Goal: Task Accomplishment & Management: Manage account settings

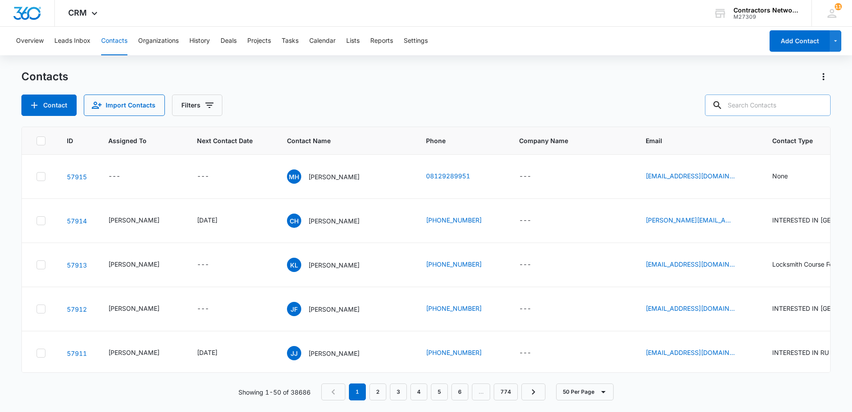
click at [753, 111] on input "text" at bounding box center [768, 104] width 126 height 21
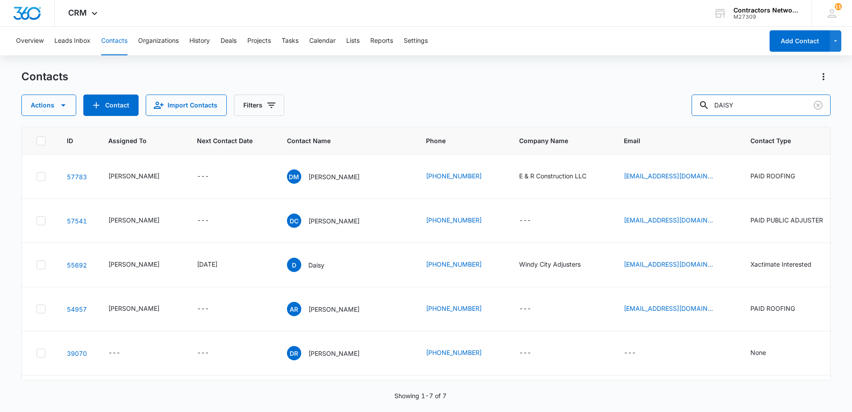
drag, startPoint x: 749, startPoint y: 108, endPoint x: 688, endPoint y: 115, distance: 61.9
click at [688, 115] on div "Actions Contact Import Contacts Filters DAISY" at bounding box center [425, 104] width 809 height 21
type input "708-926-5223"
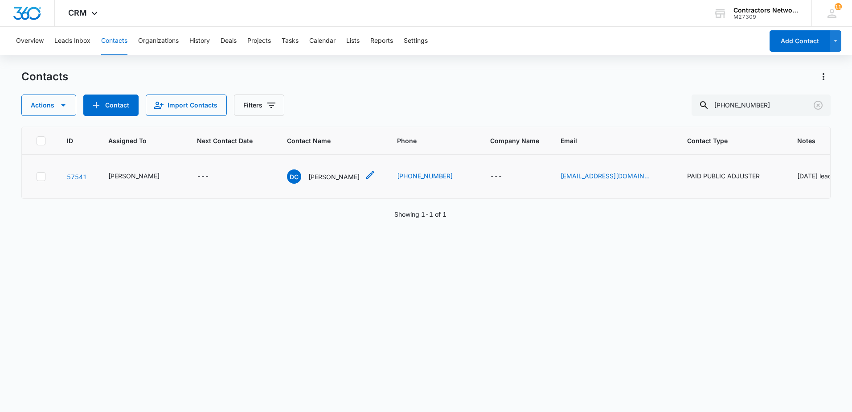
click at [315, 181] on p "[PERSON_NAME]" at bounding box center [333, 176] width 51 height 9
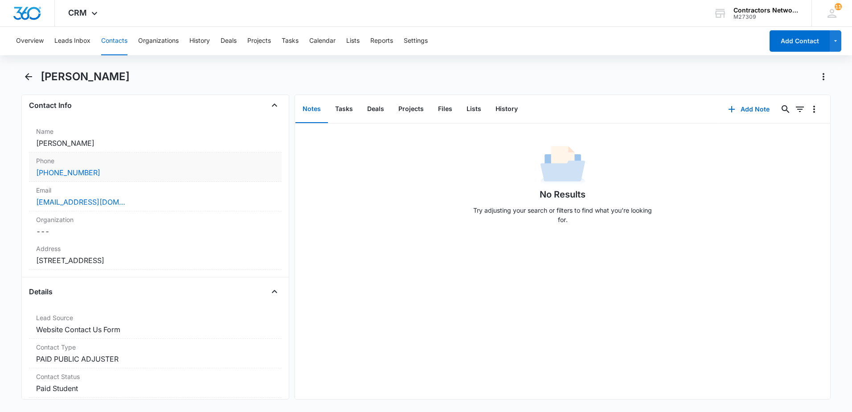
scroll to position [134, 0]
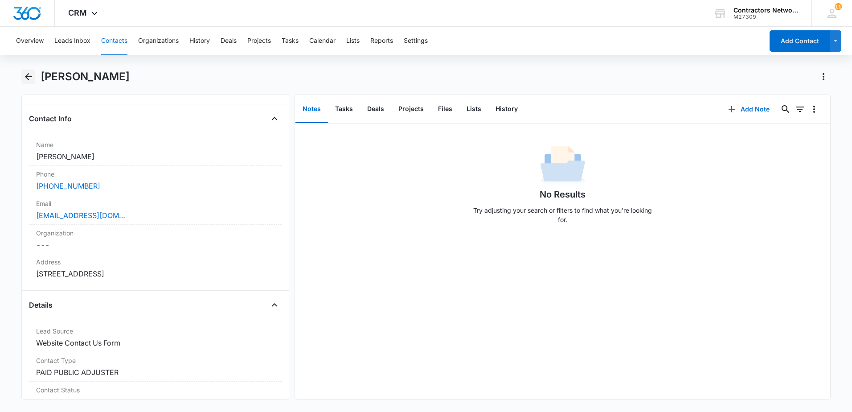
click at [27, 77] on icon "Back" at bounding box center [28, 76] width 7 height 7
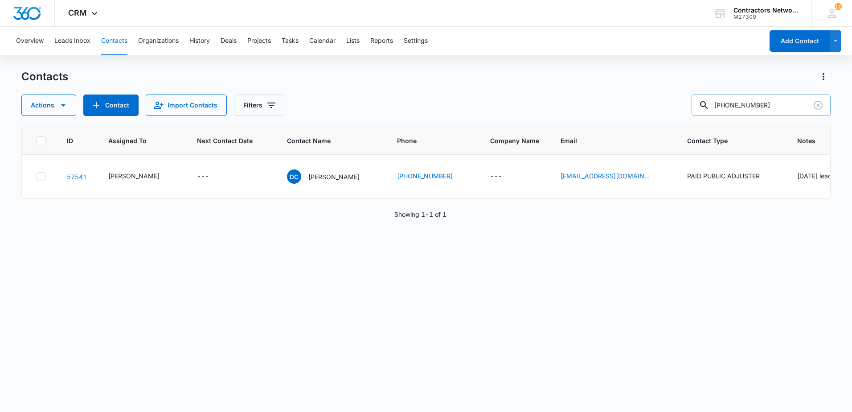
click at [753, 110] on input "708-926-5223" at bounding box center [761, 104] width 139 height 21
drag, startPoint x: 774, startPoint y: 107, endPoint x: 609, endPoint y: 109, distance: 164.9
click at [609, 109] on div "Actions Contact Import Contacts Filters 708-926-5223" at bounding box center [425, 104] width 809 height 21
type input "DAISY CORRAL"
click at [309, 181] on p "[PERSON_NAME]" at bounding box center [333, 176] width 51 height 9
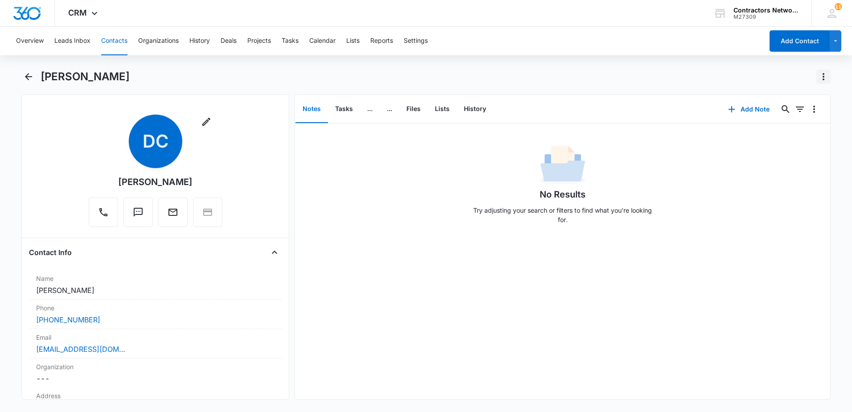
click at [823, 77] on icon "Actions" at bounding box center [823, 76] width 11 height 11
click at [804, 103] on div "Make a Copy" at bounding box center [789, 102] width 39 height 6
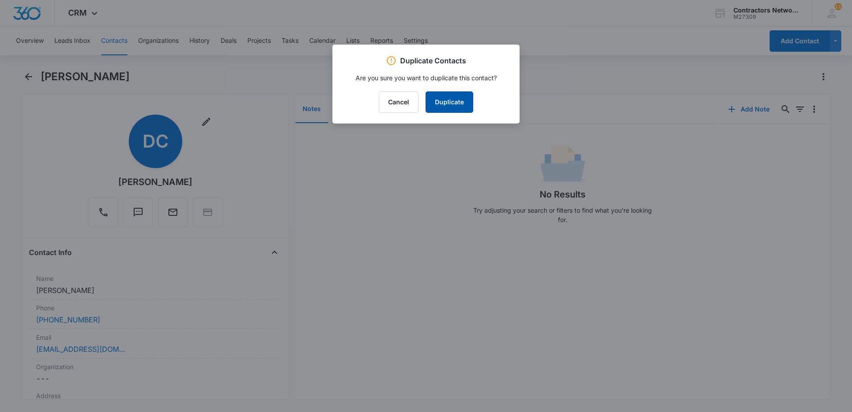
click at [461, 100] on button "Duplicate" at bounding box center [450, 101] width 48 height 21
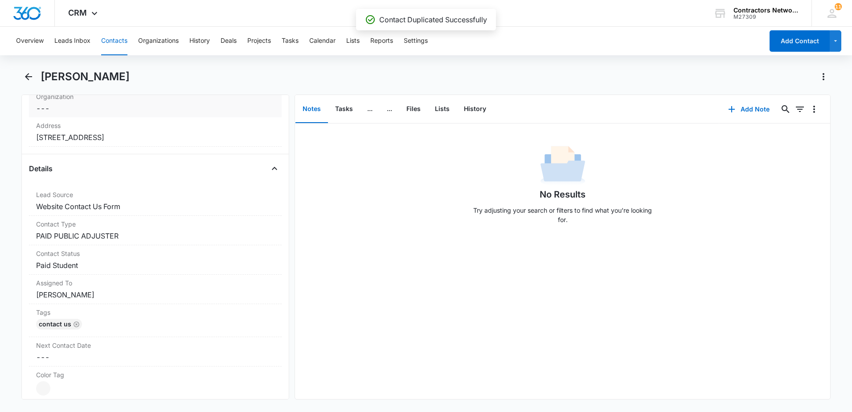
scroll to position [312, 0]
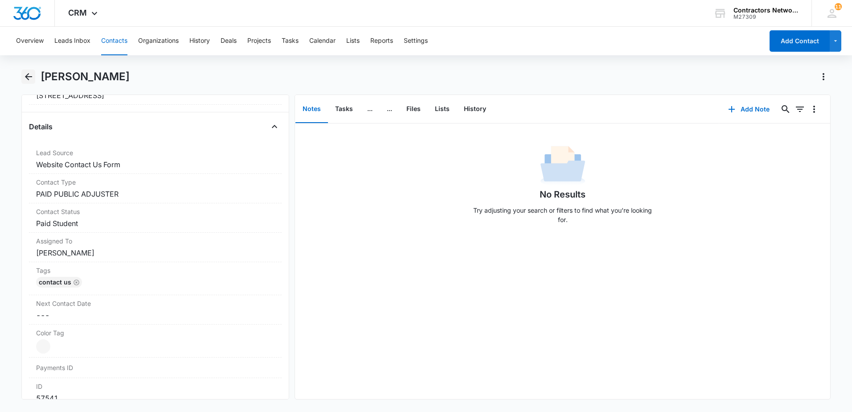
click at [27, 75] on icon "Back" at bounding box center [28, 76] width 7 height 7
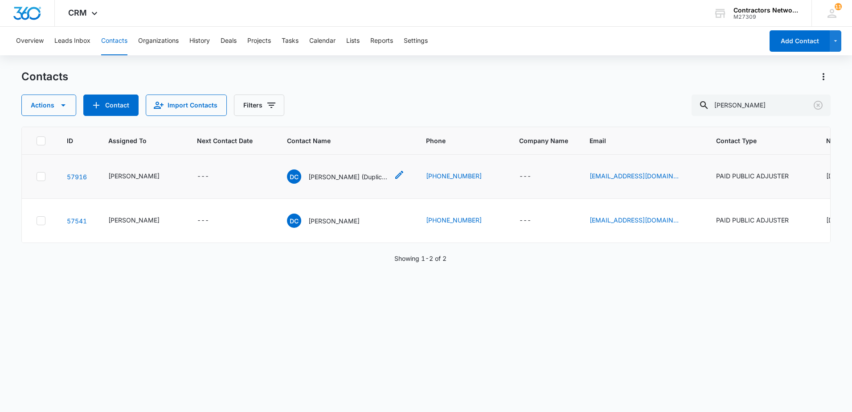
click at [315, 181] on p "Daisy Corral (Duplicate)" at bounding box center [348, 176] width 80 height 9
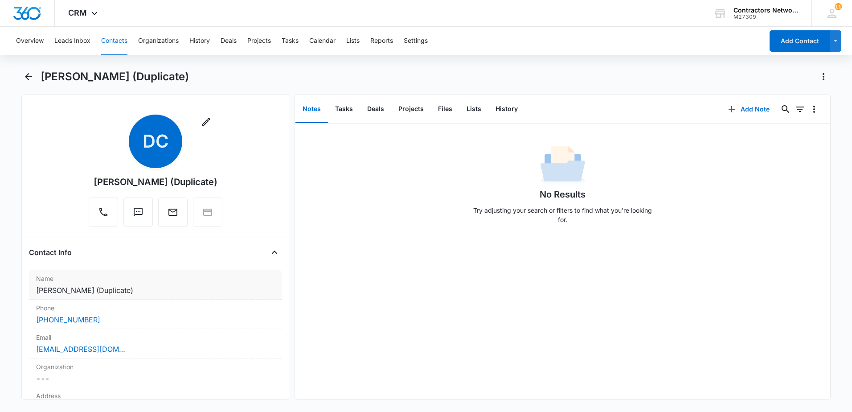
click at [161, 291] on dd "Cancel Save Changes Daisy Corral (Duplicate)" at bounding box center [155, 290] width 238 height 11
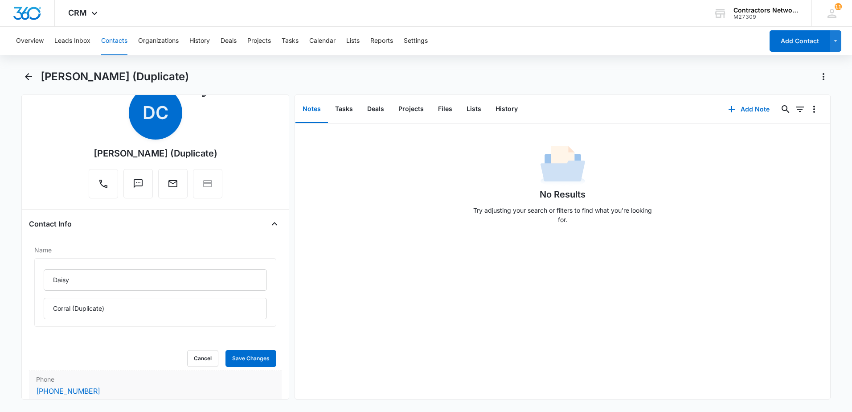
scroll to position [89, 0]
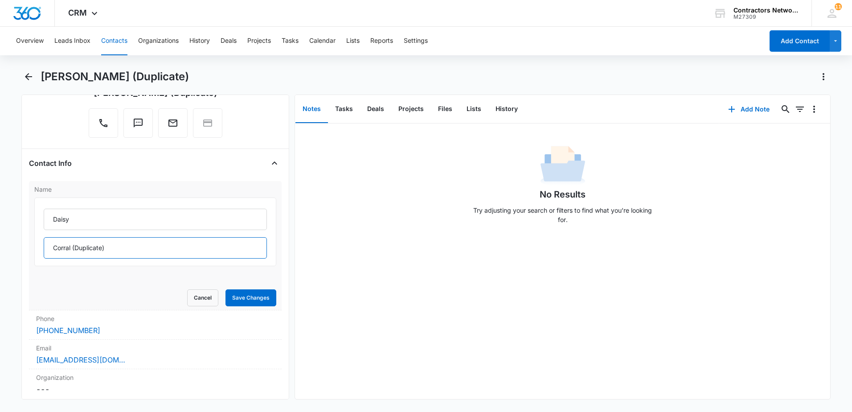
click at [179, 249] on input "Corral (Duplicate)" at bounding box center [155, 247] width 223 height 21
type input "Corral"
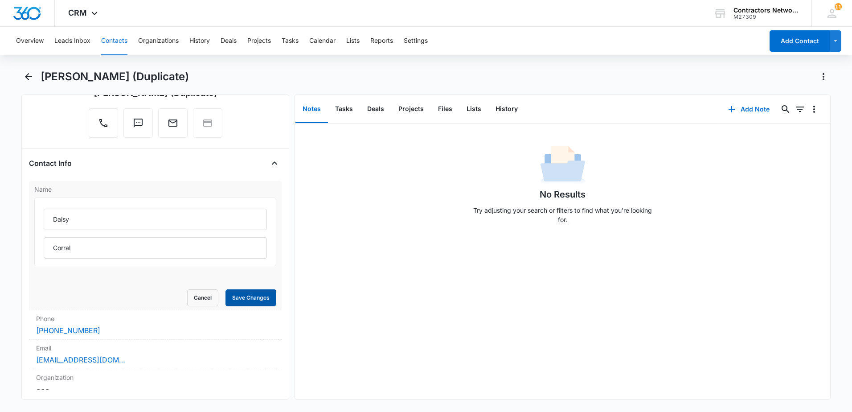
click at [252, 300] on button "Save Changes" at bounding box center [251, 297] width 51 height 17
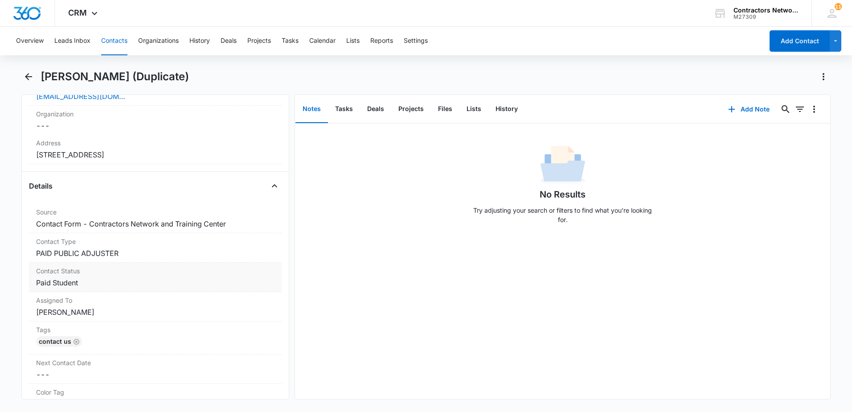
scroll to position [251, 0]
click at [165, 259] on dd "Cancel Save Changes PAID PUBLIC ADJUSTER" at bounding box center [155, 255] width 238 height 11
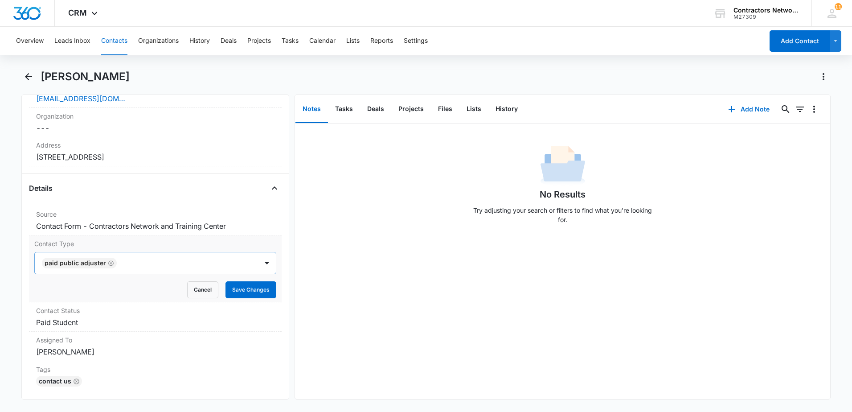
click at [131, 264] on div at bounding box center [182, 263] width 127 height 12
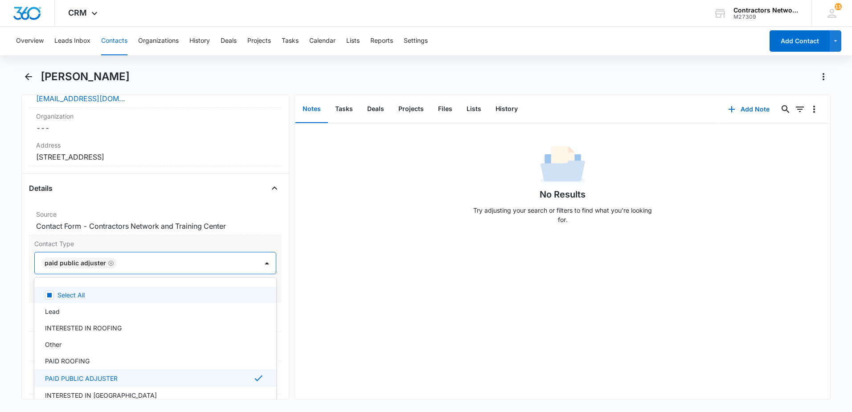
click at [108, 263] on icon "Remove PAID PUBLIC ADJUSTER" at bounding box center [110, 262] width 5 height 5
click at [104, 264] on div at bounding box center [145, 263] width 204 height 12
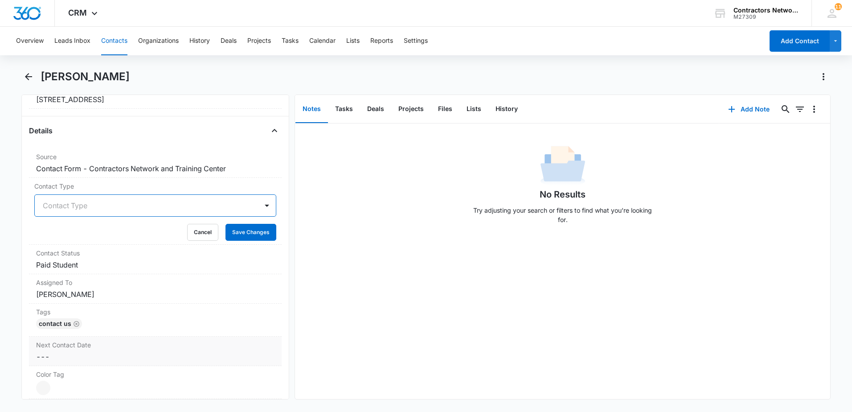
scroll to position [340, 0]
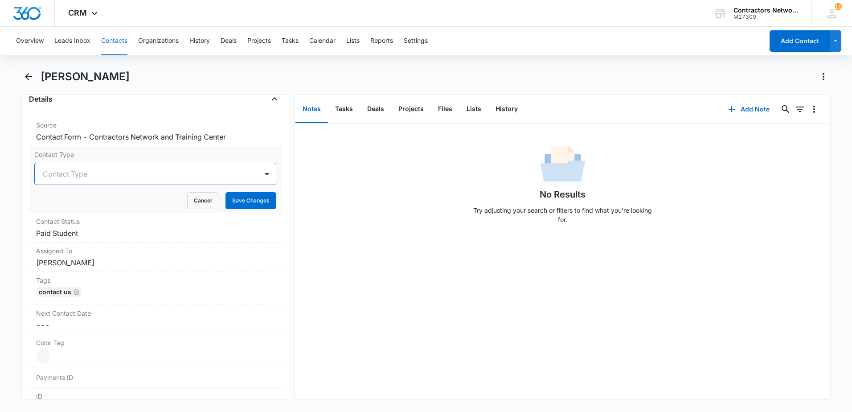
click at [136, 177] on div at bounding box center [145, 174] width 204 height 12
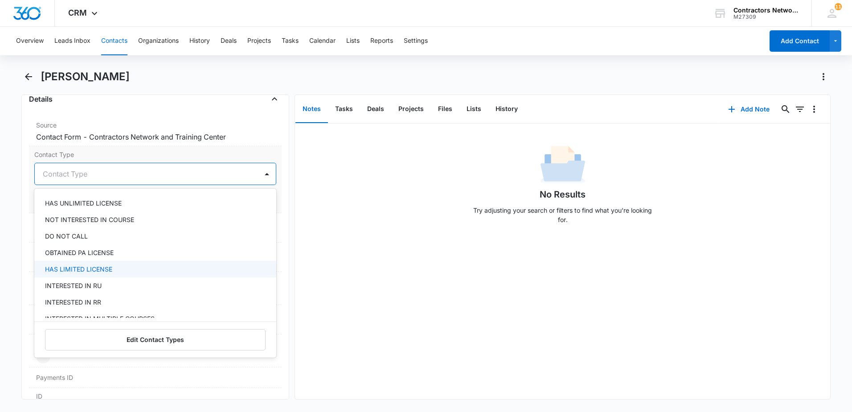
scroll to position [134, 0]
click at [142, 270] on div "INTERESTED IN RU" at bounding box center [154, 269] width 219 height 9
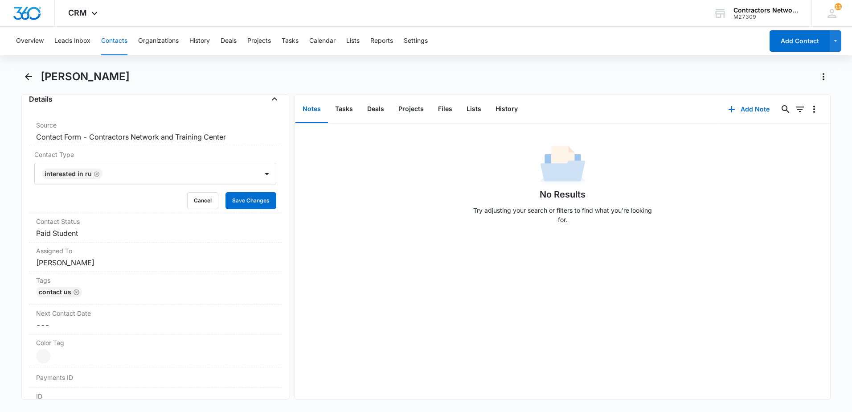
click at [424, 267] on div "No Results Try adjusting your search or filters to find what you’re looking for." at bounding box center [562, 260] width 535 height 275
click at [248, 199] on button "Save Changes" at bounding box center [251, 200] width 51 height 17
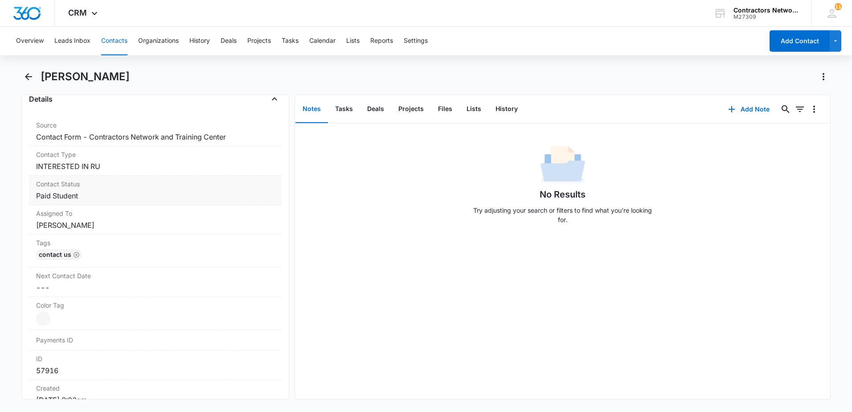
click at [123, 196] on dd "Cancel Save Changes Paid Student" at bounding box center [155, 195] width 238 height 11
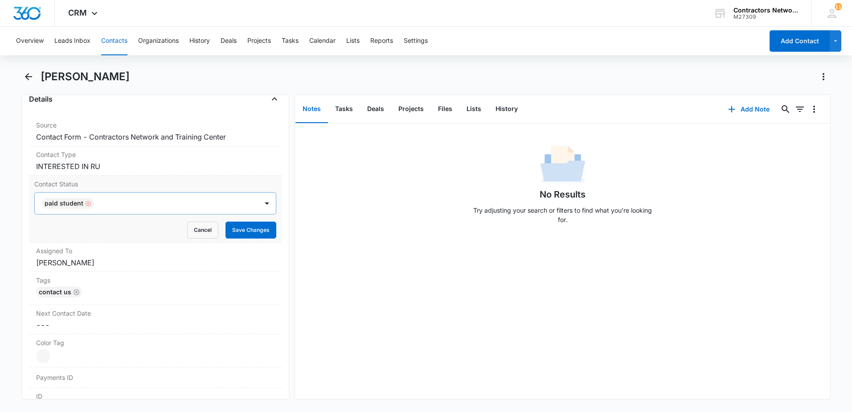
click at [83, 202] on div "Remove Paid Student" at bounding box center [87, 203] width 8 height 6
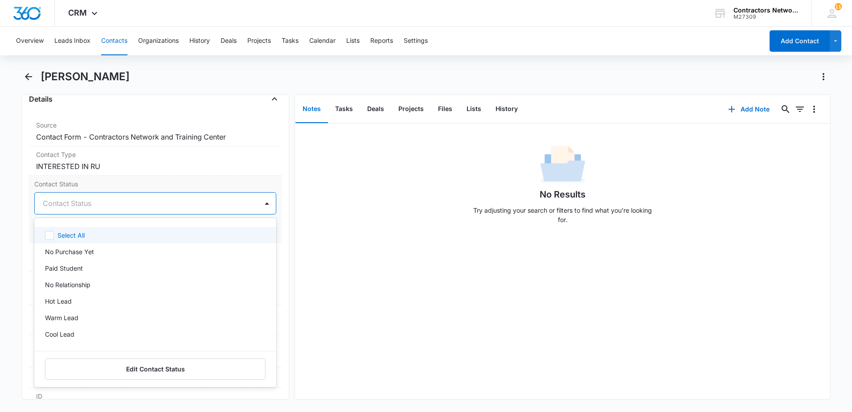
click at [86, 205] on div at bounding box center [145, 203] width 204 height 12
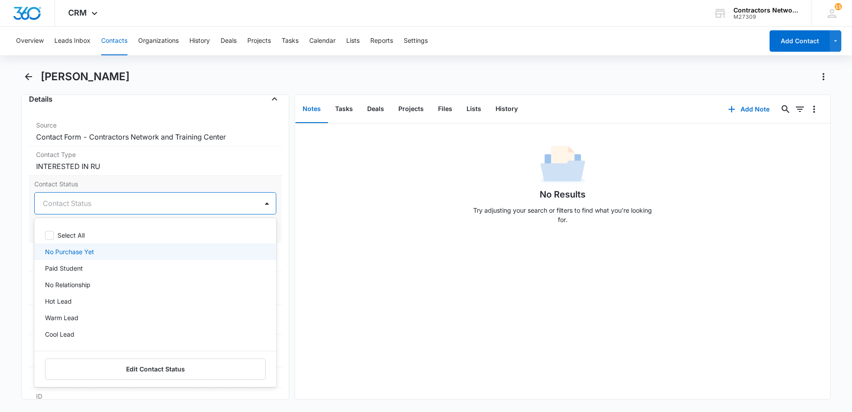
click at [83, 253] on p "No Purchase Yet" at bounding box center [69, 251] width 49 height 9
drag, startPoint x: 394, startPoint y: 272, endPoint x: 318, endPoint y: 271, distance: 76.2
click at [388, 275] on div "No Results Try adjusting your search or filters to find what you’re looking for." at bounding box center [562, 260] width 535 height 275
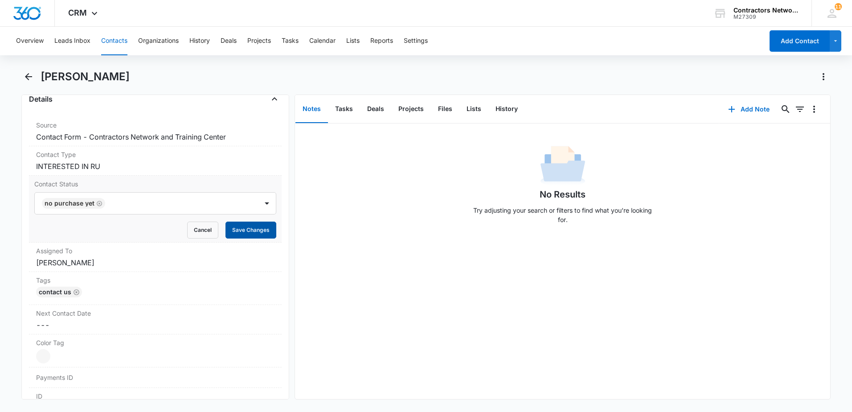
click at [244, 230] on button "Save Changes" at bounding box center [251, 230] width 51 height 17
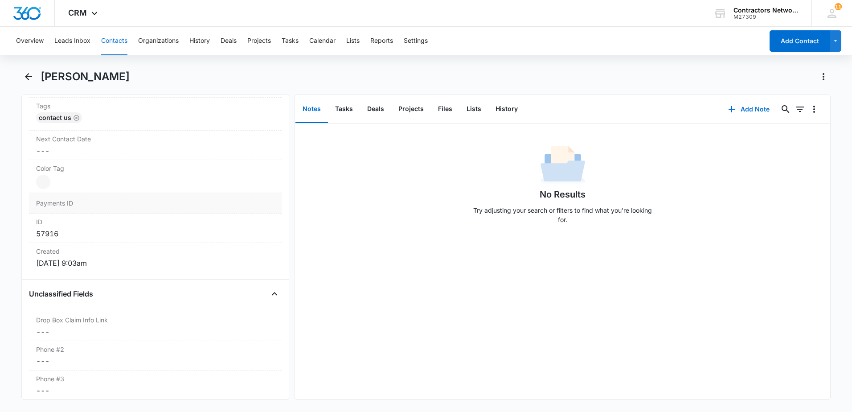
scroll to position [518, 0]
click at [115, 149] on dd "Cancel Save Changes ---" at bounding box center [155, 146] width 238 height 11
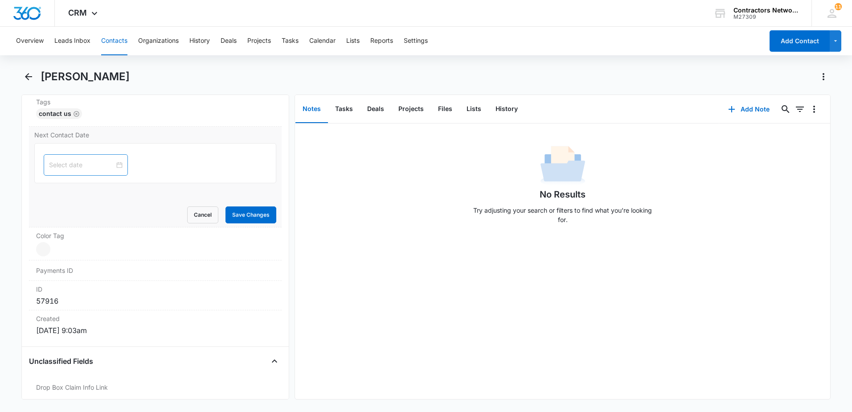
click at [79, 157] on div at bounding box center [86, 164] width 84 height 21
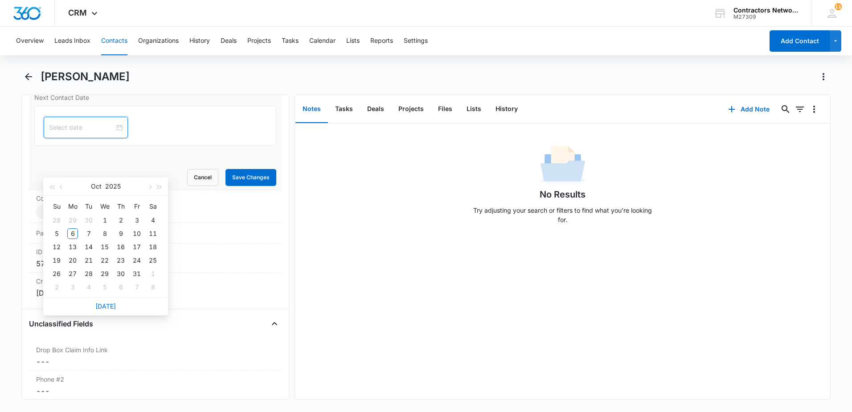
scroll to position [480, 0]
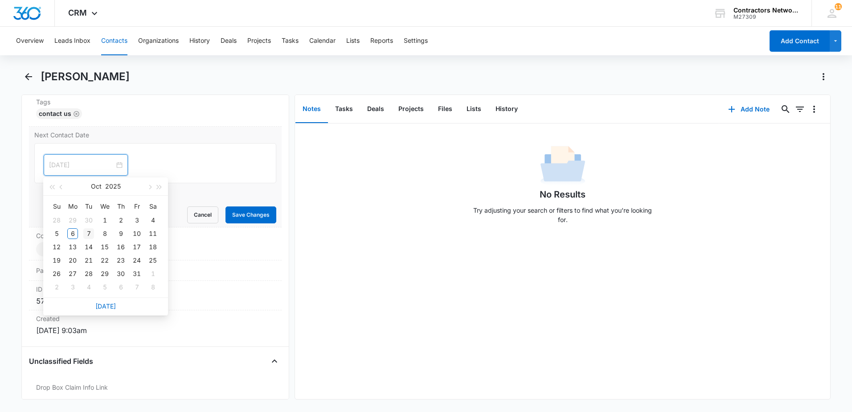
type input "[DATE]"
click at [94, 231] on div "7" at bounding box center [88, 233] width 11 height 11
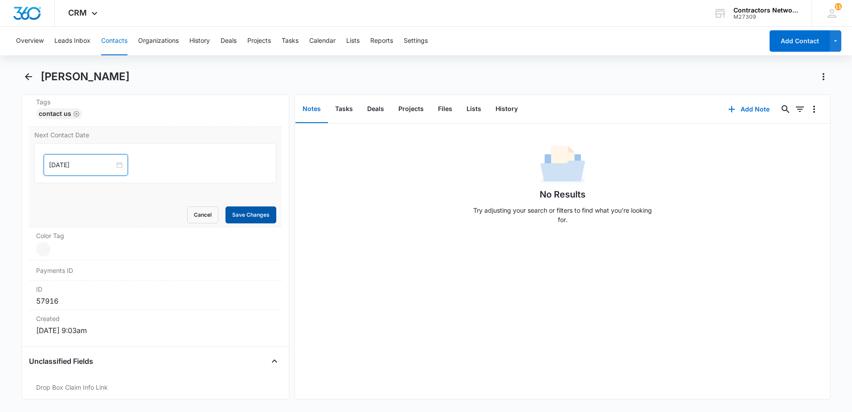
click at [244, 217] on button "Save Changes" at bounding box center [251, 214] width 51 height 17
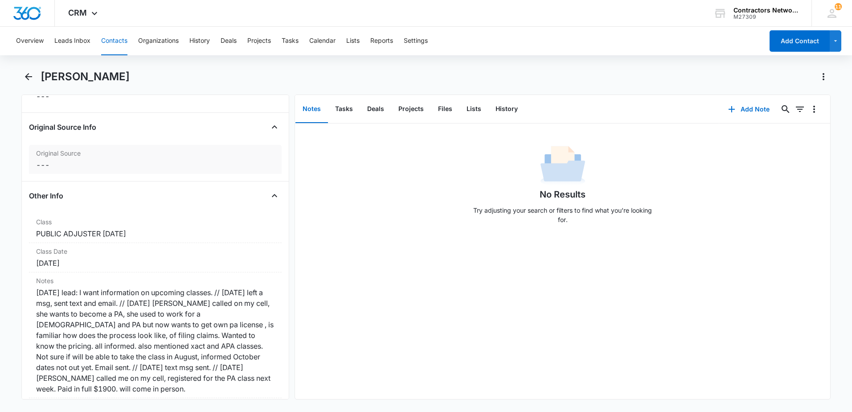
scroll to position [944, 0]
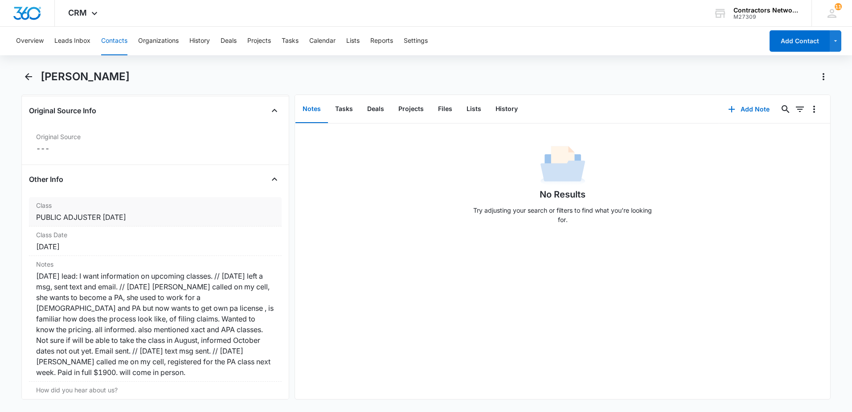
click at [167, 222] on div "Class Cancel Save Changes PUBLIC ADJUSTER AUGUST 2025" at bounding box center [155, 211] width 253 height 29
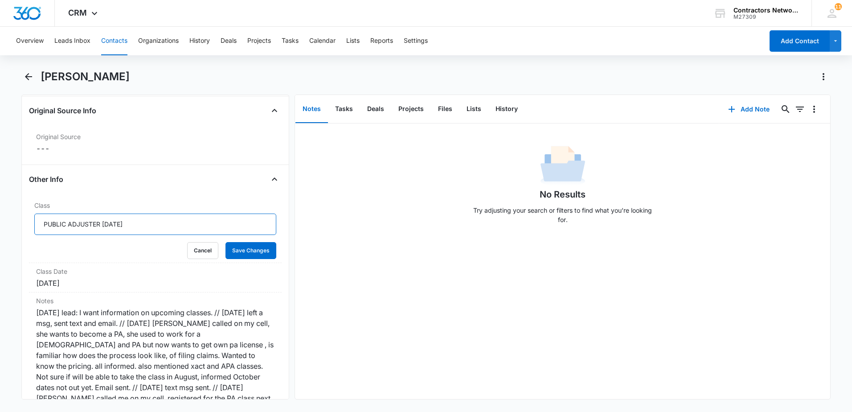
drag, startPoint x: 154, startPoint y: 226, endPoint x: -2, endPoint y: 213, distance: 156.5
click at [0, 213] on html "CRM Apps Reputation Websites Forms CRM Email Social Shop Payments POS Content A…" at bounding box center [426, 206] width 852 height 412
type input "r"
type input "ROOFING"
click at [247, 251] on button "Save Changes" at bounding box center [251, 250] width 51 height 17
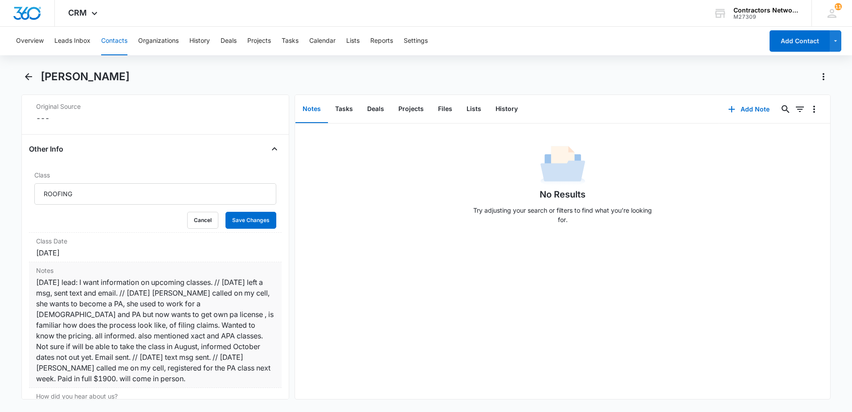
scroll to position [989, 0]
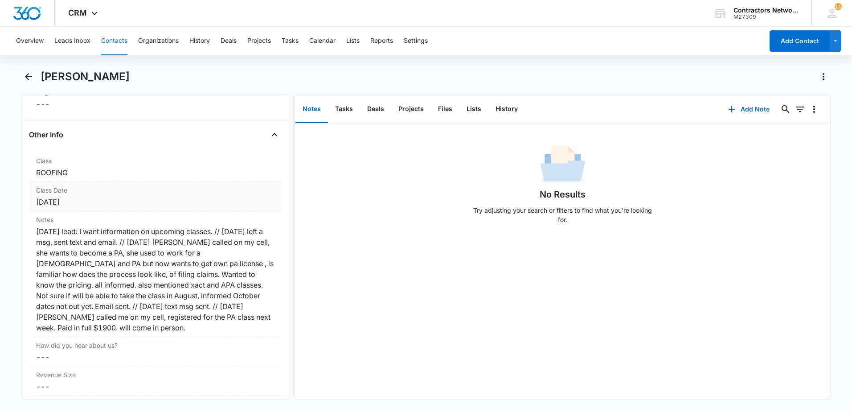
click at [123, 202] on div "[DATE]" at bounding box center [155, 202] width 238 height 11
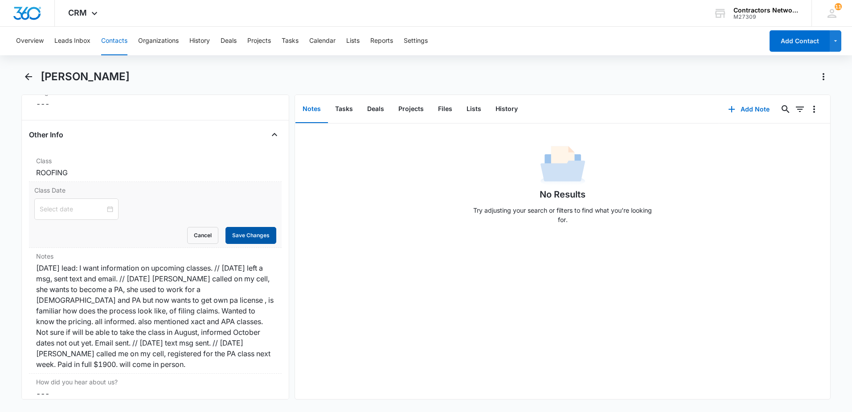
click at [238, 229] on button "Save Changes" at bounding box center [251, 235] width 51 height 17
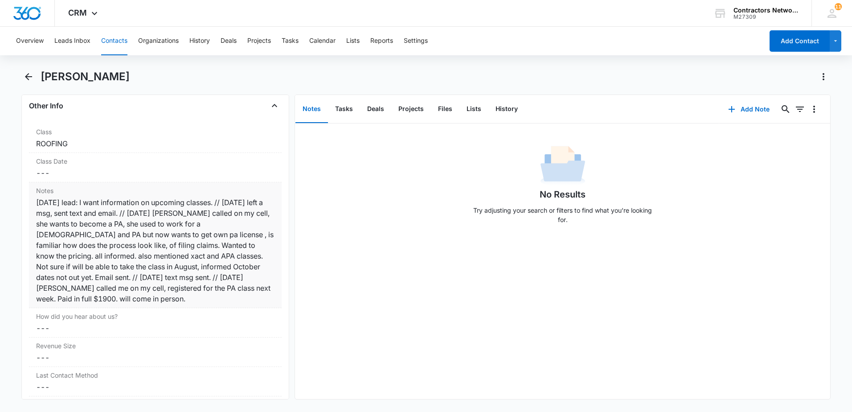
scroll to position [1033, 0]
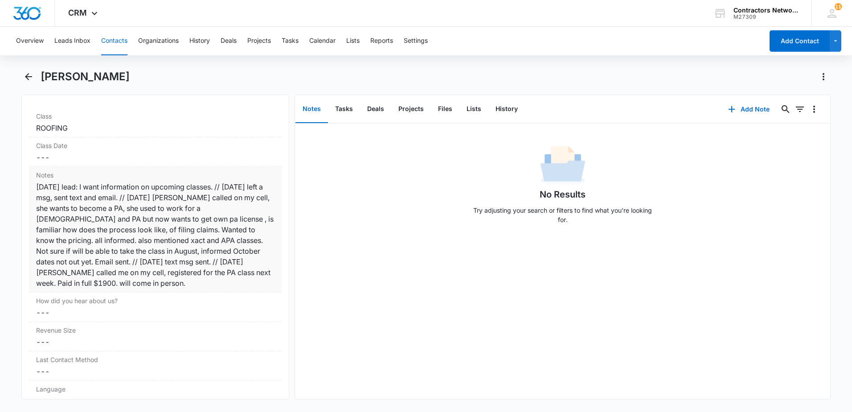
click at [180, 280] on div "7/30/2025 lead: I want information on upcoming classes. // 7/31/2025 left a msg…" at bounding box center [155, 234] width 238 height 107
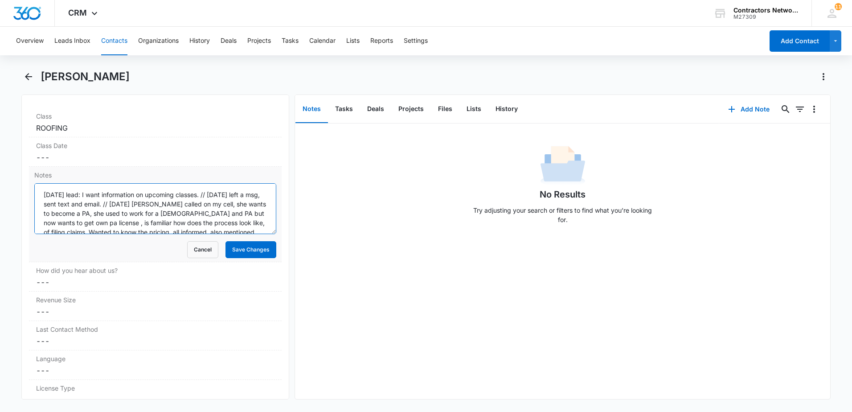
click at [205, 226] on textarea "7/30/2025 lead: I want information on upcoming classes. // 7/31/2025 left a msg…" at bounding box center [155, 208] width 242 height 51
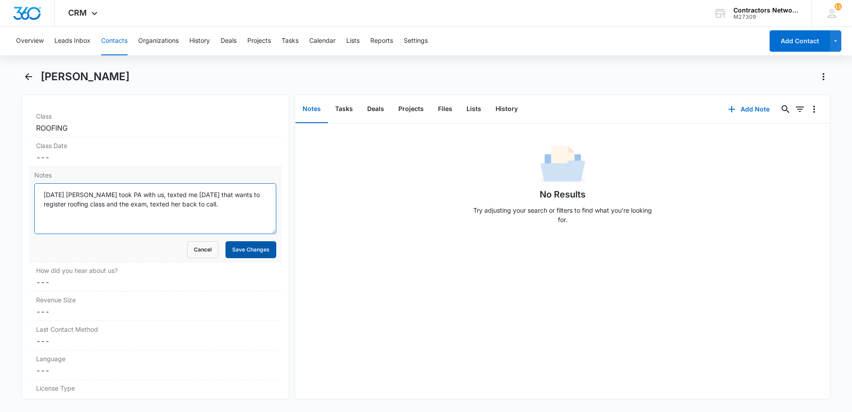
type textarea "[DATE] [PERSON_NAME] took PA with us, texted me [DATE] that wants to register r…"
click at [259, 252] on button "Save Changes" at bounding box center [251, 249] width 51 height 17
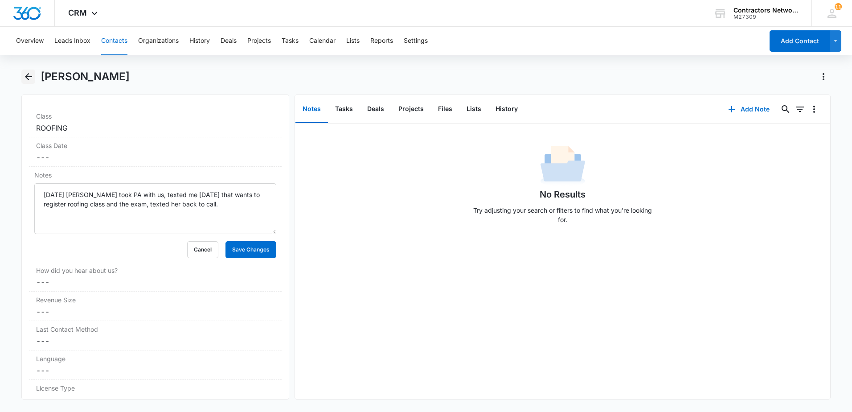
click at [27, 76] on icon "Back" at bounding box center [28, 76] width 7 height 7
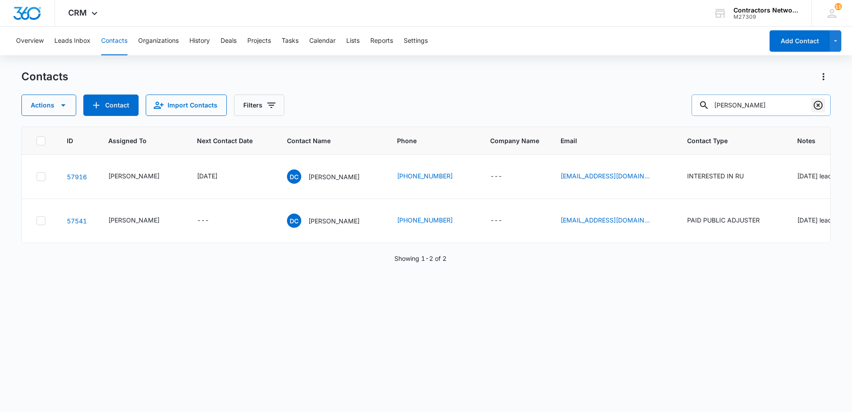
click at [819, 106] on icon "Clear" at bounding box center [818, 105] width 9 height 9
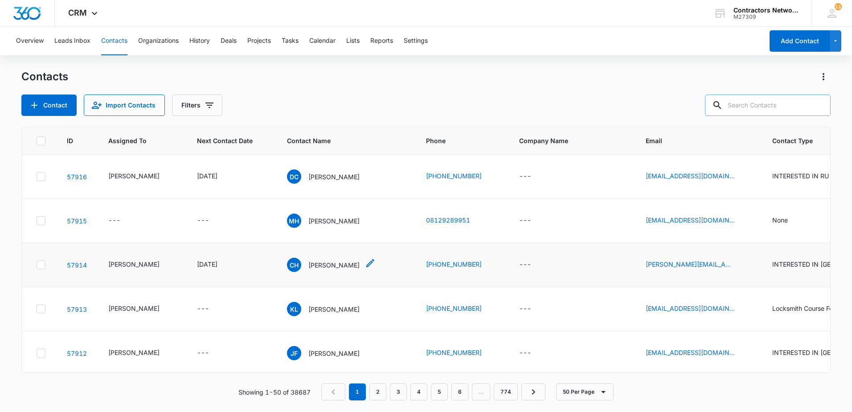
click at [316, 270] on p "[PERSON_NAME]" at bounding box center [333, 264] width 51 height 9
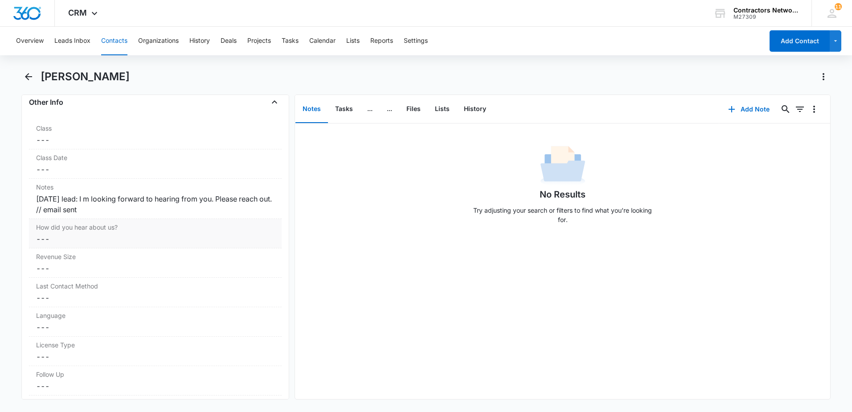
scroll to position [1025, 0]
click at [185, 209] on div "10/4/2025 lead: I m looking forward to hearing from you. Please reach out. // e…" at bounding box center [155, 199] width 238 height 21
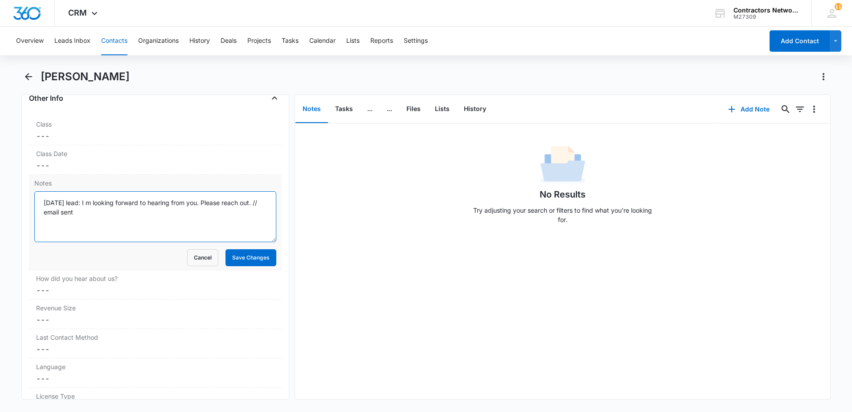
click at [185, 209] on textarea "10/4/2025 lead: I m looking forward to hearing from you. Please reach out. // e…" at bounding box center [155, 216] width 242 height 51
click at [473, 109] on button "History" at bounding box center [475, 109] width 37 height 28
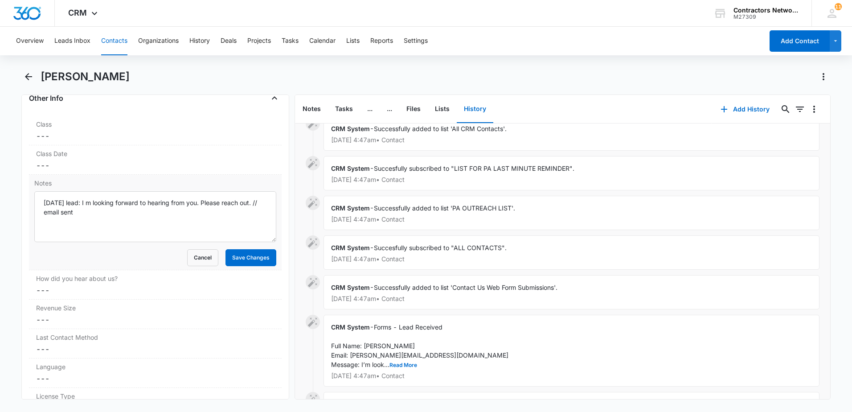
scroll to position [151, 0]
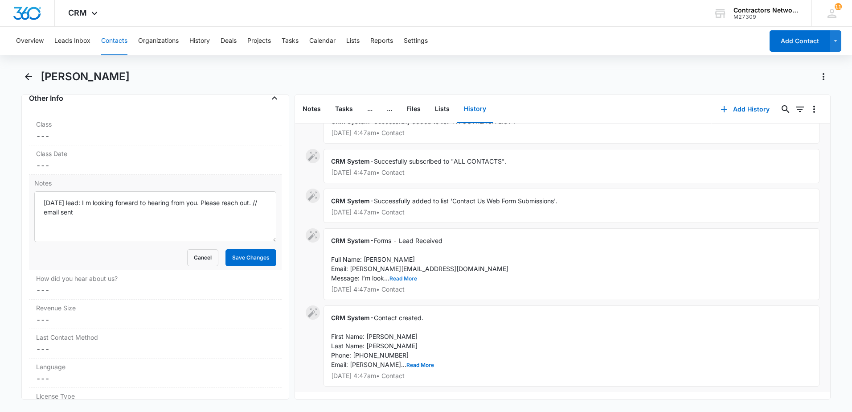
click at [411, 276] on button "Read More" at bounding box center [404, 278] width 28 height 5
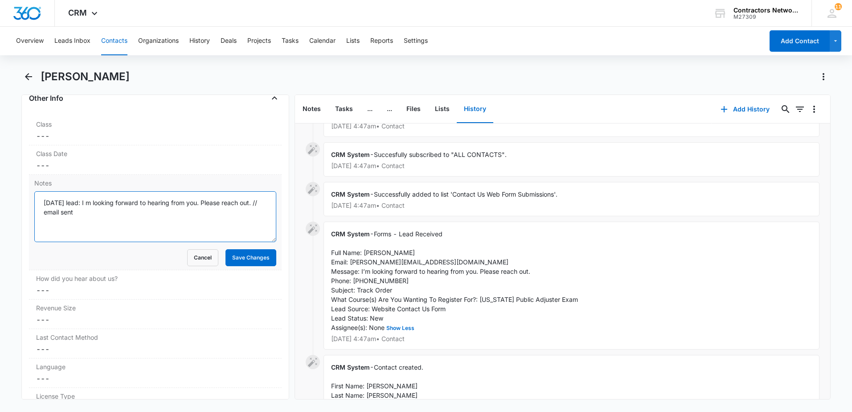
click at [196, 225] on textarea "10/4/2025 lead: I m looking forward to hearing from you. Please reach out. // e…" at bounding box center [155, 216] width 242 height 51
type textarea "[DATE] lead: I m looking forward to hearing from you. Please reach out. // emai…"
click at [234, 259] on button "Save Changes" at bounding box center [251, 257] width 51 height 17
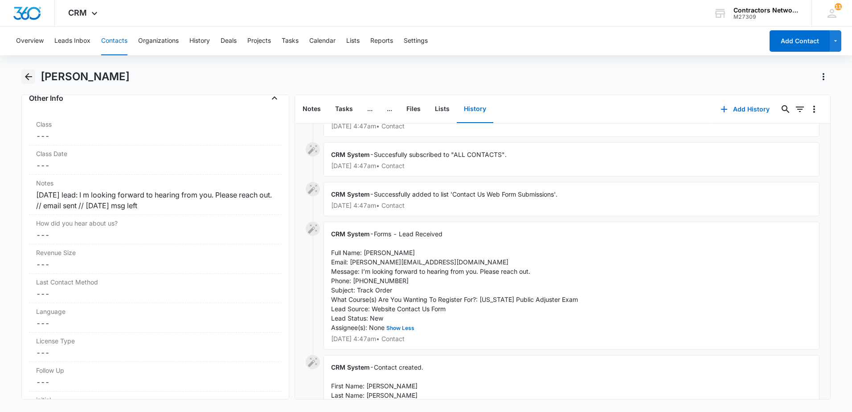
click at [28, 76] on icon "Back" at bounding box center [28, 76] width 11 height 11
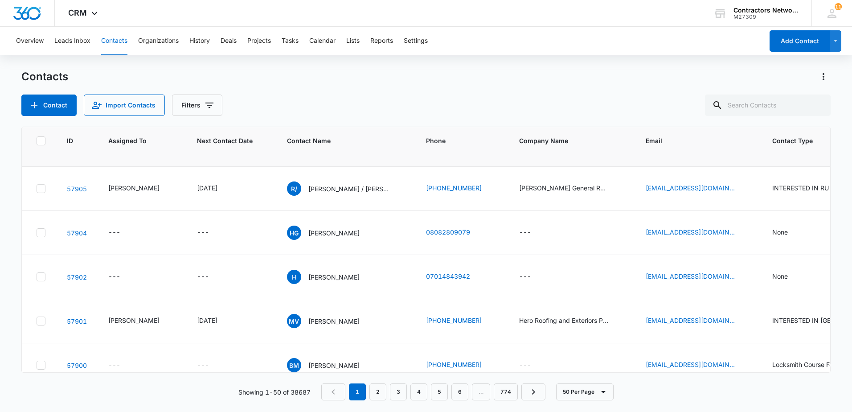
scroll to position [401, 0]
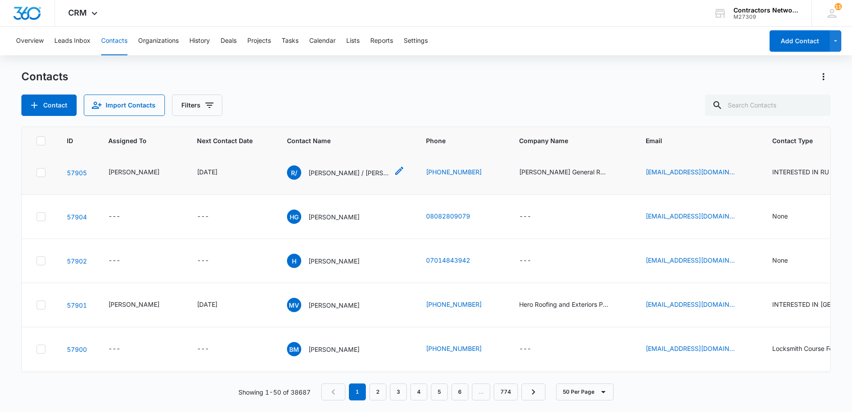
click at [325, 177] on p "[PERSON_NAME] / [PERSON_NAME]" at bounding box center [348, 172] width 80 height 9
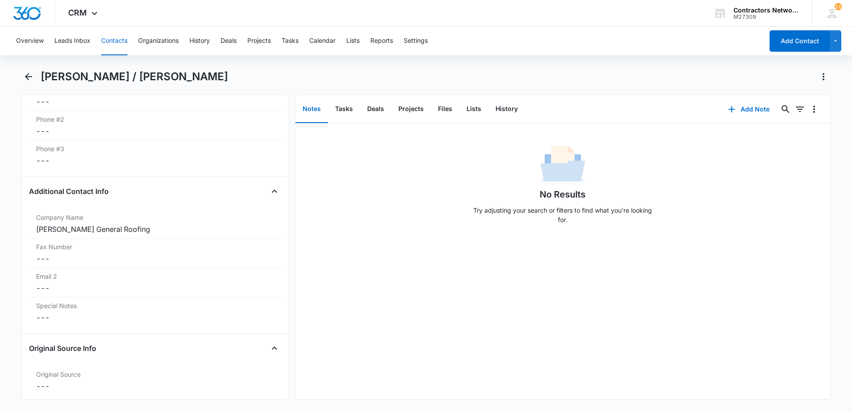
scroll to position [713, 0]
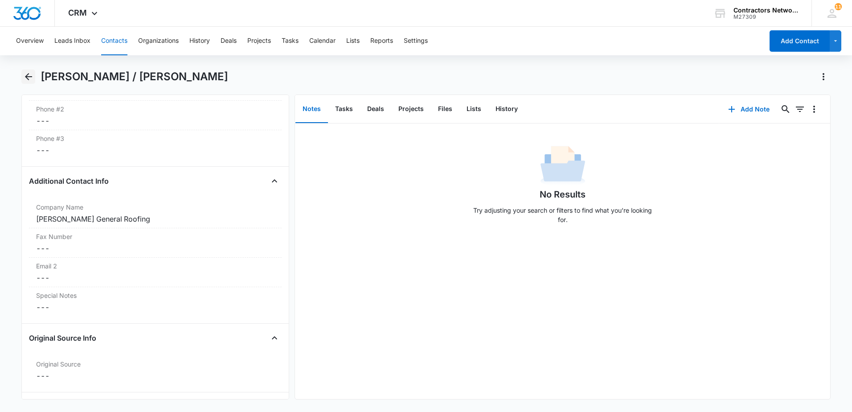
click at [26, 75] on icon "Back" at bounding box center [28, 76] width 11 height 11
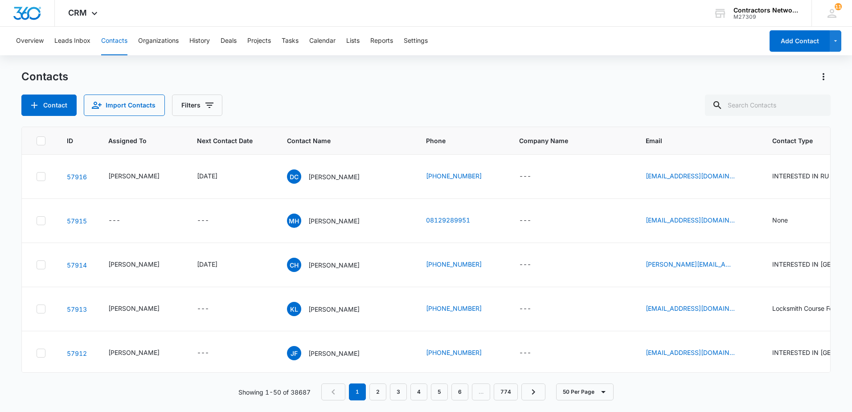
scroll to position [401, 0]
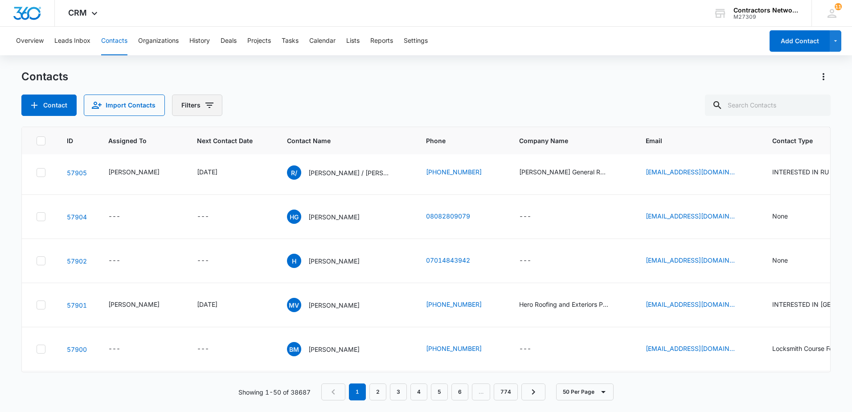
click at [210, 107] on icon "Filters" at bounding box center [209, 105] width 11 height 11
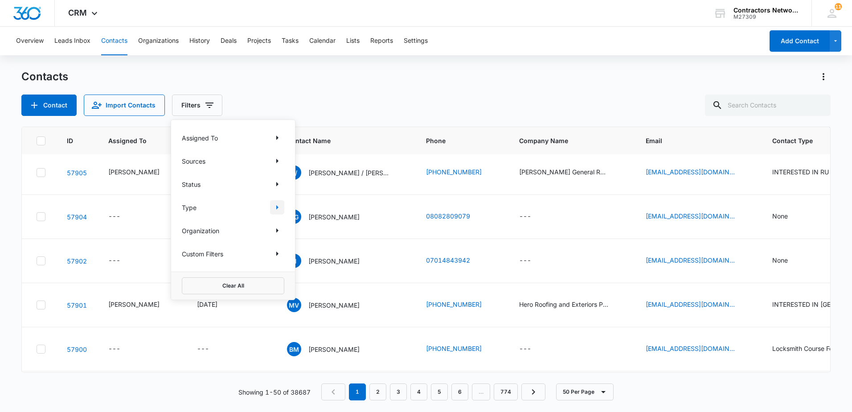
click at [276, 210] on icon "Show Type filters" at bounding box center [277, 207] width 11 height 11
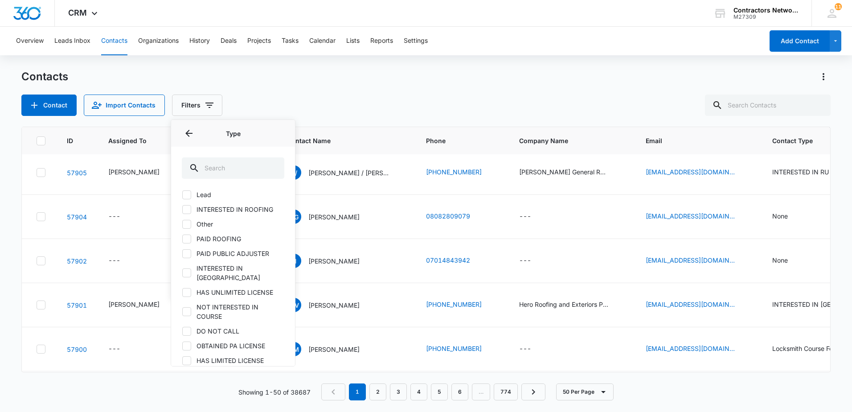
scroll to position [45, 0]
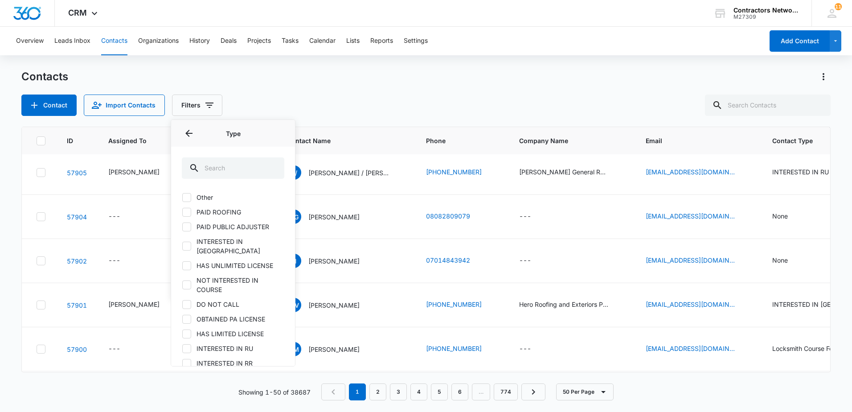
click at [189, 345] on icon at bounding box center [187, 349] width 8 height 8
click at [182, 348] on input "INTERESTED IN RU" at bounding box center [182, 348] width 0 height 0
checkbox input "true"
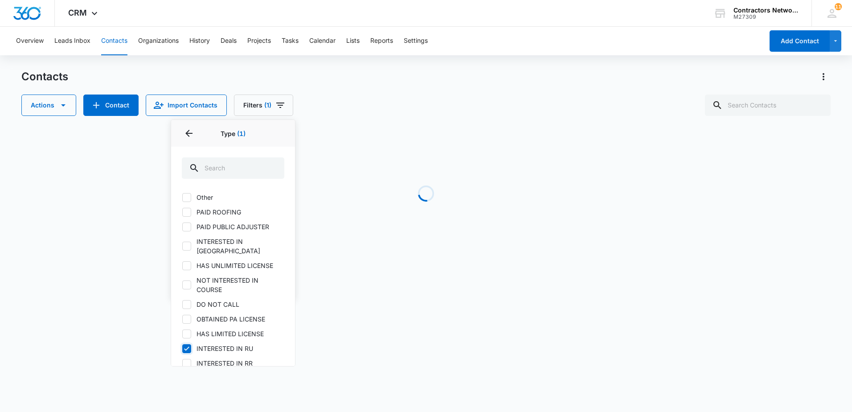
scroll to position [89, 0]
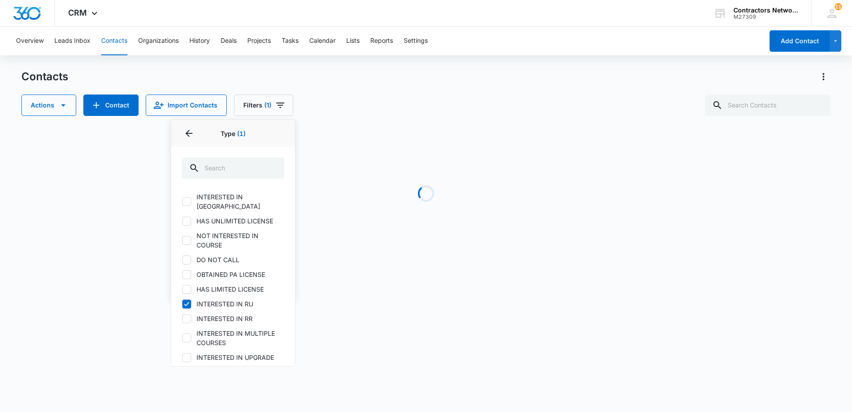
click at [186, 315] on icon at bounding box center [187, 319] width 8 height 8
click at [182, 318] on input "INTERESTED IN RR" at bounding box center [182, 318] width 0 height 0
checkbox input "true"
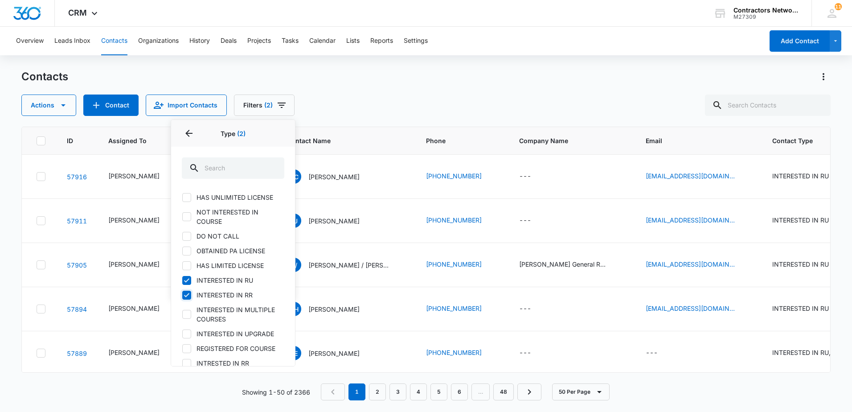
scroll to position [134, 0]
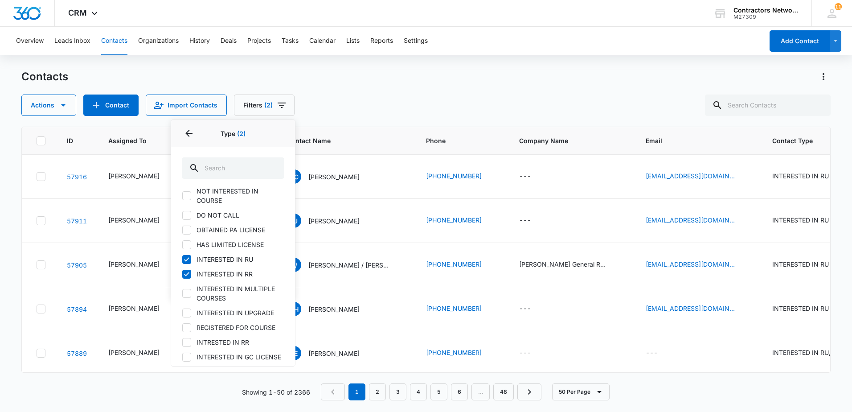
click at [189, 309] on icon at bounding box center [187, 313] width 8 height 8
click at [182, 312] on input "INTERESTED IN UPGRADE" at bounding box center [182, 312] width 0 height 0
checkbox input "true"
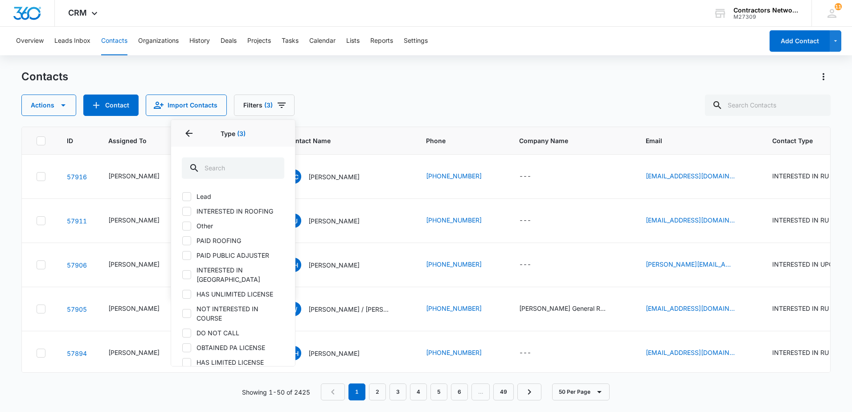
scroll to position [0, 0]
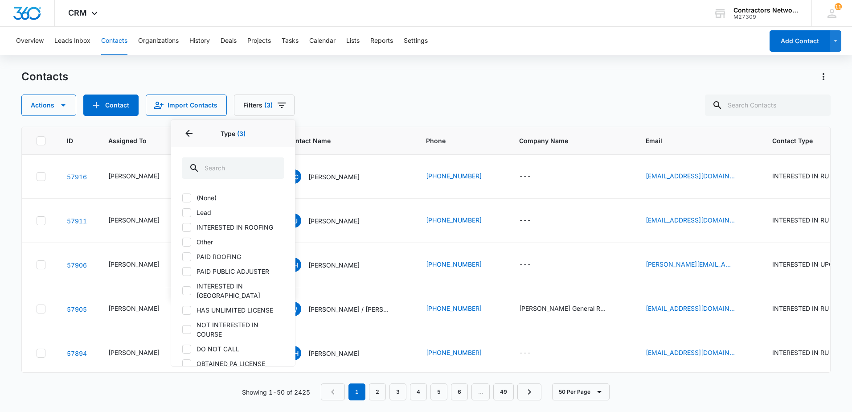
click at [186, 226] on icon at bounding box center [187, 227] width 8 height 8
click at [182, 227] on input "INTERESTED IN ROOFING" at bounding box center [182, 227] width 0 height 0
checkbox input "true"
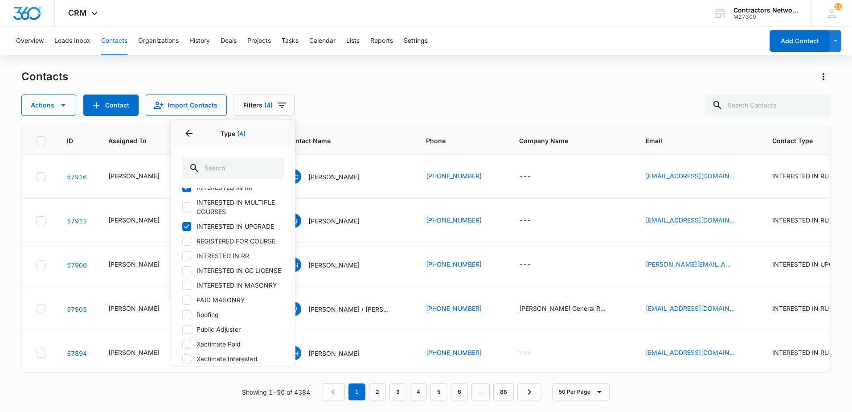
scroll to position [223, 0]
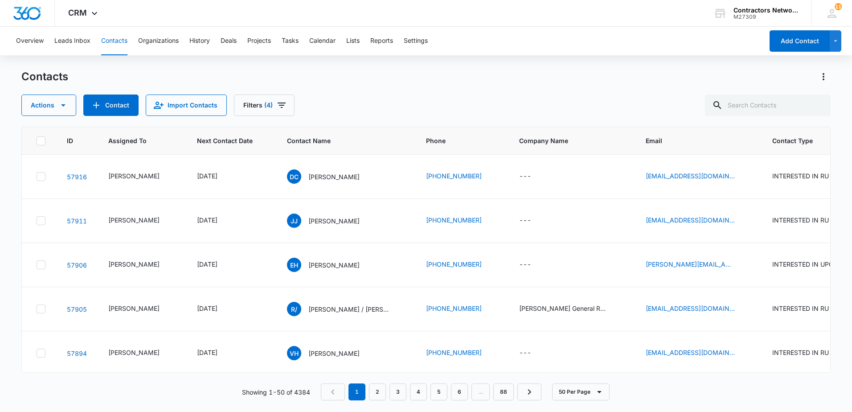
click at [381, 95] on div "Actions Contact Import Contacts Filters (4)" at bounding box center [425, 104] width 809 height 21
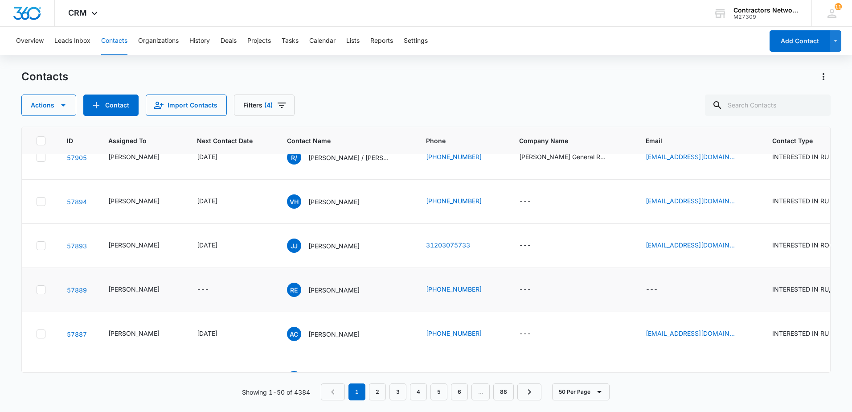
scroll to position [178, 0]
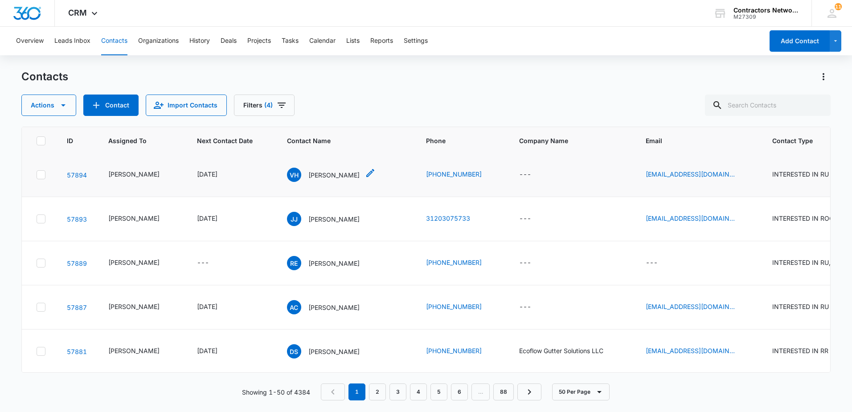
click at [318, 180] on p "[PERSON_NAME]" at bounding box center [333, 174] width 51 height 9
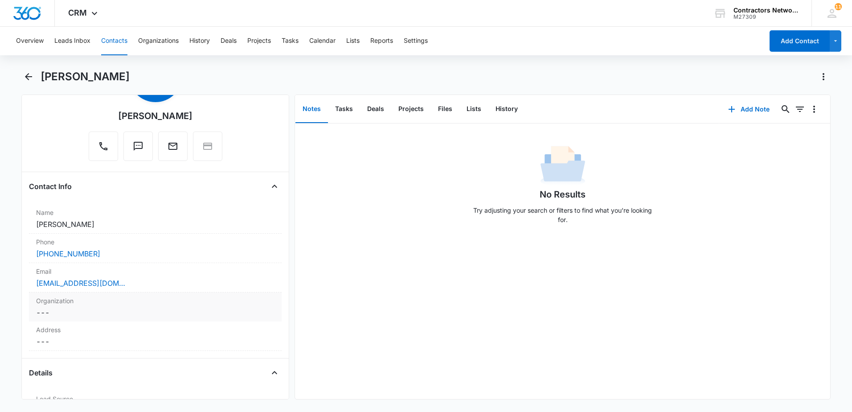
scroll to position [134, 0]
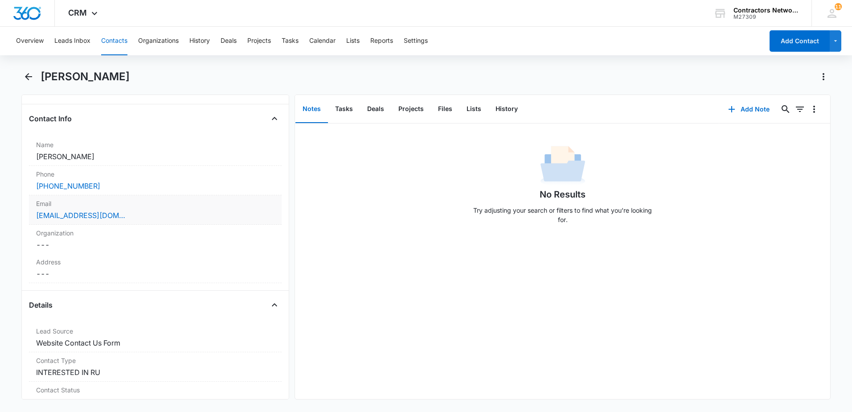
click at [168, 221] on div "Email Cancel Save Changes VHARO514@GMAIL.COM" at bounding box center [155, 209] width 253 height 29
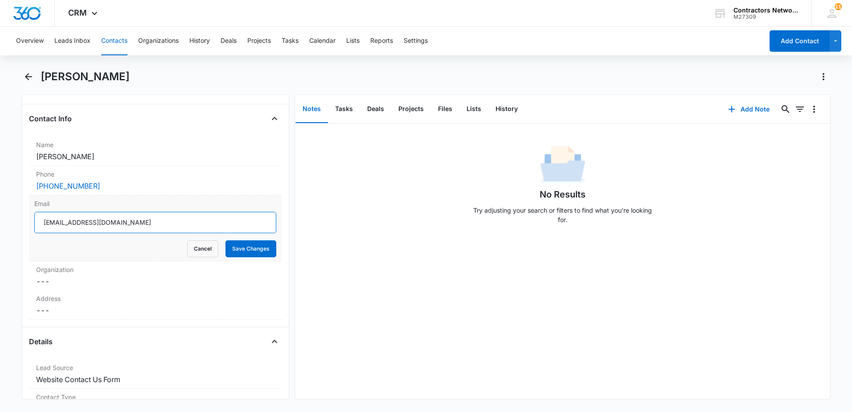
click at [164, 228] on input "[EMAIL_ADDRESS][DOMAIN_NAME]" at bounding box center [155, 222] width 242 height 21
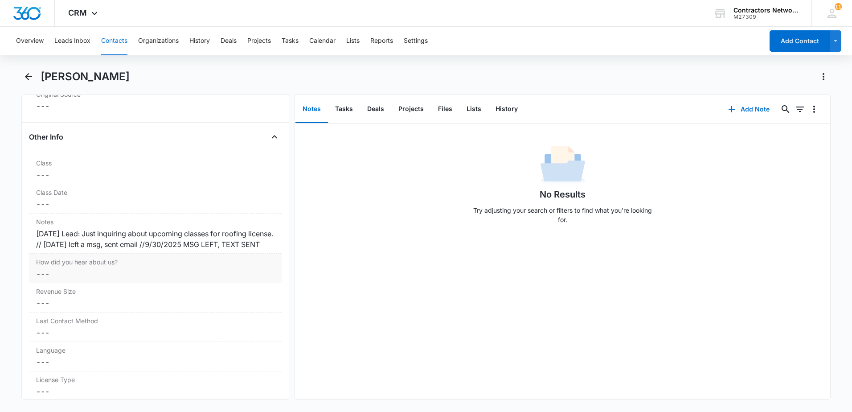
scroll to position [1025, 0]
click at [138, 247] on div "9/27/2025 Lead: Just inquiring about upcoming classes for roofing license. // 9…" at bounding box center [155, 236] width 238 height 21
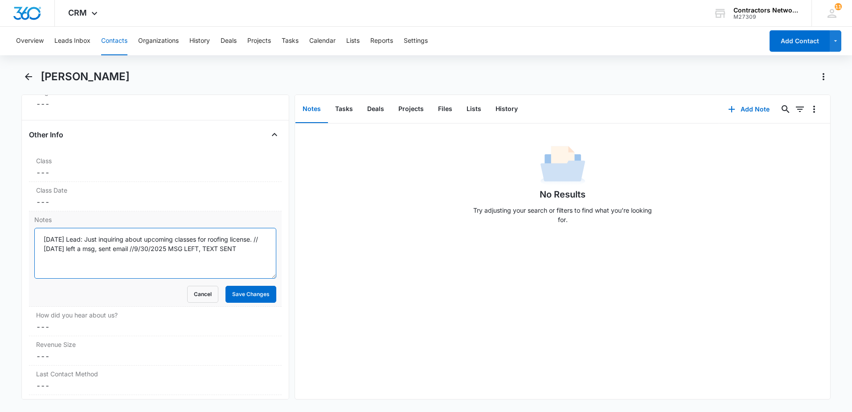
click at [142, 255] on textarea "9/27/2025 Lead: Just inquiring about upcoming classes for roofing license. // 9…" at bounding box center [155, 253] width 242 height 51
type textarea "[DATE] Lead: Just inquiring about upcoming classes for roofing license. // [DAT…"
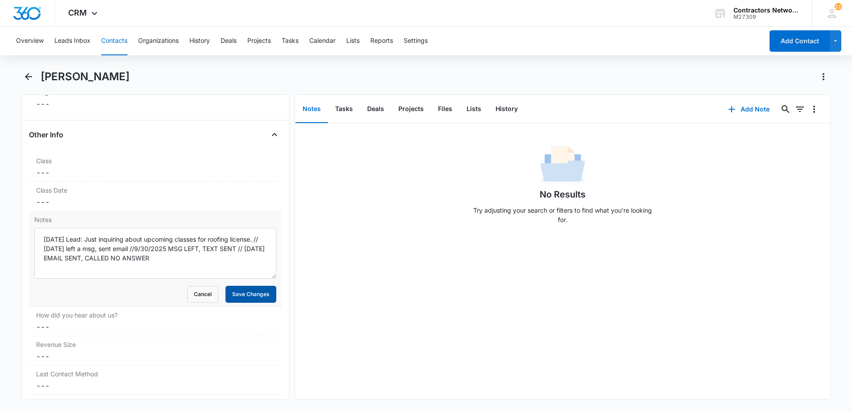
click at [243, 296] on button "Save Changes" at bounding box center [251, 294] width 51 height 17
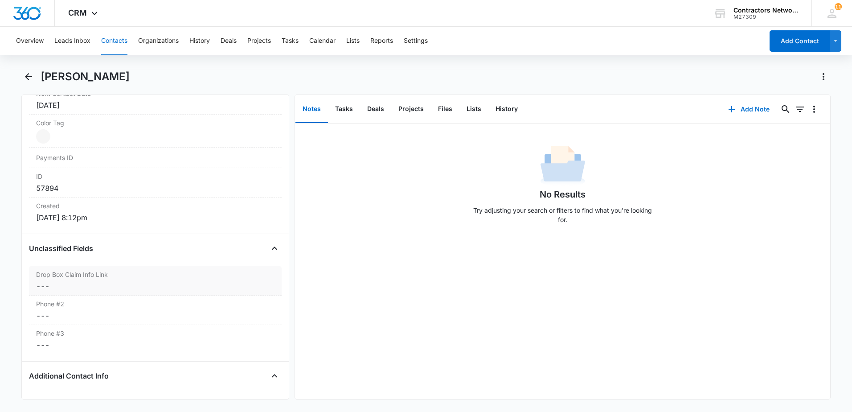
scroll to position [535, 0]
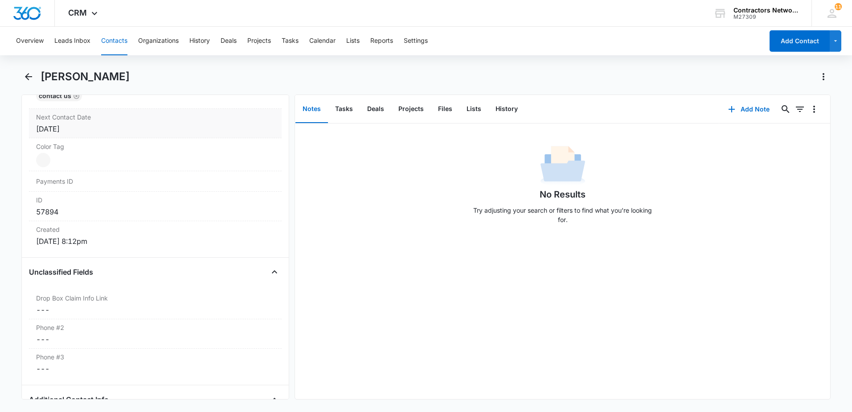
click at [133, 132] on div "[DATE]" at bounding box center [155, 128] width 238 height 11
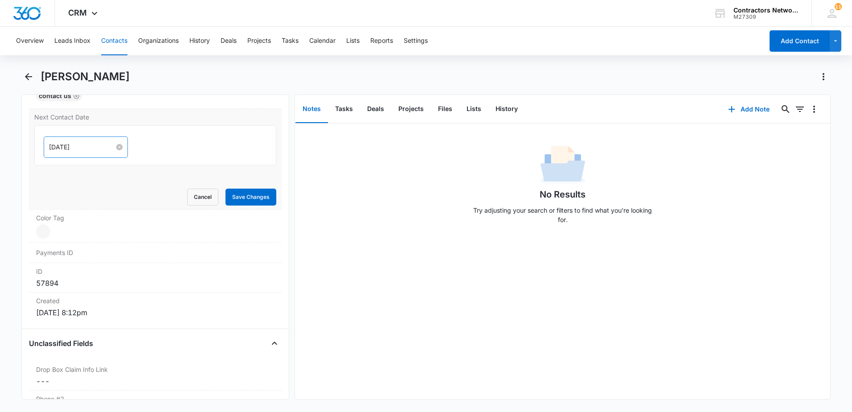
click at [99, 146] on input "[DATE]" at bounding box center [82, 147] width 66 height 10
type input "[DATE]"
click at [102, 271] on div "8" at bounding box center [104, 269] width 11 height 11
click at [251, 202] on button "Save Changes" at bounding box center [251, 197] width 51 height 17
click at [30, 77] on icon "Back" at bounding box center [28, 76] width 7 height 7
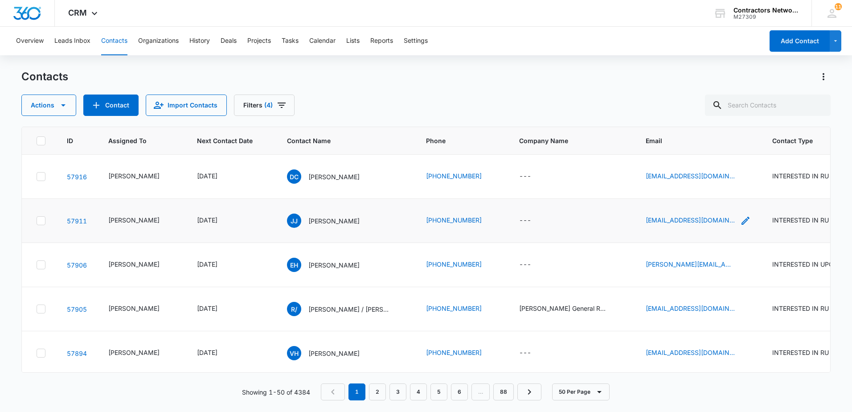
click at [742, 225] on icon "Email - joseajimenezdmg@gmail.com - Select to Edit Field" at bounding box center [746, 221] width 8 height 8
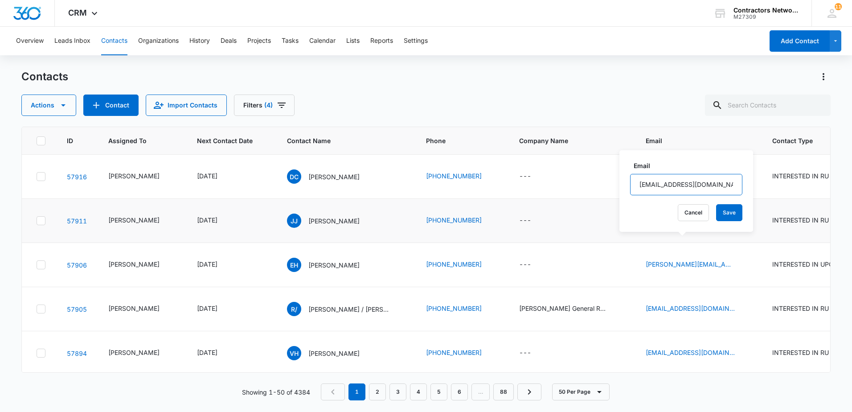
click at [711, 185] on input "[EMAIL_ADDRESS][DOMAIN_NAME]" at bounding box center [686, 184] width 112 height 21
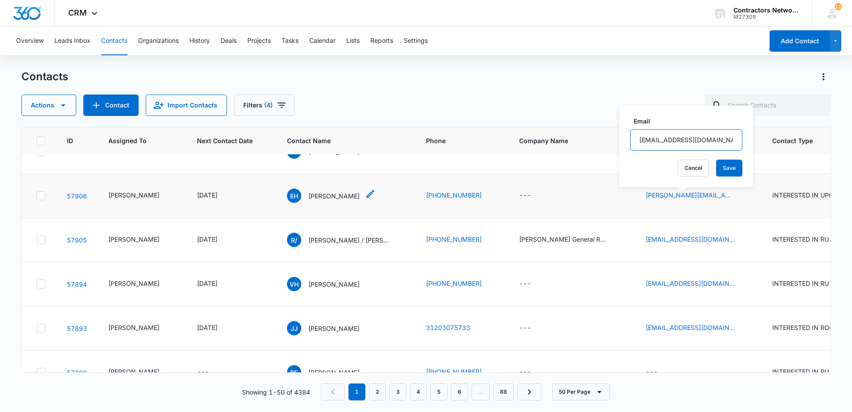
scroll to position [89, 0]
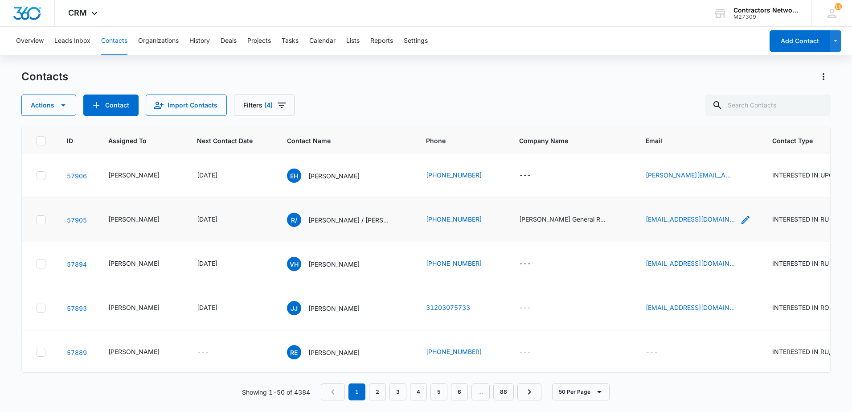
click at [740, 225] on icon "Email - joseportillorendon@yahoo.com - Select to Edit Field" at bounding box center [745, 219] width 11 height 11
click at [708, 208] on input "[EMAIL_ADDRESS][DOMAIN_NAME]" at bounding box center [687, 210] width 112 height 21
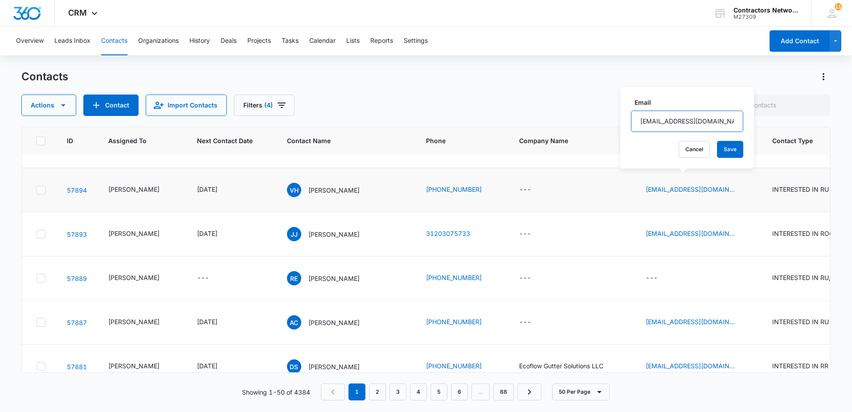
scroll to position [178, 0]
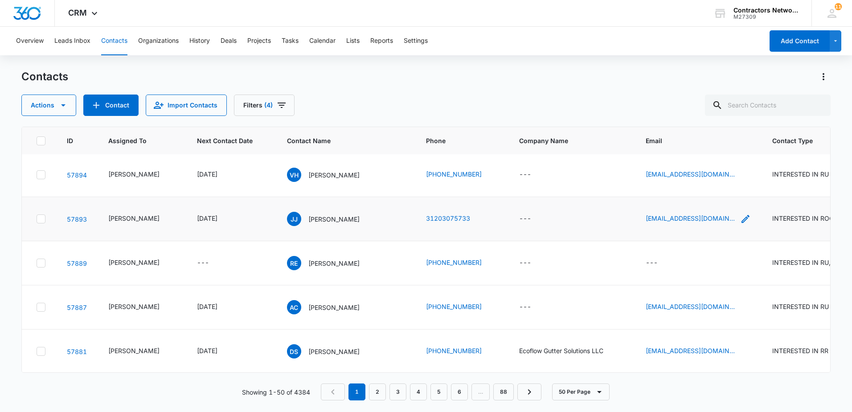
click at [740, 224] on icon "Email - glejunior2003@gmail.com - Select to Edit Field" at bounding box center [745, 219] width 11 height 11
click at [713, 219] on input "[EMAIL_ADDRESS][DOMAIN_NAME]" at bounding box center [681, 215] width 112 height 21
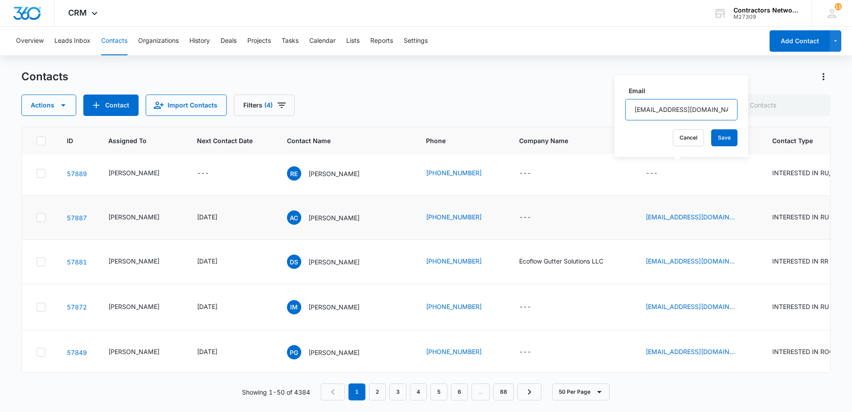
scroll to position [312, 0]
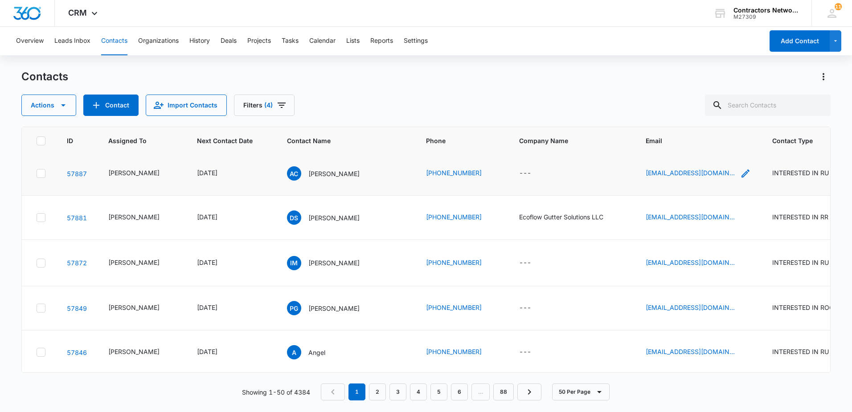
click at [742, 177] on icon "Email - yahiragui1014@gmail.com - Select to Edit Field" at bounding box center [746, 173] width 8 height 8
click at [695, 170] on input "[EMAIL_ADDRESS][DOMAIN_NAME]" at bounding box center [682, 169] width 112 height 21
click at [312, 178] on p "[PERSON_NAME]" at bounding box center [333, 173] width 51 height 9
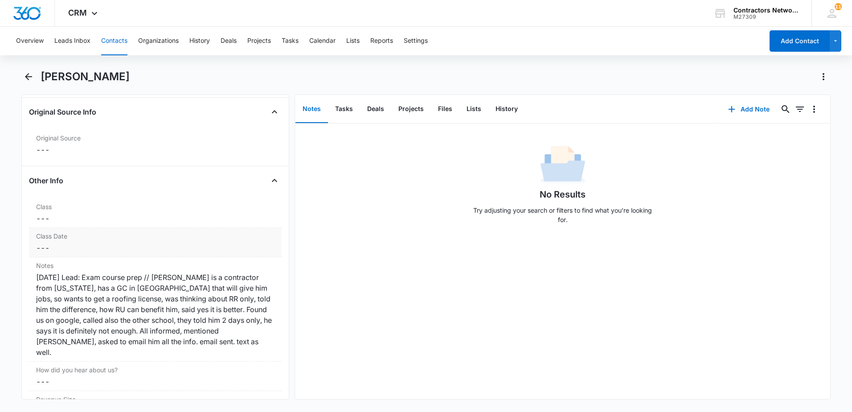
scroll to position [1070, 0]
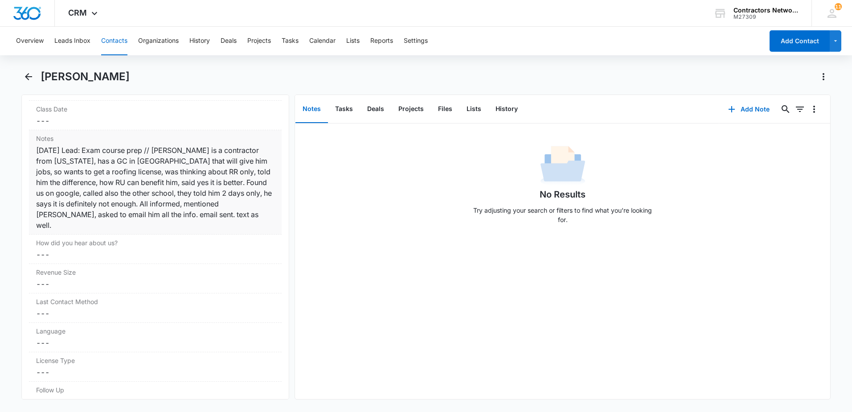
click at [191, 219] on div "9/26/25 Lead: Exam course prep // Angel is a contractor from Minnesota, has a G…" at bounding box center [155, 188] width 238 height 86
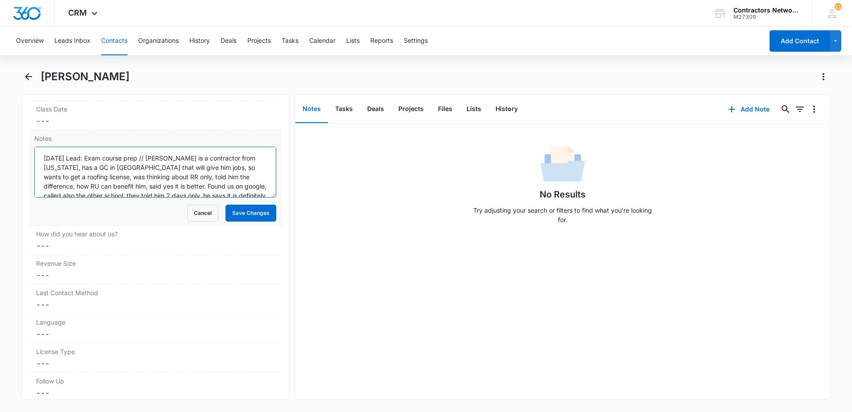
scroll to position [28, 0]
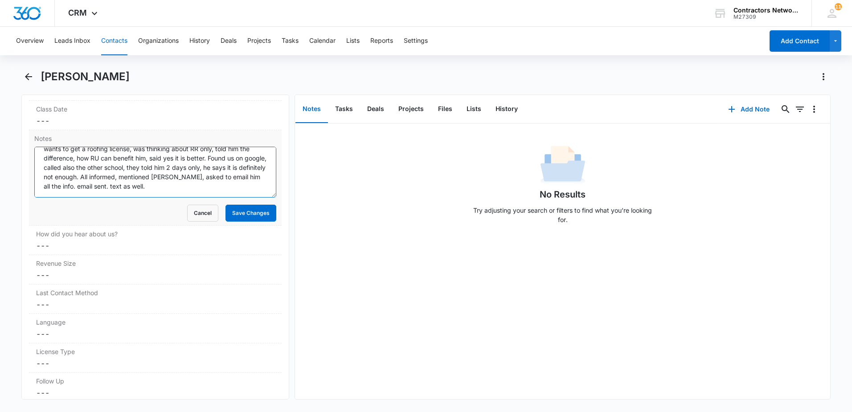
click at [247, 191] on textarea "9/26/25 Lead: Exam course prep // Angel is a contractor from Minnesota, has a G…" at bounding box center [155, 172] width 242 height 51
type textarea "[DATE] Lead: Exam course prep // [PERSON_NAME] is a contractor from [US_STATE],…"
click at [252, 208] on button "Save Changes" at bounding box center [251, 213] width 51 height 17
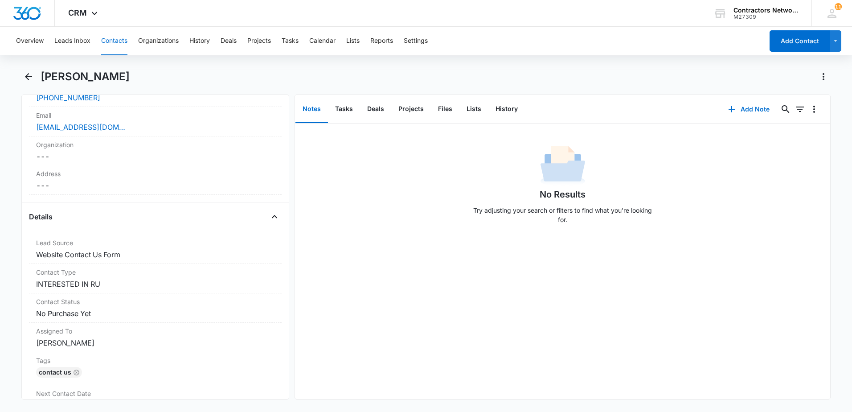
scroll to position [178, 0]
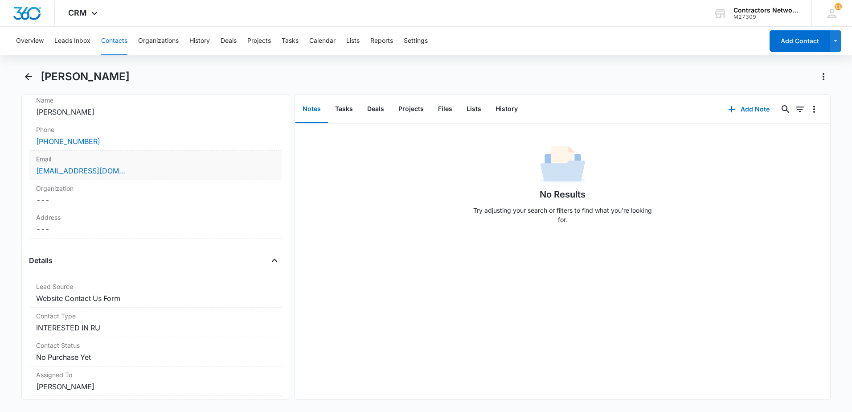
click at [169, 174] on div "[EMAIL_ADDRESS][DOMAIN_NAME]" at bounding box center [155, 170] width 238 height 11
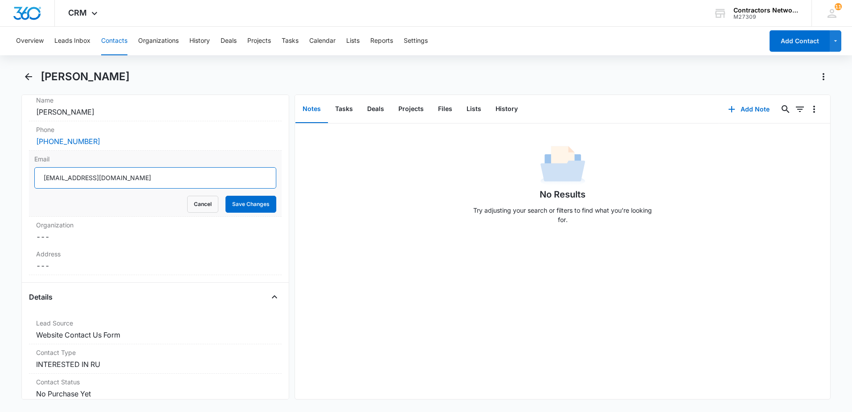
click at [169, 181] on input "[EMAIL_ADDRESS][DOMAIN_NAME]" at bounding box center [155, 177] width 242 height 21
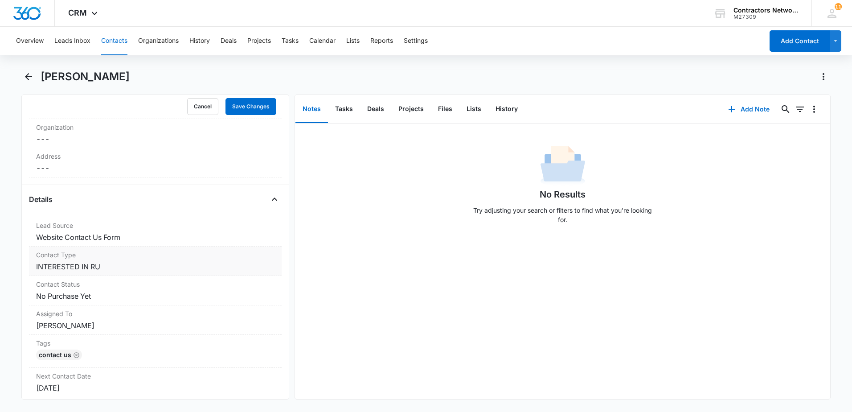
scroll to position [312, 0]
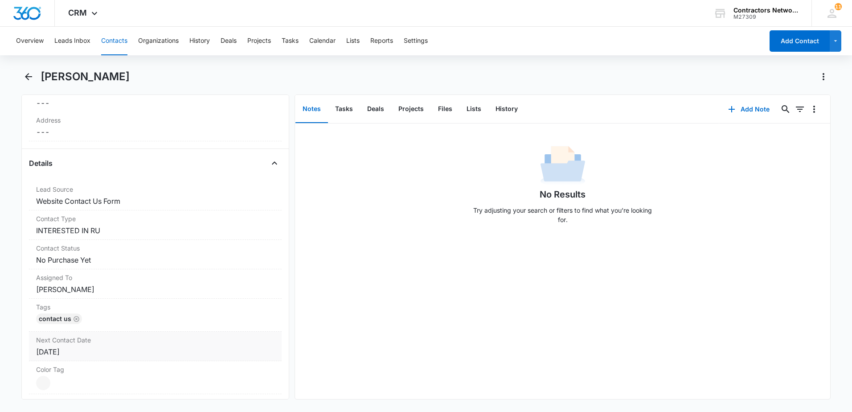
click at [97, 353] on div "[DATE]" at bounding box center [155, 351] width 238 height 11
click at [94, 370] on input "[DATE]" at bounding box center [82, 370] width 66 height 10
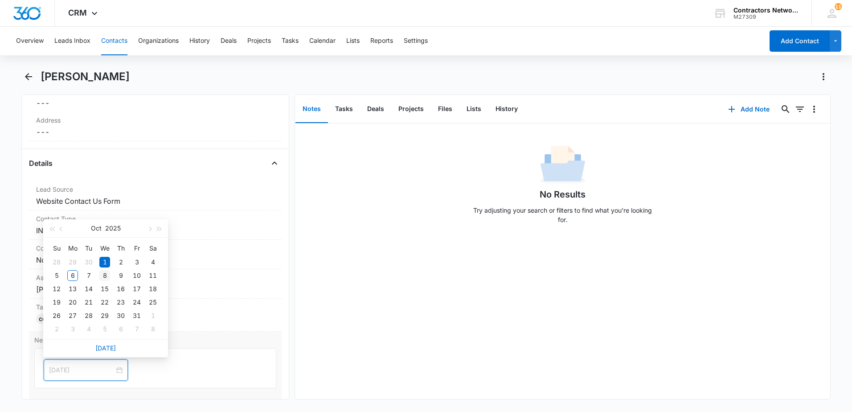
type input "[DATE]"
click at [103, 275] on div "8" at bounding box center [104, 275] width 11 height 11
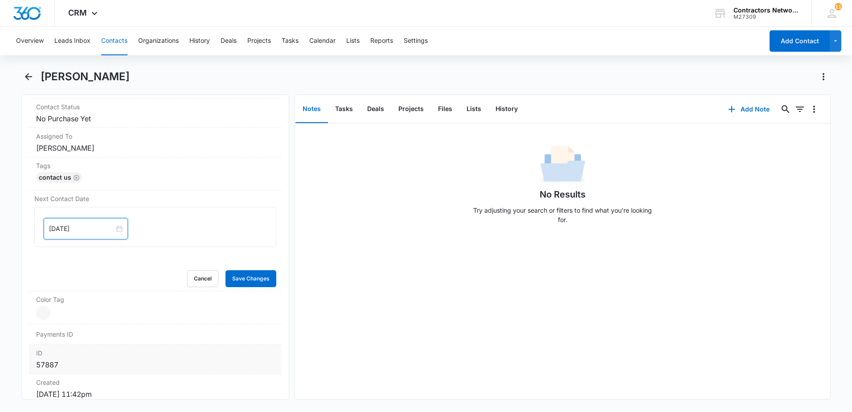
scroll to position [490, 0]
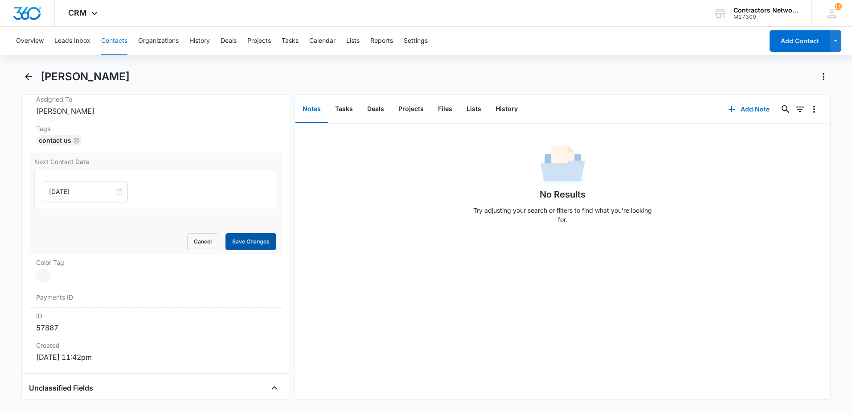
drag, startPoint x: 249, startPoint y: 244, endPoint x: 244, endPoint y: 248, distance: 6.3
click at [246, 247] on button "Save Changes" at bounding box center [251, 241] width 51 height 17
click at [26, 76] on icon "Back" at bounding box center [28, 76] width 7 height 7
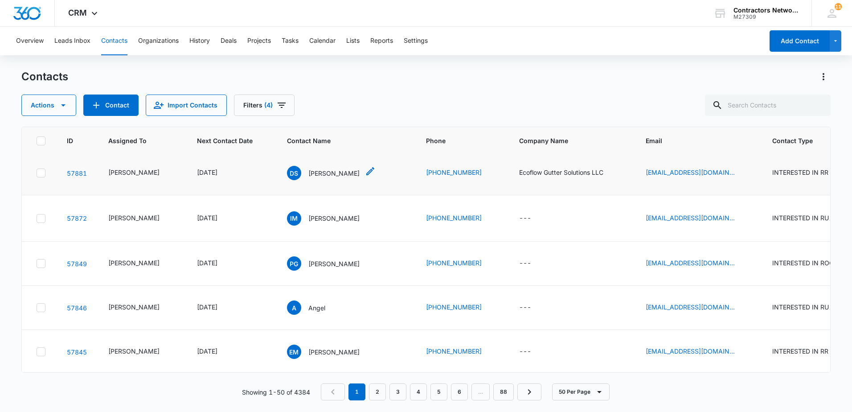
scroll to position [401, 0]
click at [742, 178] on icon "Email - ivan72519@yahoo.com - Select to Edit Field" at bounding box center [746, 174] width 8 height 8
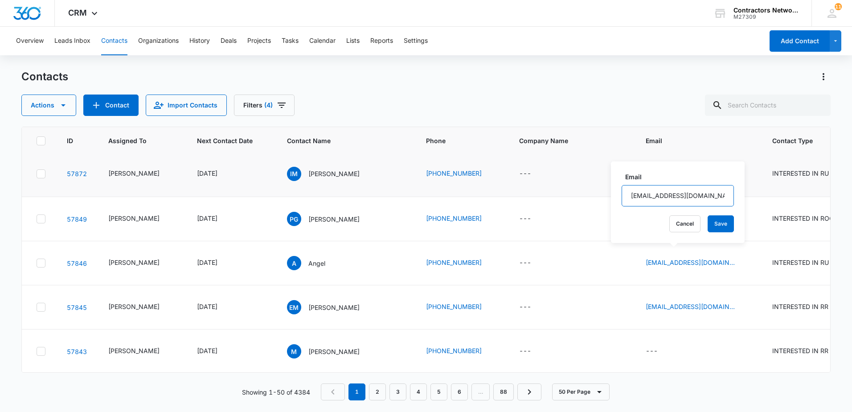
click at [694, 198] on input "[EMAIL_ADDRESS][DOMAIN_NAME]" at bounding box center [678, 195] width 112 height 21
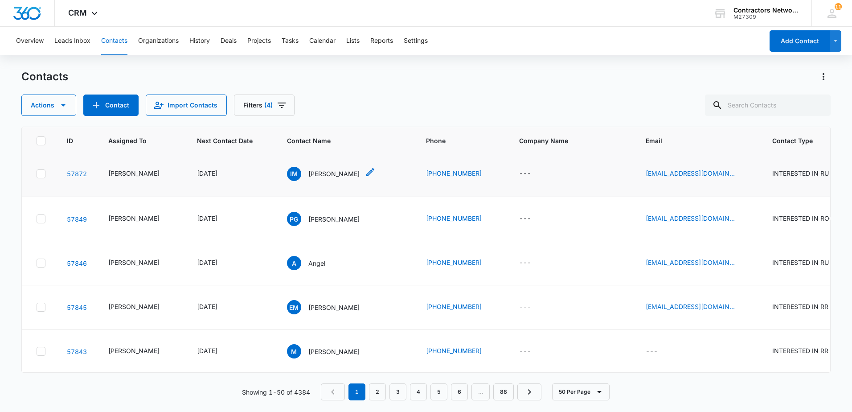
click at [315, 178] on p "[PERSON_NAME]" at bounding box center [333, 173] width 51 height 9
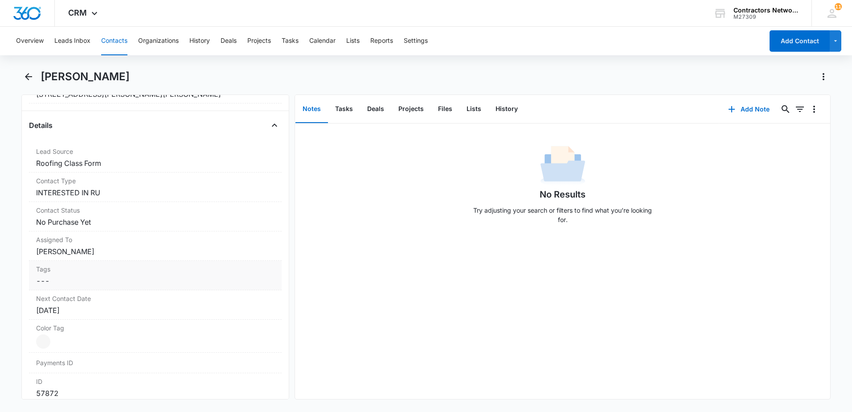
scroll to position [178, 0]
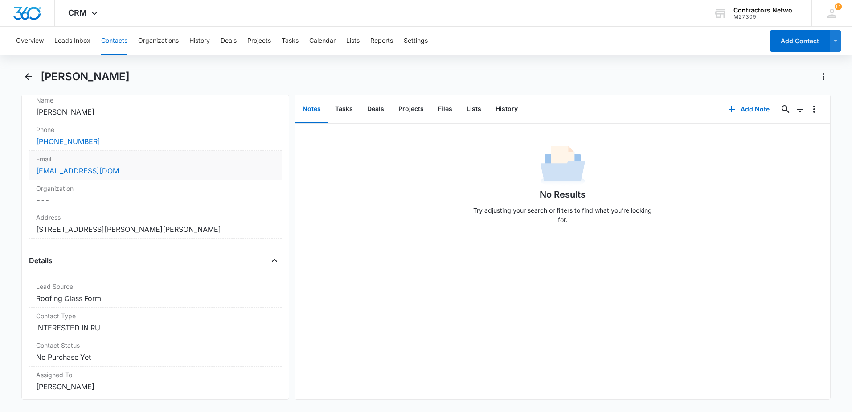
click at [213, 175] on div "[EMAIL_ADDRESS][DOMAIN_NAME]" at bounding box center [155, 170] width 238 height 11
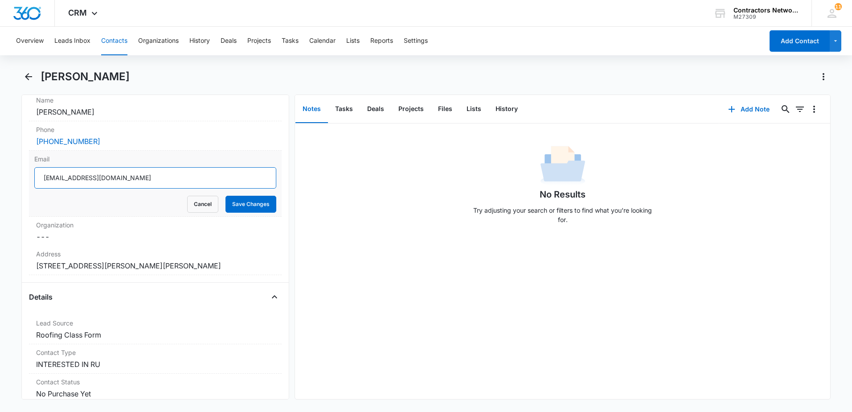
click at [157, 179] on input "[EMAIL_ADDRESS][DOMAIN_NAME]" at bounding box center [155, 177] width 242 height 21
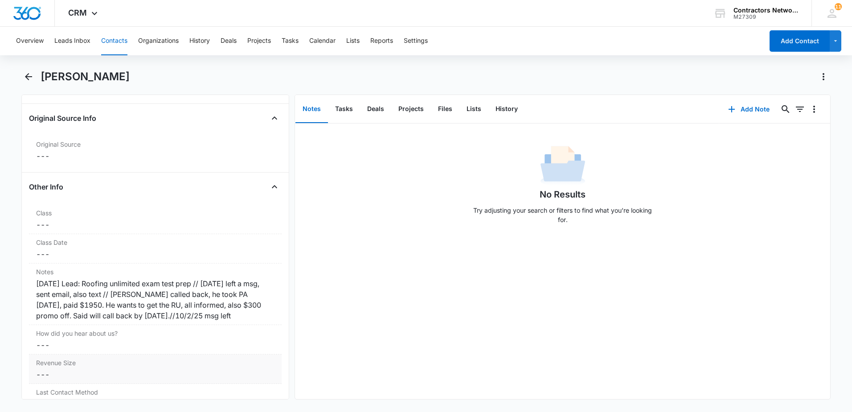
scroll to position [981, 0]
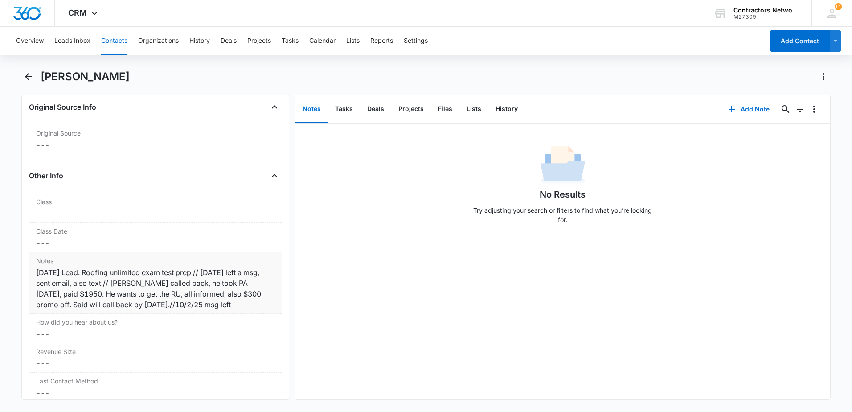
click at [233, 308] on div "09/20/2025 Lead: Roofing unlimited exam test prep // 9/22/25 left a msg, sent e…" at bounding box center [155, 288] width 238 height 43
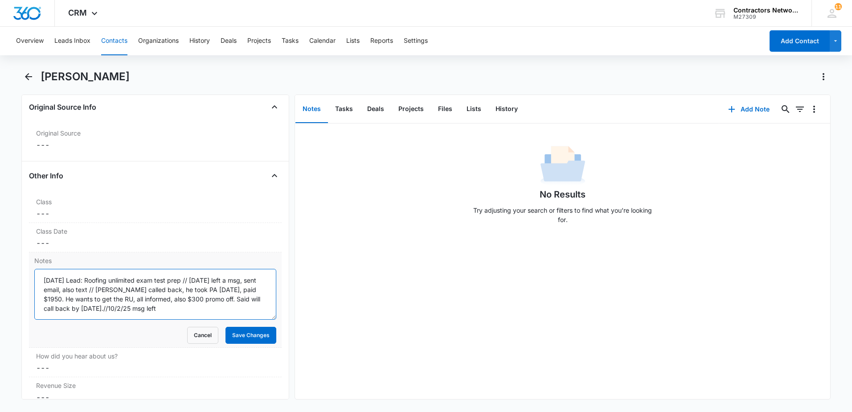
click at [248, 309] on textarea "09/20/2025 Lead: Roofing unlimited exam test prep // 9/22/25 left a msg, sent e…" at bounding box center [155, 294] width 242 height 51
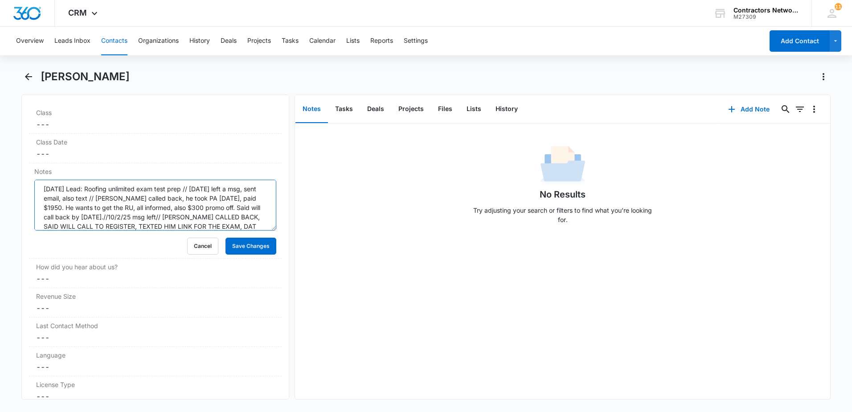
scroll to position [12, 0]
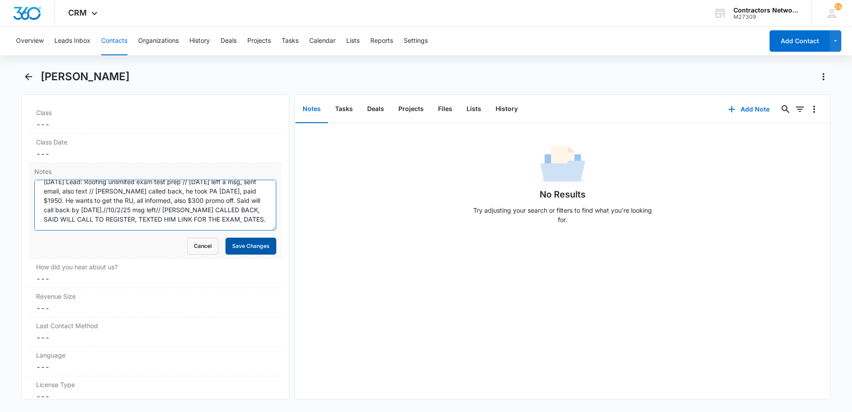
type textarea "[DATE] Lead: Roofing unlimited exam test prep // [DATE] left a msg, sent email,…"
click at [245, 251] on button "Save Changes" at bounding box center [251, 246] width 51 height 17
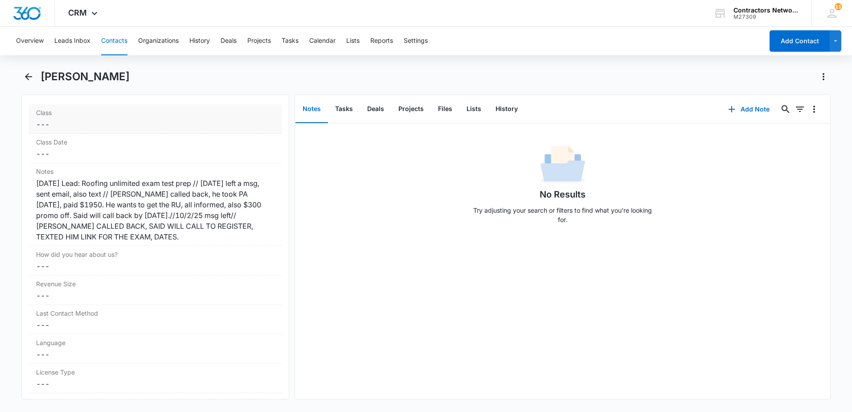
click at [59, 121] on dd "Cancel Save Changes ---" at bounding box center [155, 124] width 238 height 11
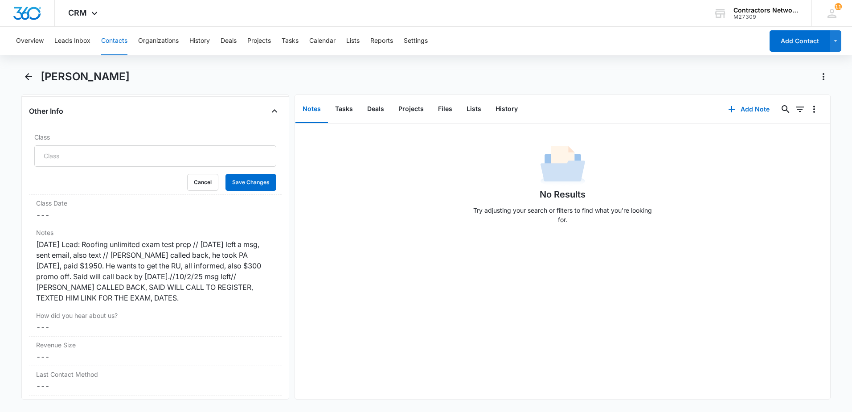
scroll to position [1025, 0]
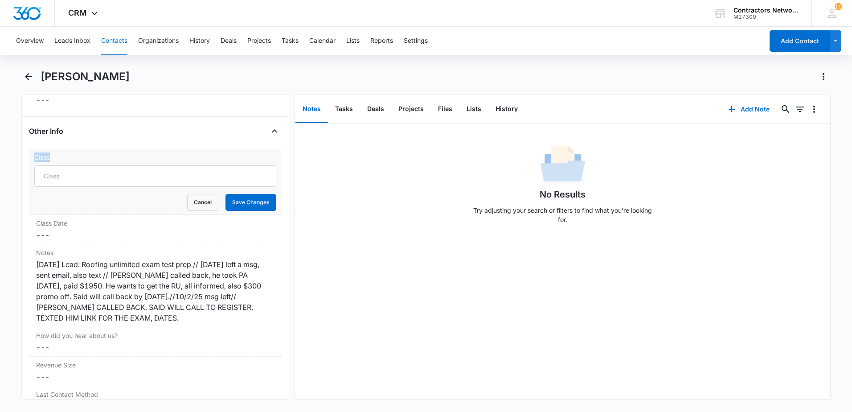
drag, startPoint x: 82, startPoint y: 129, endPoint x: 83, endPoint y: 160, distance: 31.2
click at [83, 160] on div "Other Info Class Cancel Save Changes Class Date Cancel Save Changes --- Notes C…" at bounding box center [155, 391] width 253 height 534
drag, startPoint x: 83, startPoint y: 160, endPoint x: 92, endPoint y: 182, distance: 24.0
click at [92, 182] on input "Class" at bounding box center [155, 175] width 242 height 21
type input "ROOFING THE UNLIMITED"
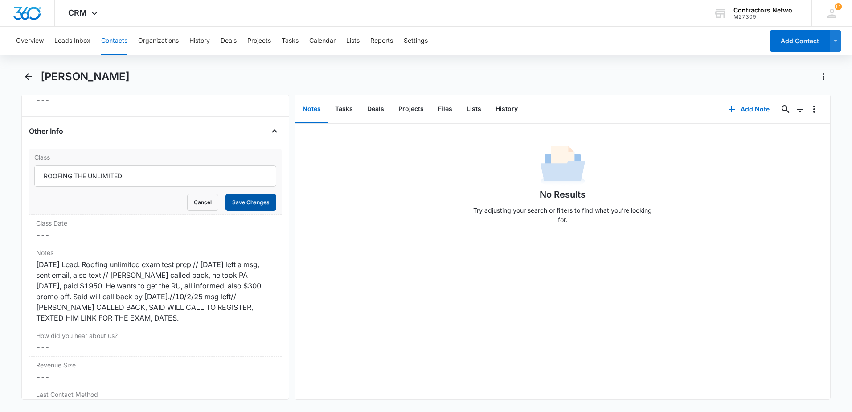
click at [234, 204] on button "Save Changes" at bounding box center [251, 202] width 51 height 17
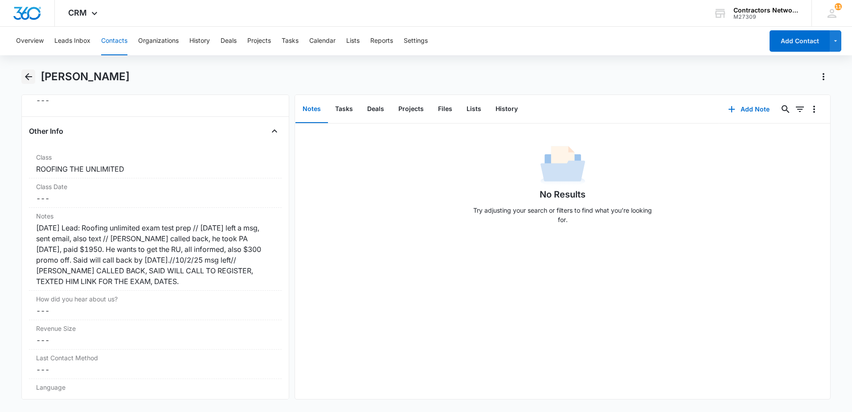
click at [35, 78] on button "Back" at bounding box center [28, 77] width 14 height 14
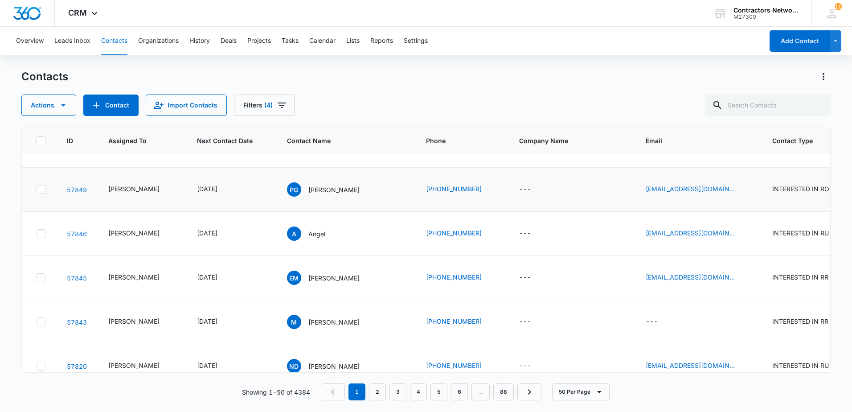
scroll to position [446, 0]
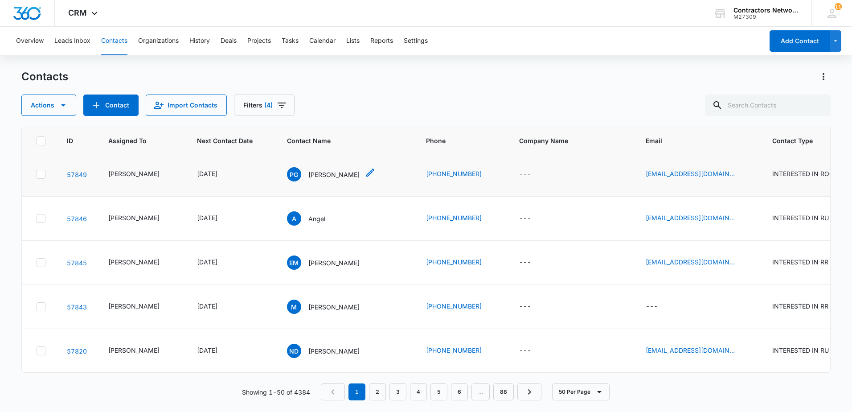
click at [315, 179] on p "[PERSON_NAME]" at bounding box center [333, 174] width 51 height 9
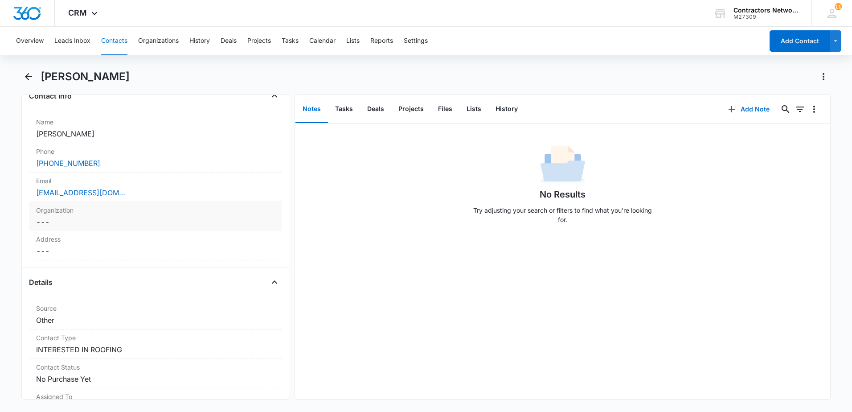
scroll to position [178, 0]
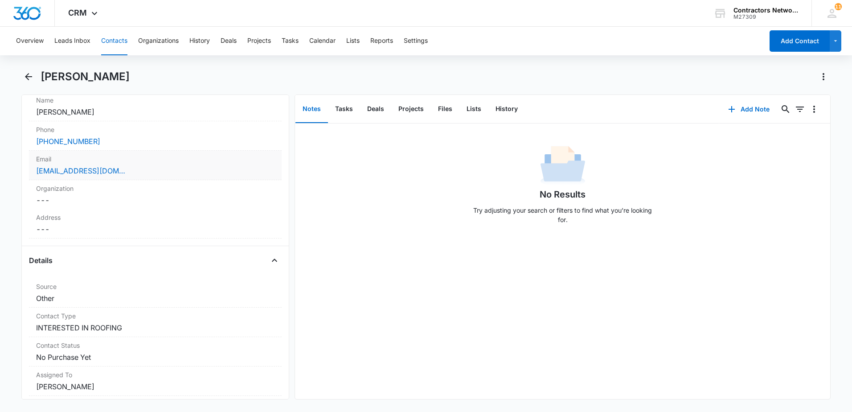
click at [182, 169] on div "[EMAIL_ADDRESS][DOMAIN_NAME]" at bounding box center [155, 170] width 238 height 11
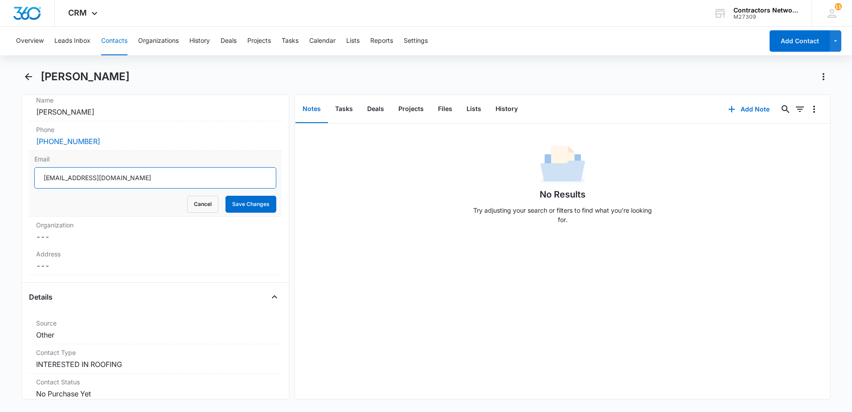
click at [185, 171] on input "[EMAIL_ADDRESS][DOMAIN_NAME]" at bounding box center [155, 177] width 242 height 21
click at [25, 75] on icon "Back" at bounding box center [28, 76] width 11 height 11
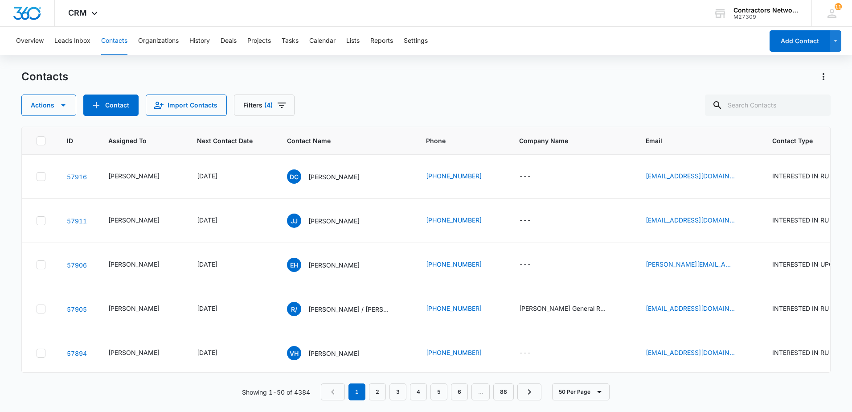
scroll to position [446, 0]
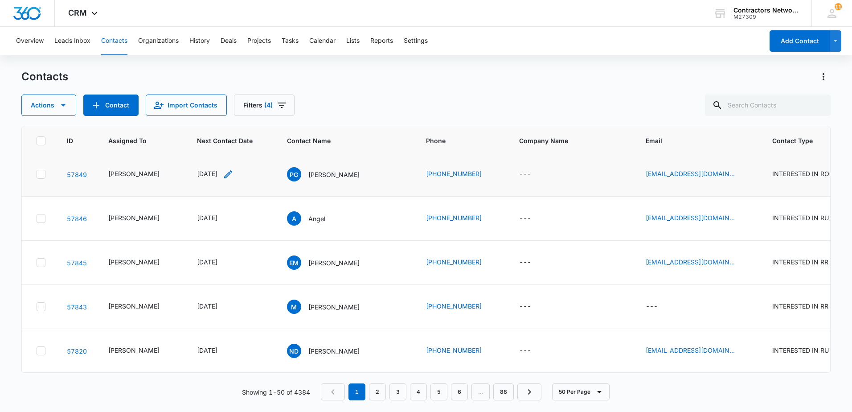
click at [234, 180] on icon "Next Contact Date - 1759104000 - Select to Edit Field" at bounding box center [228, 174] width 11 height 11
click at [234, 197] on div "[DATE]" at bounding box center [221, 191] width 84 height 21
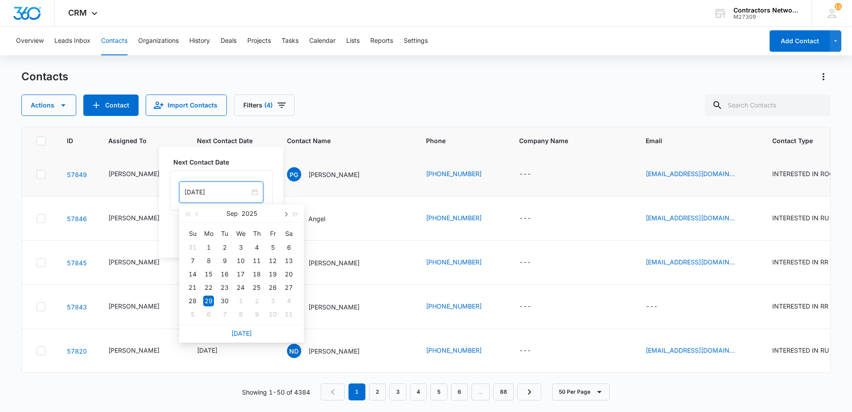
click at [281, 217] on button "button" at bounding box center [285, 214] width 10 height 18
type input "[DATE]"
click at [239, 261] on div "8" at bounding box center [240, 260] width 11 height 11
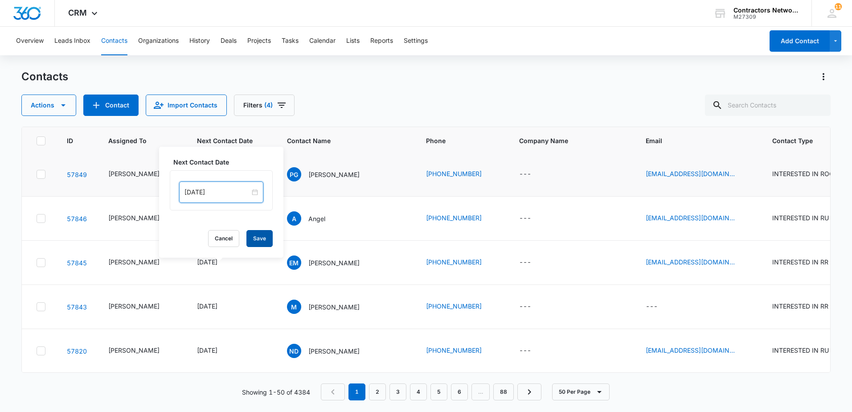
click at [250, 238] on button "Save" at bounding box center [259, 238] width 26 height 17
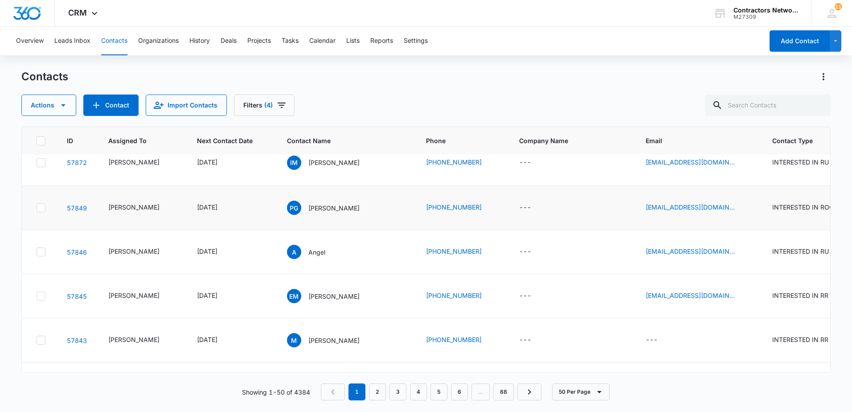
scroll to position [490, 0]
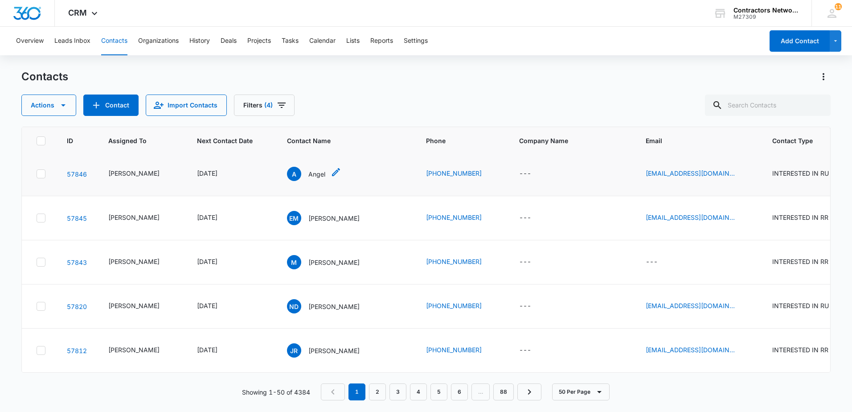
click at [308, 179] on p "Angel" at bounding box center [316, 173] width 17 height 9
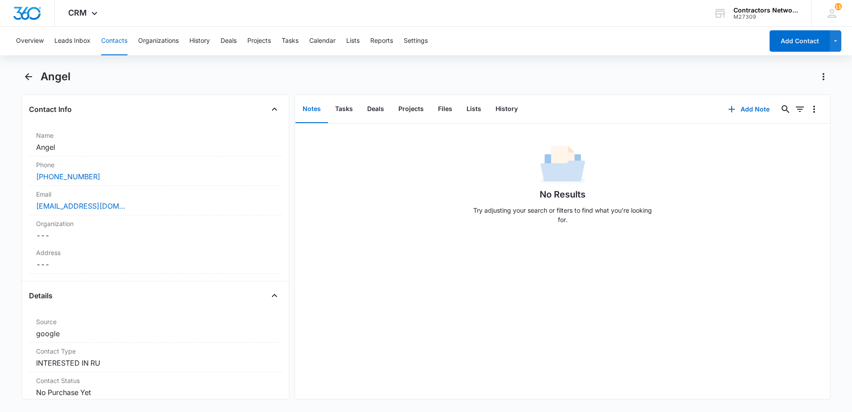
scroll to position [134, 0]
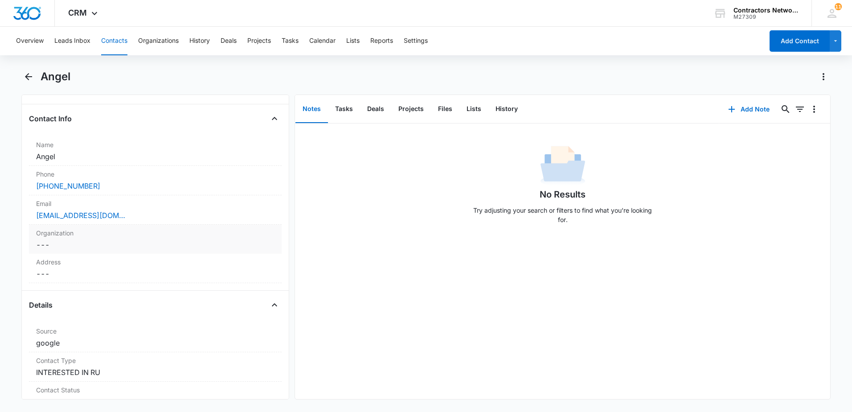
click at [220, 225] on div "Organization Cancel Save Changes ---" at bounding box center [155, 239] width 253 height 29
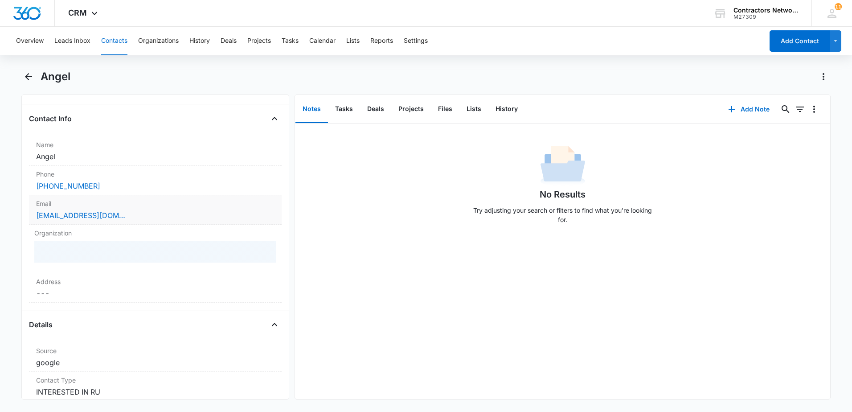
click at [221, 218] on div "[EMAIL_ADDRESS][DOMAIN_NAME]" at bounding box center [155, 215] width 238 height 11
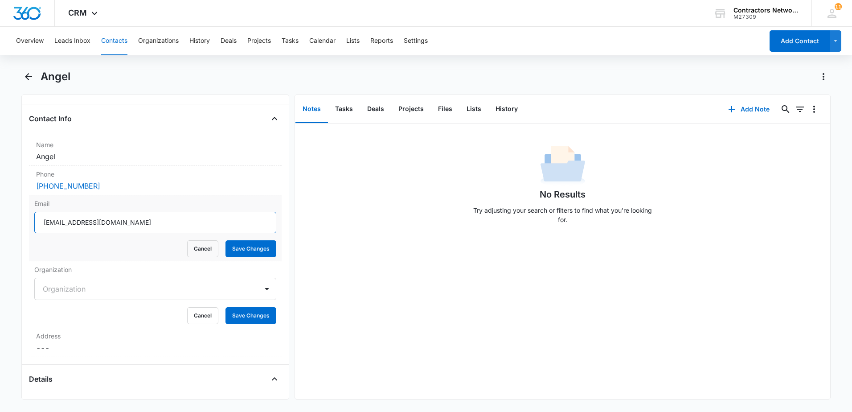
click at [192, 228] on input "[EMAIL_ADDRESS][DOMAIN_NAME]" at bounding box center [155, 222] width 242 height 21
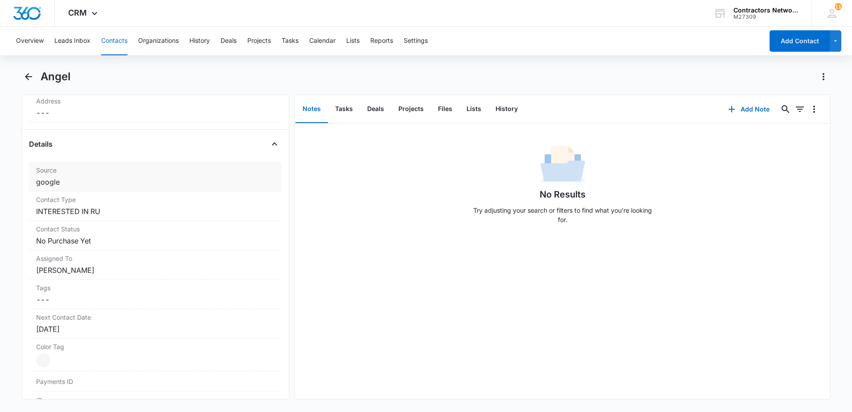
scroll to position [446, 0]
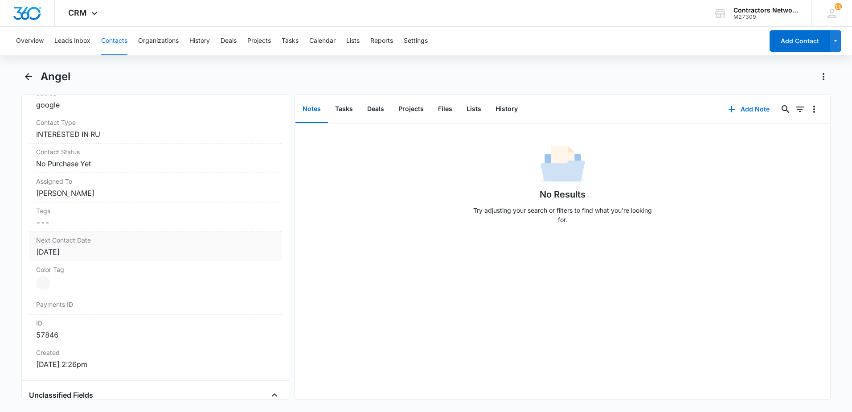
click at [101, 250] on div "[DATE]" at bounding box center [155, 251] width 238 height 11
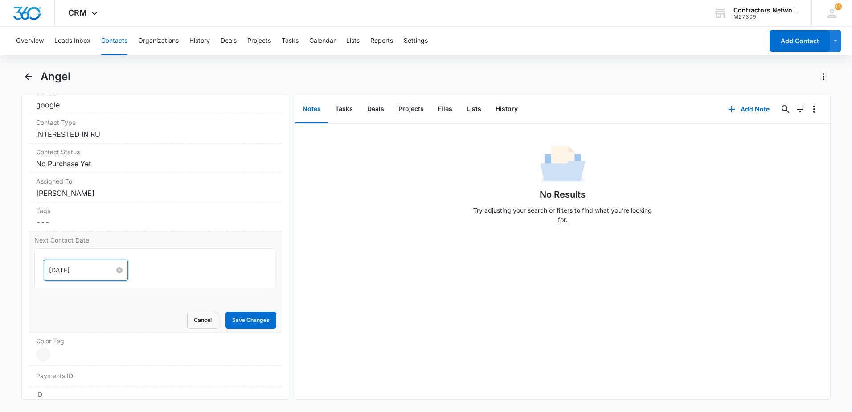
click at [89, 269] on input "[DATE]" at bounding box center [82, 270] width 66 height 10
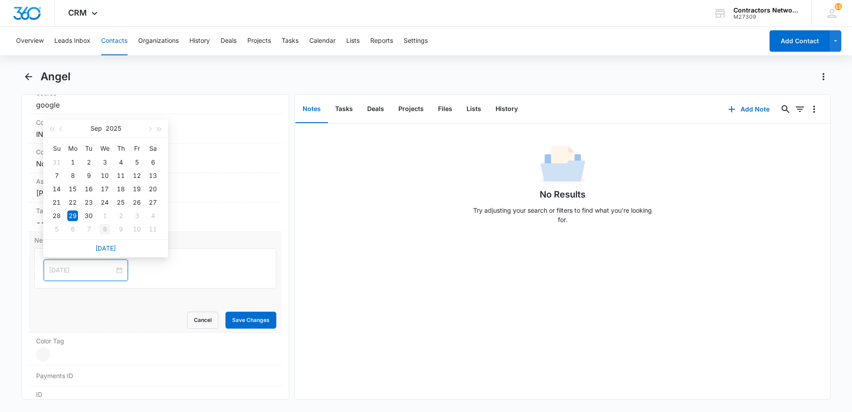
type input "[DATE]"
click at [105, 230] on div "8" at bounding box center [104, 229] width 11 height 11
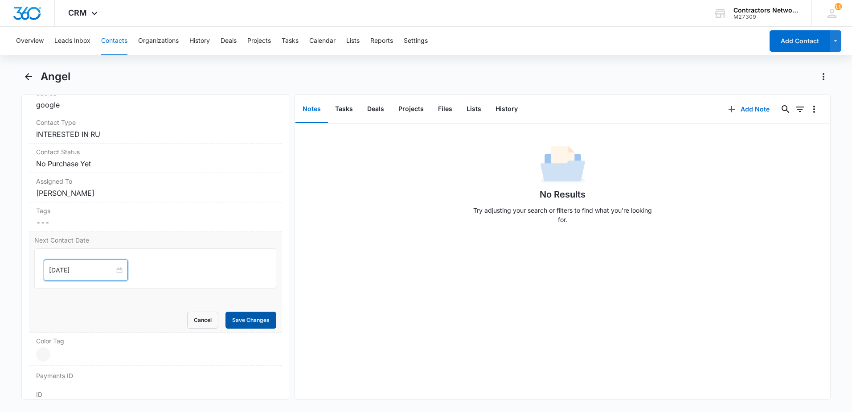
click at [243, 323] on button "Save Changes" at bounding box center [251, 320] width 51 height 17
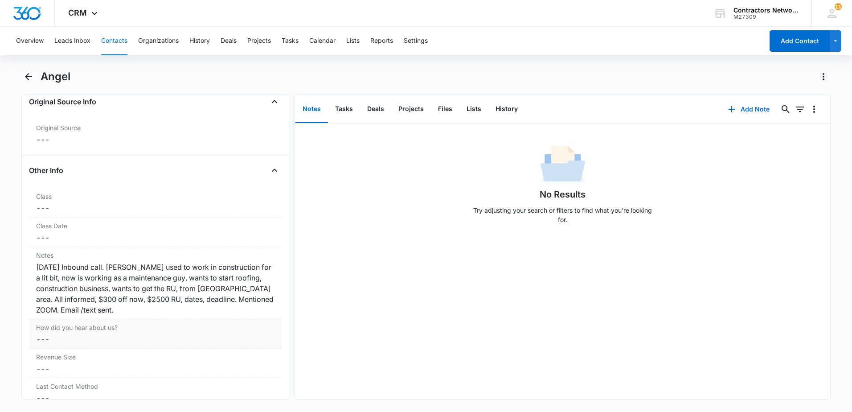
scroll to position [1088, 0]
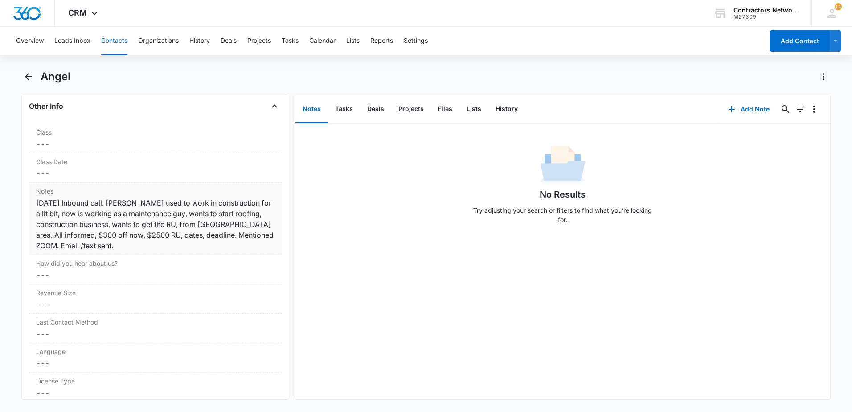
click at [193, 248] on div "9/15/2025 Inbound call. Angel used to work in construction for a lit bit, now i…" at bounding box center [155, 223] width 238 height 53
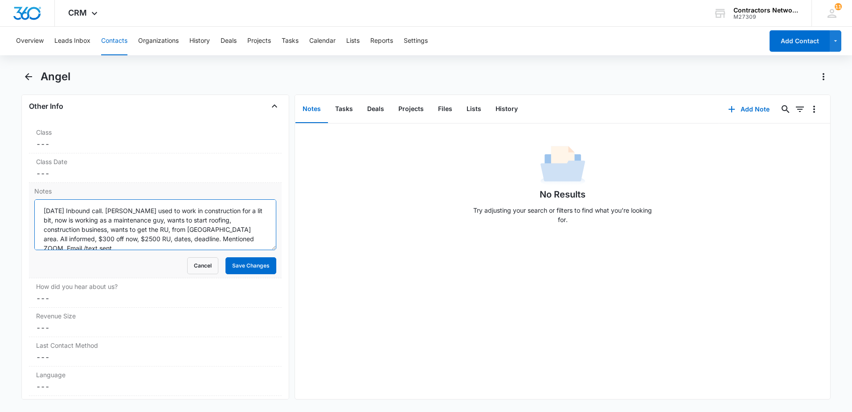
scroll to position [9, 0]
click at [240, 243] on textarea "9/15/2025 Inbound call. Angel used to work in construction for a lit bit, now i…" at bounding box center [155, 224] width 242 height 51
type textarea "[DATE] Inbound call. [PERSON_NAME] used to work in construction for a lit bit, …"
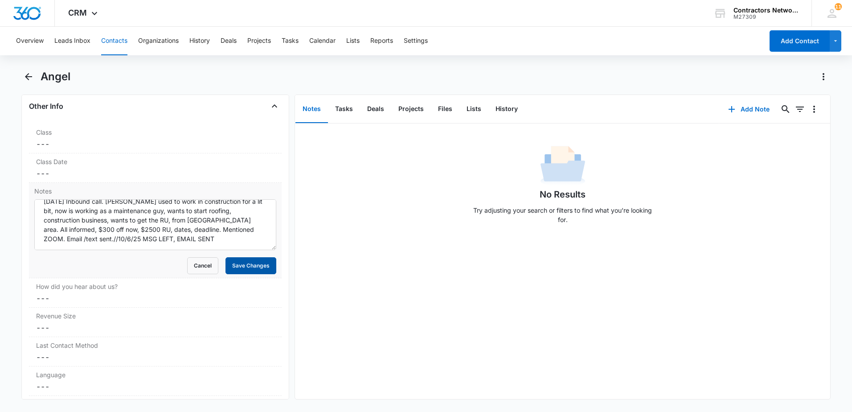
click at [254, 268] on button "Save Changes" at bounding box center [251, 265] width 51 height 17
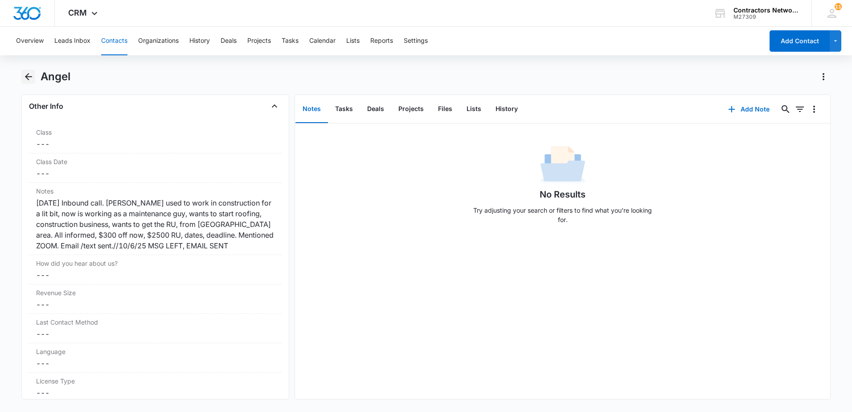
click at [29, 78] on icon "Back" at bounding box center [28, 76] width 11 height 11
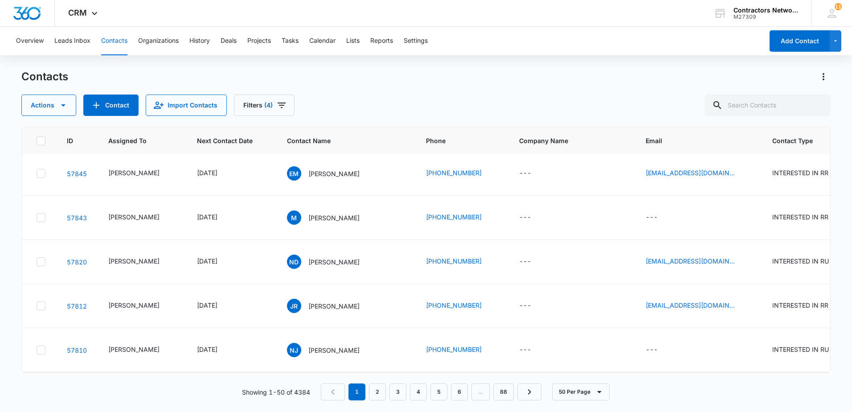
scroll to position [579, 0]
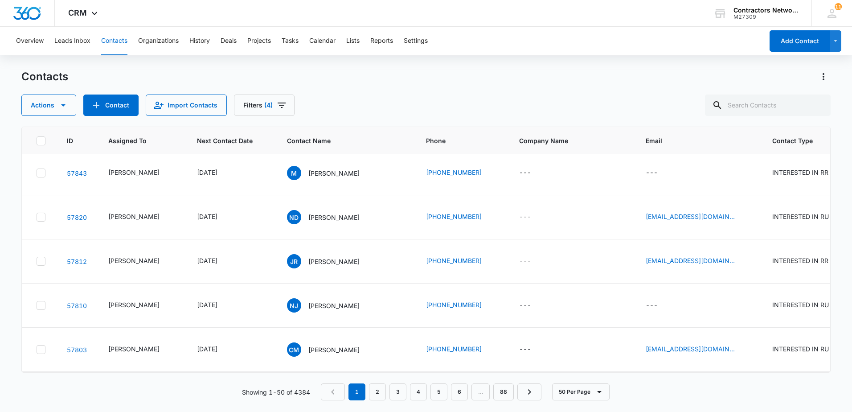
click at [309, 134] on p "[PERSON_NAME]" at bounding box center [333, 128] width 51 height 9
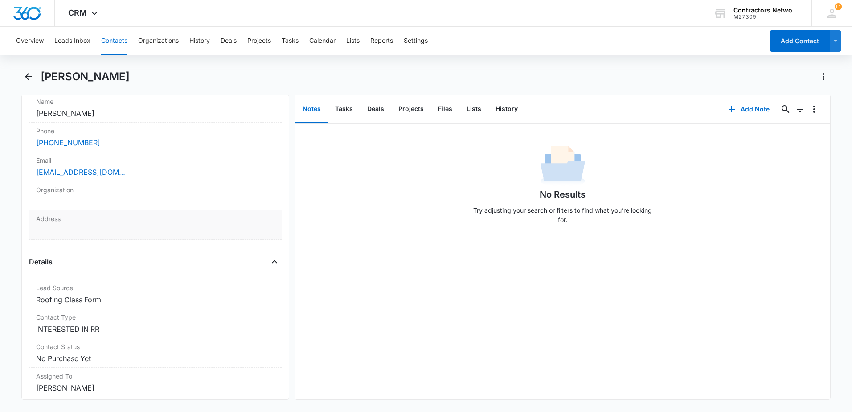
scroll to position [178, 0]
click at [215, 175] on div "[EMAIL_ADDRESS][DOMAIN_NAME]" at bounding box center [155, 170] width 238 height 11
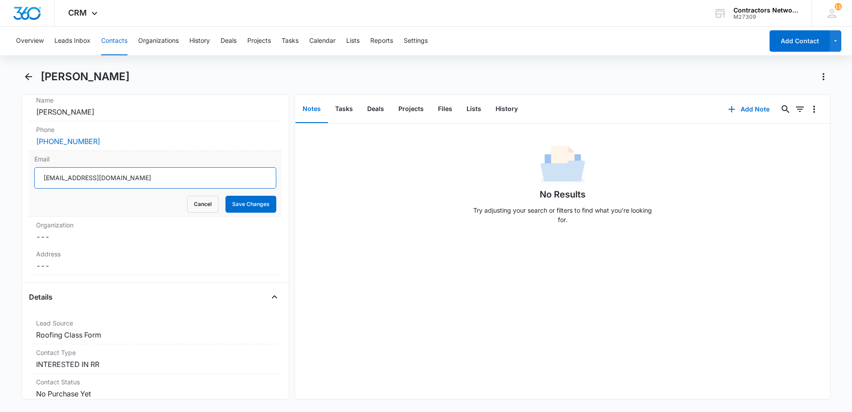
click at [180, 179] on input "[EMAIL_ADDRESS][DOMAIN_NAME]" at bounding box center [155, 177] width 242 height 21
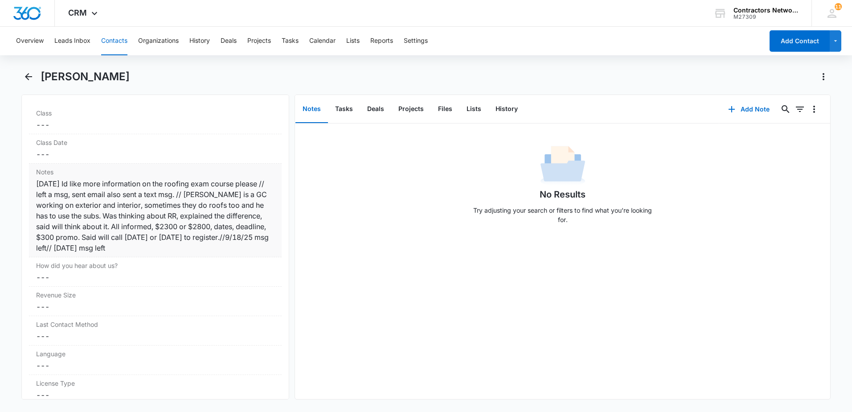
scroll to position [1070, 0]
click at [210, 252] on div "9/15/2025 Id like more information on the roofing exam course please // left a …" at bounding box center [155, 215] width 238 height 75
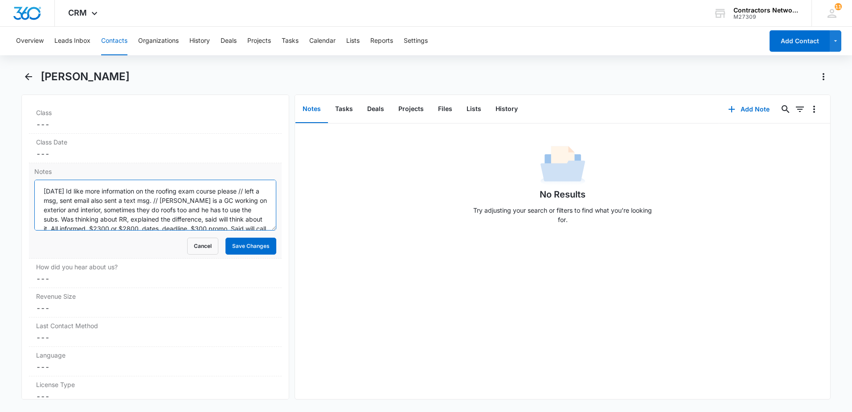
scroll to position [28, 0]
click at [252, 222] on textarea "9/15/2025 Id like more information on the roofing exam course please // left a …" at bounding box center [155, 205] width 242 height 51
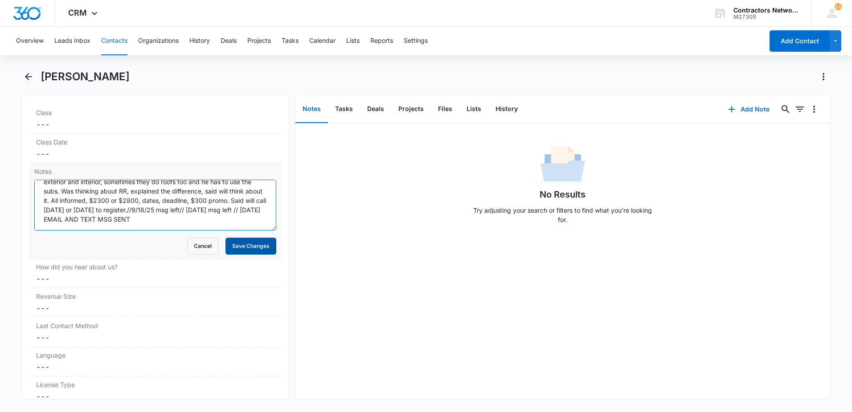
type textarea "[DATE] Id like more information on the roofing exam course please // left a msg…"
click at [251, 249] on button "Save Changes" at bounding box center [251, 246] width 51 height 17
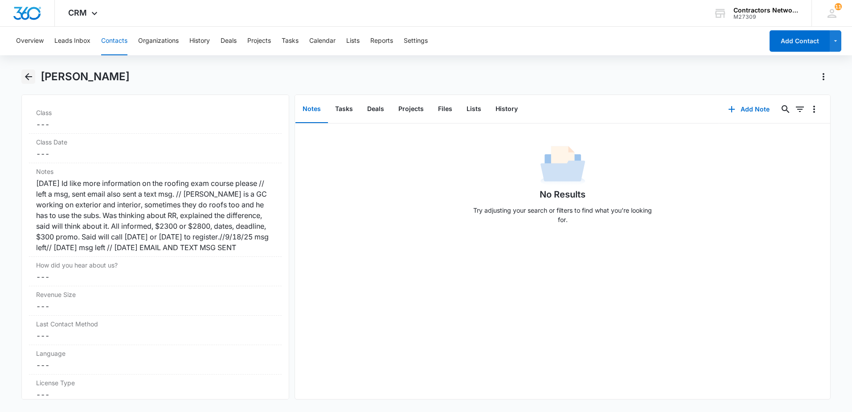
click at [28, 80] on icon "Back" at bounding box center [28, 76] width 11 height 11
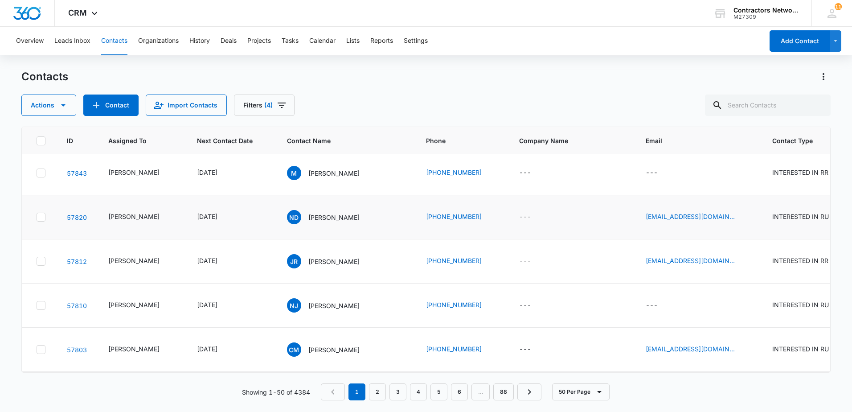
scroll to position [624, 0]
drag, startPoint x: 312, startPoint y: 222, endPoint x: 312, endPoint y: 238, distance: 16.0
click at [312, 151] on td "M Manuel" at bounding box center [345, 129] width 139 height 44
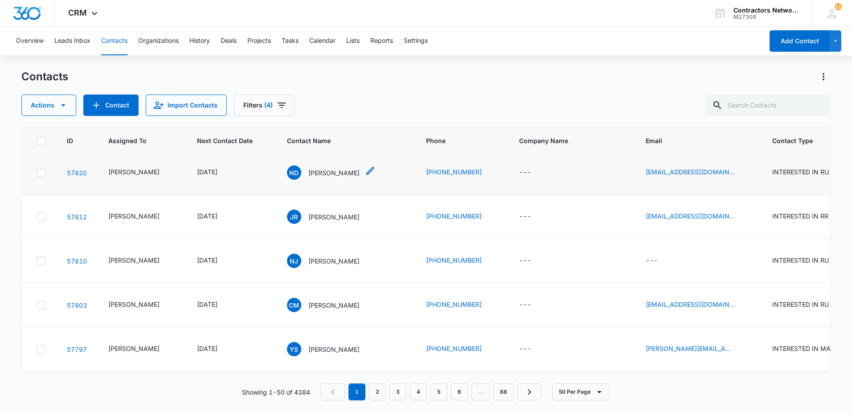
drag, startPoint x: 312, startPoint y: 238, endPoint x: 313, endPoint y: 268, distance: 29.9
click at [313, 177] on p "[PERSON_NAME]" at bounding box center [333, 172] width 51 height 9
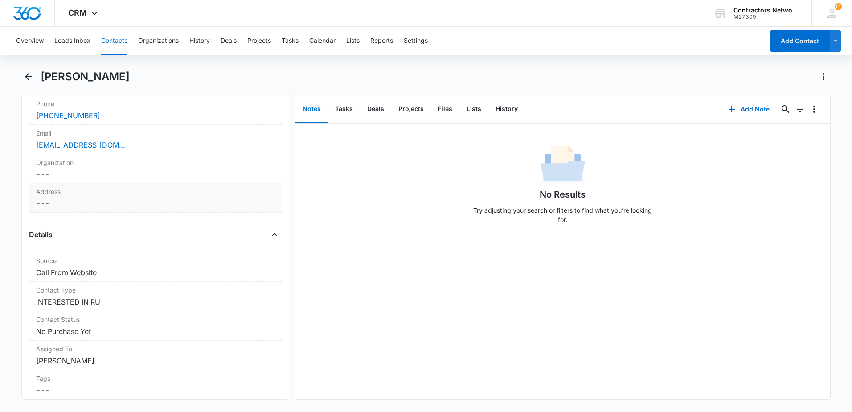
scroll to position [178, 0]
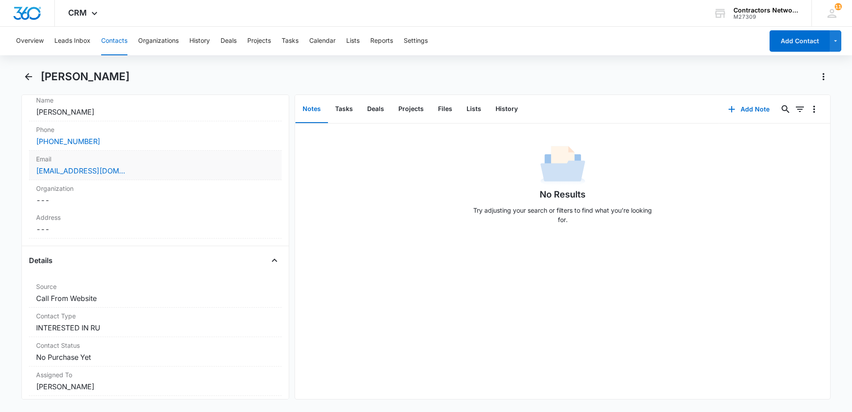
click at [182, 170] on div "[EMAIL_ADDRESS][DOMAIN_NAME]" at bounding box center [155, 170] width 238 height 11
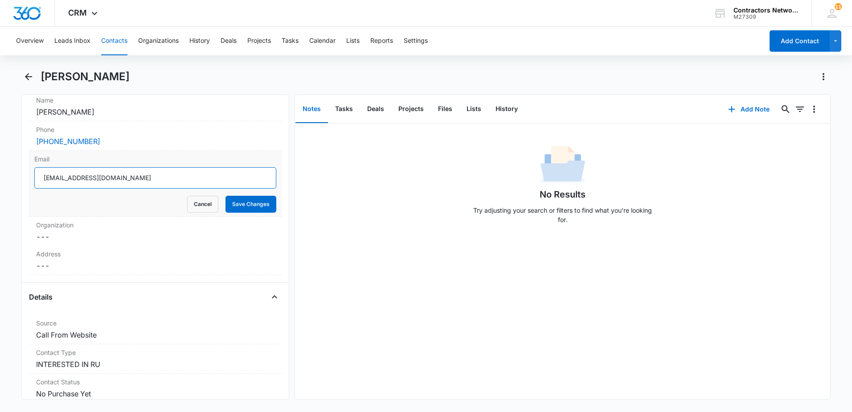
click at [187, 179] on input "[EMAIL_ADDRESS][DOMAIN_NAME]" at bounding box center [155, 177] width 242 height 21
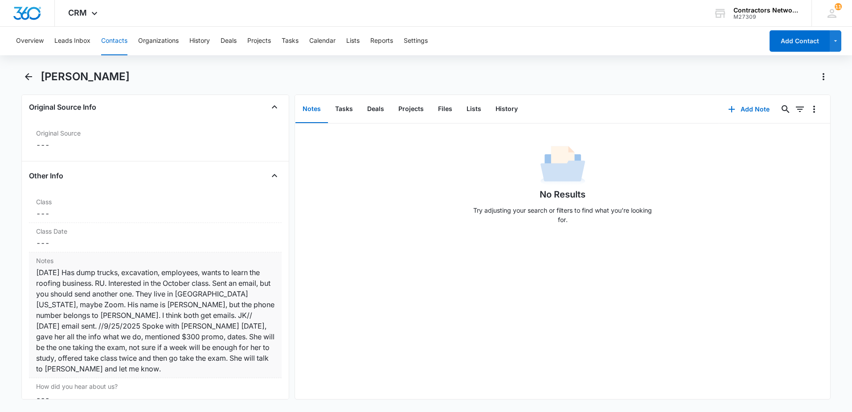
scroll to position [1114, 0]
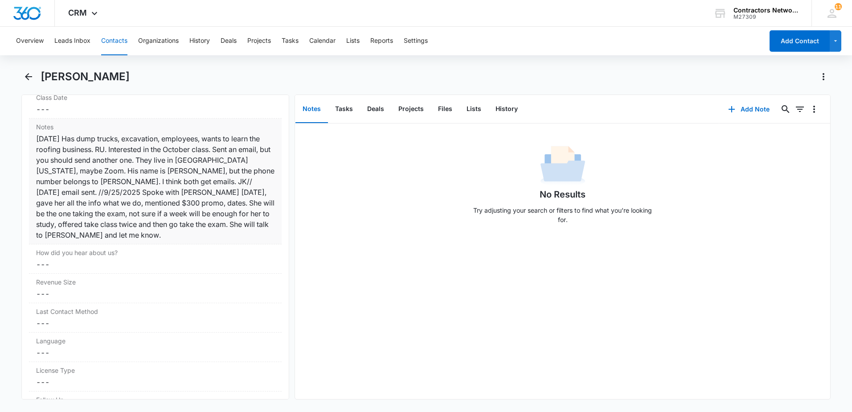
click at [140, 234] on div "9/12/2025 Has dump trucks, excavation, employees, wants to learn the roofing bu…" at bounding box center [155, 186] width 238 height 107
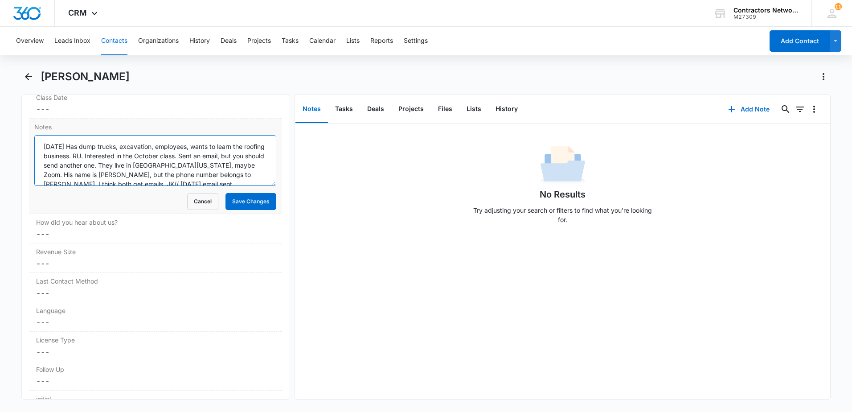
scroll to position [47, 0]
click at [251, 180] on textarea "9/12/2025 Has dump trucks, excavation, employees, wants to learn the roofing bu…" at bounding box center [155, 160] width 242 height 51
type textarea "[DATE] Has dump trucks, excavation, employees, wants to learn the roofing busin…"
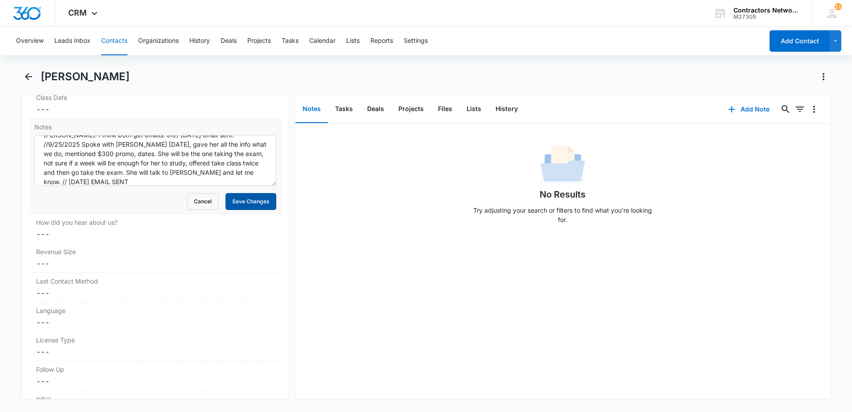
click at [251, 197] on button "Save Changes" at bounding box center [251, 201] width 51 height 17
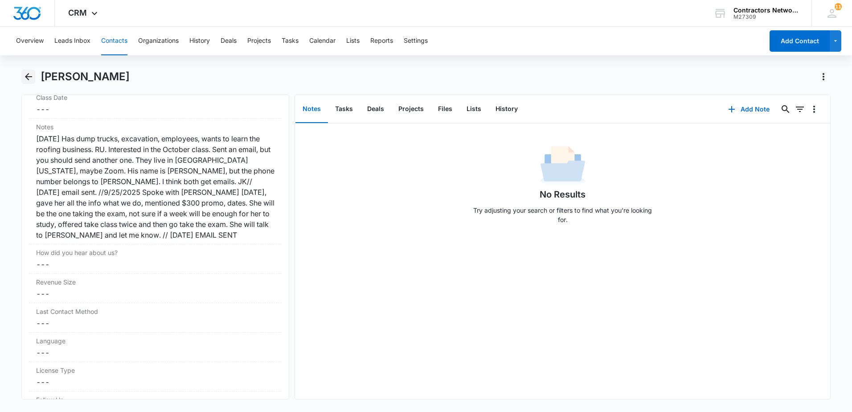
click at [32, 78] on icon "Back" at bounding box center [28, 76] width 11 height 11
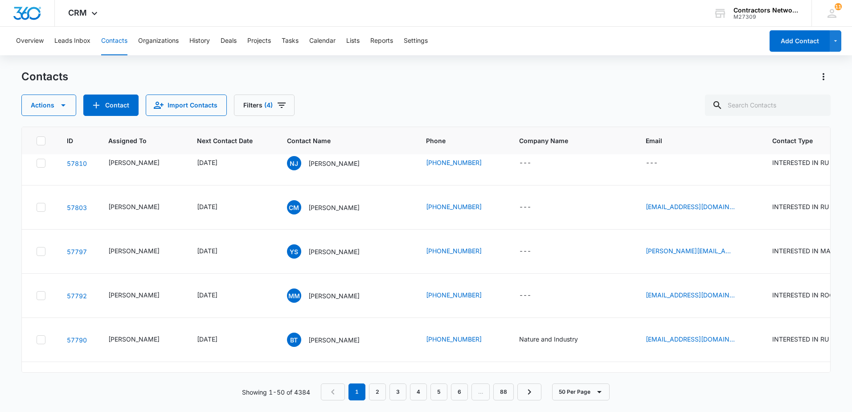
scroll to position [758, 0]
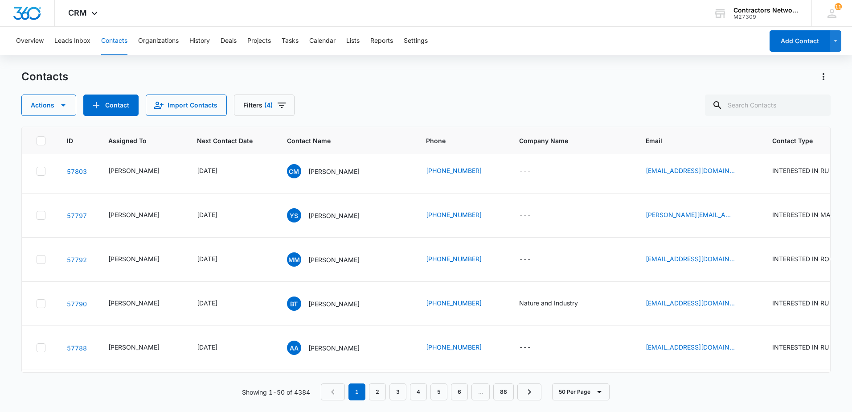
click at [740, 88] on icon "Email - rosejohhhhhh@gmail.com - Select to Edit Field" at bounding box center [745, 83] width 11 height 11
click at [685, 114] on input "[EMAIL_ADDRESS][DOMAIN_NAME]" at bounding box center [681, 118] width 112 height 21
click at [315, 88] on p "[PERSON_NAME]" at bounding box center [333, 82] width 51 height 9
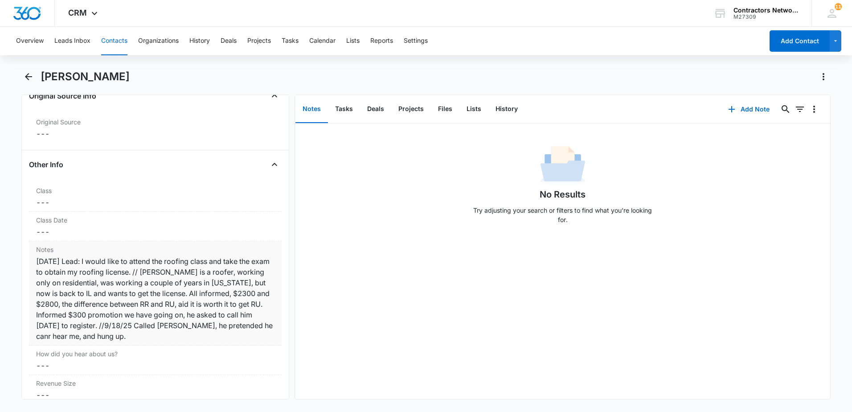
scroll to position [981, 0]
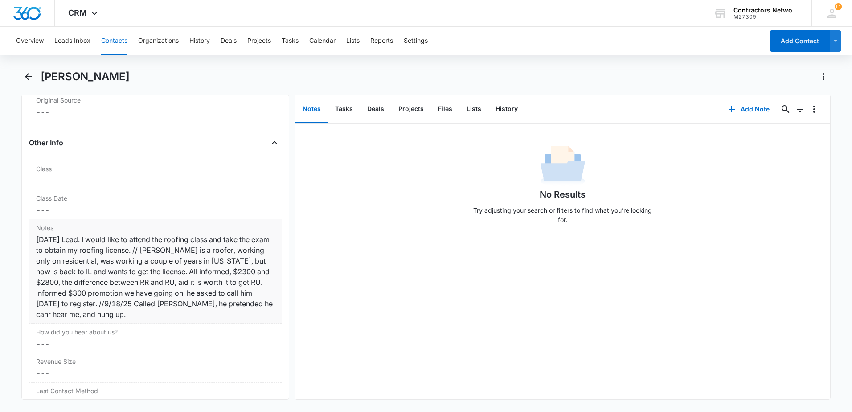
click at [119, 316] on div "9/10/25 Lead: I would like to attend the roofing class and take the exam to obt…" at bounding box center [155, 277] width 238 height 86
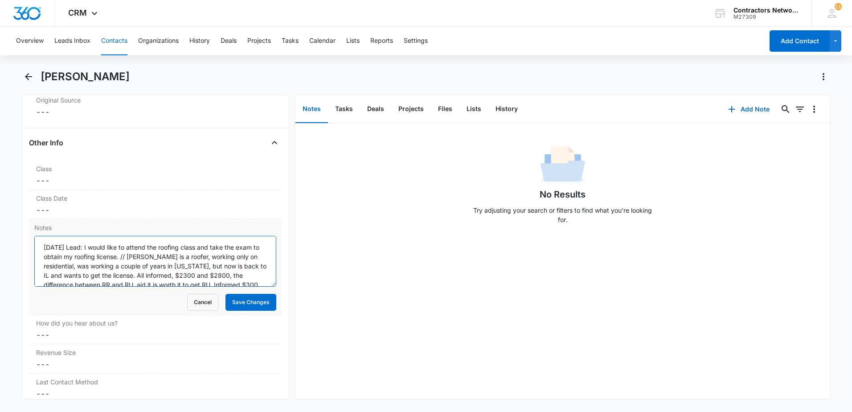
scroll to position [37, 0]
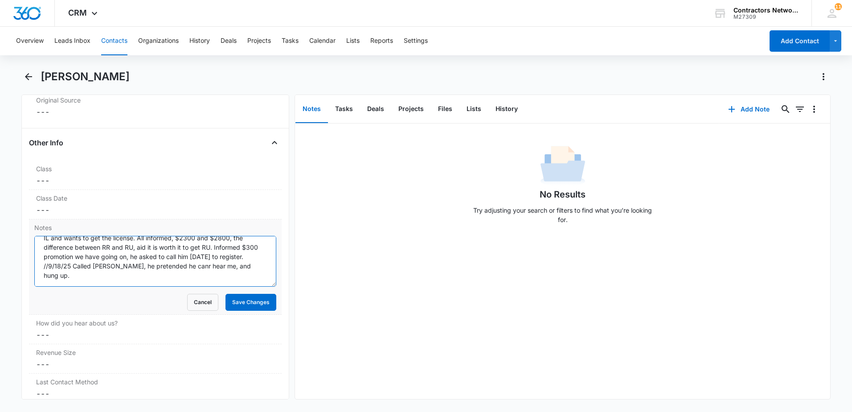
click at [255, 283] on textarea "9/10/25 Lead: I would like to attend the roofing class and take the exam to obt…" at bounding box center [155, 261] width 242 height 51
type textarea "[DATE] Lead: I would like to attend the roofing class and take the exam to obta…"
click at [262, 301] on button "Save Changes" at bounding box center [251, 302] width 51 height 17
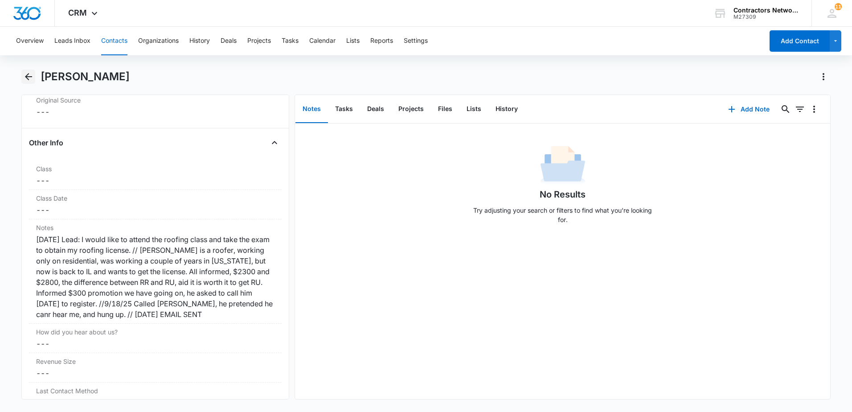
click at [29, 78] on icon "Back" at bounding box center [28, 76] width 11 height 11
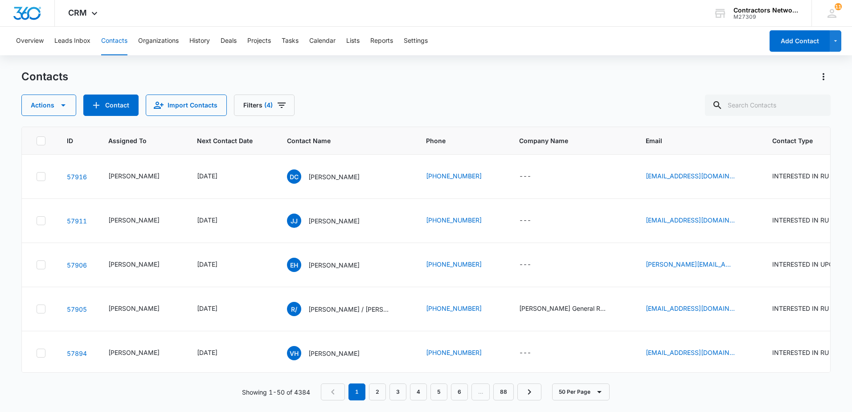
scroll to position [758, 0]
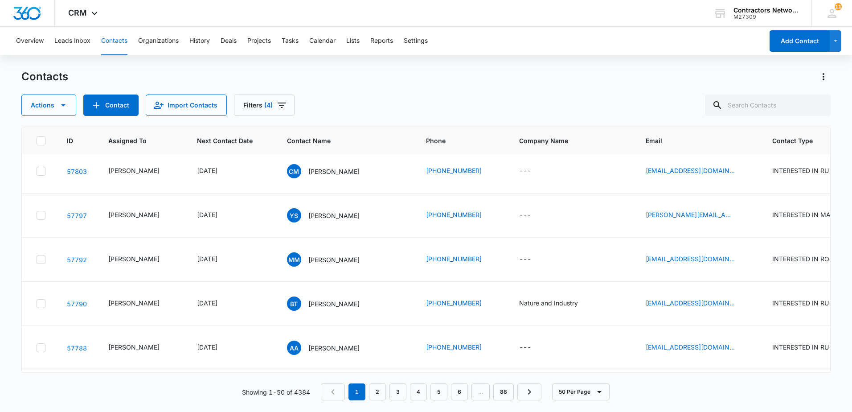
click at [320, 132] on p "[PERSON_NAME]" at bounding box center [333, 127] width 51 height 9
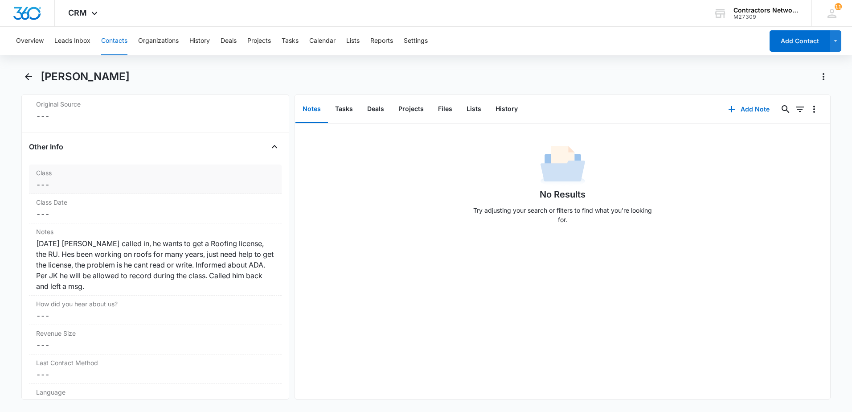
scroll to position [981, 0]
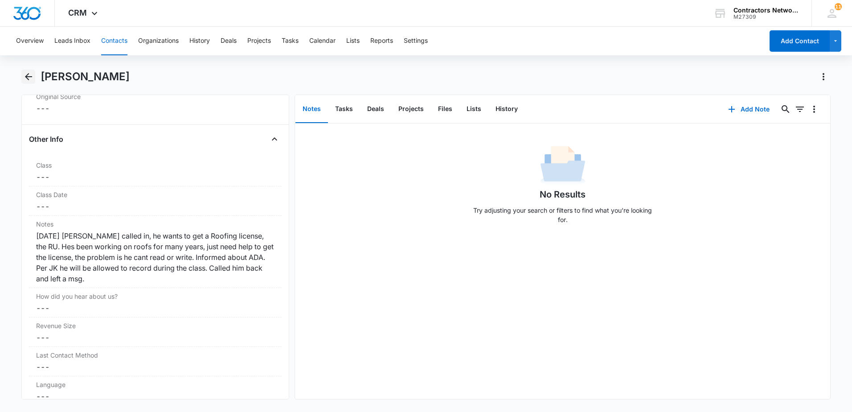
click at [25, 78] on icon "Back" at bounding box center [28, 76] width 11 height 11
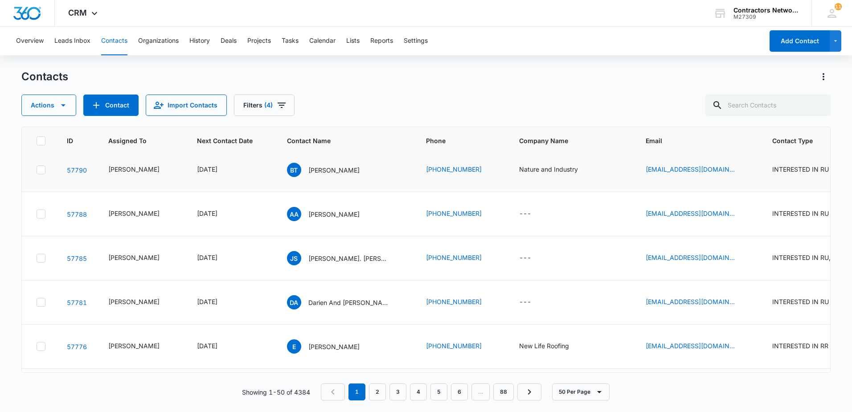
scroll to position [936, 0]
click at [742, 129] on icon "Email - natureandindustry@gmail.com - Select to Edit Field" at bounding box center [746, 125] width 8 height 8
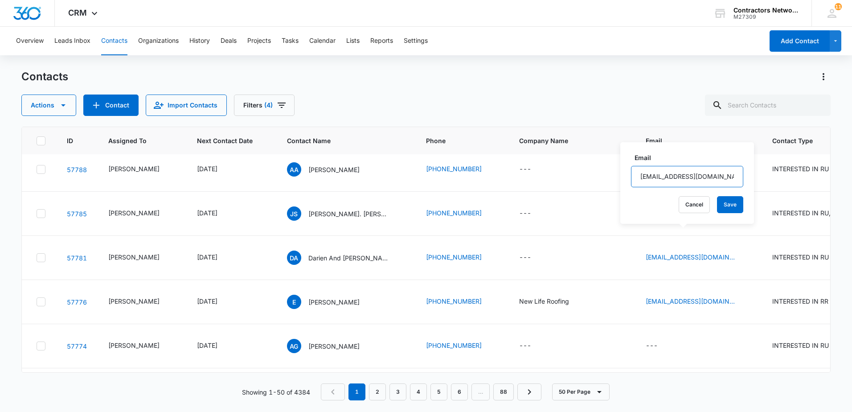
click at [717, 179] on input "[EMAIL_ADDRESS][DOMAIN_NAME]" at bounding box center [687, 176] width 112 height 21
click at [717, 178] on input "[EMAIL_ADDRESS][DOMAIN_NAME]" at bounding box center [687, 176] width 112 height 21
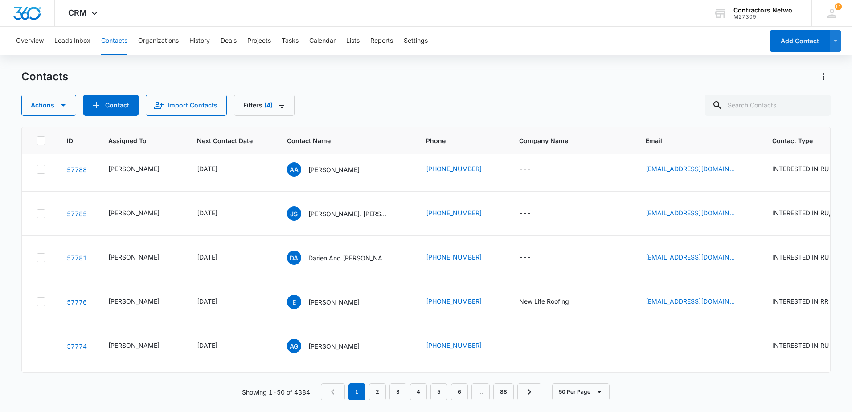
click at [233, 131] on icon "Next Contact Date - 1759708800 - Select to Edit Field" at bounding box center [228, 125] width 11 height 11
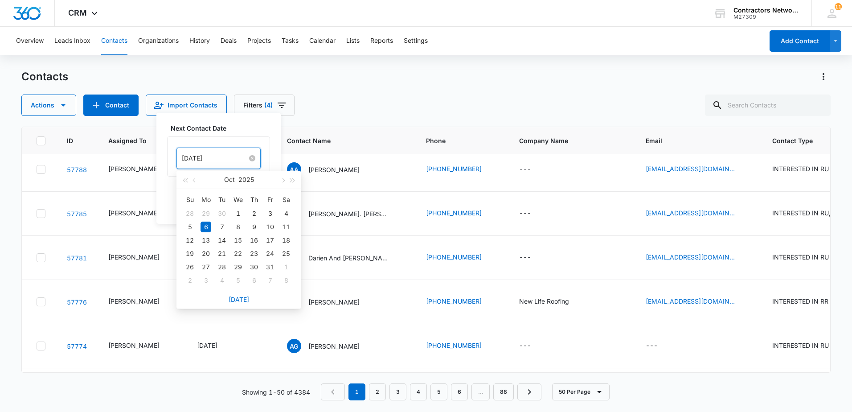
click at [228, 159] on input "[DATE]" at bounding box center [215, 158] width 66 height 10
click at [283, 180] on span "button" at bounding box center [282, 180] width 4 height 4
click at [283, 177] on button "button" at bounding box center [283, 180] width 10 height 18
type input "[DATE]"
click at [207, 240] on div "15" at bounding box center [206, 240] width 11 height 11
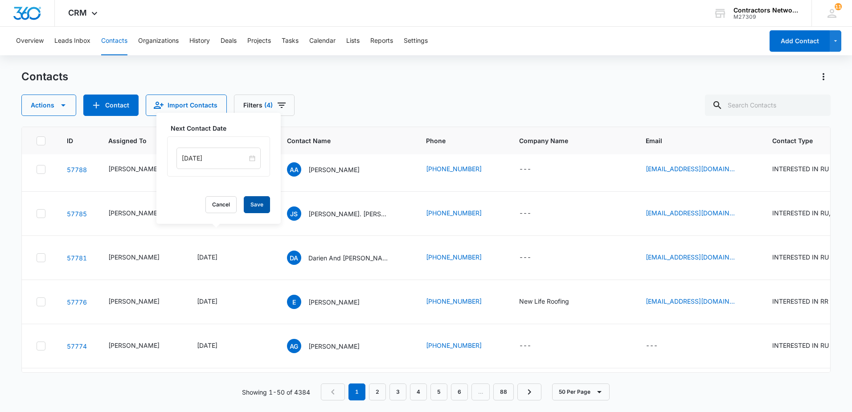
click at [255, 198] on button "Save" at bounding box center [257, 204] width 26 height 17
click at [314, 130] on p "[PERSON_NAME]" at bounding box center [333, 125] width 51 height 9
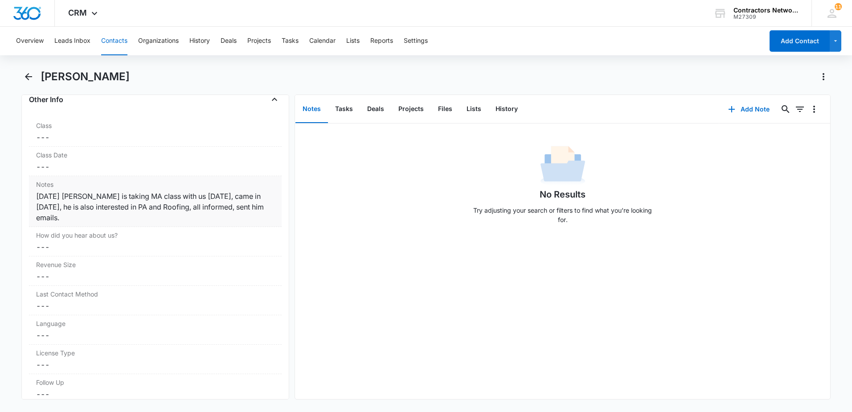
scroll to position [1025, 0]
click at [134, 212] on div "9/5/2025 Benjamin is taking MA class with us Sept 2025, came in today, he is al…" at bounding box center [155, 202] width 238 height 32
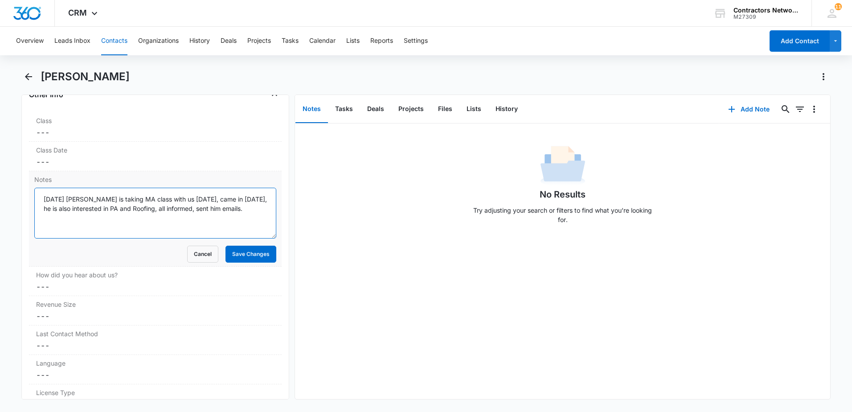
click at [259, 215] on textarea "9/5/2025 Benjamin is taking MA class with us Sept 2025, came in today, he is al…" at bounding box center [155, 213] width 242 height 51
type textarea "[DATE] [PERSON_NAME] is taking MA class with us [DATE], came in [DATE], he is a…"
click at [250, 256] on button "Save Changes" at bounding box center [251, 254] width 51 height 17
click at [26, 76] on icon "Back" at bounding box center [28, 76] width 7 height 7
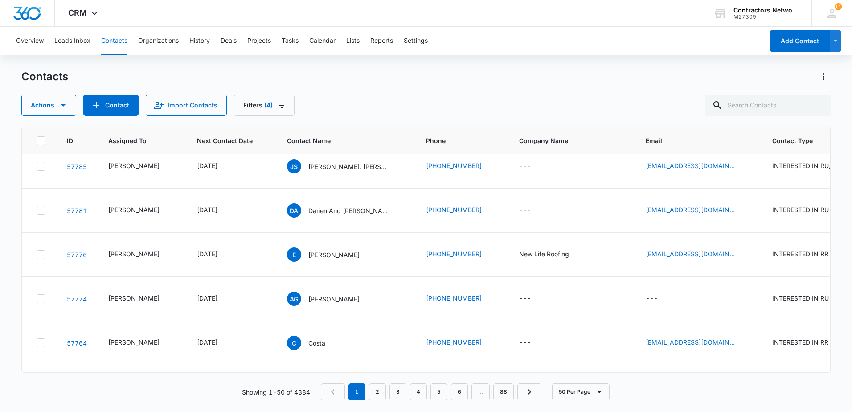
scroll to position [1025, 0]
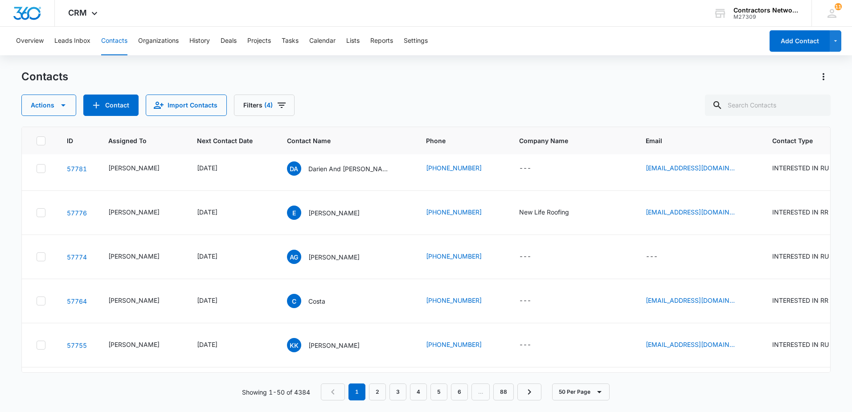
click at [742, 84] on icon "Email - arroa285@gmail.com - Select to Edit Field" at bounding box center [746, 80] width 8 height 8
click at [703, 146] on input "[EMAIL_ADDRESS][DOMAIN_NAME]" at bounding box center [674, 146] width 112 height 21
click at [740, 130] on icon "Email - extremex8@yahoo.com - Select to Edit Field" at bounding box center [745, 124] width 11 height 11
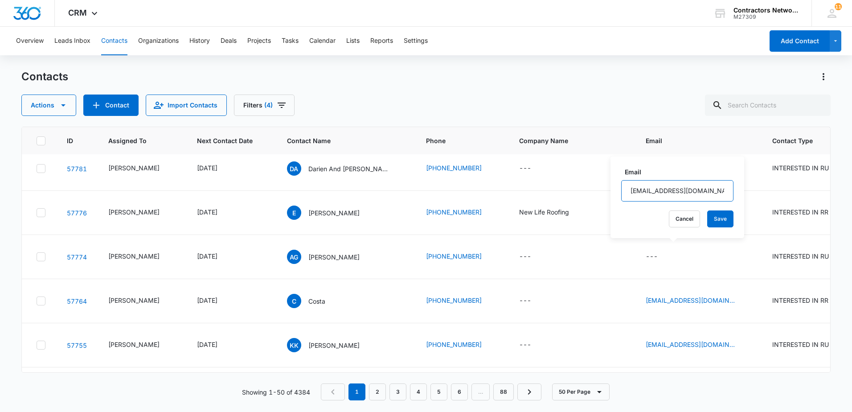
click at [703, 187] on input "[EMAIL_ADDRESS][DOMAIN_NAME]" at bounding box center [677, 190] width 112 height 21
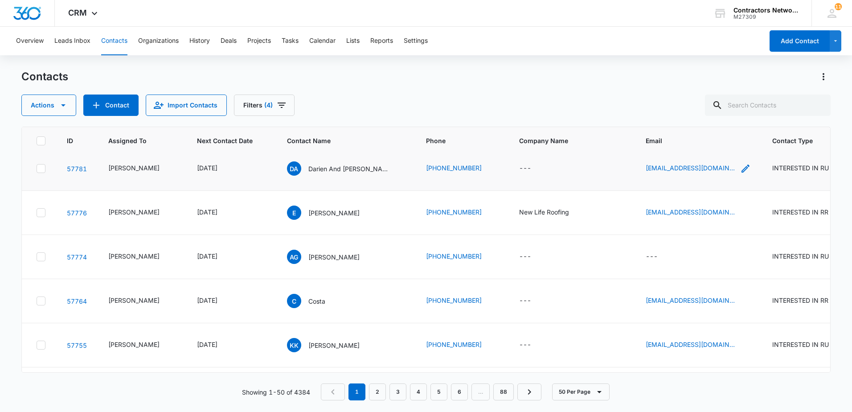
click at [740, 174] on icon "Email - asuperroofer@gmail.com - Select to Edit Field" at bounding box center [745, 168] width 11 height 11
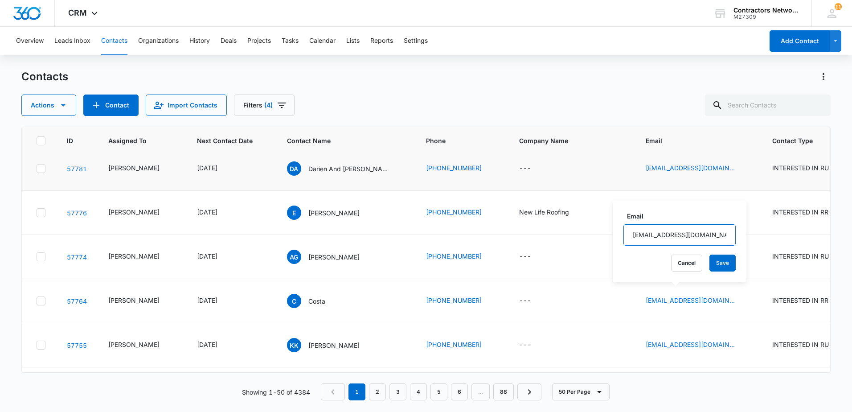
click at [695, 238] on input "[EMAIL_ADDRESS][DOMAIN_NAME]" at bounding box center [680, 234] width 112 height 21
click at [694, 238] on input "[EMAIL_ADDRESS][DOMAIN_NAME]" at bounding box center [680, 234] width 112 height 21
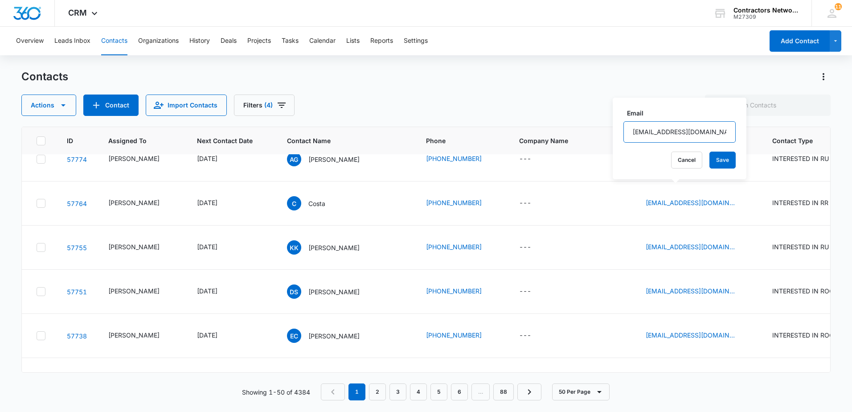
scroll to position [1159, 0]
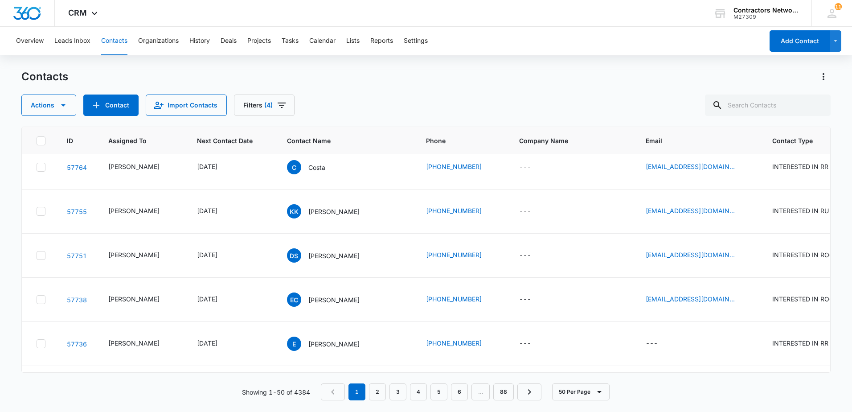
click at [740, 84] on icon "Email - newliferoofingg@gmail.com - Select to Edit Field" at bounding box center [745, 79] width 11 height 11
click at [722, 145] on input "[EMAIL_ADDRESS][DOMAIN_NAME]" at bounding box center [684, 145] width 112 height 21
click at [740, 172] on icon "Email - kgseoles@yahoo.com - Select to Edit Field" at bounding box center [745, 167] width 11 height 11
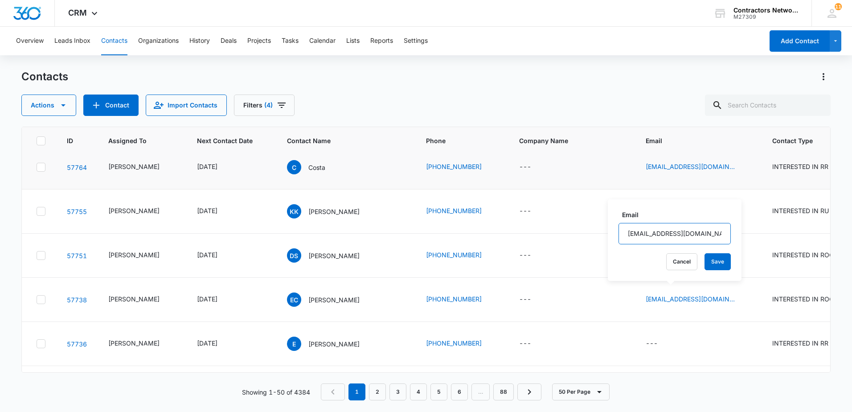
click at [690, 231] on input "[EMAIL_ADDRESS][DOMAIN_NAME]" at bounding box center [675, 233] width 112 height 21
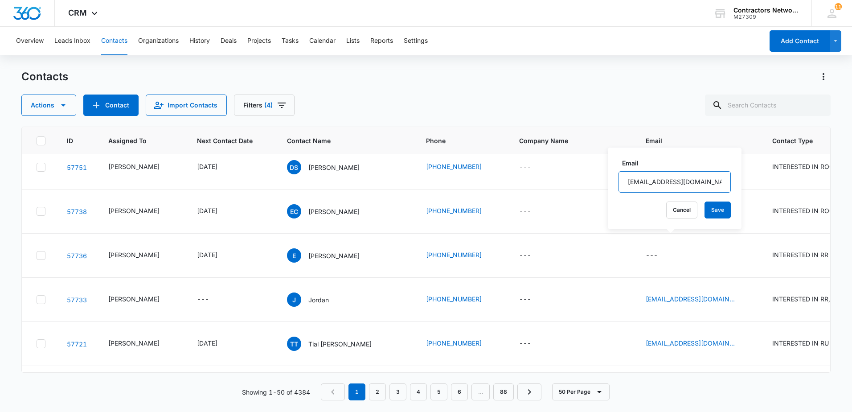
scroll to position [1248, 0]
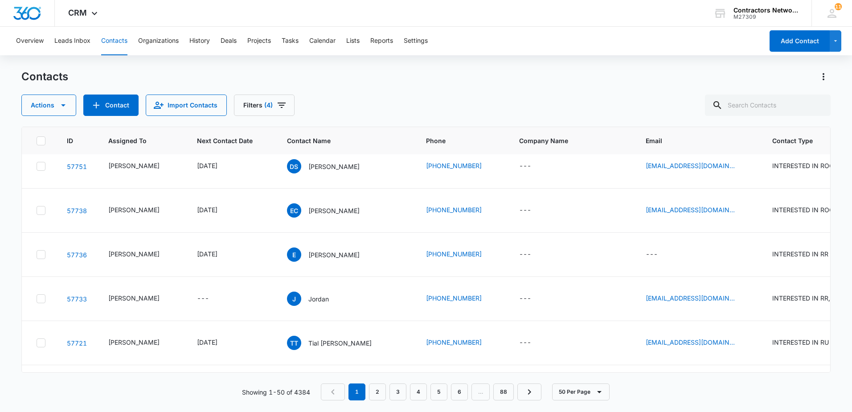
click at [740, 127] on icon "Email - genericKylenickname@gmail.com - Select to Edit Field" at bounding box center [745, 122] width 11 height 11
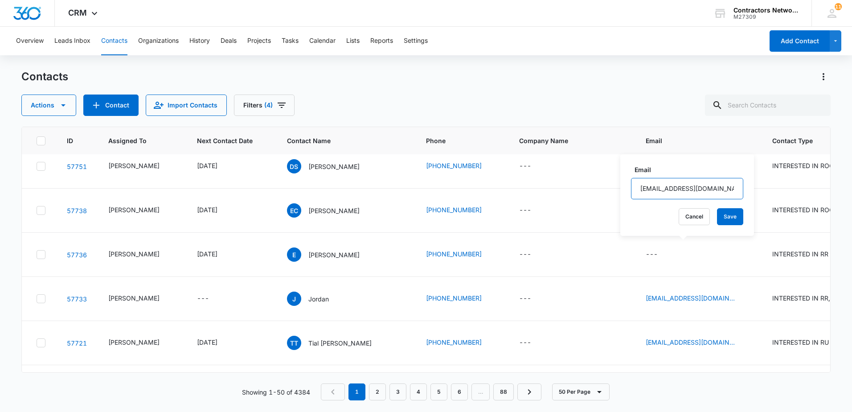
click at [702, 190] on input "[EMAIL_ADDRESS][DOMAIN_NAME]" at bounding box center [687, 188] width 112 height 21
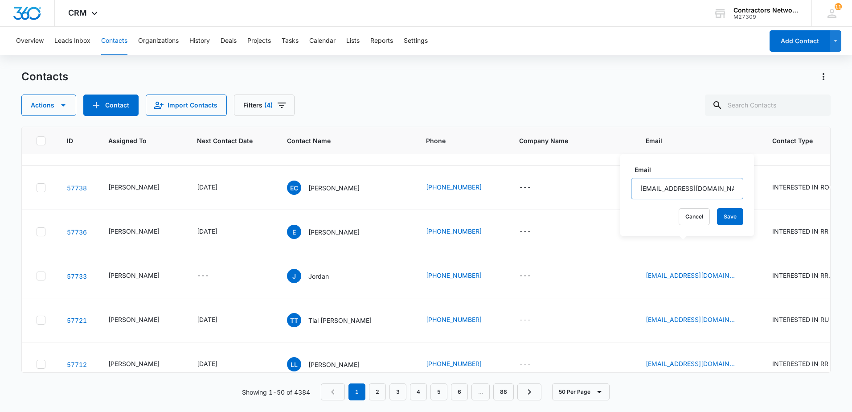
scroll to position [1293, 0]
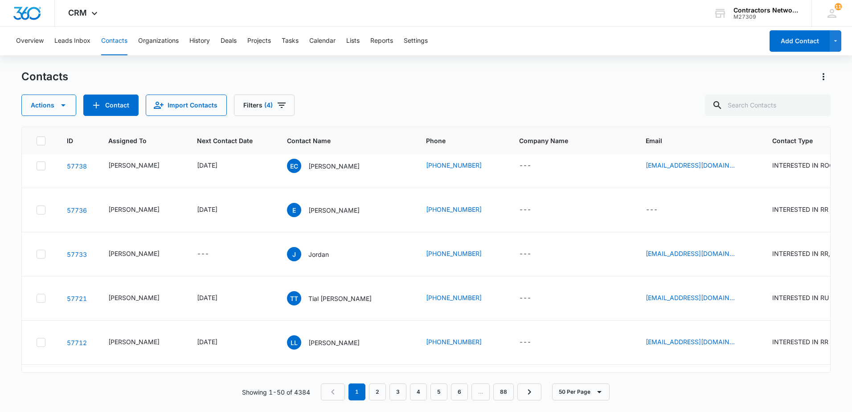
drag, startPoint x: 716, startPoint y: 245, endPoint x: 710, endPoint y: 245, distance: 6.2
click at [740, 127] on icon "Email - monarch.esp@gmail.com - Select to Edit Field" at bounding box center [745, 121] width 11 height 11
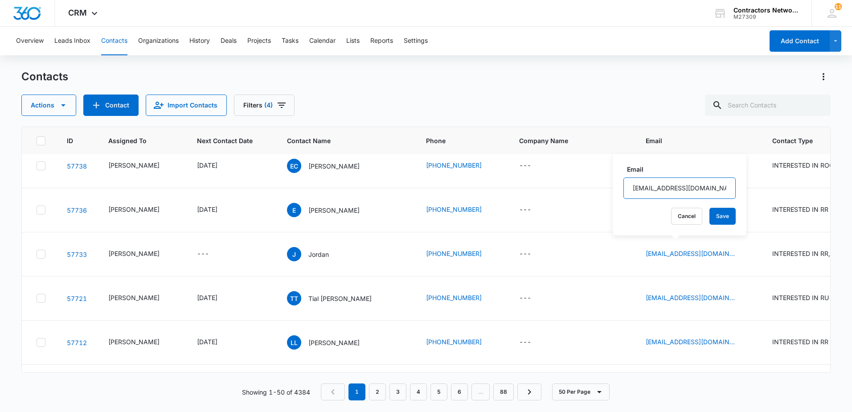
click at [712, 193] on input "[EMAIL_ADDRESS][DOMAIN_NAME]" at bounding box center [680, 187] width 112 height 21
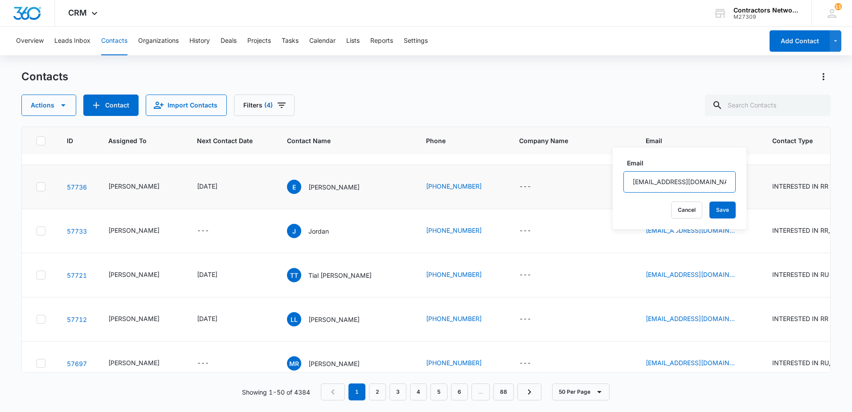
scroll to position [1337, 0]
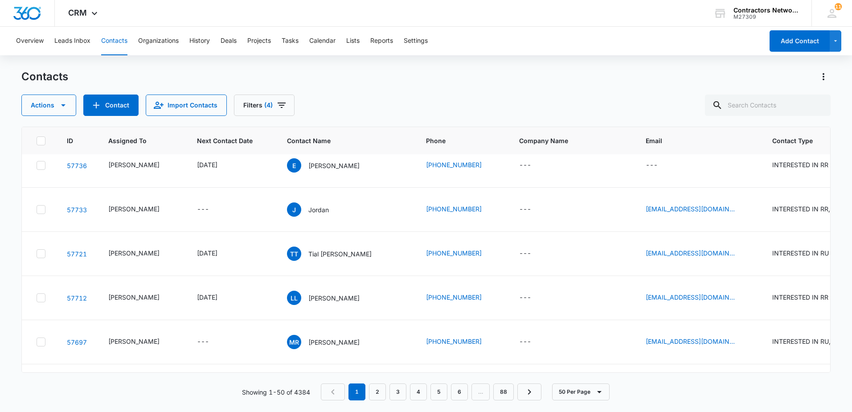
click at [740, 127] on icon "Email - eclayborn3@gmail.com - Select to Edit Field" at bounding box center [745, 121] width 11 height 11
click at [713, 186] on input "[EMAIL_ADDRESS][DOMAIN_NAME]" at bounding box center [677, 187] width 112 height 21
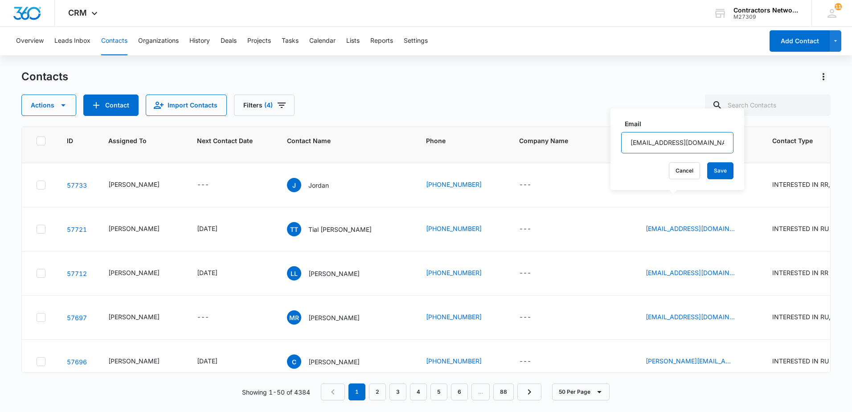
scroll to position [1426, 0]
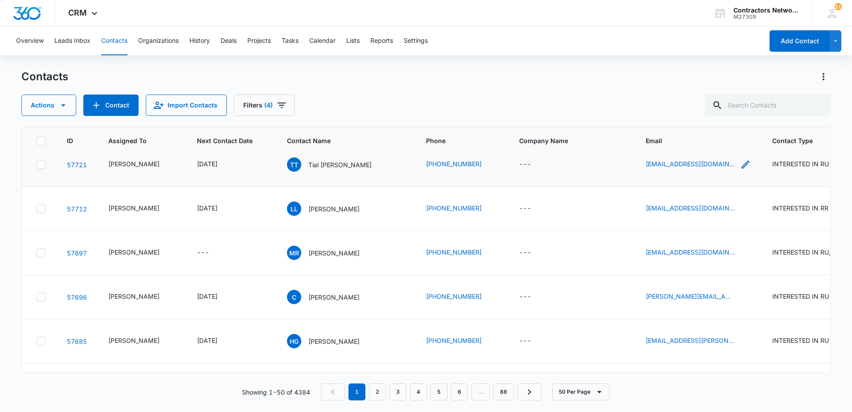
click at [742, 168] on icon "Email - tialsanchez1@gmail.com - Select to Edit Field" at bounding box center [746, 164] width 8 height 8
click at [740, 214] on icon "Email - tnzcont@aol.com - Select to Edit Field" at bounding box center [745, 208] width 11 height 11
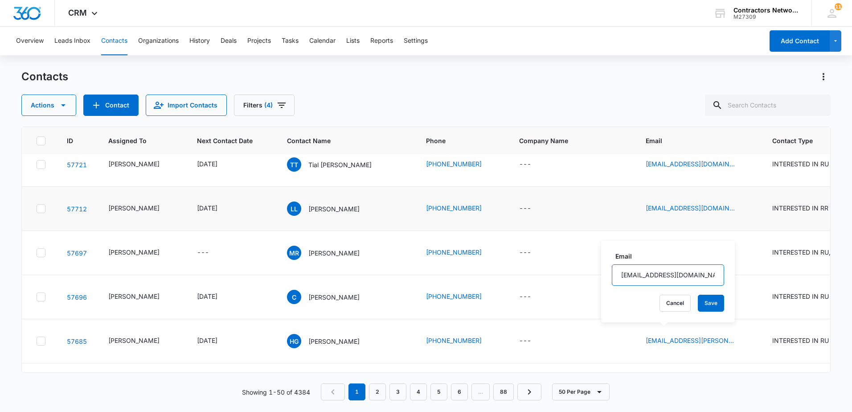
click at [691, 272] on input "[EMAIL_ADDRESS][DOMAIN_NAME]" at bounding box center [668, 274] width 112 height 21
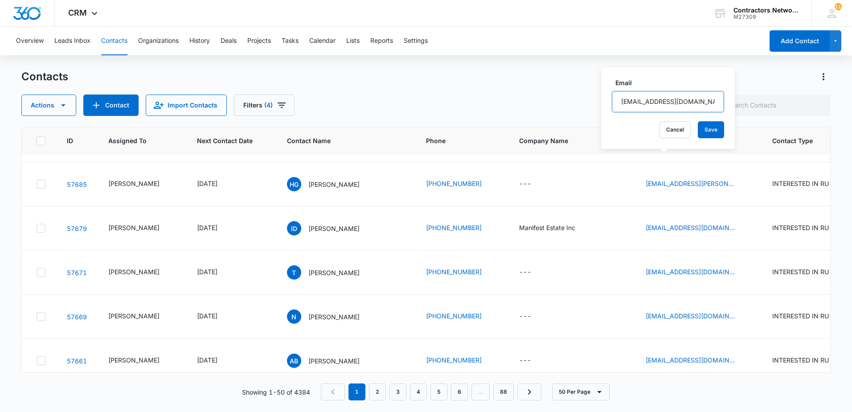
scroll to position [1605, 0]
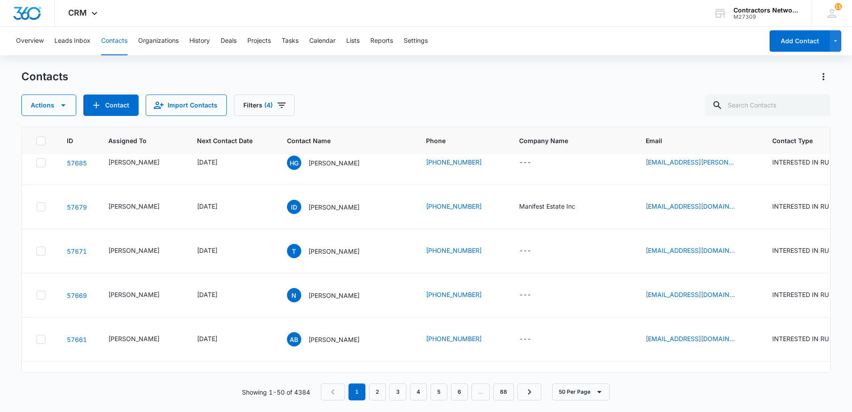
click at [742, 123] on icon "Email - cyrus@integrityroofing-gc.com - Select to Edit Field" at bounding box center [746, 119] width 8 height 8
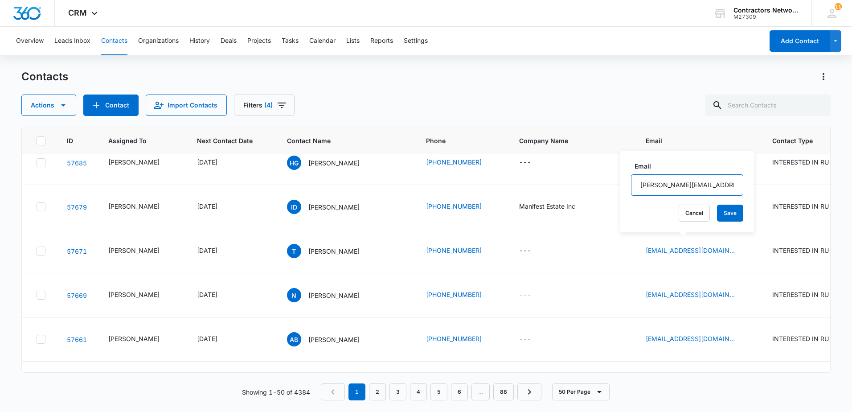
click at [722, 189] on input "[PERSON_NAME][EMAIL_ADDRESS][DOMAIN_NAME]" at bounding box center [687, 184] width 112 height 21
click at [721, 186] on input "[PERSON_NAME][EMAIL_ADDRESS][DOMAIN_NAME]" at bounding box center [687, 184] width 112 height 21
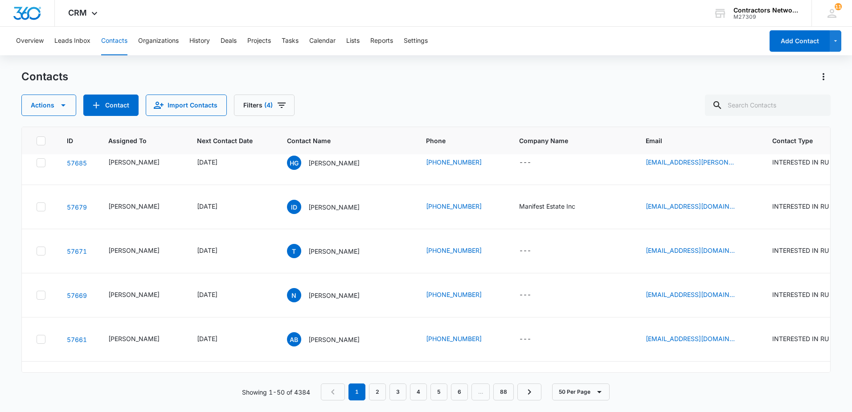
click at [308, 123] on p "[PERSON_NAME]" at bounding box center [333, 118] width 51 height 9
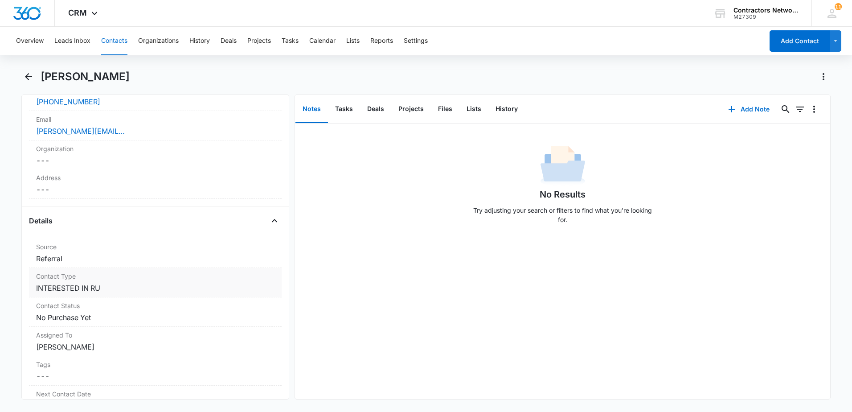
scroll to position [89, 0]
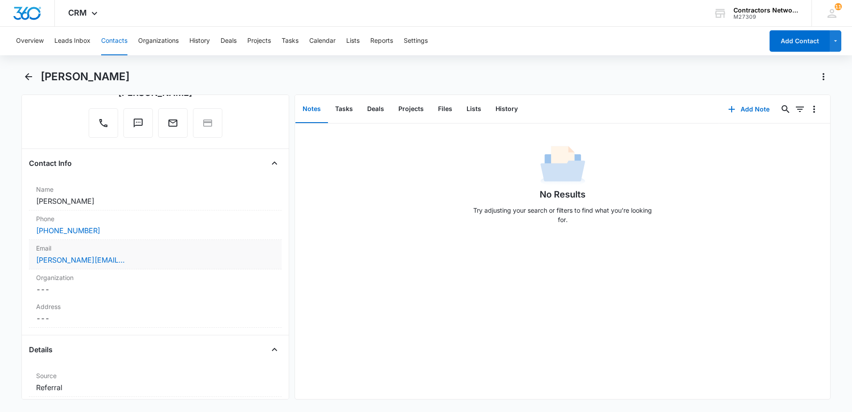
click at [214, 265] on div "[PERSON_NAME][EMAIL_ADDRESS][DOMAIN_NAME]" at bounding box center [155, 260] width 238 height 11
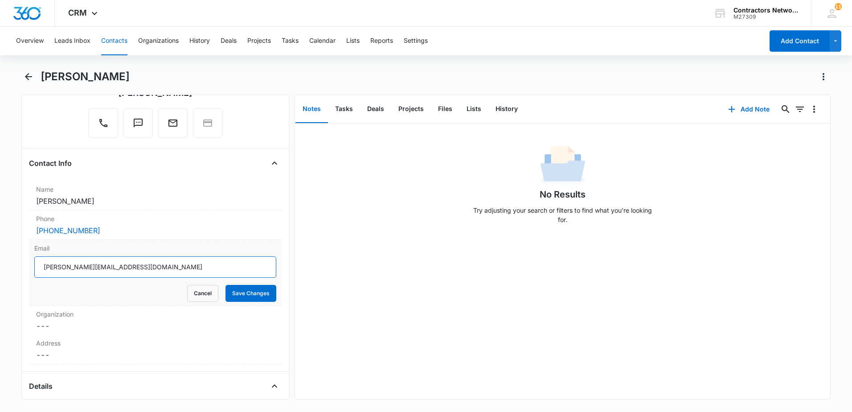
click at [214, 265] on input "[PERSON_NAME][EMAIL_ADDRESS][DOMAIN_NAME]" at bounding box center [155, 266] width 242 height 21
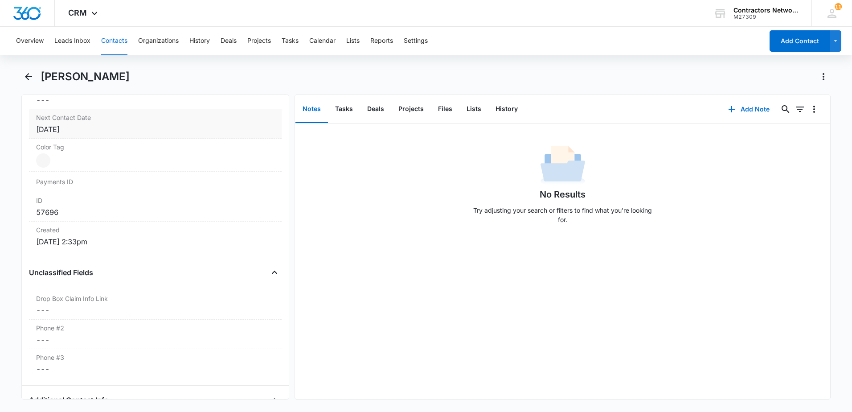
scroll to position [535, 0]
click at [140, 127] on div "[DATE]" at bounding box center [155, 125] width 238 height 11
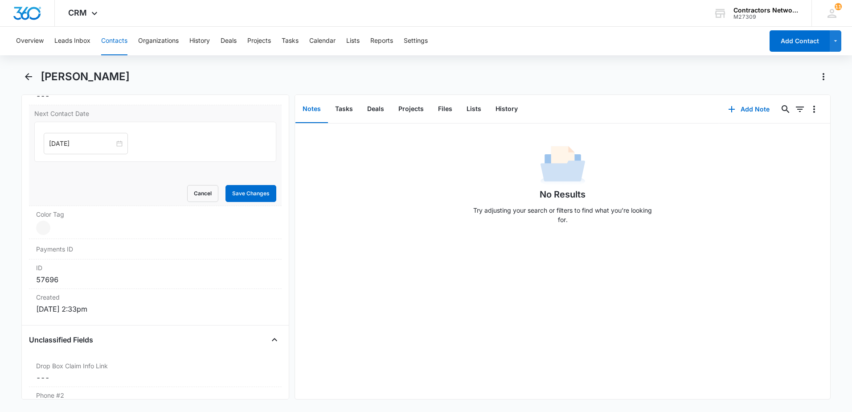
click at [98, 141] on input "[DATE]" at bounding box center [82, 144] width 66 height 10
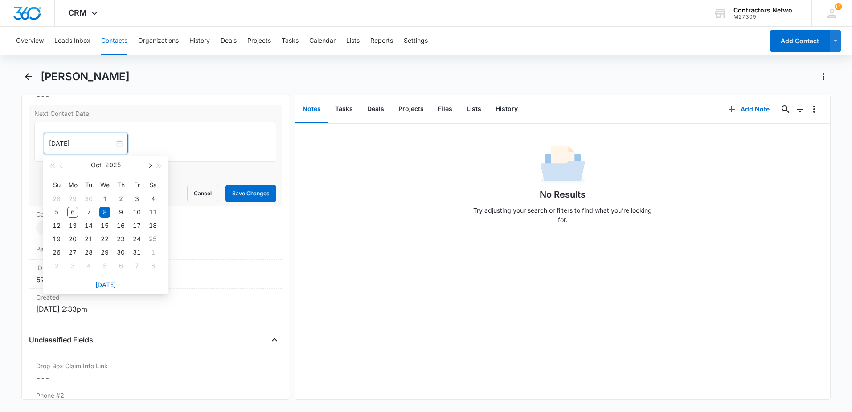
click at [151, 166] on span "button" at bounding box center [149, 166] width 4 height 4
type input "[DATE]"
click at [75, 225] on div "15" at bounding box center [72, 225] width 11 height 11
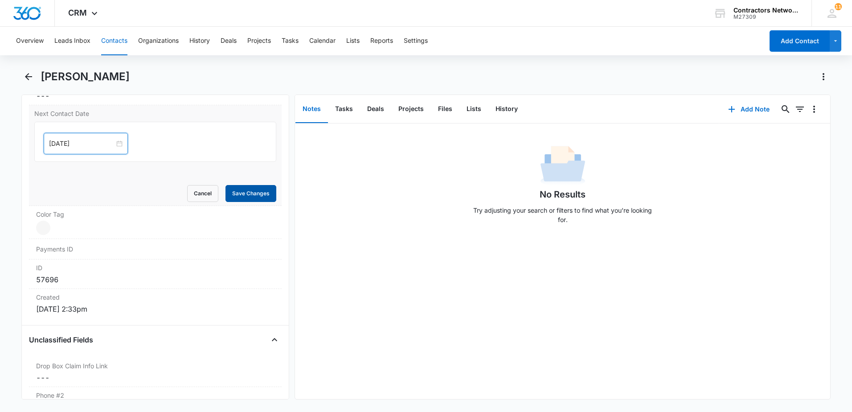
click at [241, 197] on button "Save Changes" at bounding box center [251, 193] width 51 height 17
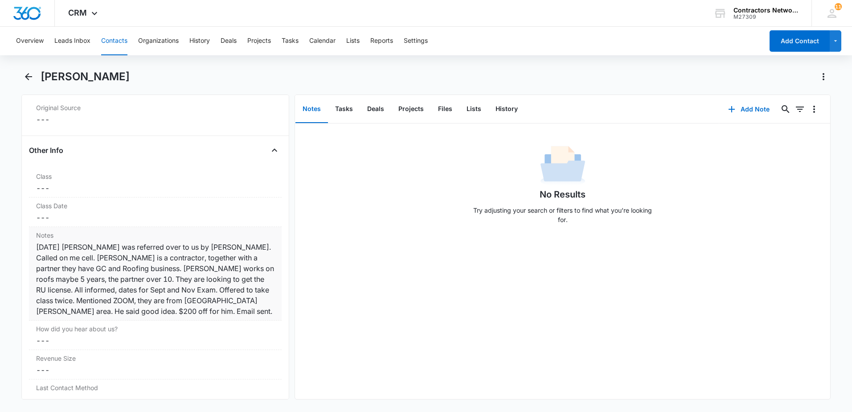
scroll to position [1043, 0]
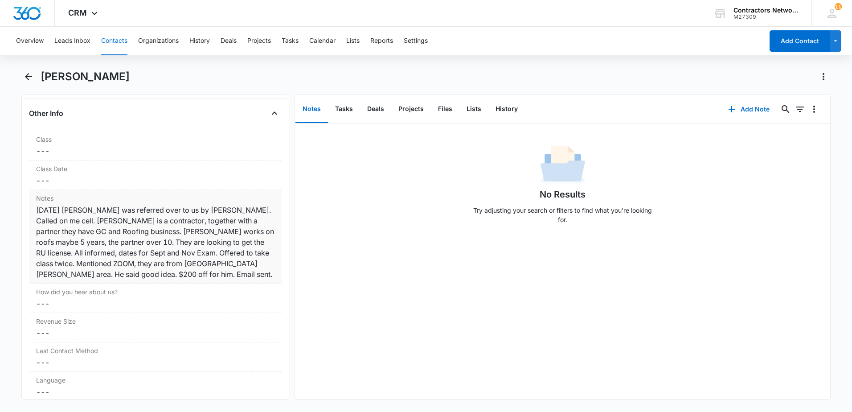
click at [133, 278] on div "8/21/2025 Cyrus was referred over to us by John Jorquera. Called on me cell. Cy…" at bounding box center [155, 242] width 238 height 75
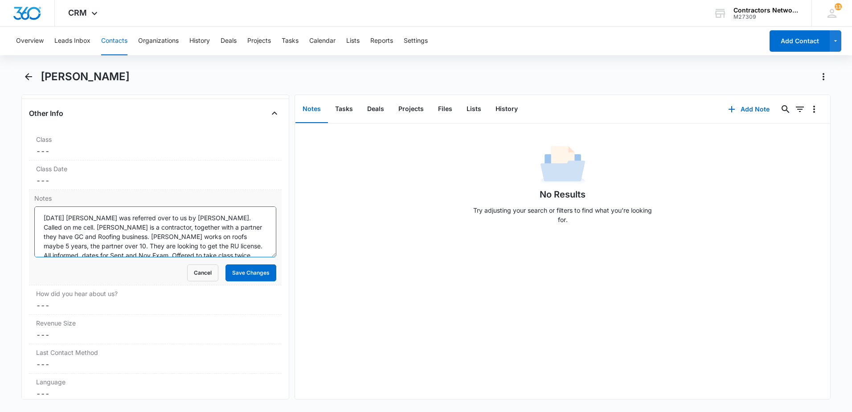
scroll to position [28, 0]
click at [252, 250] on textarea "8/21/2025 Cyrus was referred over to us by John Jorquera. Called on me cell. Cy…" at bounding box center [155, 231] width 242 height 51
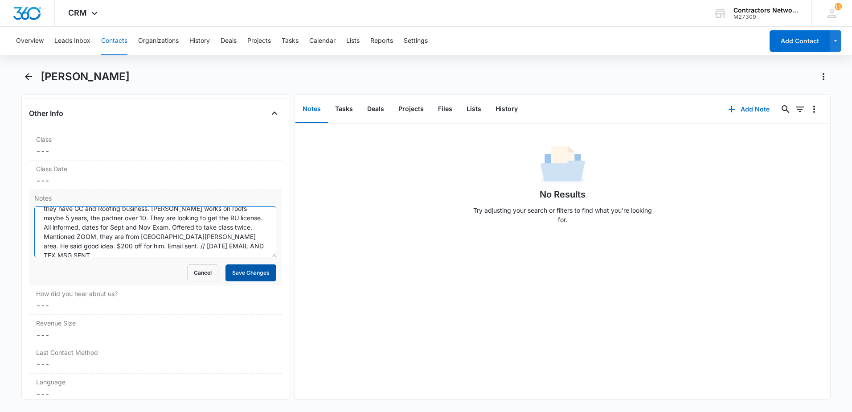
type textarea "[DATE] [PERSON_NAME] was referred over to us by [PERSON_NAME]. Called on me cel…"
click at [254, 266] on button "Save Changes" at bounding box center [251, 272] width 51 height 17
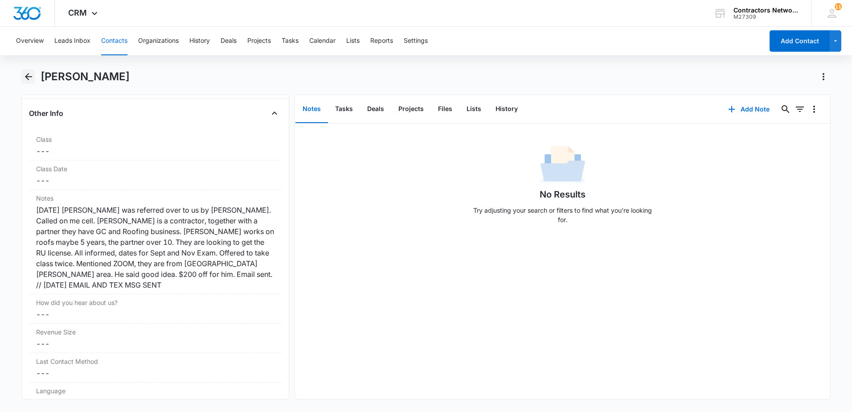
click at [26, 78] on icon "Back" at bounding box center [28, 76] width 11 height 11
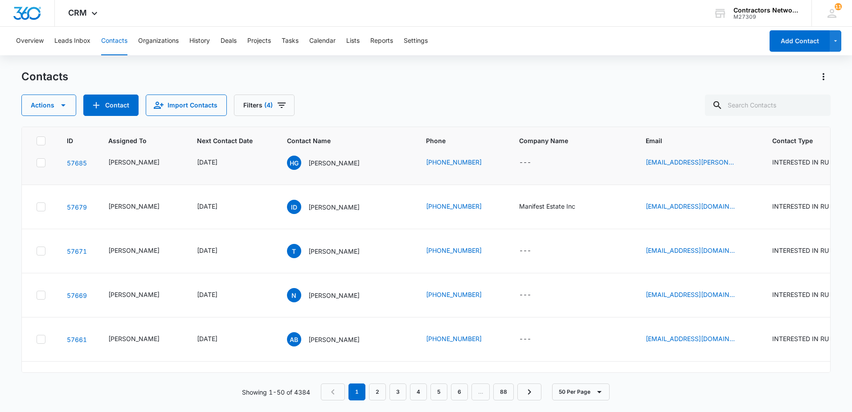
scroll to position [1649, 0]
click at [740, 123] on icon "Email - heath.gorenflo@biltexteriors.com - Select to Edit Field" at bounding box center [745, 118] width 11 height 11
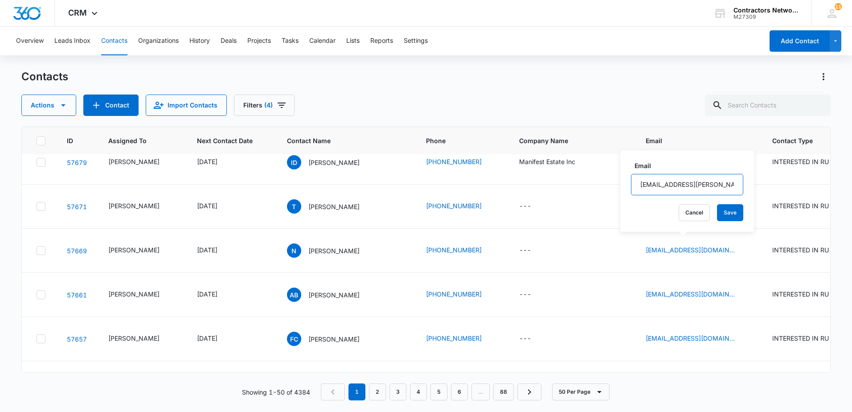
click at [722, 186] on input "[EMAIL_ADDRESS][PERSON_NAME][DOMAIN_NAME]" at bounding box center [687, 184] width 112 height 21
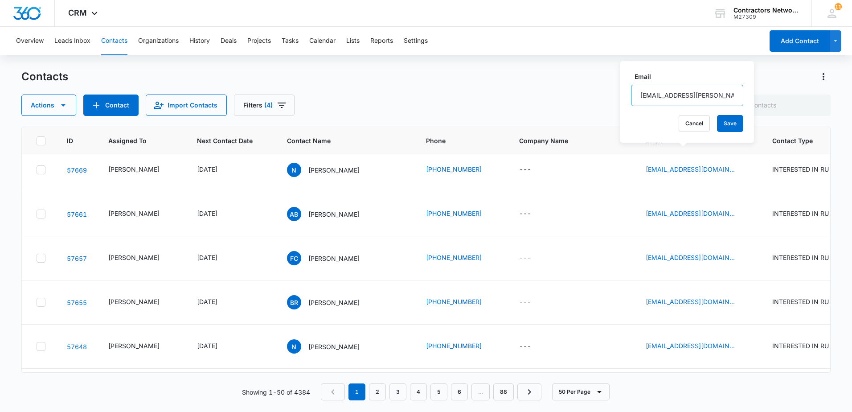
scroll to position [1738, 0]
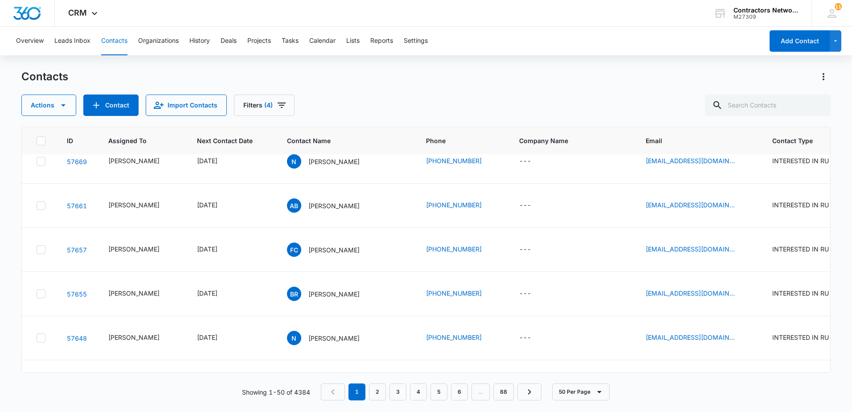
click at [740, 78] on icon "Email - manifestestateinc@gmail.com - Select to Edit Field" at bounding box center [745, 73] width 11 height 11
click at [714, 146] on input "[EMAIL_ADDRESS][DOMAIN_NAME]" at bounding box center [687, 140] width 112 height 21
click at [340, 124] on div "T Tito" at bounding box center [346, 117] width 118 height 14
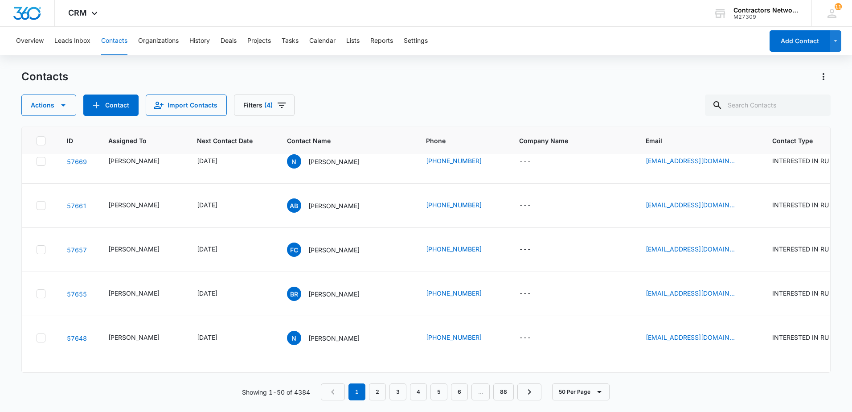
click at [742, 121] on icon "Email - irineotito32@gmail.com - Select to Edit Field" at bounding box center [746, 117] width 8 height 8
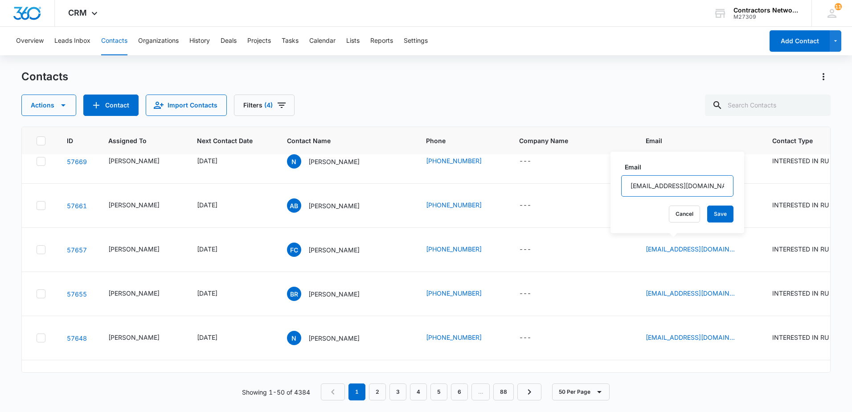
click at [690, 190] on input "[EMAIL_ADDRESS][DOMAIN_NAME]" at bounding box center [677, 185] width 112 height 21
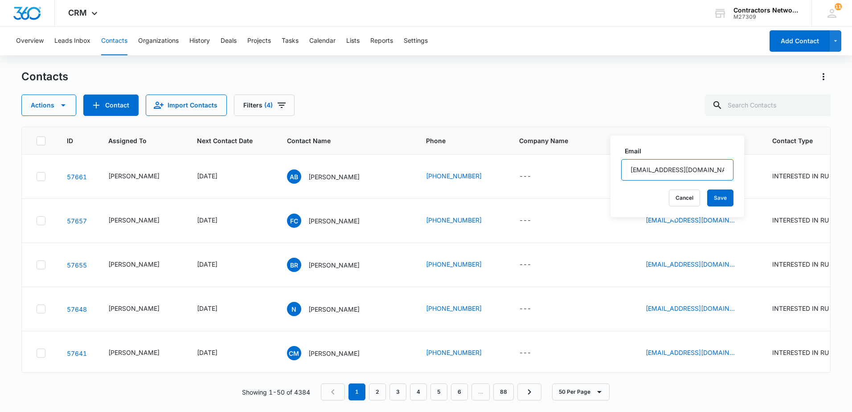
scroll to position [1783, 0]
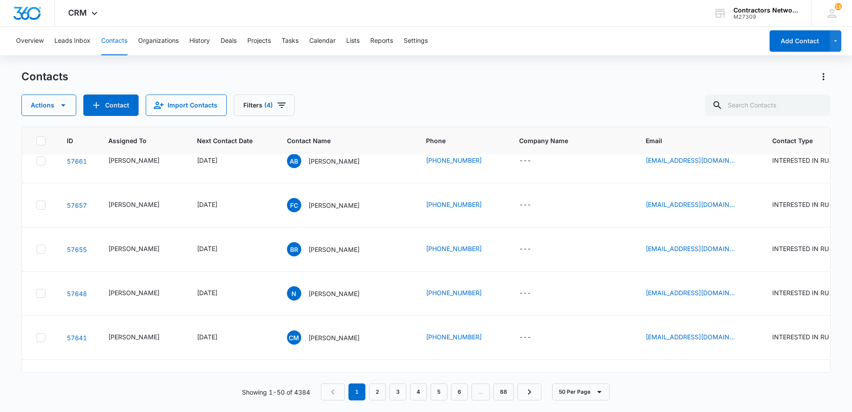
click at [742, 121] on icon "Email - narry4312@gmail.com - Select to Edit Field" at bounding box center [746, 117] width 8 height 8
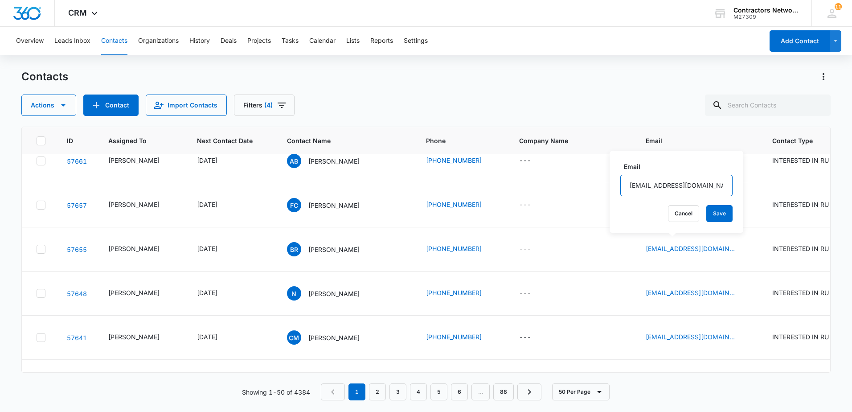
click at [703, 190] on input "[EMAIL_ADDRESS][DOMAIN_NAME]" at bounding box center [676, 185] width 112 height 21
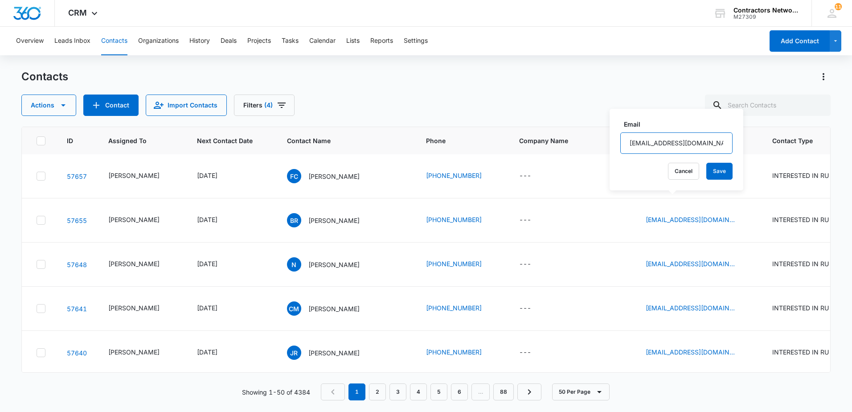
scroll to position [1828, 0]
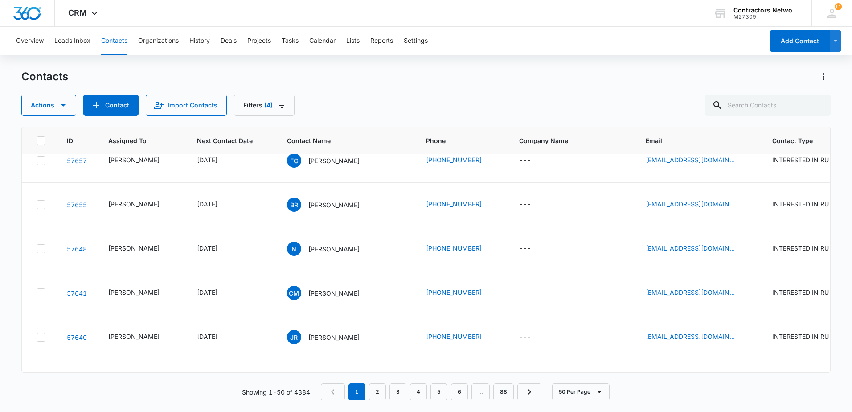
click at [742, 120] on icon "Email - amandaborger22@gmail.com - Select to Edit Field" at bounding box center [746, 116] width 8 height 8
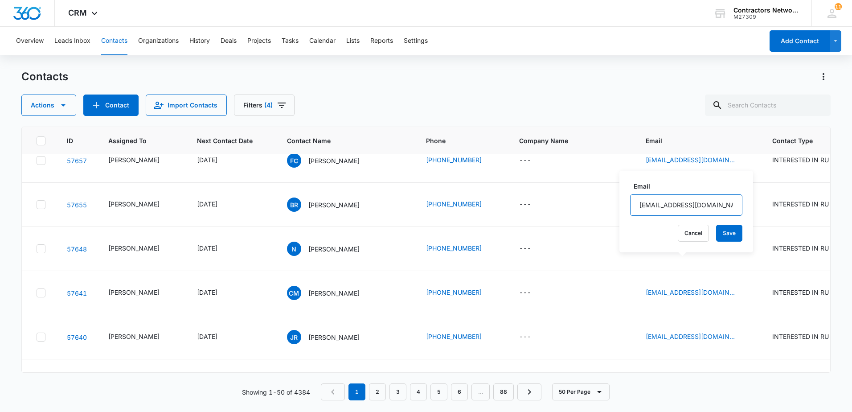
click at [721, 204] on input "[EMAIL_ADDRESS][DOMAIN_NAME]" at bounding box center [686, 204] width 112 height 21
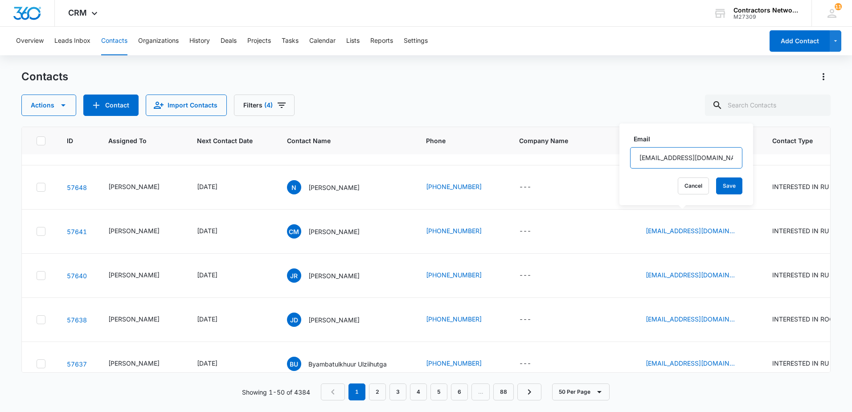
scroll to position [1917, 0]
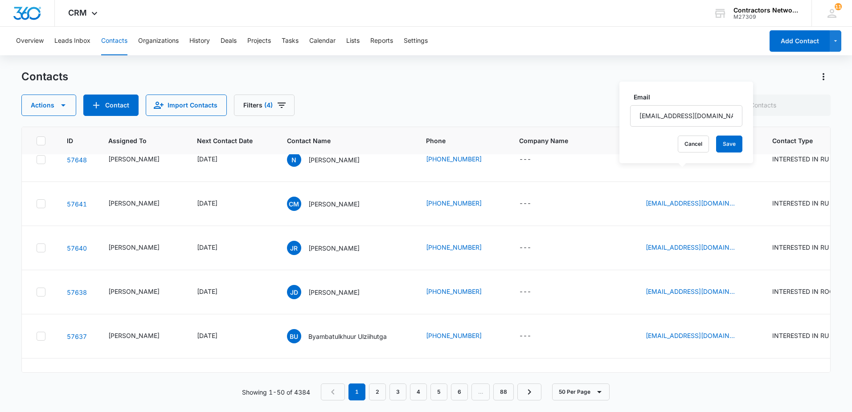
click at [740, 77] on icon "Email - rafaelfernando96@yahoo.com - Select to Edit Field" at bounding box center [745, 71] width 11 height 11
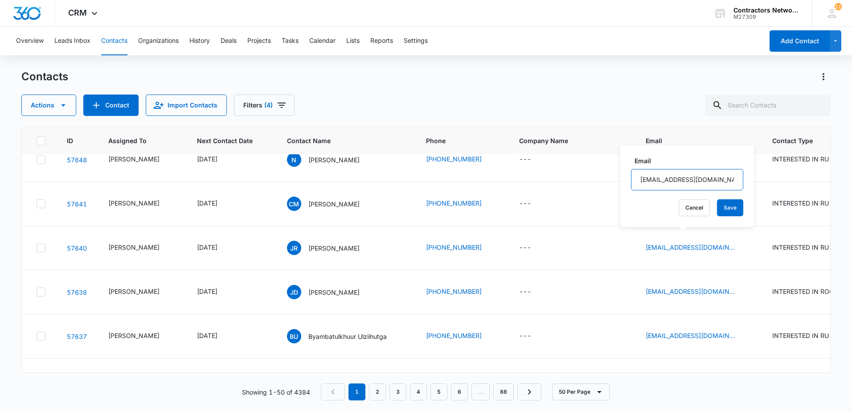
click at [710, 181] on input "[EMAIL_ADDRESS][DOMAIN_NAME]" at bounding box center [687, 179] width 112 height 21
click at [742, 119] on icon "Email - rootb@dupage.edu - Select to Edit Field" at bounding box center [746, 115] width 8 height 8
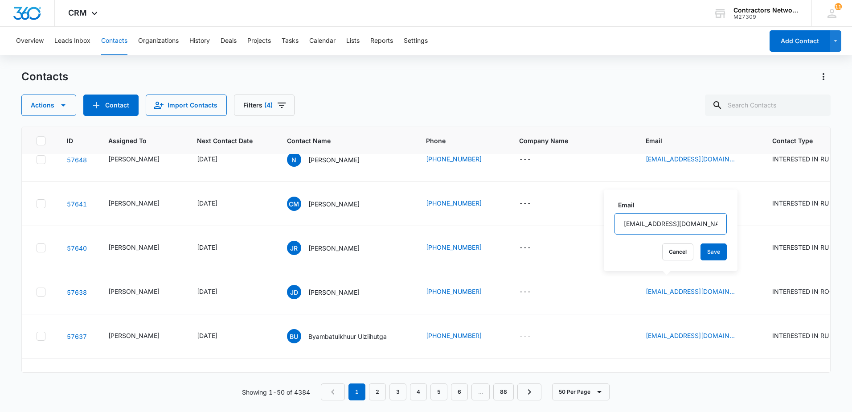
click at [705, 222] on input "[EMAIL_ADDRESS][DOMAIN_NAME]" at bounding box center [671, 223] width 112 height 21
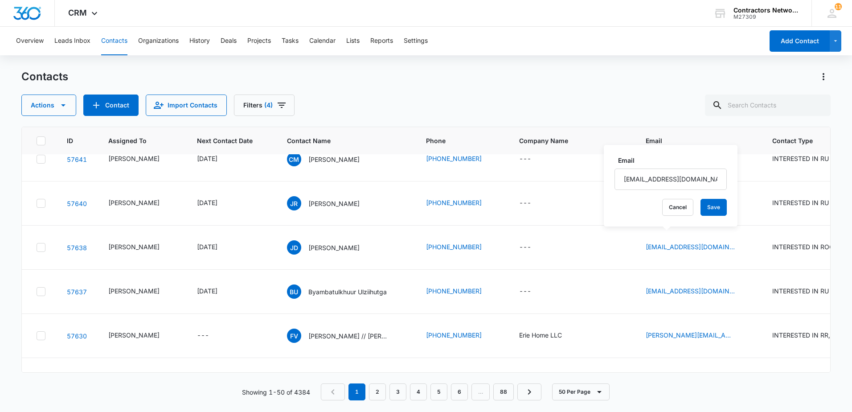
click at [742, 119] on icon "Email - noelcalderon531@gmail.com - Select to Edit Field" at bounding box center [746, 115] width 8 height 8
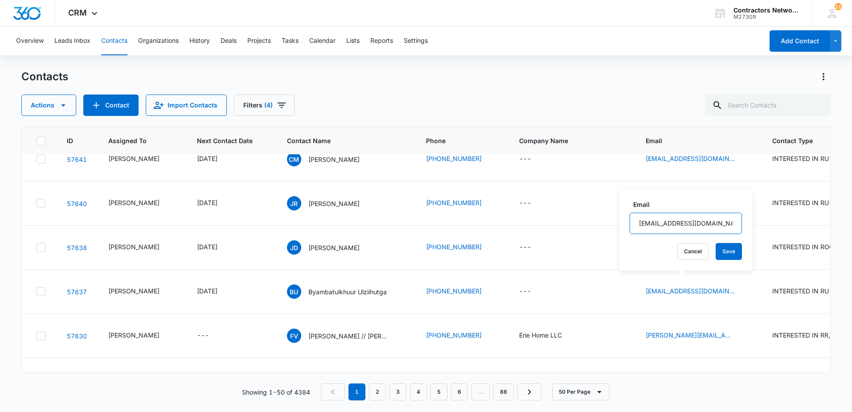
click at [723, 222] on input "[EMAIL_ADDRESS][DOMAIN_NAME]" at bounding box center [686, 223] width 112 height 21
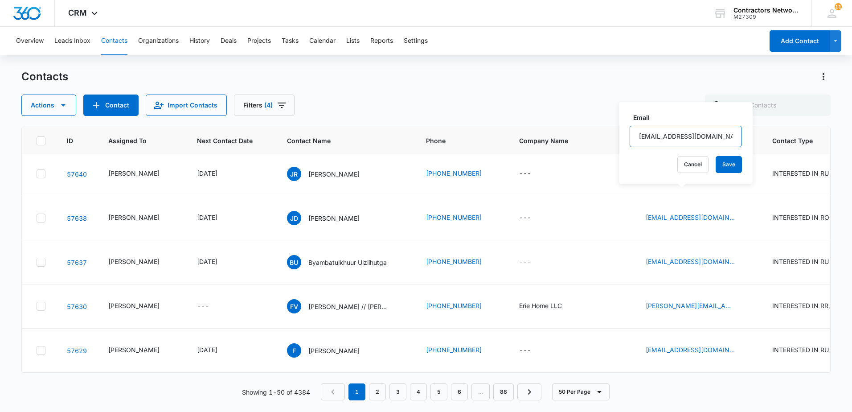
scroll to position [2050, 0]
click at [740, 179] on icon "Email - valourconstruction97@gmail.com - Select to Edit Field" at bounding box center [745, 173] width 11 height 11
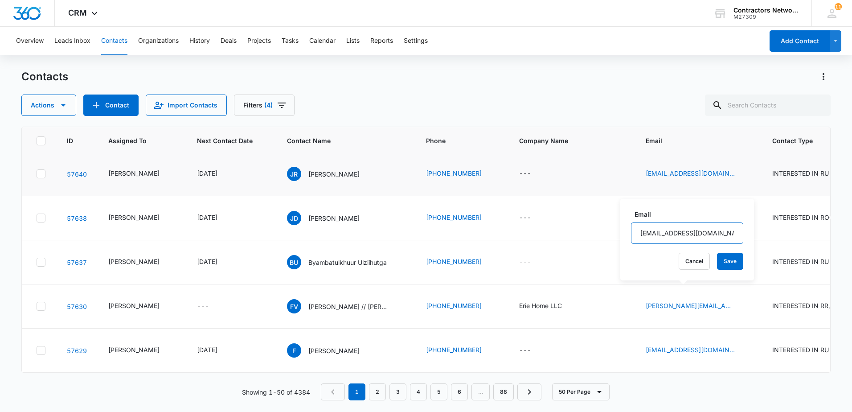
click at [705, 234] on input "[EMAIL_ADDRESS][DOMAIN_NAME]" at bounding box center [687, 232] width 112 height 21
click at [706, 234] on input "[EMAIL_ADDRESS][DOMAIN_NAME]" at bounding box center [687, 232] width 112 height 21
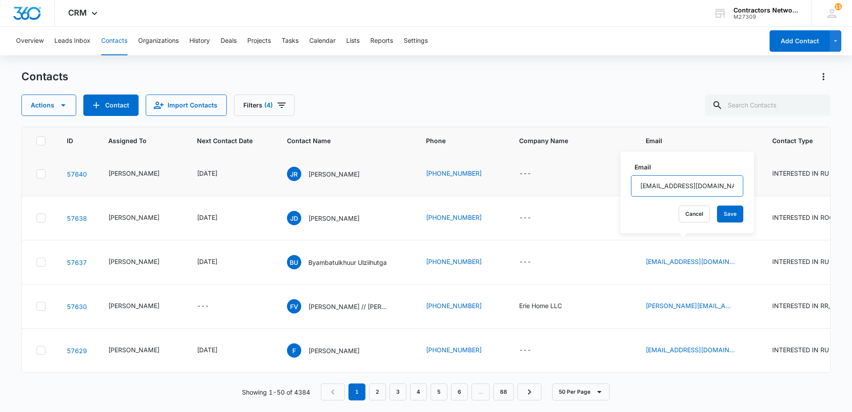
scroll to position [2140, 0]
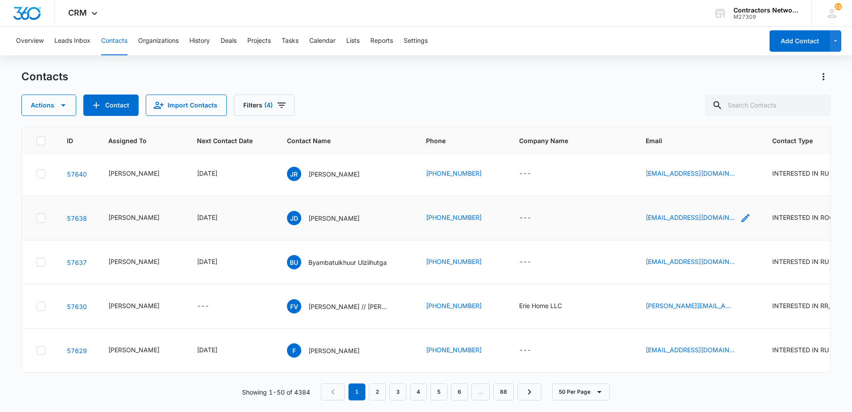
click at [740, 223] on icon "Email - jesusduran71268@gmail.com - Select to Edit Field" at bounding box center [745, 218] width 11 height 11
click at [713, 202] on input "[EMAIL_ADDRESS][DOMAIN_NAME]" at bounding box center [687, 198] width 112 height 21
click at [713, 201] on input "[EMAIL_ADDRESS][DOMAIN_NAME]" at bounding box center [687, 198] width 112 height 21
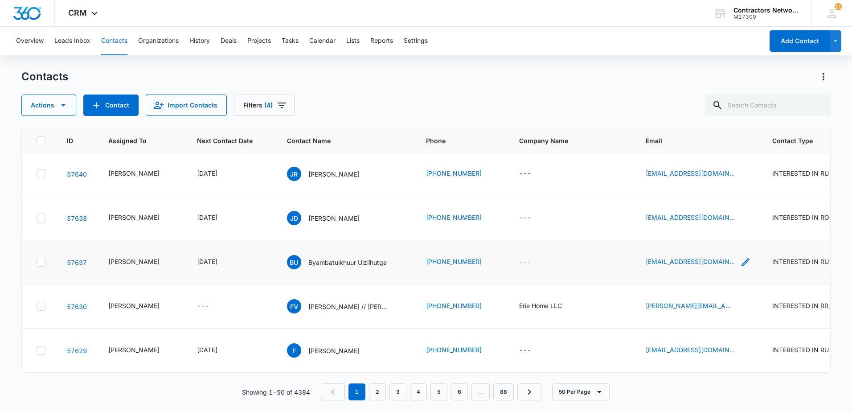
click at [740, 258] on icon "Email - enkhboldotgontuya@gmail.com - Select to Edit Field" at bounding box center [745, 262] width 11 height 11
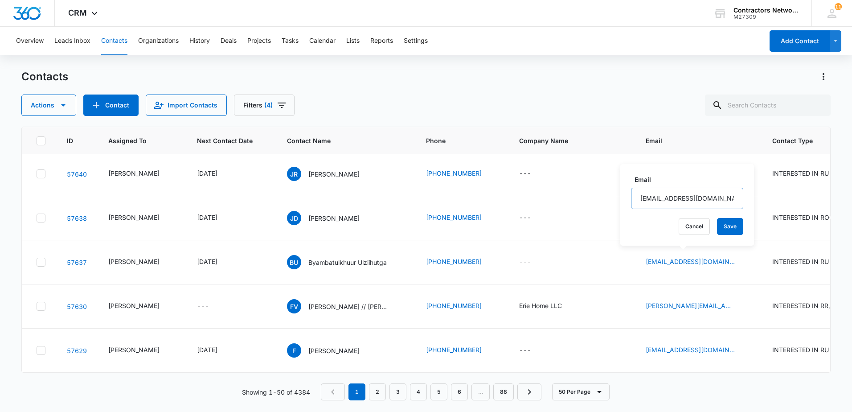
click at [713, 199] on input "[EMAIL_ADDRESS][DOMAIN_NAME]" at bounding box center [687, 198] width 112 height 21
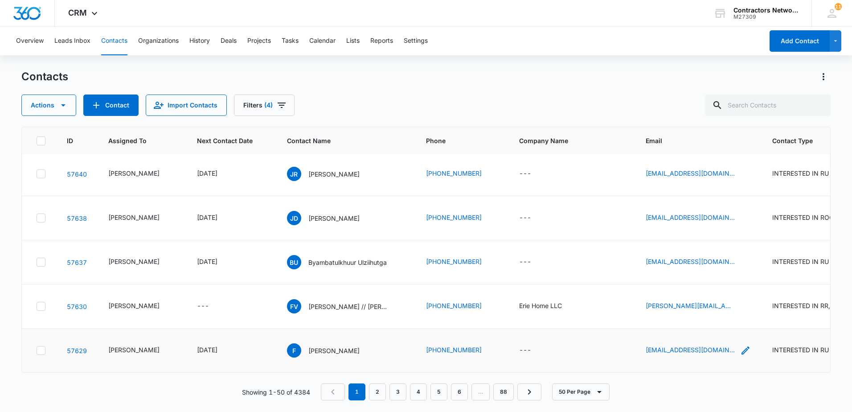
click at [740, 345] on icon "Email - fcoroofingllc@gmail.com - Select to Edit Field" at bounding box center [745, 350] width 11 height 11
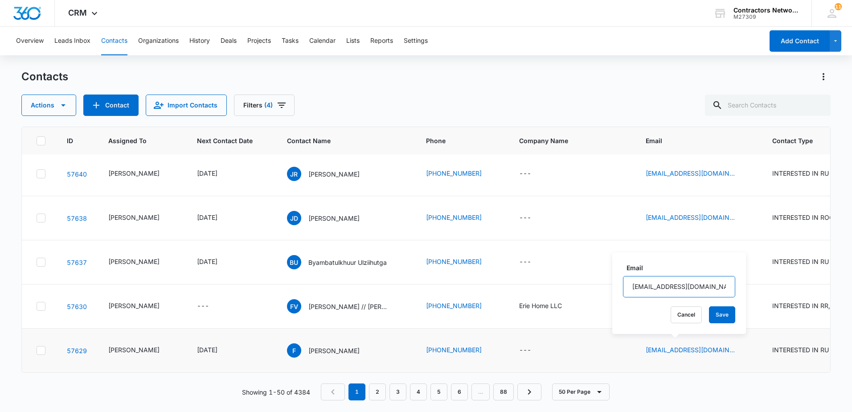
click at [700, 288] on input "[EMAIL_ADDRESS][DOMAIN_NAME]" at bounding box center [679, 286] width 112 height 21
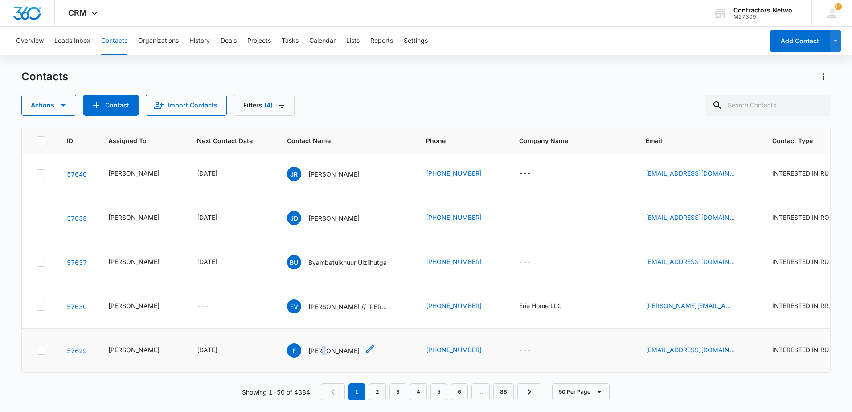
click at [318, 346] on p "[PERSON_NAME]" at bounding box center [333, 350] width 51 height 9
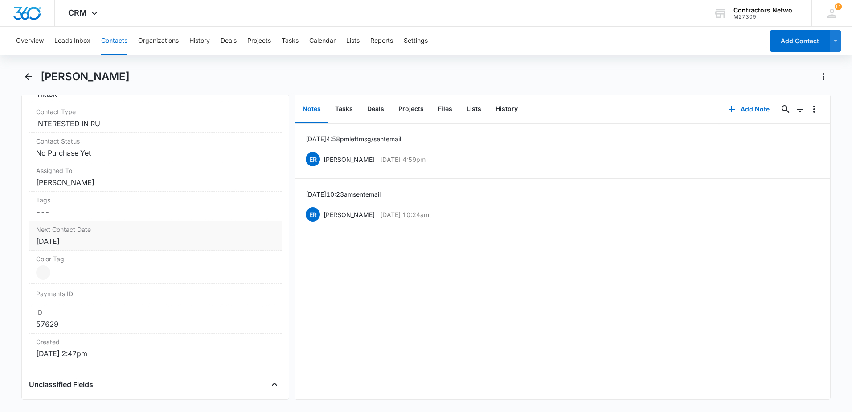
scroll to position [357, 0]
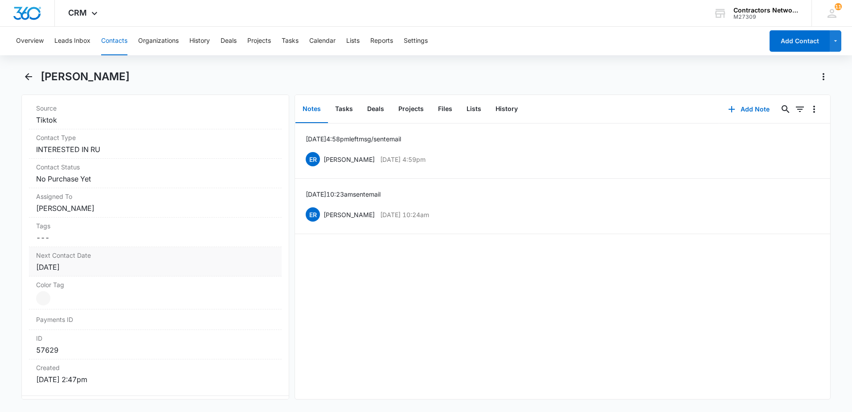
click at [150, 268] on div "[DATE]" at bounding box center [155, 267] width 238 height 11
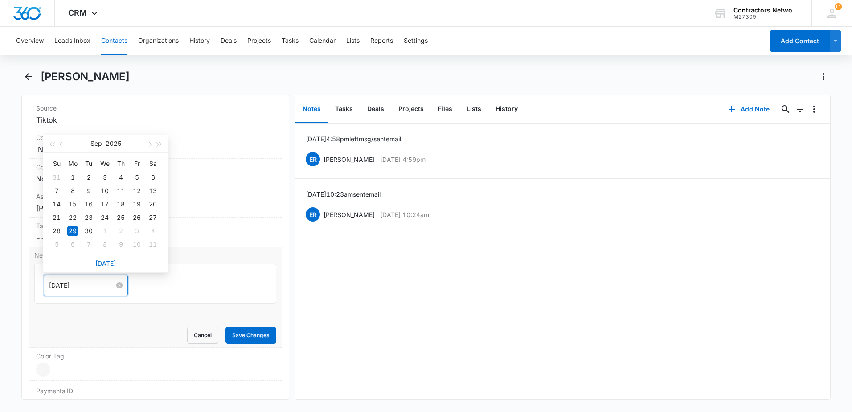
click at [96, 288] on input "[DATE]" at bounding box center [82, 285] width 66 height 10
type input "[DATE]"
click at [107, 245] on div "8" at bounding box center [104, 244] width 11 height 11
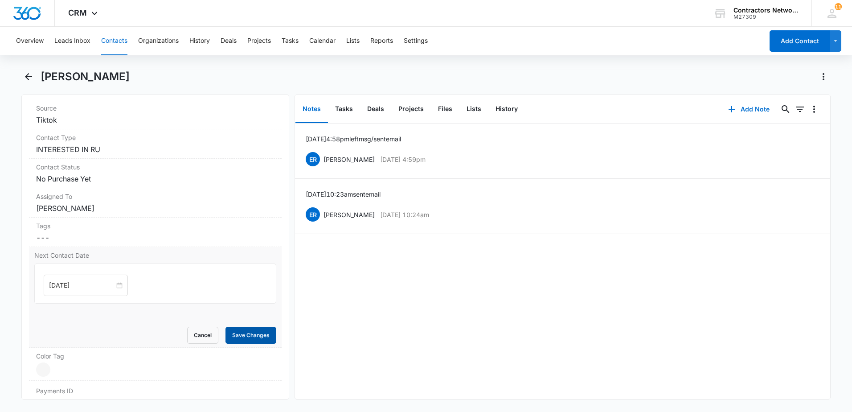
click at [233, 335] on button "Save Changes" at bounding box center [251, 335] width 51 height 17
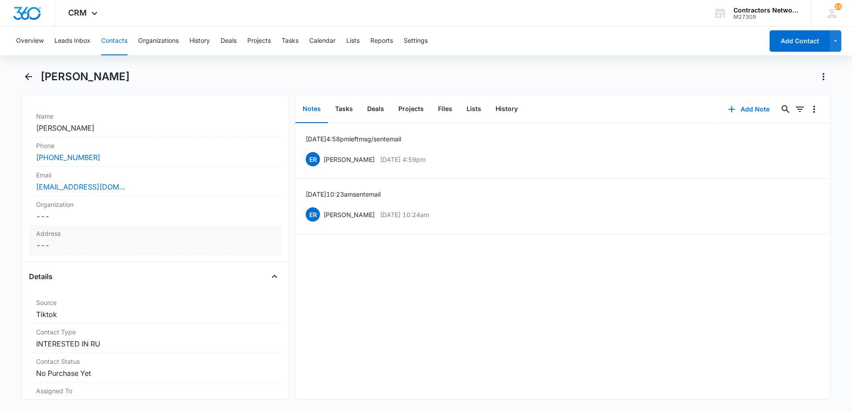
scroll to position [134, 0]
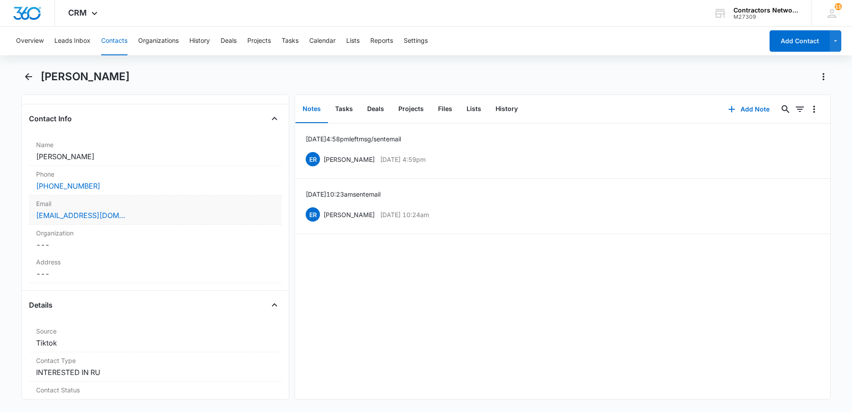
click at [186, 221] on div "Email Cancel Save Changes fcoroofingllc@gmail.com" at bounding box center [155, 209] width 253 height 29
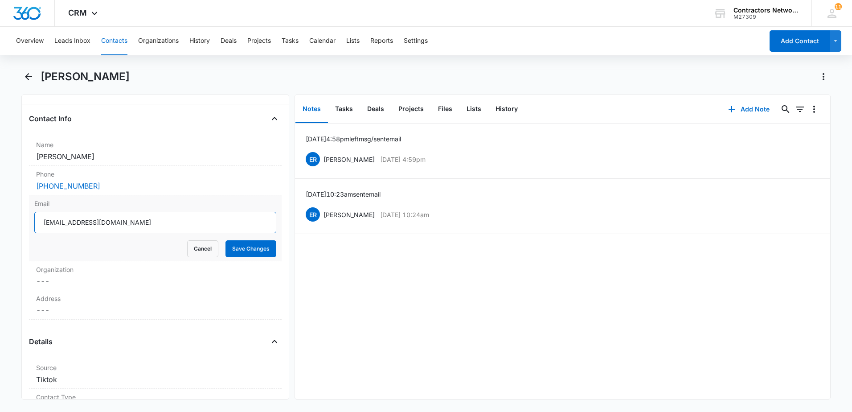
click at [141, 221] on input "[EMAIL_ADDRESS][DOMAIN_NAME]" at bounding box center [155, 222] width 242 height 21
click at [140, 221] on input "[EMAIL_ADDRESS][DOMAIN_NAME]" at bounding box center [155, 222] width 242 height 21
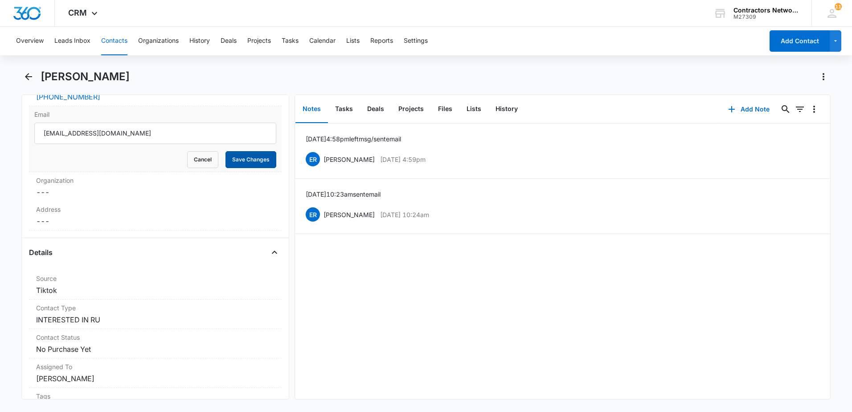
drag, startPoint x: 252, startPoint y: 160, endPoint x: 246, endPoint y: 168, distance: 9.5
click at [250, 164] on button "Save Changes" at bounding box center [251, 159] width 51 height 17
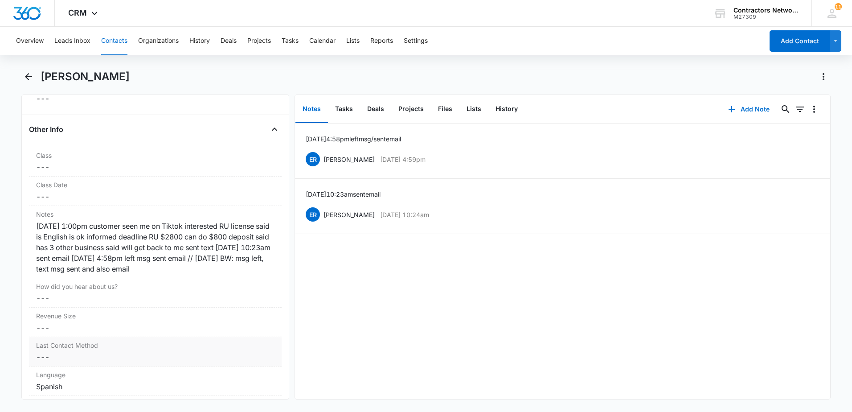
scroll to position [1070, 0]
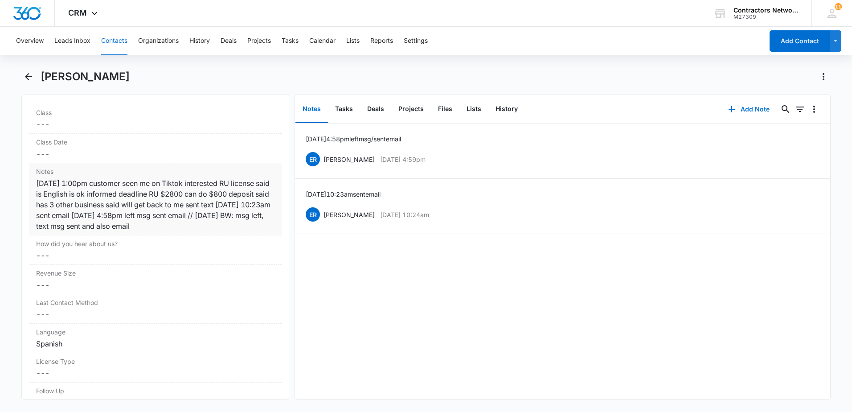
click at [265, 225] on div "8/13/2025 1:00pm customer seen me on Tiktok interested RU license said is Engli…" at bounding box center [155, 204] width 238 height 53
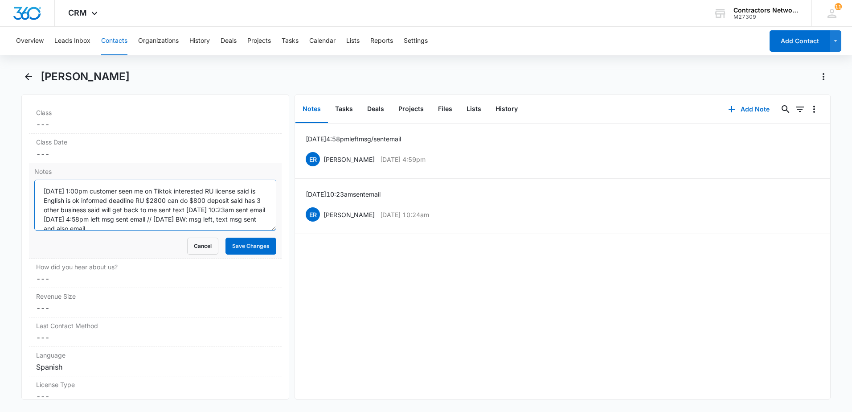
scroll to position [9, 0]
click at [234, 219] on textarea "8/13/2025 1:00pm customer seen me on Tiktok interested RU license said is Engli…" at bounding box center [155, 205] width 242 height 51
type textarea "[DATE] 1:00pm customer seen me on Tiktok interested RU license said is English …"
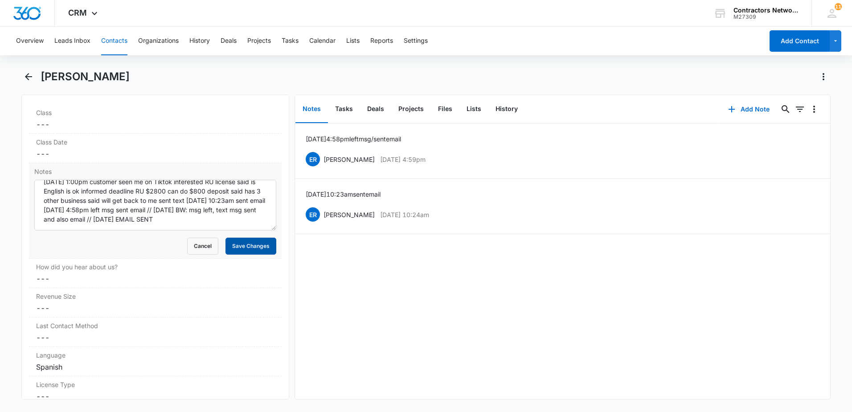
click at [249, 246] on button "Save Changes" at bounding box center [251, 246] width 51 height 17
click at [29, 76] on icon "Back" at bounding box center [28, 76] width 7 height 7
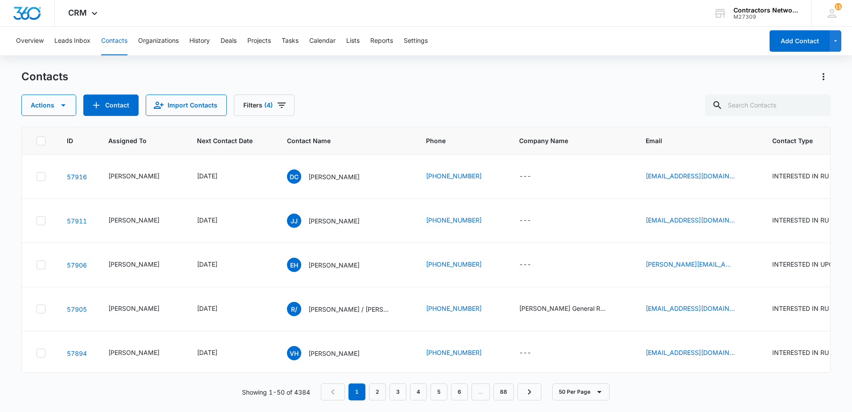
scroll to position [2184, 0]
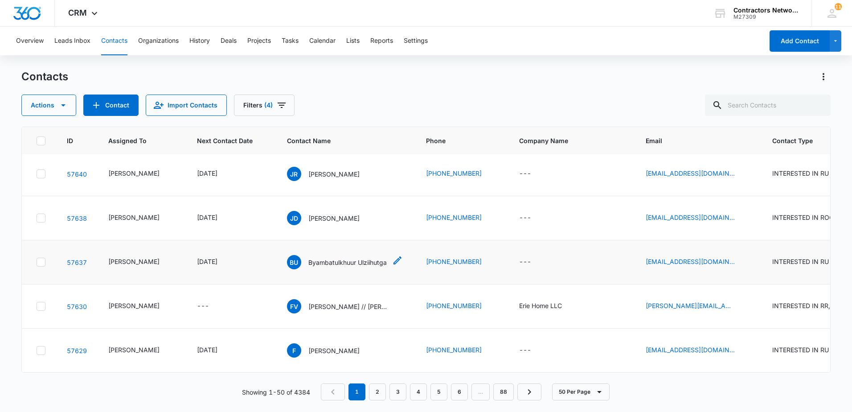
click at [333, 258] on p "Byambatulkhuur Ulziihutga" at bounding box center [347, 262] width 78 height 9
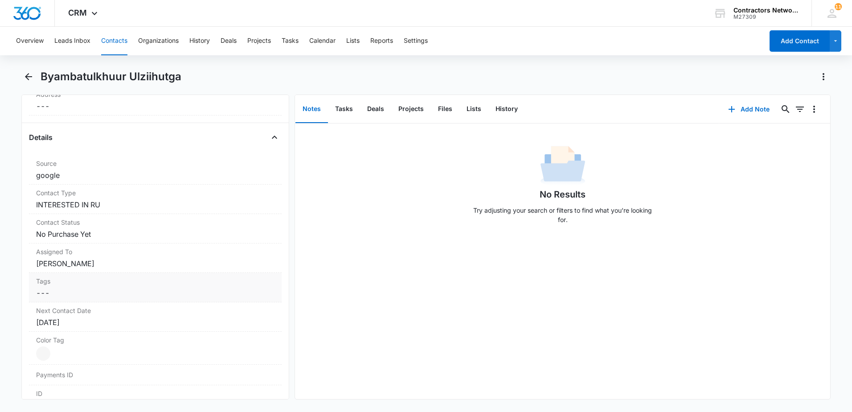
scroll to position [357, 0]
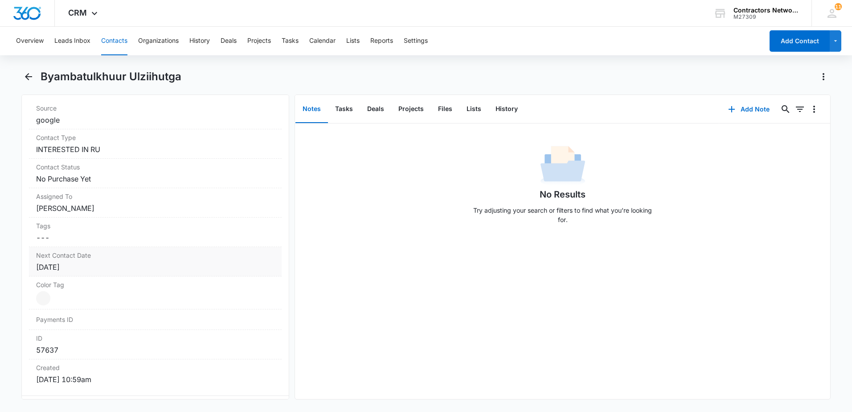
click at [135, 266] on div "[DATE]" at bounding box center [155, 267] width 238 height 11
click at [89, 288] on input "[DATE]" at bounding box center [82, 285] width 66 height 10
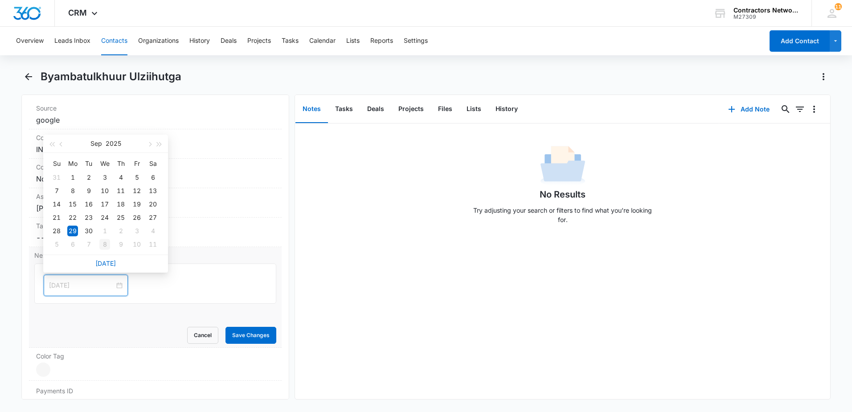
type input "[DATE]"
click at [106, 242] on div "8" at bounding box center [104, 244] width 11 height 11
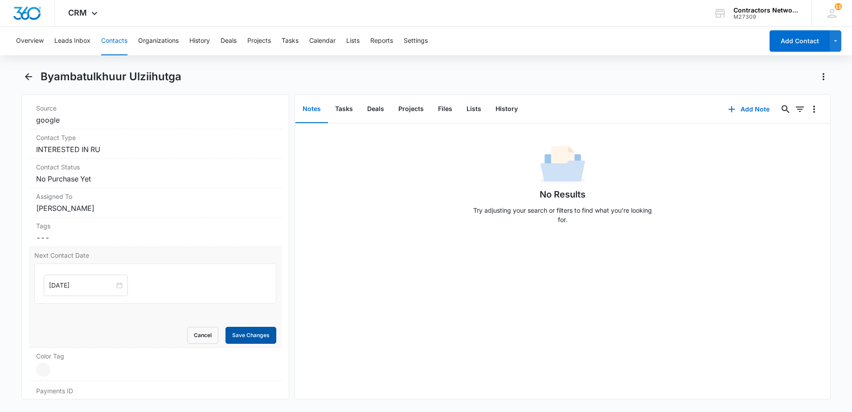
click at [231, 334] on button "Save Changes" at bounding box center [251, 335] width 51 height 17
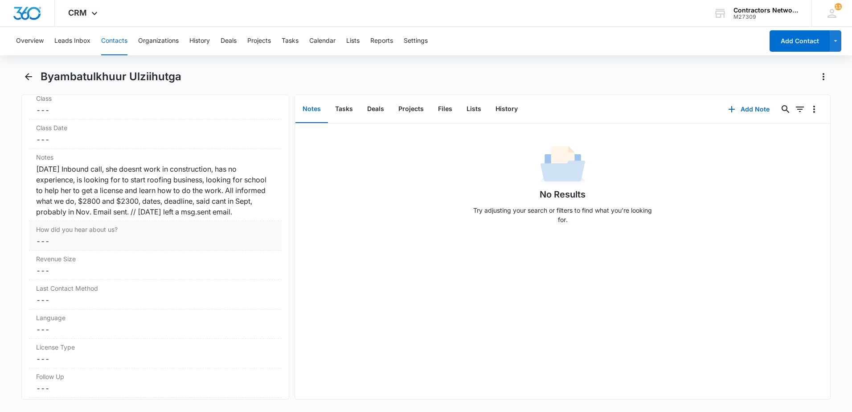
scroll to position [1043, 0]
click at [115, 222] on div "8/15/2025 Inbound call, she doesnt work in construction, has no experience, is …" at bounding box center [155, 194] width 238 height 53
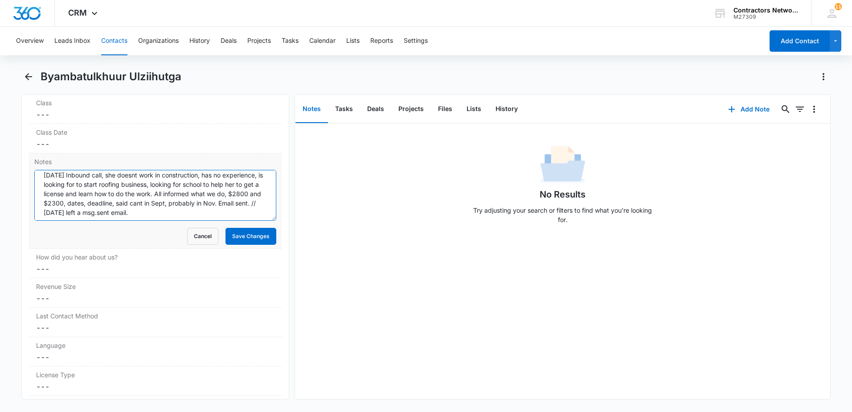
scroll to position [9, 0]
click at [245, 207] on textarea "8/15/2025 Inbound call, she doesnt work in construction, has no experience, is …" at bounding box center [155, 195] width 242 height 51
click at [246, 208] on textarea "8/15/2025 Inbound call, she doesnt work in construction, has no experience, is …" at bounding box center [155, 195] width 242 height 51
type textarea "[DATE] Inbound call, she doesnt work in construction, has no experience, is loo…"
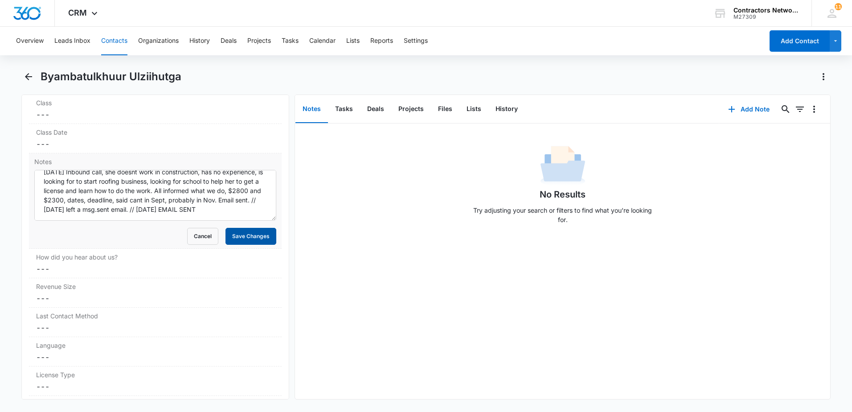
click at [258, 236] on button "Save Changes" at bounding box center [251, 236] width 51 height 17
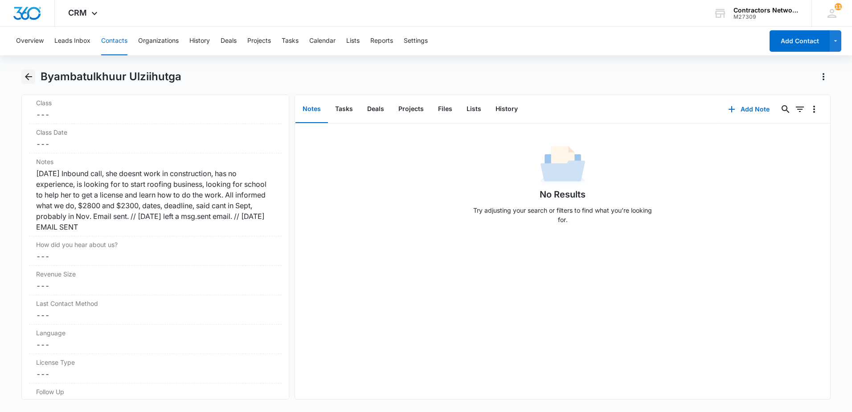
click at [25, 75] on icon "Back" at bounding box center [28, 76] width 11 height 11
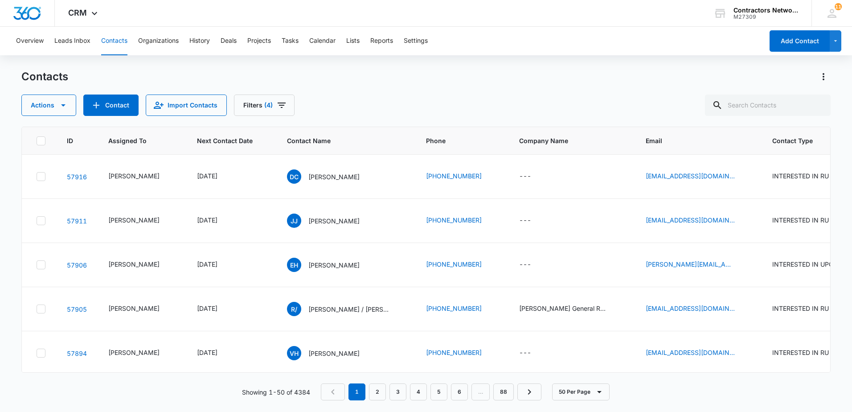
scroll to position [2184, 0]
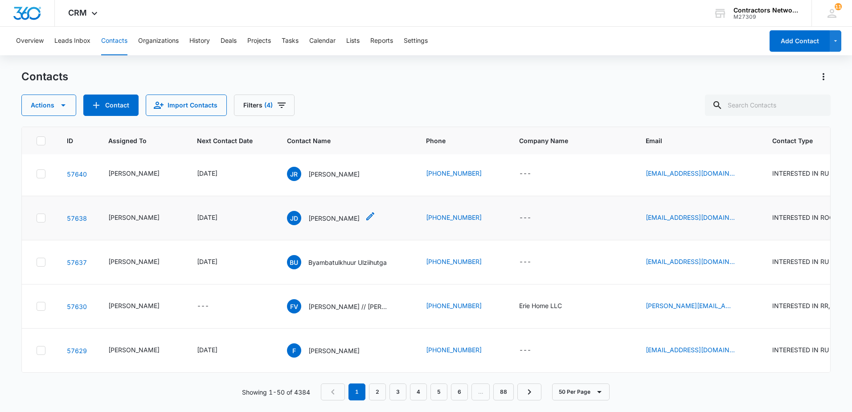
click at [316, 214] on p "[PERSON_NAME]" at bounding box center [333, 218] width 51 height 9
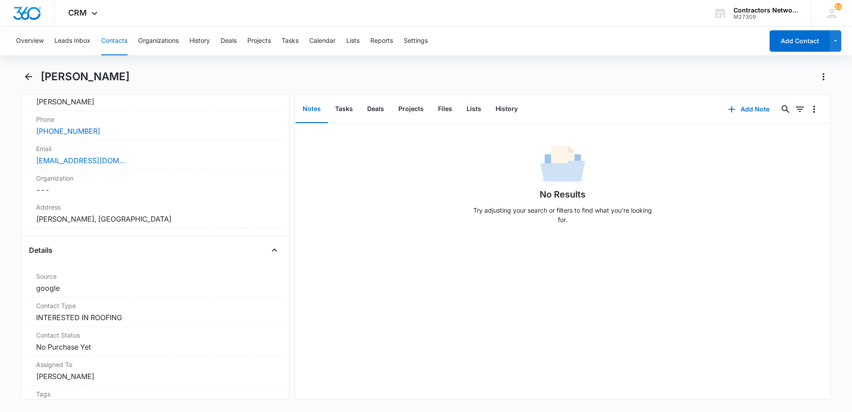
scroll to position [178, 0]
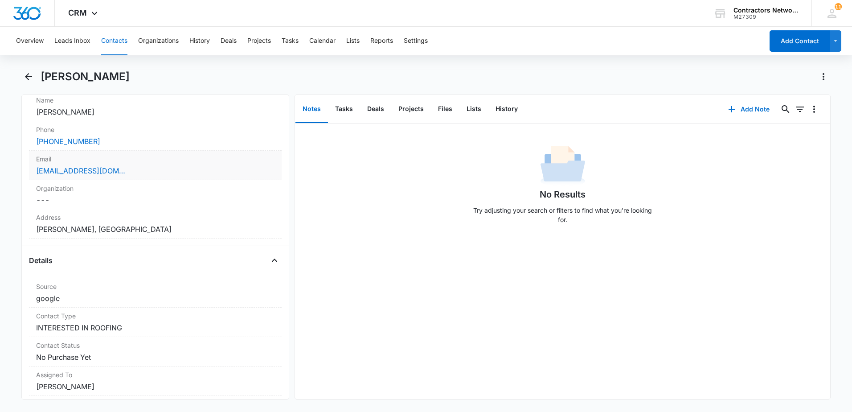
click at [197, 174] on div "[EMAIL_ADDRESS][DOMAIN_NAME]" at bounding box center [155, 170] width 238 height 11
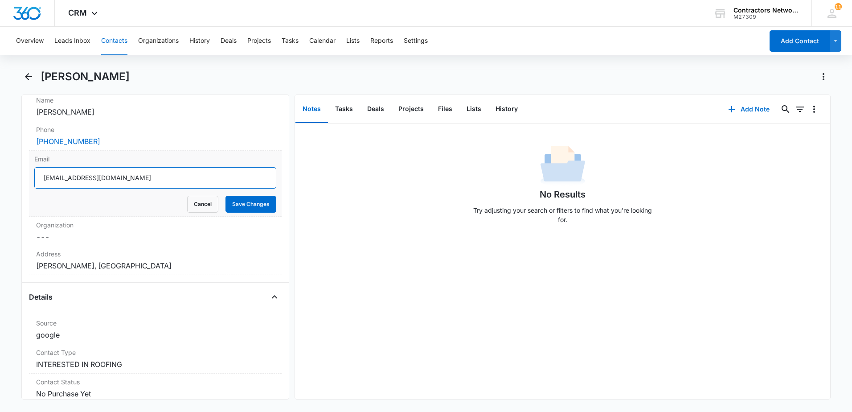
click at [180, 177] on input "[EMAIL_ADDRESS][DOMAIN_NAME]" at bounding box center [155, 177] width 242 height 21
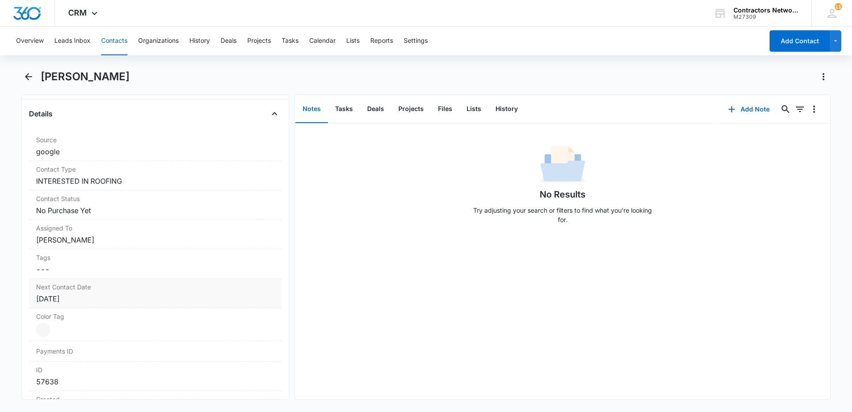
scroll to position [490, 0]
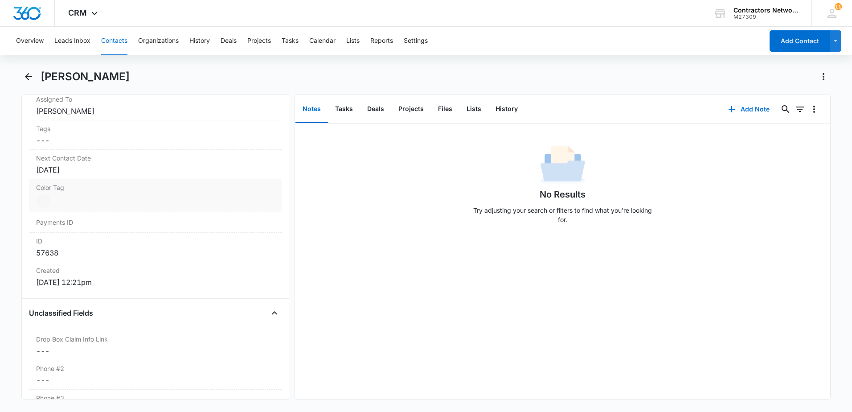
click at [164, 179] on div "Color Tag Current Color: Cancel Save Changes" at bounding box center [155, 195] width 253 height 33
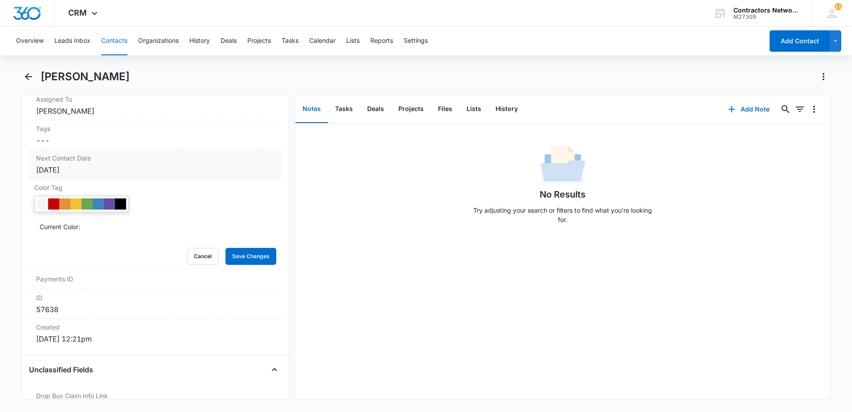
click at [166, 173] on div "[DATE]" at bounding box center [155, 169] width 238 height 11
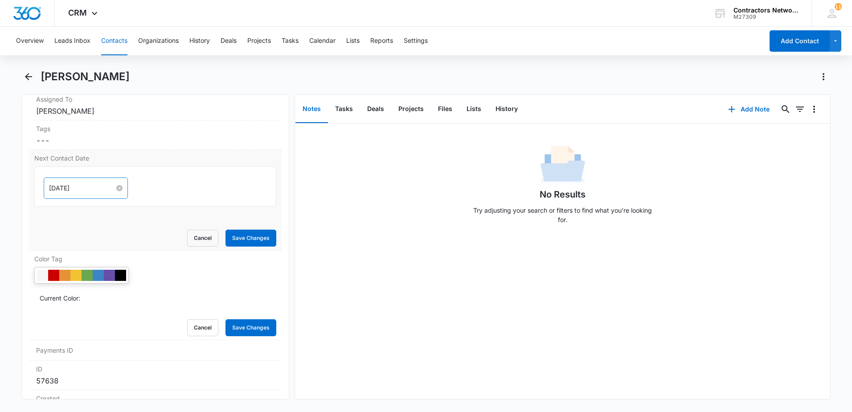
click at [103, 189] on input "[DATE]" at bounding box center [82, 188] width 66 height 10
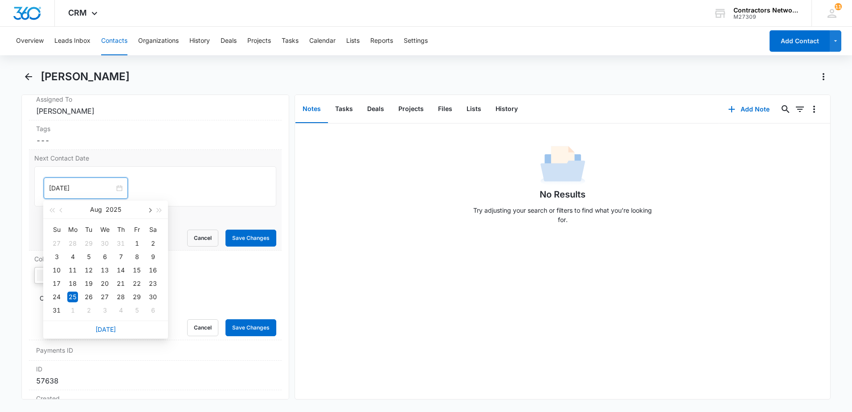
click at [149, 211] on span "button" at bounding box center [149, 210] width 4 height 4
type input "[DATE]"
click at [106, 256] on div "8" at bounding box center [104, 256] width 11 height 11
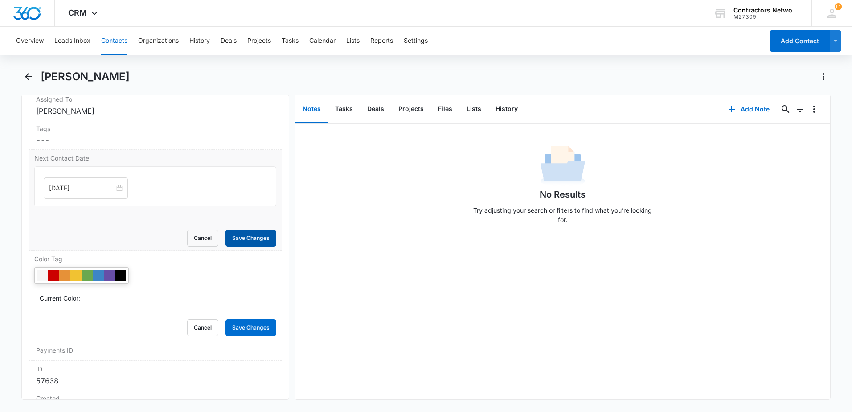
drag, startPoint x: 236, startPoint y: 235, endPoint x: 215, endPoint y: 246, distance: 23.3
click at [236, 235] on button "Save Changes" at bounding box center [251, 238] width 51 height 17
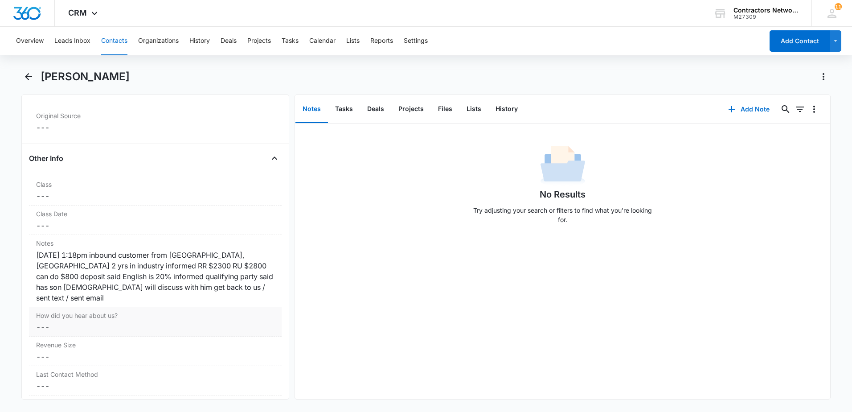
scroll to position [1069, 0]
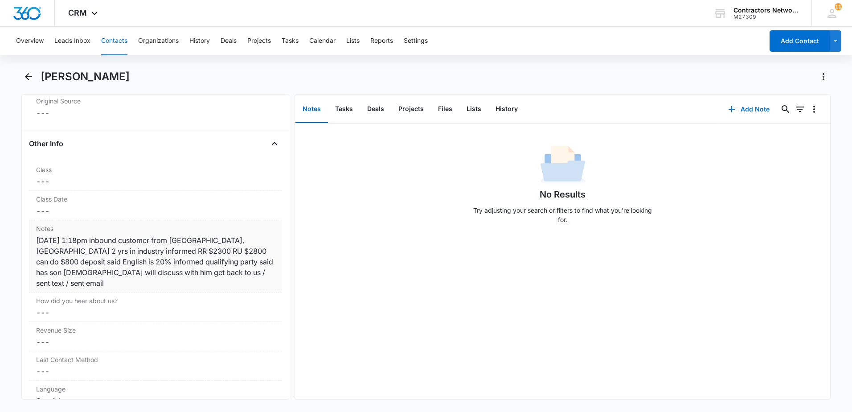
click at [239, 276] on div "8/15/2025 1:18pm inbound customer from Rochelle, IL 2 yrs in industry informed …" at bounding box center [155, 261] width 238 height 53
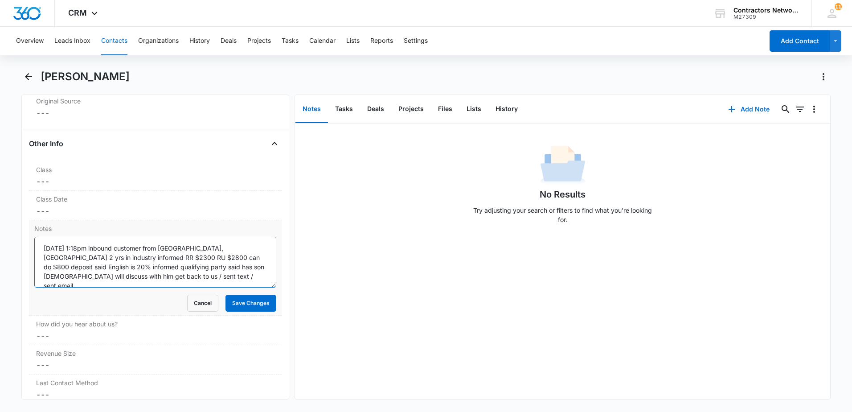
click at [255, 275] on textarea "8/15/2025 1:18pm inbound customer from Rochelle, IL 2 yrs in industry informed …" at bounding box center [155, 262] width 242 height 51
type textarea "[DATE] 1:18pm inbound customer from [GEOGRAPHIC_DATA], [GEOGRAPHIC_DATA] 2 yrs …"
click at [242, 308] on button "Save Changes" at bounding box center [251, 303] width 51 height 17
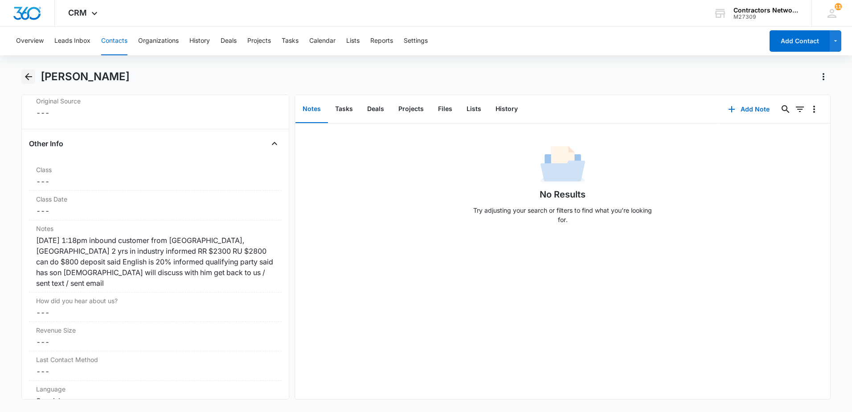
click at [29, 79] on icon "Back" at bounding box center [28, 76] width 11 height 11
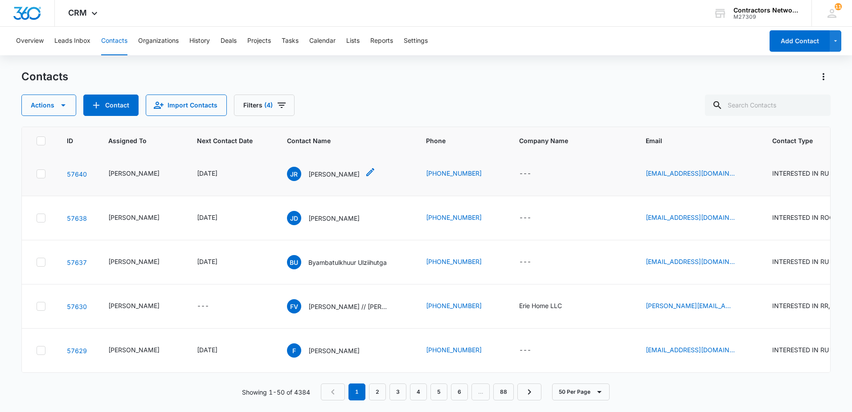
scroll to position [2050, 0]
click at [321, 179] on p "[PERSON_NAME]" at bounding box center [333, 173] width 51 height 9
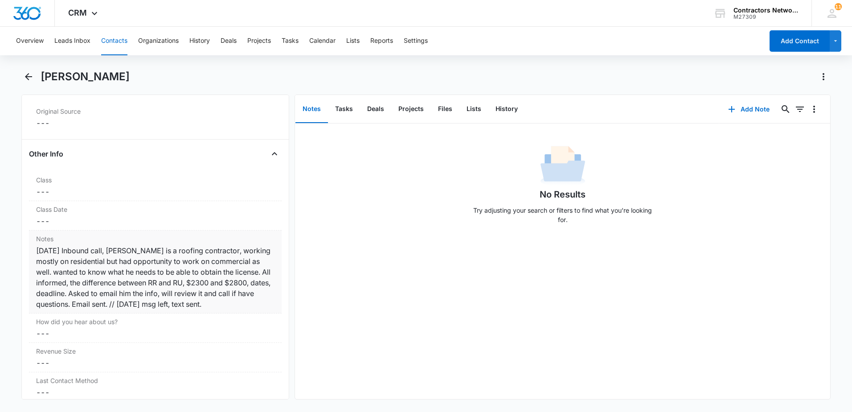
scroll to position [981, 0]
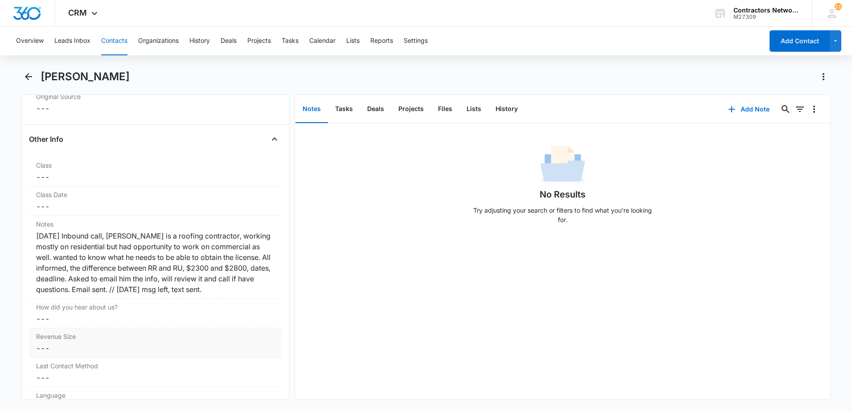
click at [241, 293] on div "8/15/2025 Inbound call, Juan is a roofing contractor, working mostly on residen…" at bounding box center [155, 262] width 238 height 64
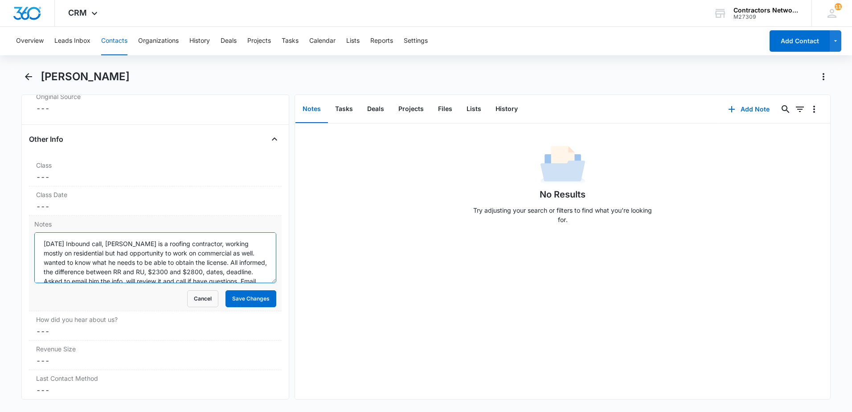
scroll to position [19, 0]
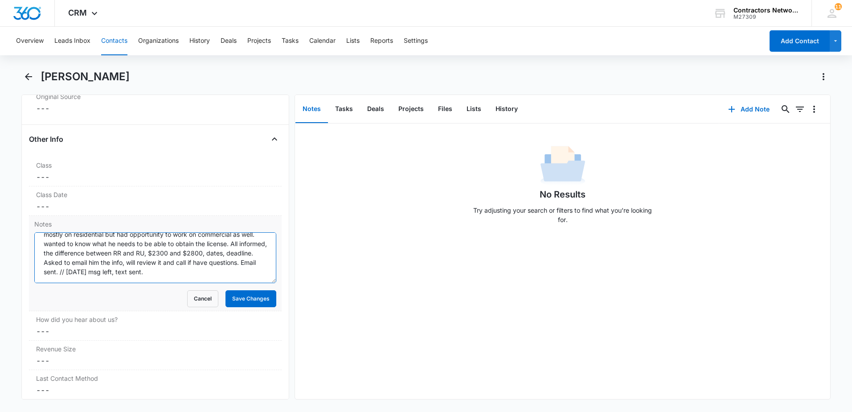
click at [251, 270] on textarea "8/15/2025 Inbound call, Juan is a roofing contractor, working mostly on residen…" at bounding box center [155, 257] width 242 height 51
type textarea "[DATE] Inbound call, [PERSON_NAME] is a roofing contractor, working mostly on r…"
click at [243, 306] on button "Save Changes" at bounding box center [251, 298] width 51 height 17
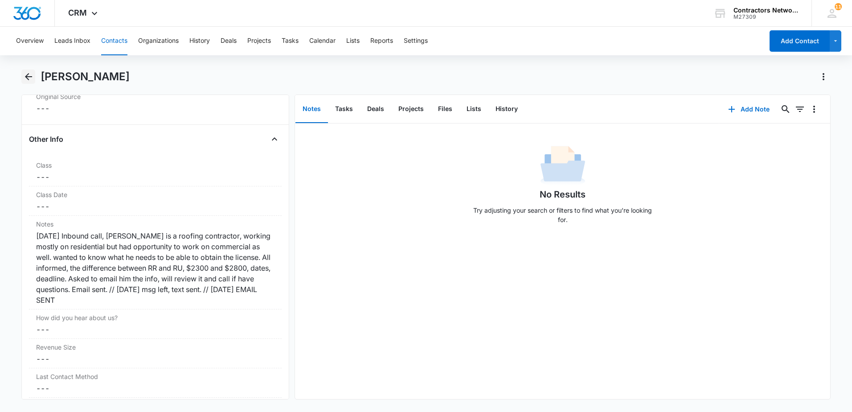
click at [29, 77] on icon "Back" at bounding box center [28, 76] width 7 height 7
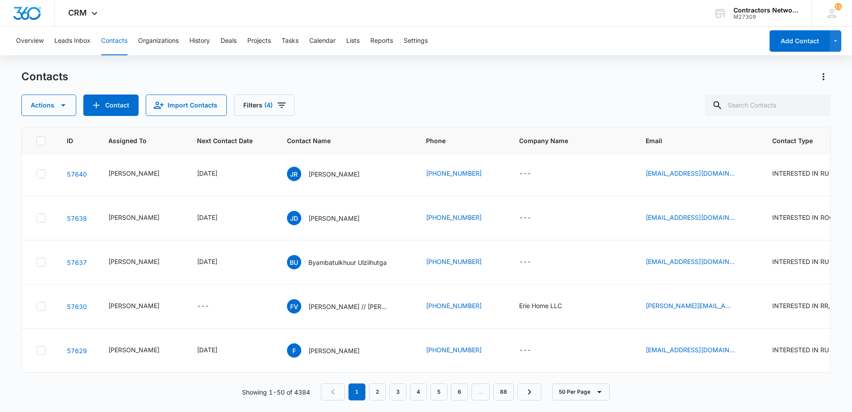
scroll to position [2184, 0]
click at [376, 394] on link "2" at bounding box center [377, 391] width 17 height 17
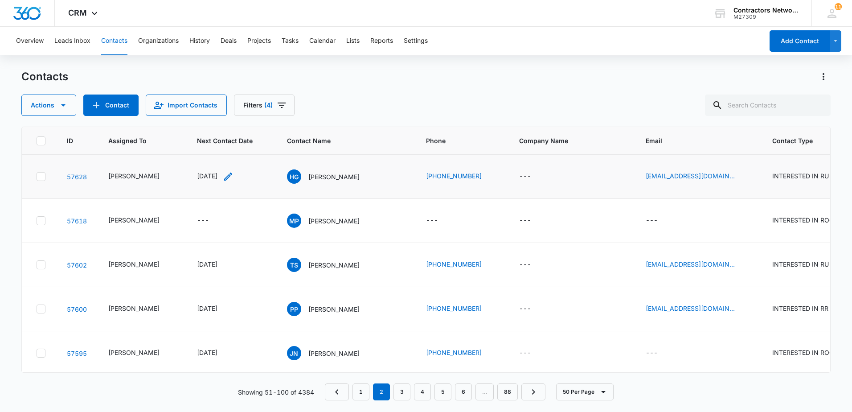
click at [234, 174] on icon "Next Contact Date - 1759104000 - Select to Edit Field" at bounding box center [228, 176] width 11 height 11
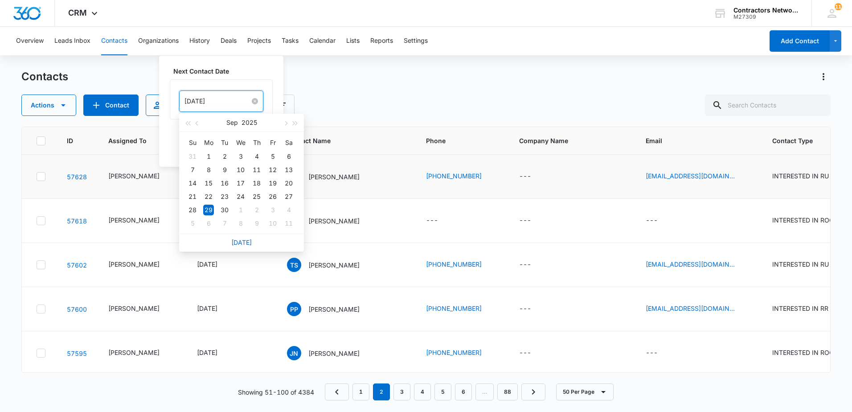
click at [235, 101] on input "[DATE]" at bounding box center [218, 101] width 66 height 10
type input "[DATE]"
click at [240, 223] on div "8" at bounding box center [240, 223] width 11 height 11
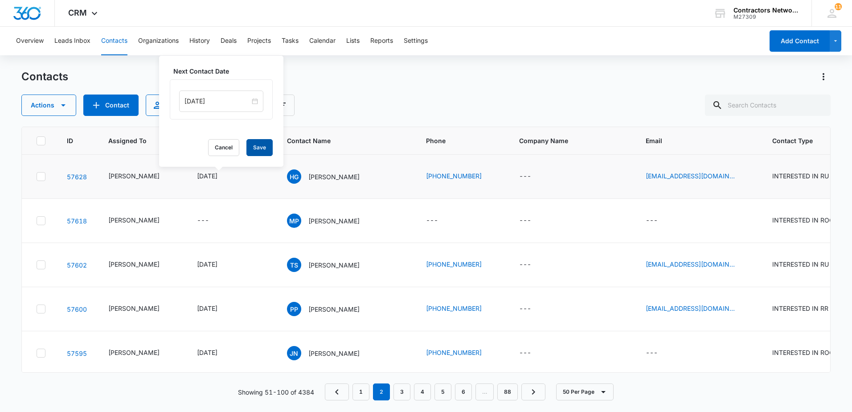
click at [250, 147] on button "Save" at bounding box center [259, 147] width 26 height 17
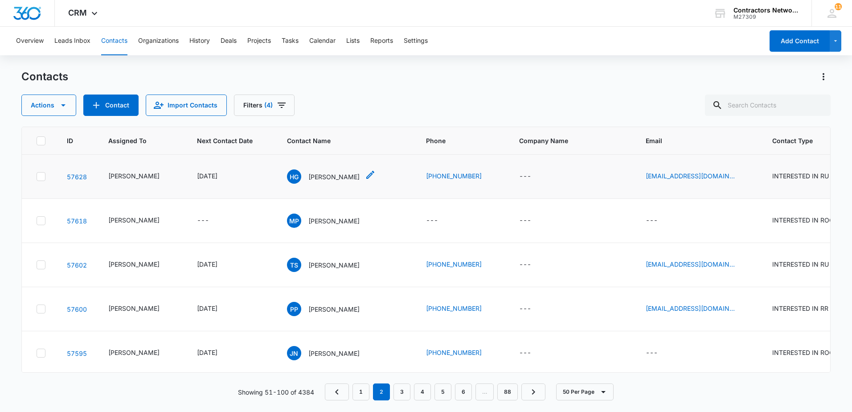
click at [320, 176] on p "[PERSON_NAME]" at bounding box center [333, 176] width 51 height 9
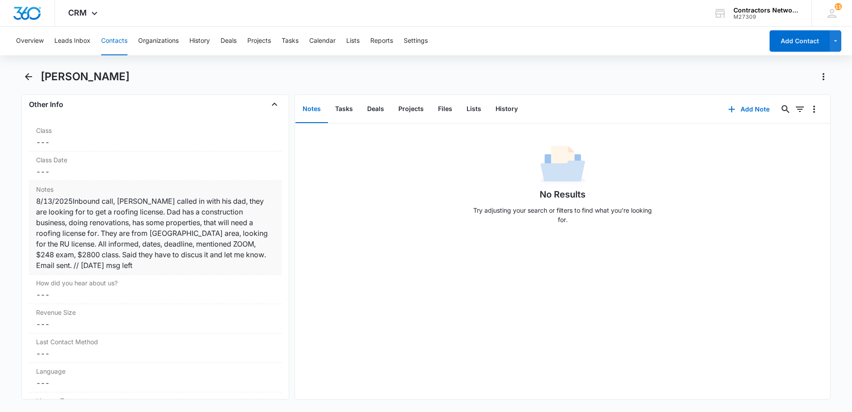
scroll to position [1025, 0]
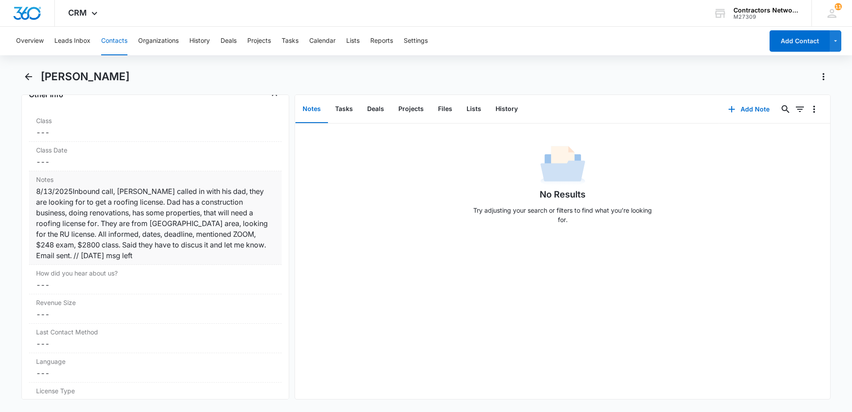
click at [149, 259] on div "8/13/2025Inbound call, Henry called in with his dad, they are looking for to ge…" at bounding box center [155, 223] width 238 height 75
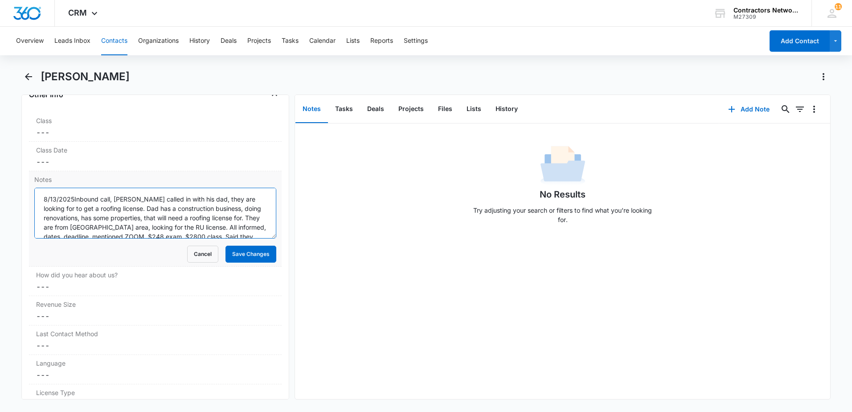
scroll to position [28, 0]
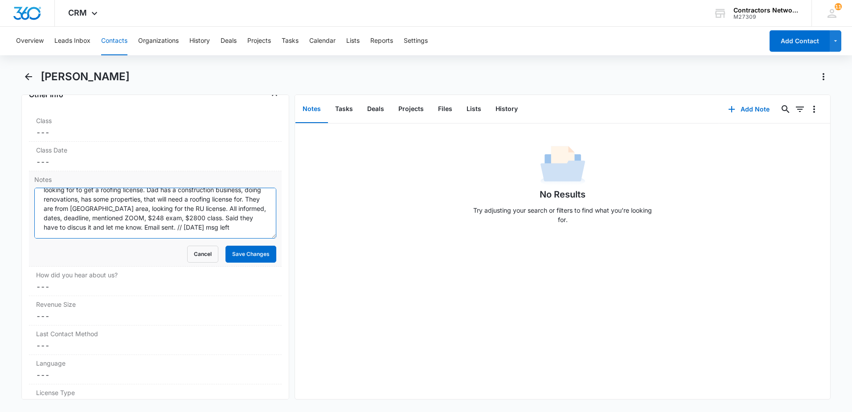
drag, startPoint x: 248, startPoint y: 232, endPoint x: 243, endPoint y: 232, distance: 5.3
click at [247, 232] on textarea "8/13/2025Inbound call, Henry called in with his dad, they are looking for to ge…" at bounding box center [155, 213] width 242 height 51
type textarea "8/13/2025Inbound call, [PERSON_NAME] called in with his dad, they are looking f…"
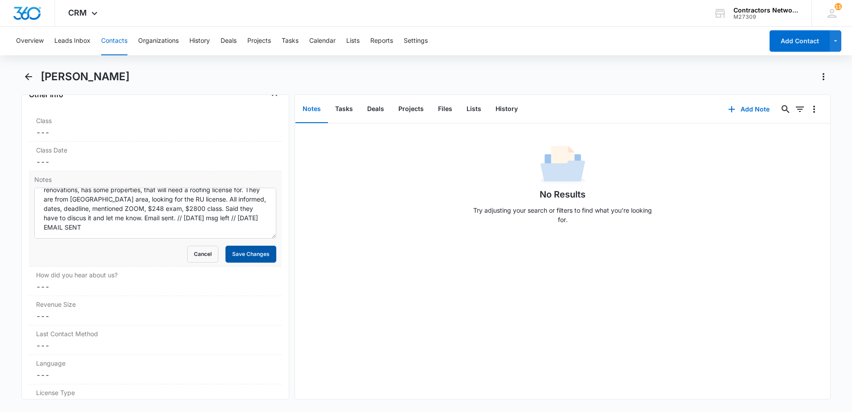
click at [240, 257] on button "Save Changes" at bounding box center [251, 254] width 51 height 17
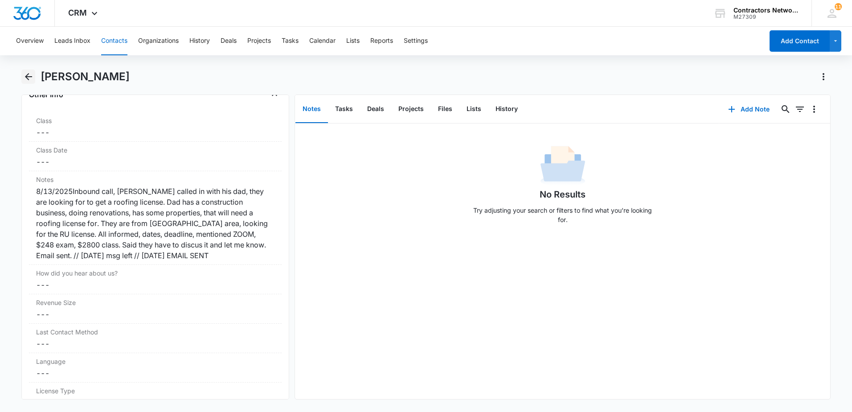
click at [31, 78] on icon "Back" at bounding box center [28, 76] width 11 height 11
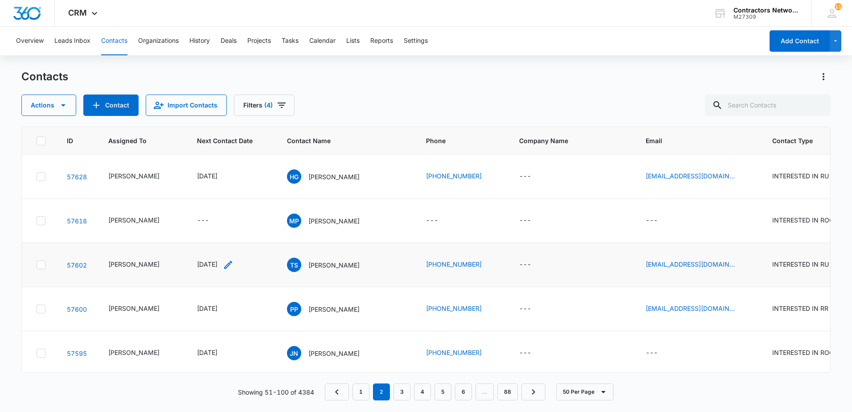
click at [234, 265] on icon "Next Contact Date - 1759104000 - Select to Edit Field" at bounding box center [228, 264] width 11 height 11
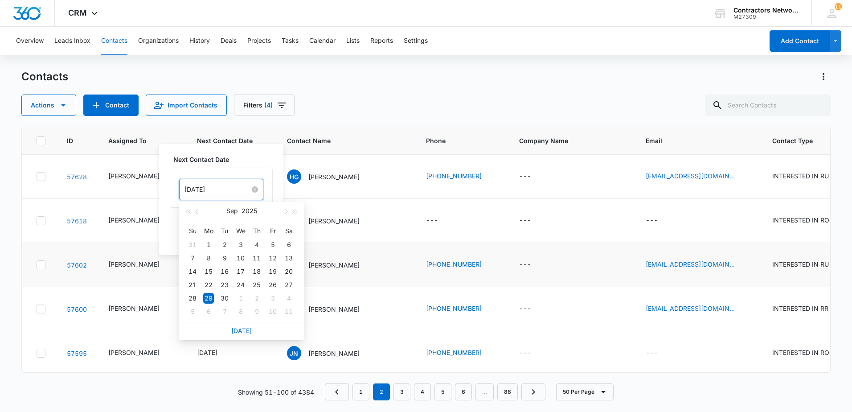
click at [226, 191] on input "[DATE]" at bounding box center [218, 190] width 66 height 10
type input "[DATE]"
click at [243, 313] on div "8" at bounding box center [240, 311] width 11 height 11
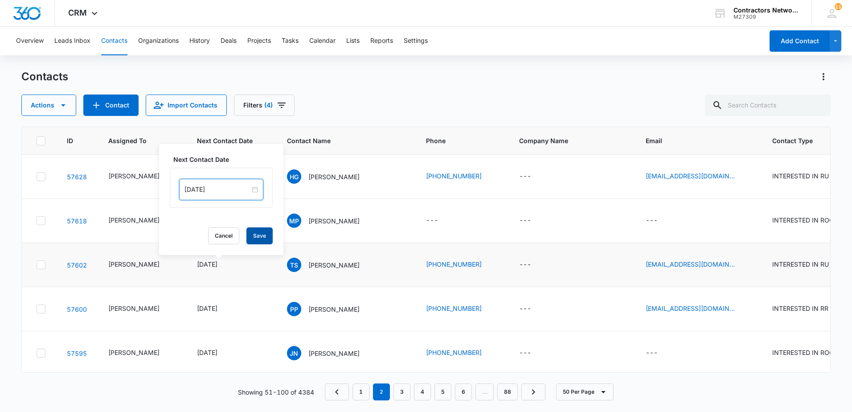
drag, startPoint x: 251, startPoint y: 234, endPoint x: 273, endPoint y: 247, distance: 25.2
click at [252, 235] on button "Save" at bounding box center [259, 235] width 26 height 17
click at [313, 268] on p "[PERSON_NAME]" at bounding box center [333, 264] width 51 height 9
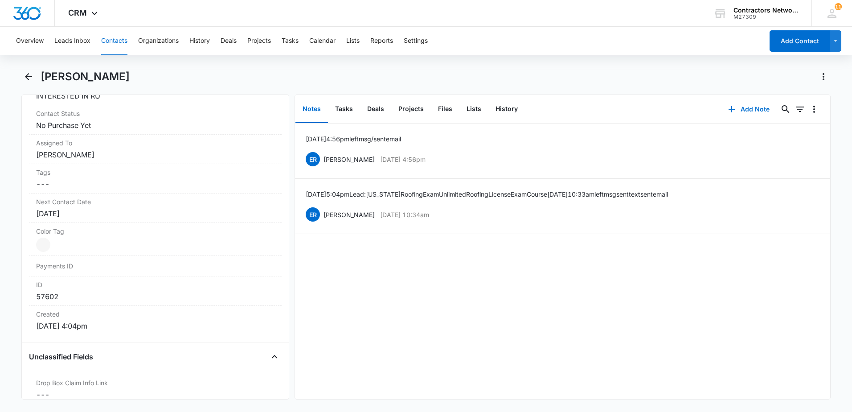
scroll to position [535, 0]
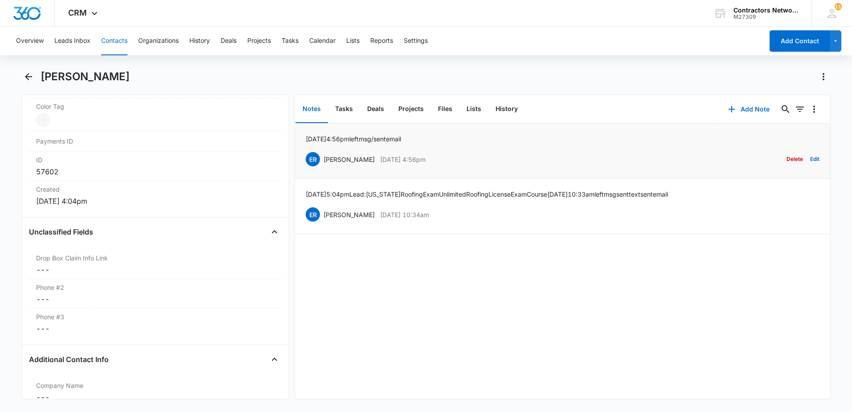
click at [788, 158] on button "Delete" at bounding box center [795, 159] width 16 height 17
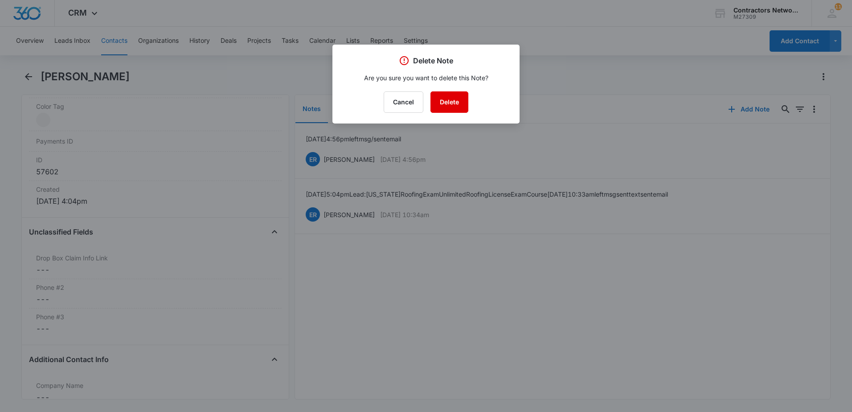
drag, startPoint x: 451, startPoint y: 99, endPoint x: 457, endPoint y: 103, distance: 7.0
click at [452, 99] on button "Delete" at bounding box center [450, 101] width 38 height 21
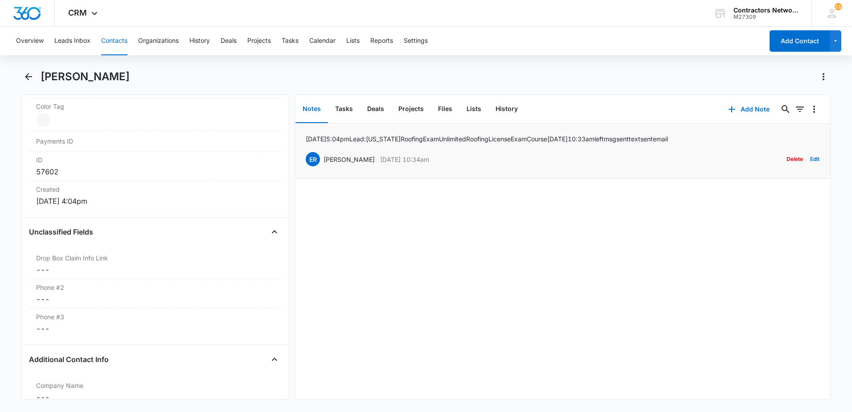
click at [789, 158] on button "Delete" at bounding box center [795, 159] width 16 height 17
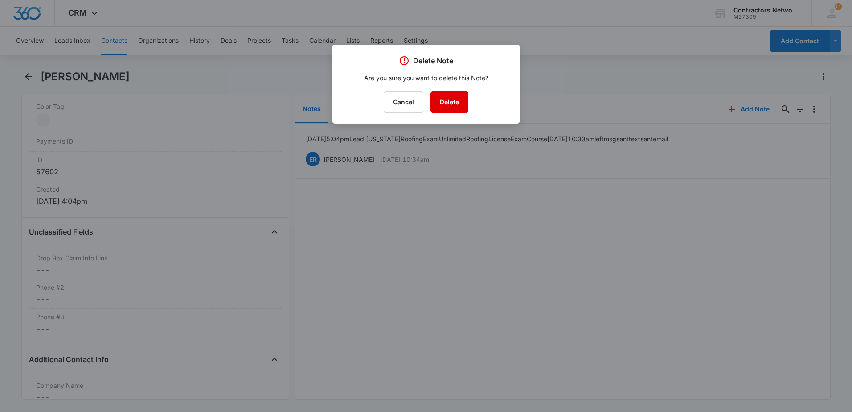
click at [456, 104] on button "Delete" at bounding box center [450, 101] width 38 height 21
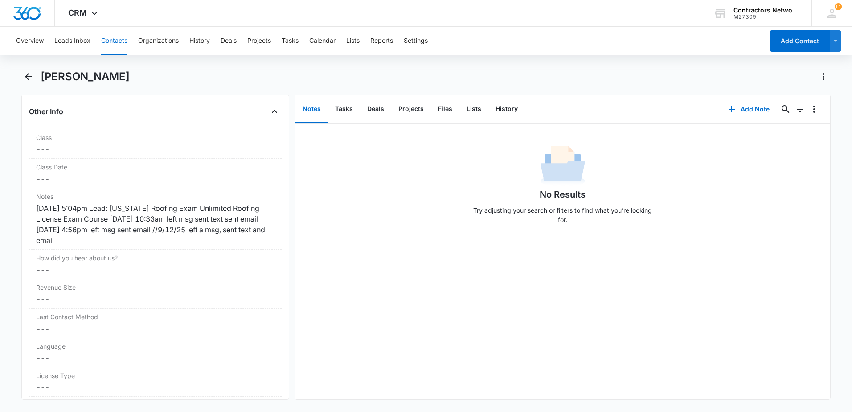
scroll to position [1025, 0]
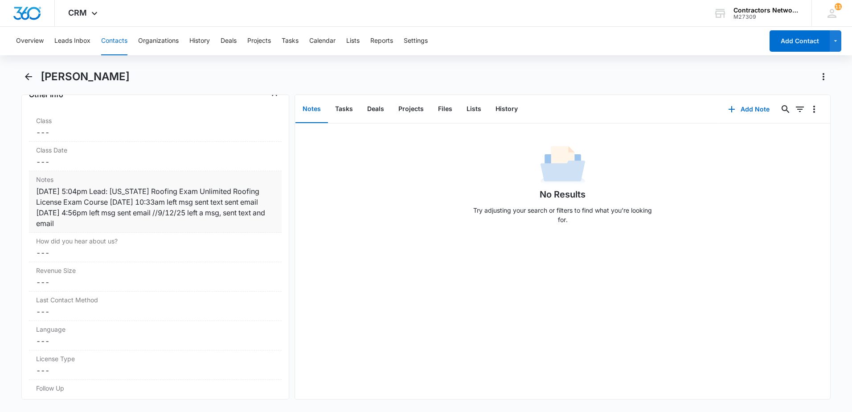
click at [151, 222] on div "8/9/2025 5:04pm Lead: Illinois Roofing Exam Unlimited Roofing License Exam Cour…" at bounding box center [155, 207] width 238 height 43
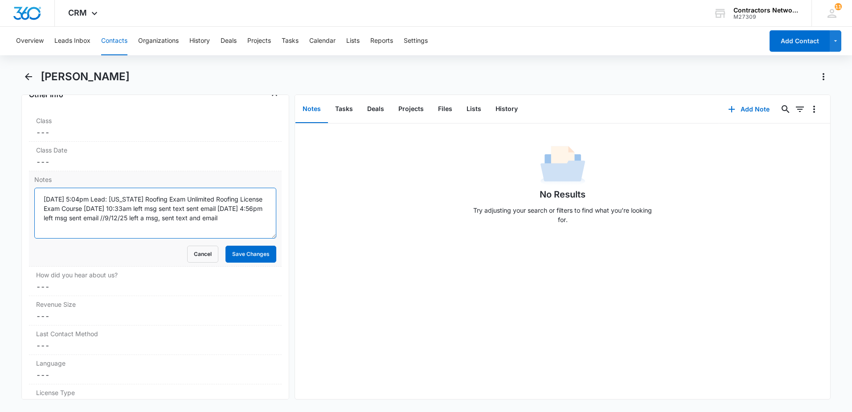
click at [255, 220] on textarea "8/9/2025 5:04pm Lead: Illinois Roofing Exam Unlimited Roofing License Exam Cour…" at bounding box center [155, 213] width 242 height 51
type textarea "[DATE] 5:04pm Lead: [US_STATE] Roofing Exam Unlimited Roofing License Exam Cour…"
click at [247, 254] on button "Save Changes" at bounding box center [251, 254] width 51 height 17
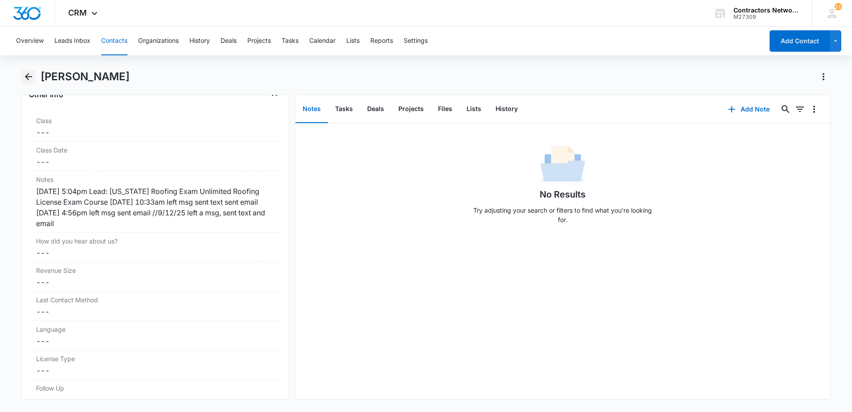
click at [31, 80] on icon "Back" at bounding box center [28, 76] width 11 height 11
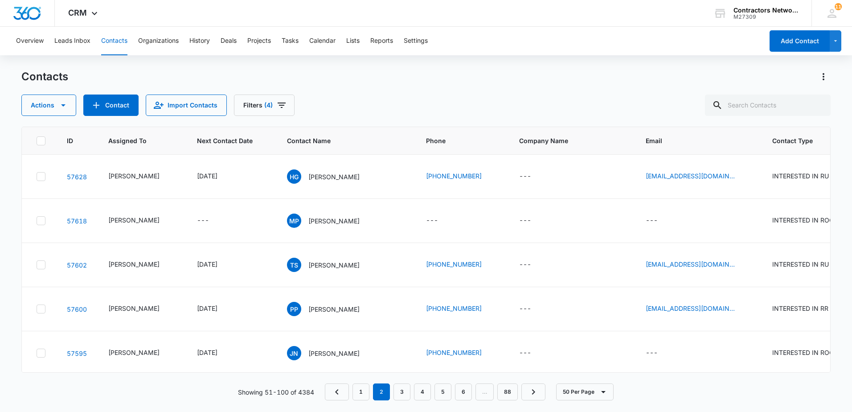
scroll to position [89, 0]
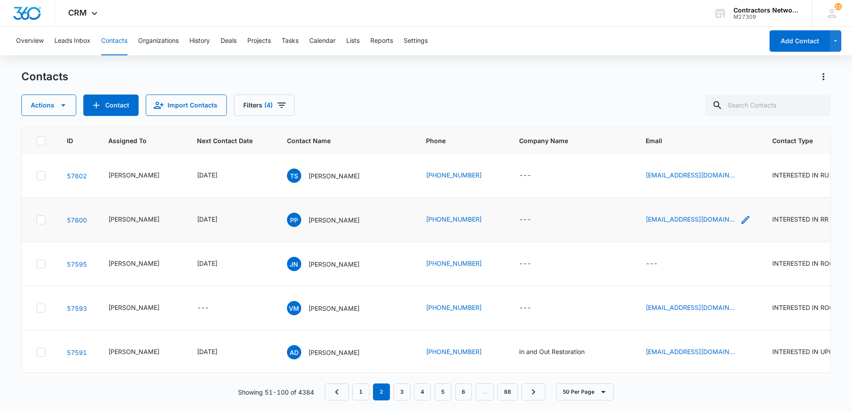
click at [740, 220] on icon "Email - pedroperezg1982@gmail.com - Select to Edit Field" at bounding box center [745, 219] width 11 height 11
click at [719, 162] on input "[EMAIL_ADDRESS][DOMAIN_NAME]" at bounding box center [685, 162] width 112 height 21
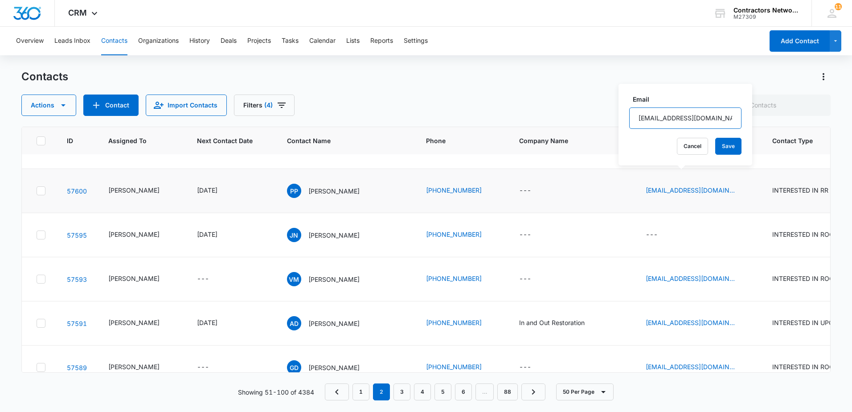
scroll to position [134, 0]
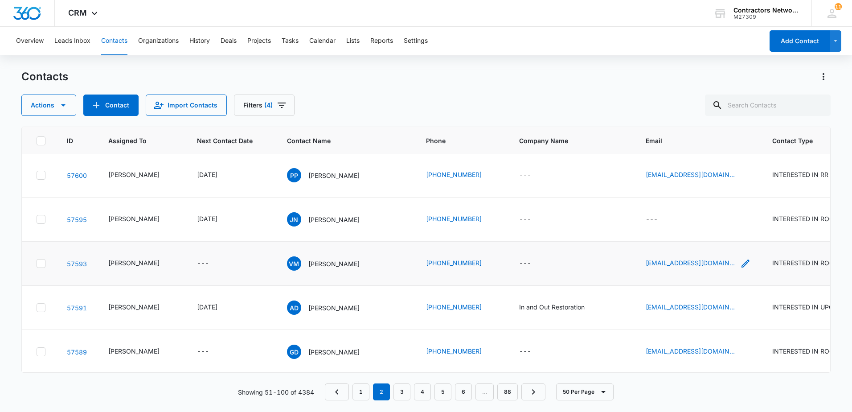
click at [742, 265] on icon "Email - victormen39@gmail.com - Select to Edit Field" at bounding box center [746, 263] width 8 height 8
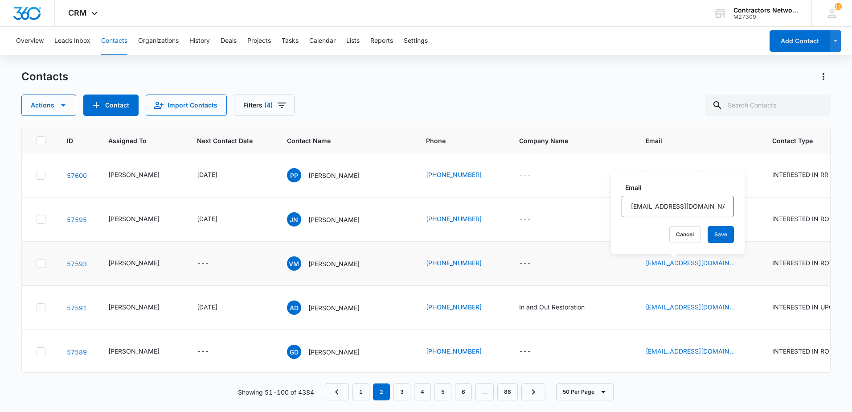
click at [688, 207] on input "[EMAIL_ADDRESS][DOMAIN_NAME]" at bounding box center [678, 206] width 112 height 21
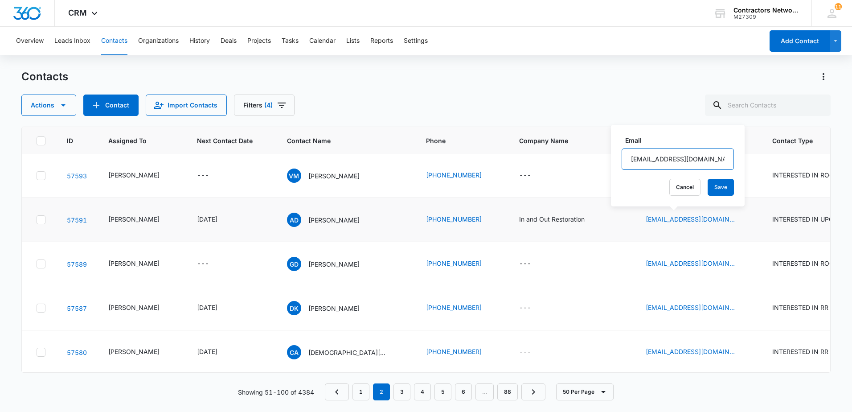
scroll to position [223, 0]
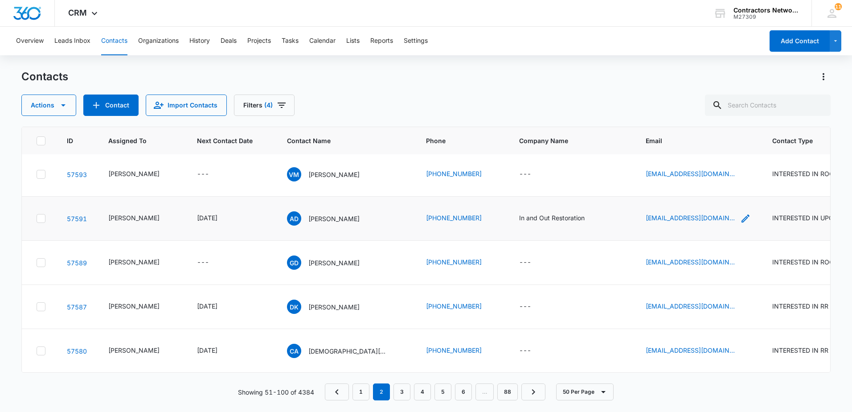
click at [742, 222] on icon "Email - iaorestoration@gmail.com - Select to Edit Field" at bounding box center [746, 218] width 8 height 8
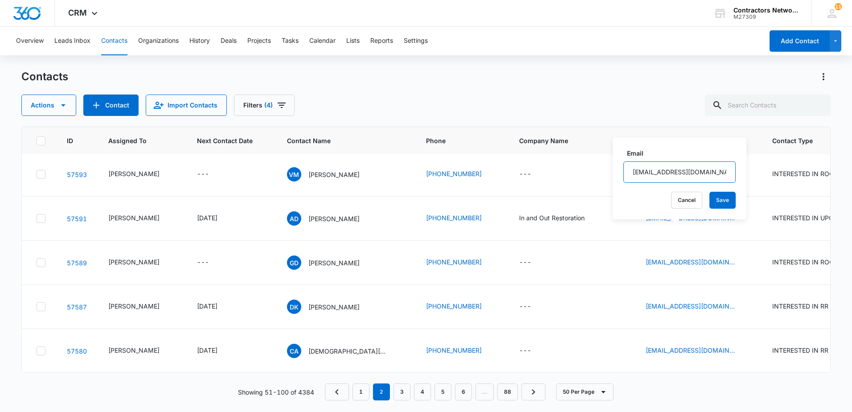
click at [715, 173] on input "[EMAIL_ADDRESS][DOMAIN_NAME]" at bounding box center [680, 171] width 112 height 21
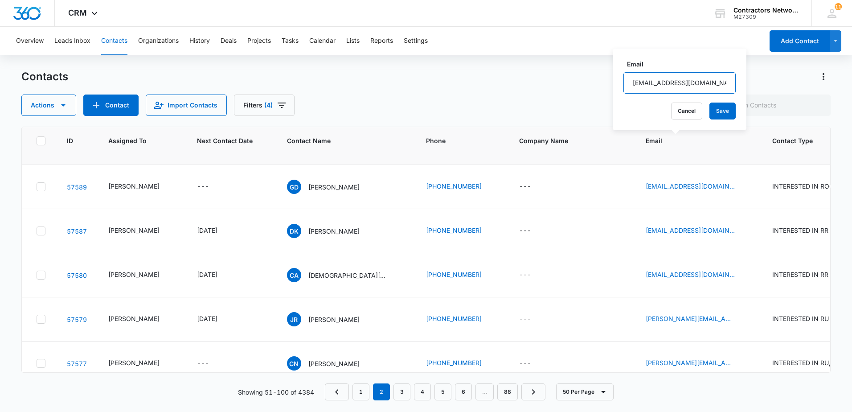
scroll to position [312, 0]
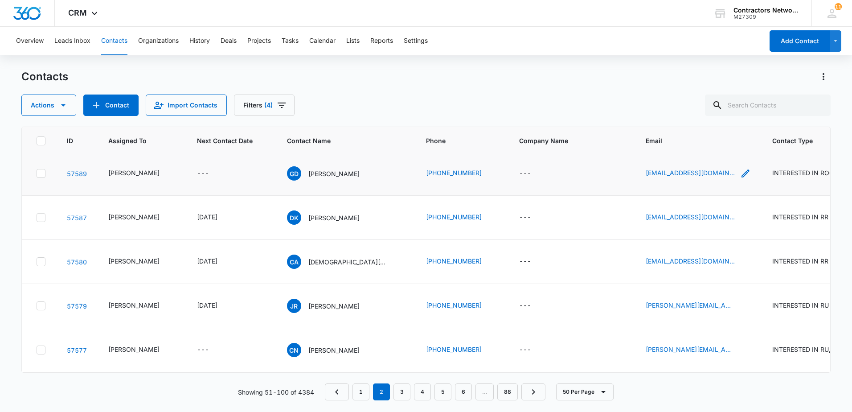
click at [740, 179] on icon "Email - glennduncan1949@gmail.com - Select to Edit Field" at bounding box center [745, 173] width 11 height 11
click at [720, 136] on input "[EMAIL_ADDRESS][DOMAIN_NAME]" at bounding box center [685, 137] width 112 height 21
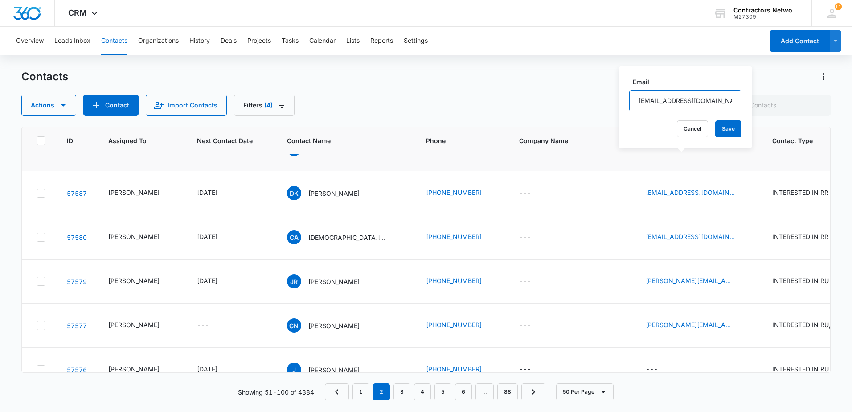
scroll to position [357, 0]
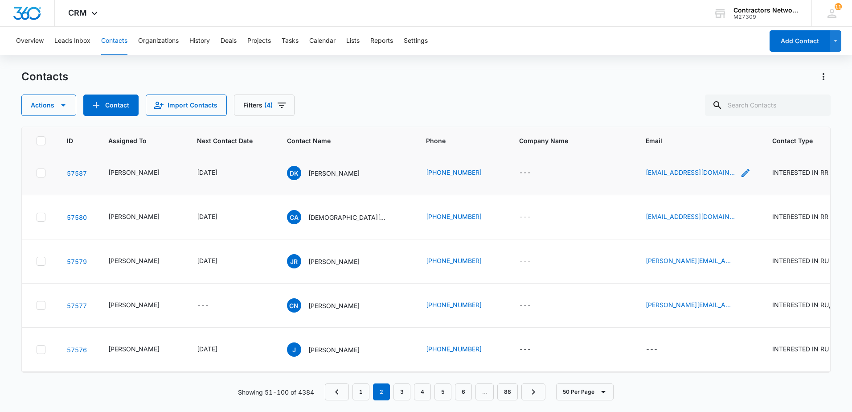
click at [742, 177] on icon "Email - kempster12001@yahoo.com - Select to Edit Field" at bounding box center [746, 173] width 8 height 8
click at [702, 137] on input "[EMAIL_ADDRESS][DOMAIN_NAME]" at bounding box center [684, 136] width 112 height 21
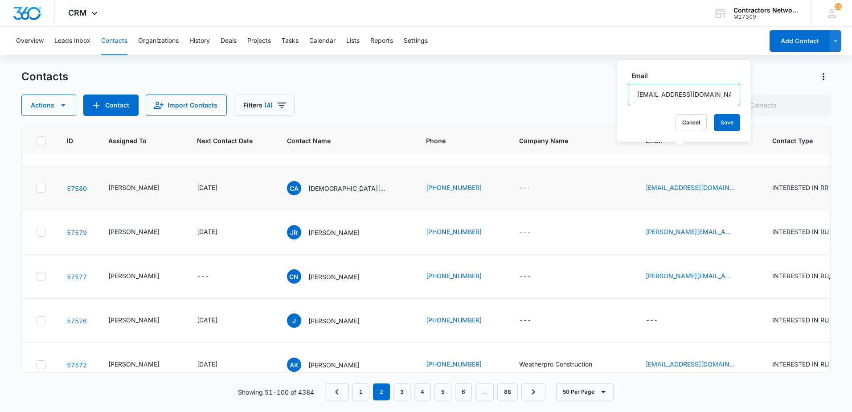
scroll to position [401, 0]
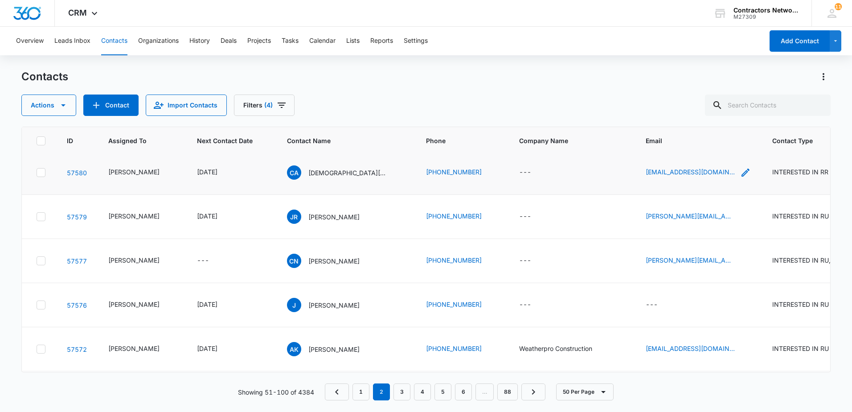
click at [740, 178] on icon "Email - christianavila101703@gmail.com - Select to Edit Field" at bounding box center [745, 172] width 11 height 11
click at [688, 138] on input "[EMAIL_ADDRESS][DOMAIN_NAME]" at bounding box center [685, 136] width 112 height 21
click at [688, 139] on input "[EMAIL_ADDRESS][DOMAIN_NAME]" at bounding box center [685, 136] width 112 height 21
click at [687, 139] on input "[EMAIL_ADDRESS][DOMAIN_NAME]" at bounding box center [685, 136] width 112 height 21
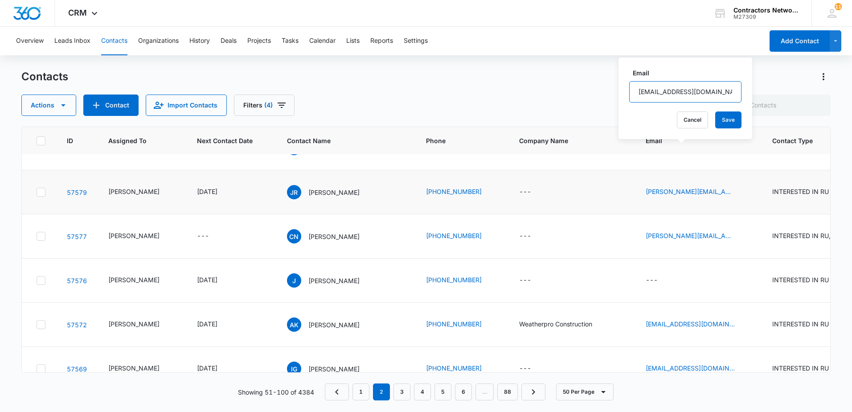
scroll to position [446, 0]
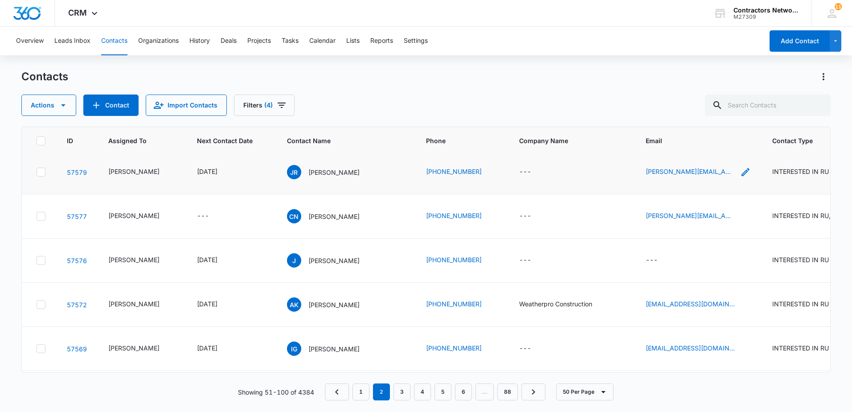
click at [740, 177] on icon "Email - rodriguez.j37@gmail.com - Select to Edit Field" at bounding box center [745, 172] width 11 height 11
click at [714, 138] on input "[PERSON_NAME][EMAIL_ADDRESS][DOMAIN_NAME]" at bounding box center [679, 135] width 112 height 21
click at [713, 138] on input "[PERSON_NAME][EMAIL_ADDRESS][DOMAIN_NAME]" at bounding box center [679, 135] width 112 height 21
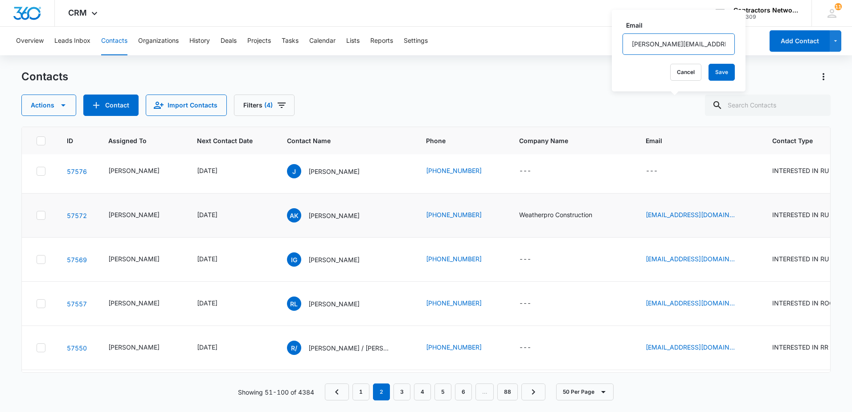
scroll to position [579, 0]
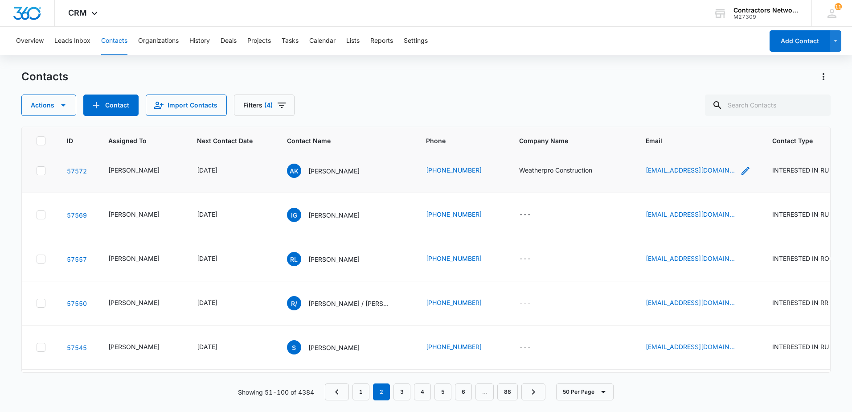
click at [740, 176] on icon "Email - weatherpro70@gmail.com - Select to Edit Field" at bounding box center [745, 170] width 11 height 11
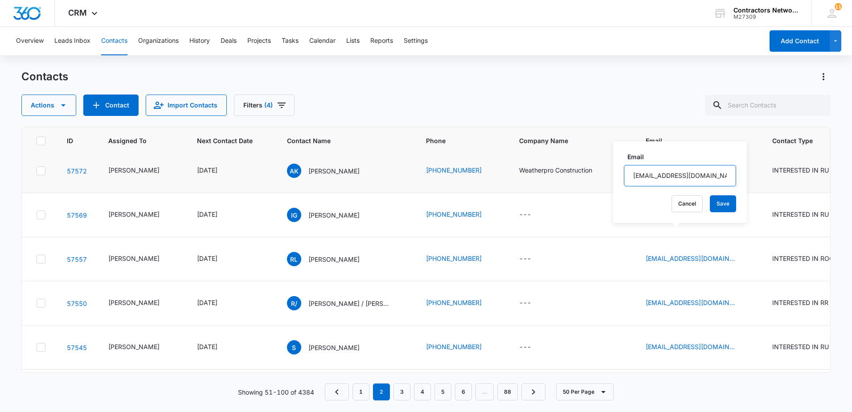
click at [708, 174] on input "[EMAIL_ADDRESS][DOMAIN_NAME]" at bounding box center [680, 175] width 112 height 21
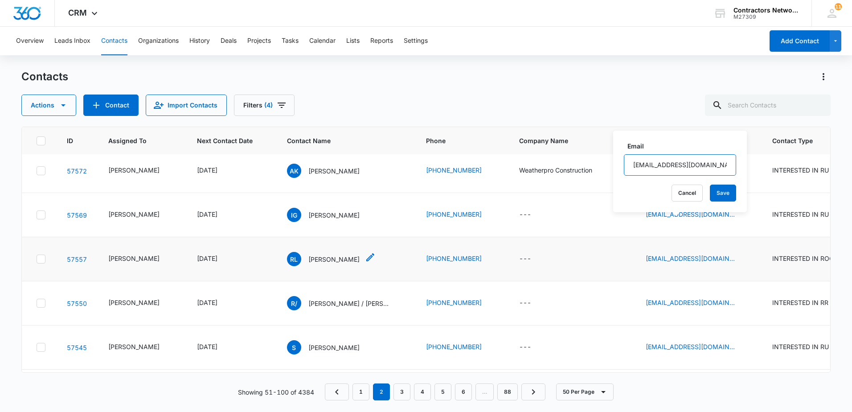
scroll to position [624, 0]
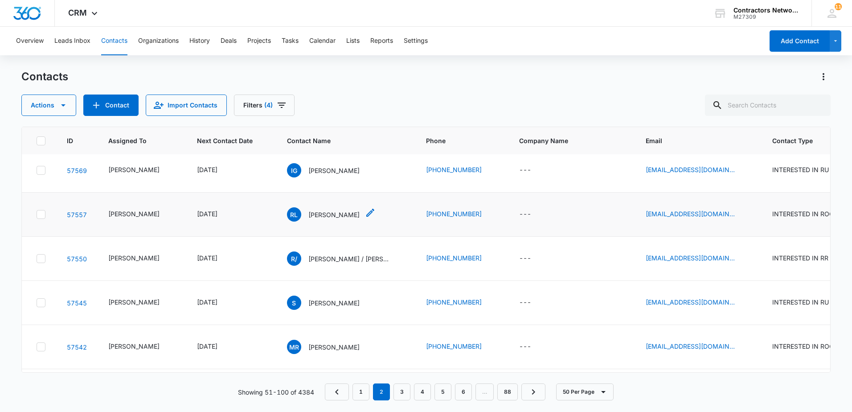
click at [322, 219] on p "[PERSON_NAME]" at bounding box center [333, 214] width 51 height 9
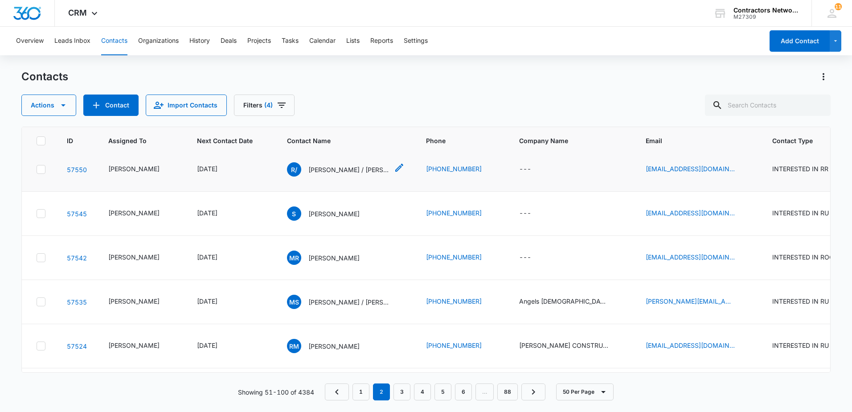
click at [333, 174] on p "[PERSON_NAME] / [PERSON_NAME] dad" at bounding box center [348, 169] width 80 height 9
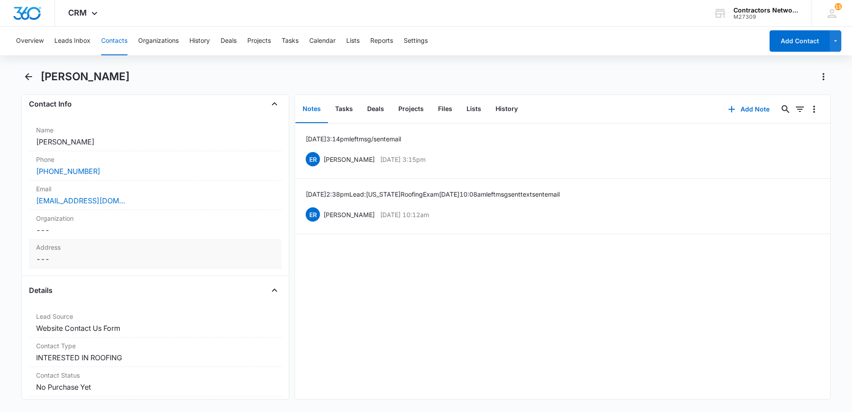
scroll to position [134, 0]
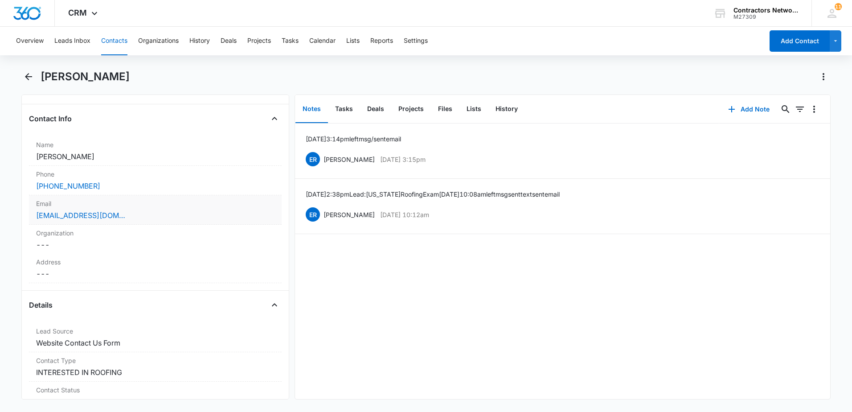
click at [245, 219] on div "[EMAIL_ADDRESS][DOMAIN_NAME]" at bounding box center [155, 215] width 238 height 11
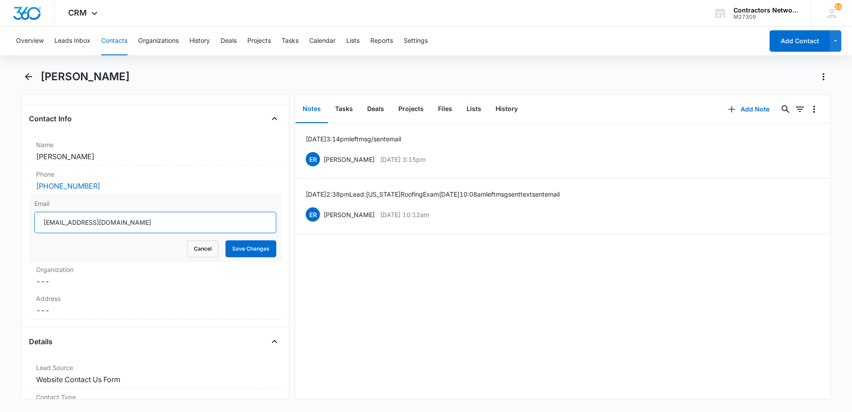
click at [178, 222] on input "[EMAIL_ADDRESS][DOMAIN_NAME]" at bounding box center [155, 222] width 242 height 21
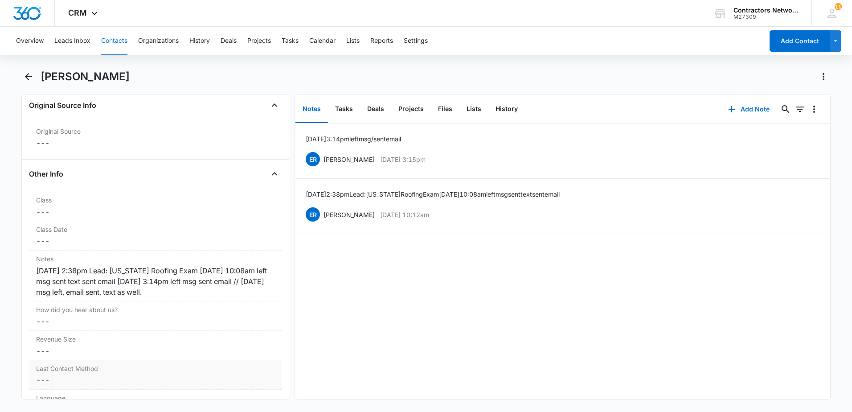
scroll to position [1114, 0]
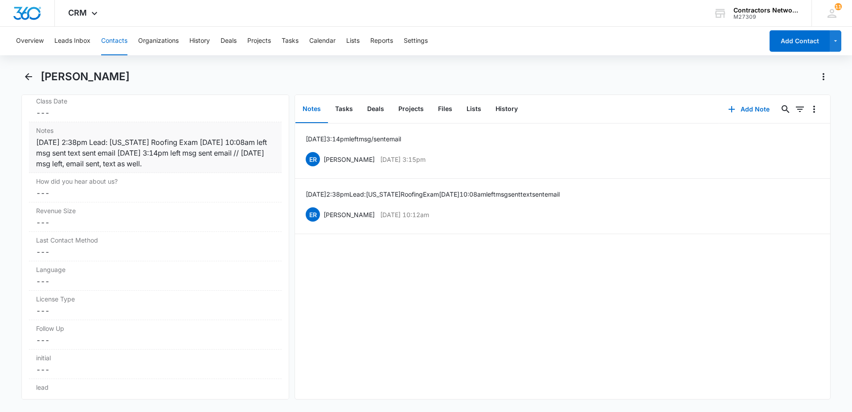
click at [218, 161] on div "8/2/2025 2:38pm Lead: Illinois Roofing Exam 8/4/2025 10:08am left msg sent text…" at bounding box center [155, 153] width 238 height 32
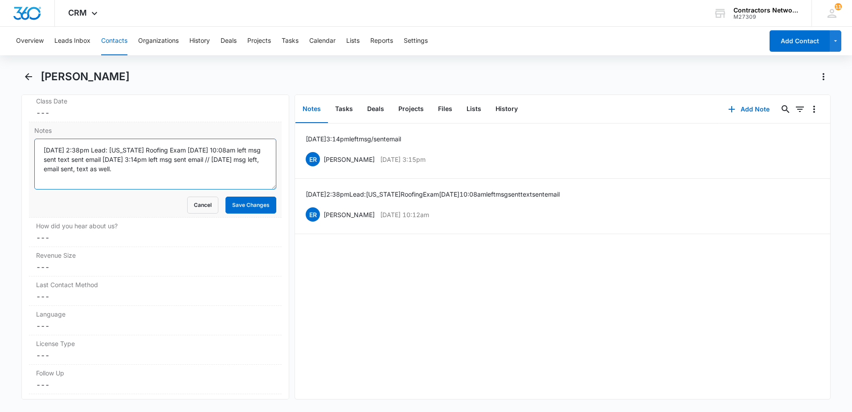
click at [221, 172] on textarea "8/2/2025 2:38pm Lead: Illinois Roofing Exam 8/4/2025 10:08am left msg sent text…" at bounding box center [155, 164] width 242 height 51
type textarea "8/2/2025 2:38pm Lead: Illinois Roofing Exam 8/4/2025 10:08am left msg sent text…"
click at [235, 203] on button "Save Changes" at bounding box center [251, 205] width 51 height 17
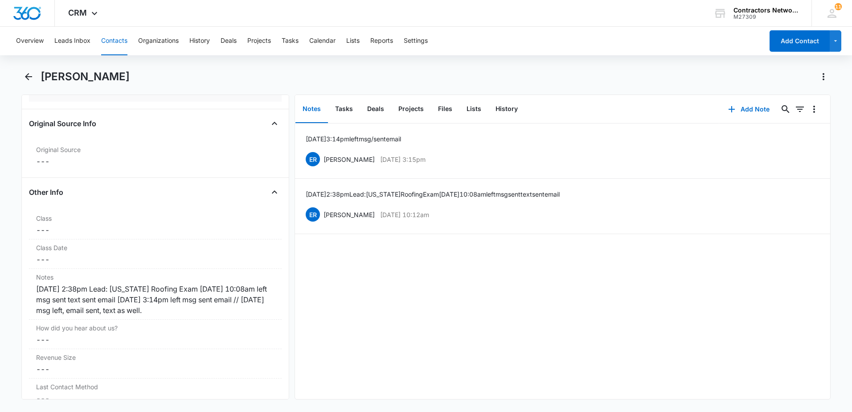
scroll to position [936, 0]
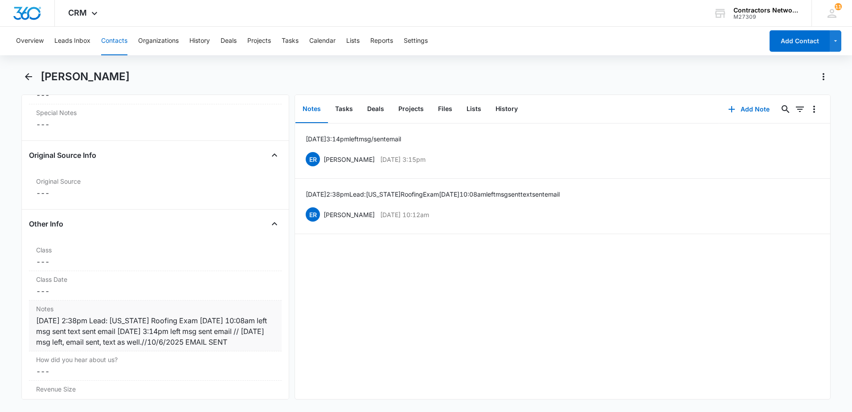
click at [86, 347] on div "8/2/2025 2:38pm Lead: Illinois Roofing Exam 8/4/2025 10:08am left msg sent text…" at bounding box center [155, 331] width 238 height 32
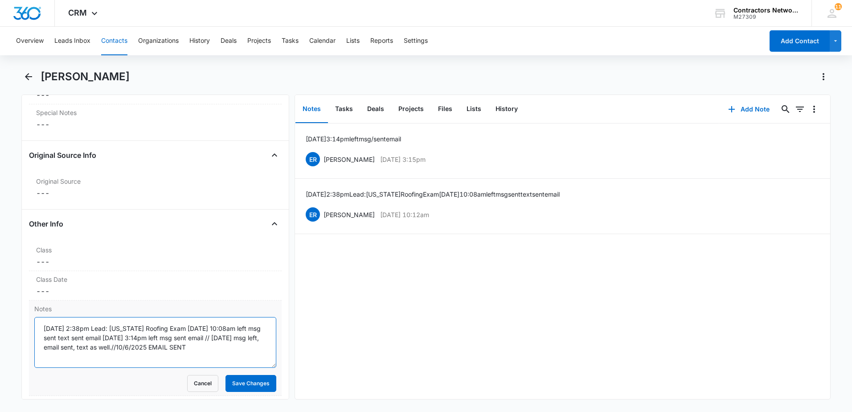
click at [223, 352] on textarea "8/2/2025 2:38pm Lead: Illinois Roofing Exam 8/4/2025 10:08am left msg sent text…" at bounding box center [155, 342] width 242 height 51
type textarea "[DATE] 2:38pm Lead: [US_STATE] Roofing Exam [DATE] 10:08am left msg sent text s…"
click at [243, 386] on button "Save Changes" at bounding box center [251, 383] width 51 height 17
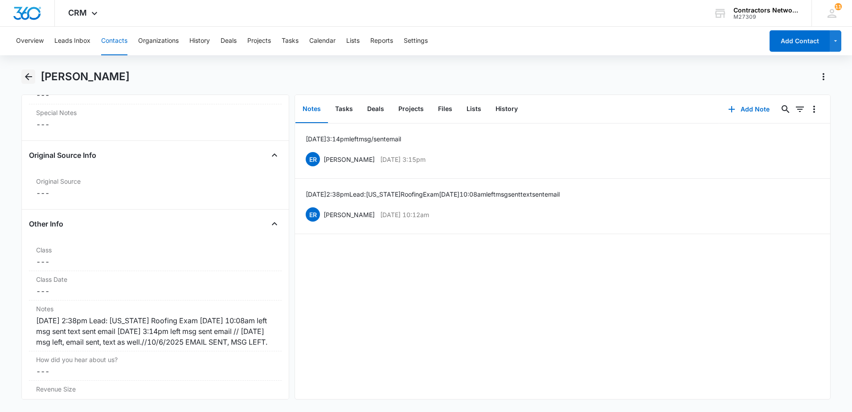
click at [30, 76] on icon "Back" at bounding box center [28, 76] width 11 height 11
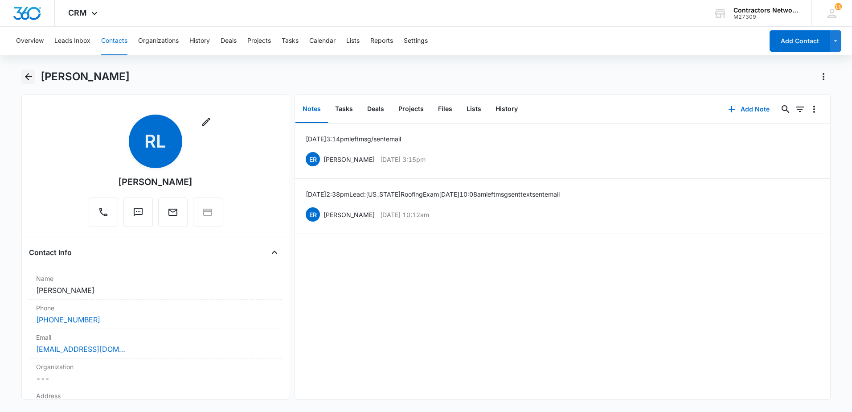
click at [26, 77] on icon "Back" at bounding box center [28, 76] width 7 height 7
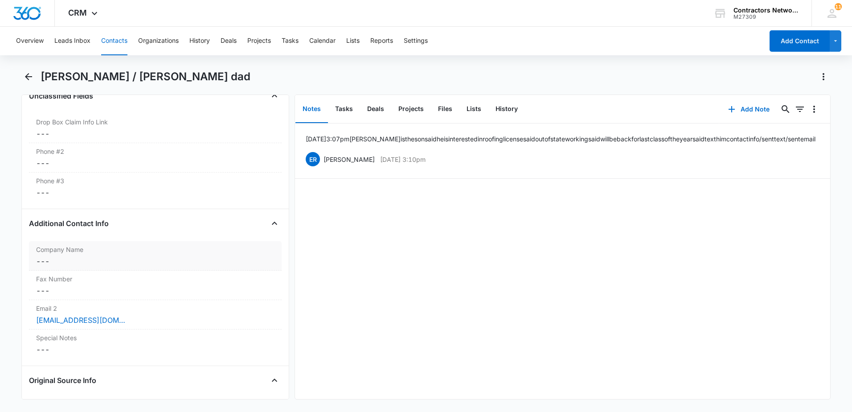
scroll to position [669, 0]
click at [205, 323] on div "[EMAIL_ADDRESS][DOMAIN_NAME]" at bounding box center [155, 322] width 238 height 11
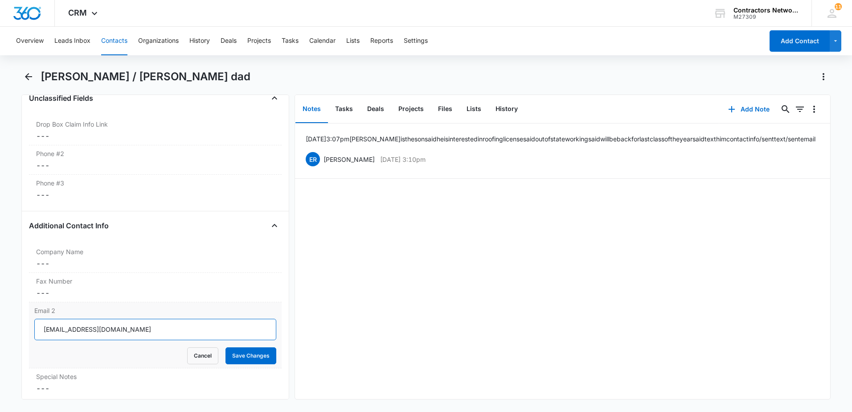
click at [155, 329] on input "[EMAIL_ADDRESS][DOMAIN_NAME]" at bounding box center [155, 329] width 242 height 21
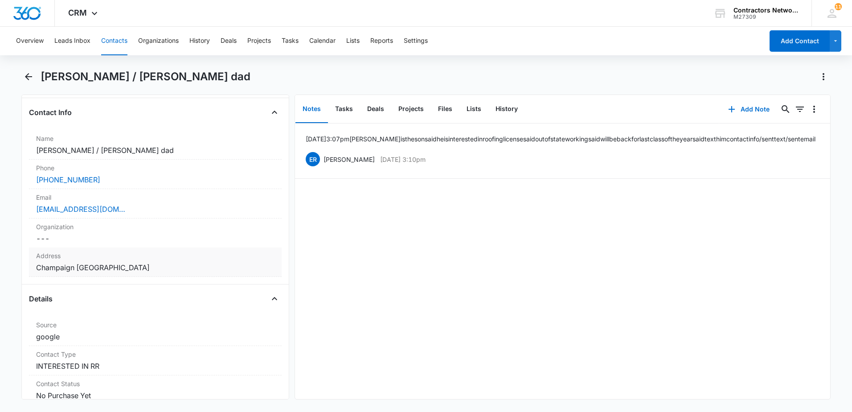
scroll to position [134, 0]
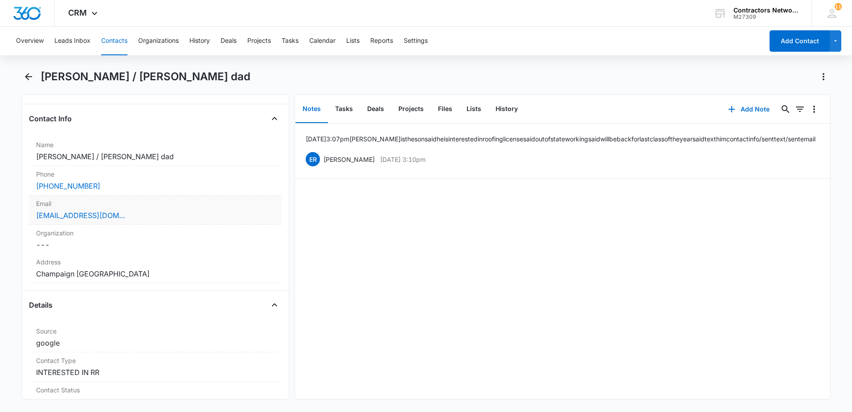
click at [166, 217] on div "[EMAIL_ADDRESS][DOMAIN_NAME]" at bounding box center [155, 215] width 238 height 11
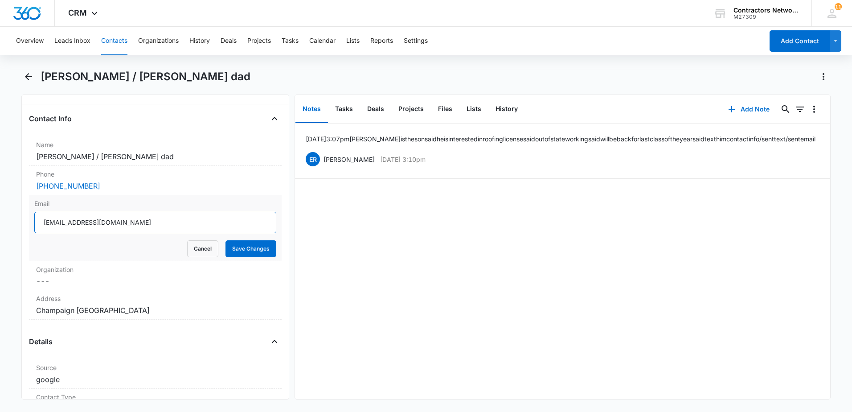
click at [167, 223] on input "[EMAIL_ADDRESS][DOMAIN_NAME]" at bounding box center [155, 222] width 242 height 21
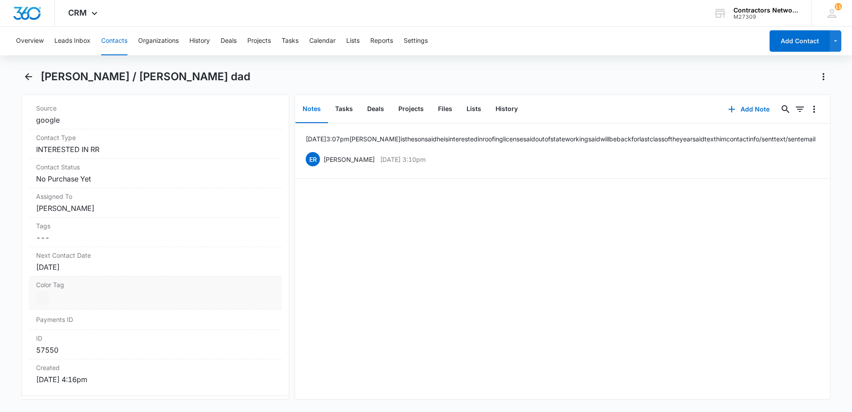
scroll to position [490, 0]
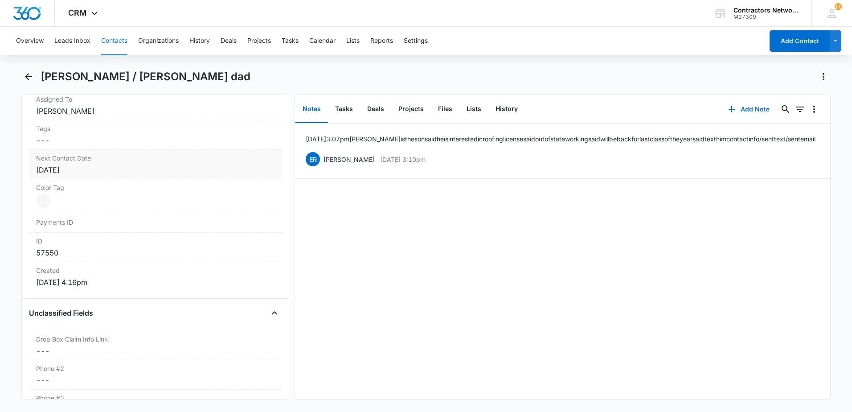
click at [123, 171] on div "[DATE]" at bounding box center [155, 169] width 238 height 11
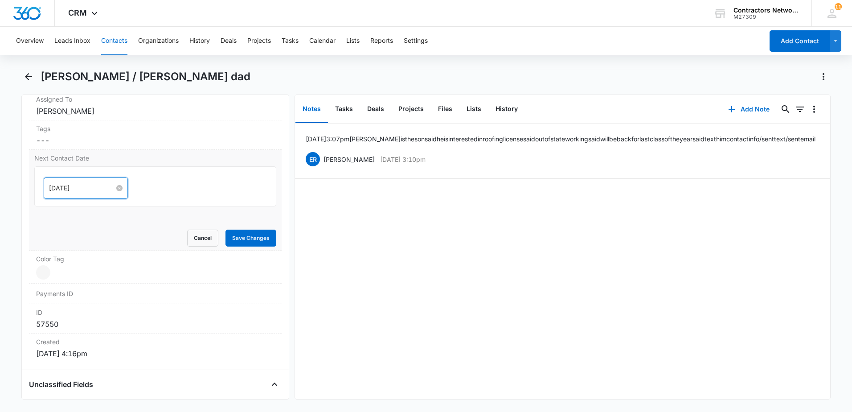
click at [95, 185] on input "[DATE]" at bounding box center [82, 188] width 66 height 10
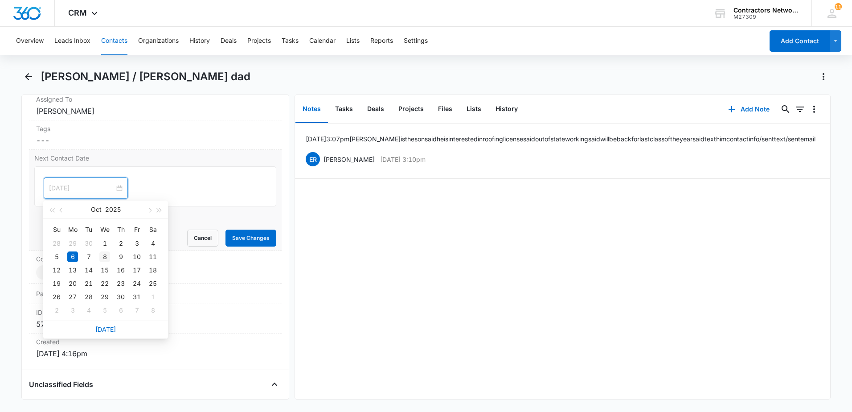
type input "[DATE]"
click at [107, 257] on div "8" at bounding box center [104, 256] width 11 height 11
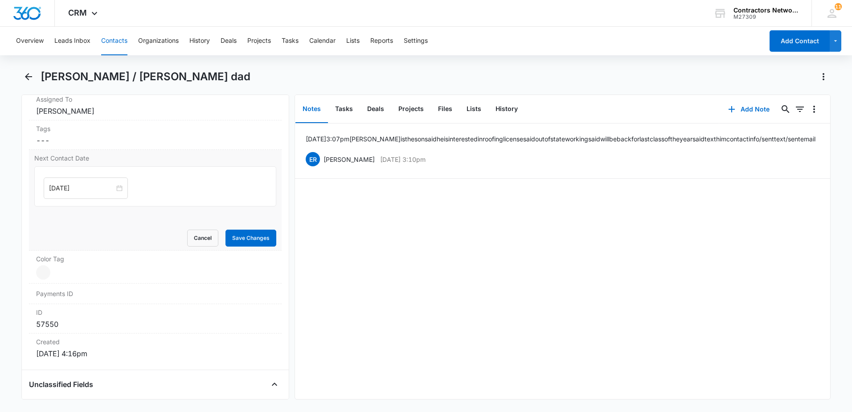
click at [244, 248] on div "Next Contact Date [DATE] [DATE] Su Mo Tu We Th Fr Sa 28 29 30 1 2 3 4 5 6 7 8 9…" at bounding box center [155, 200] width 253 height 101
click at [245, 240] on button "Save Changes" at bounding box center [251, 238] width 51 height 17
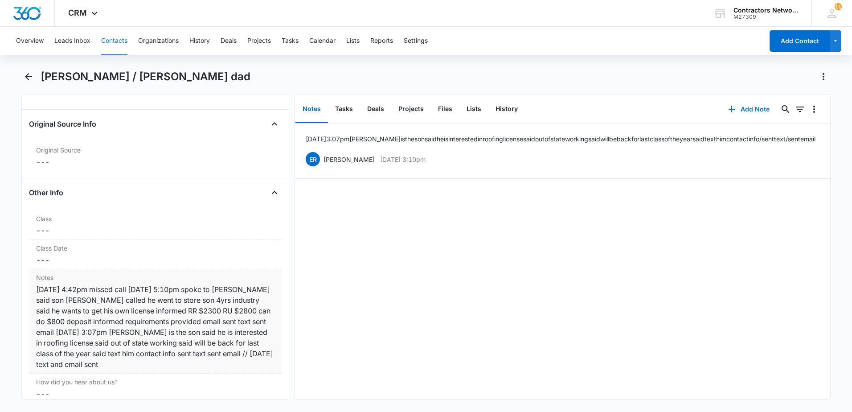
scroll to position [1043, 0]
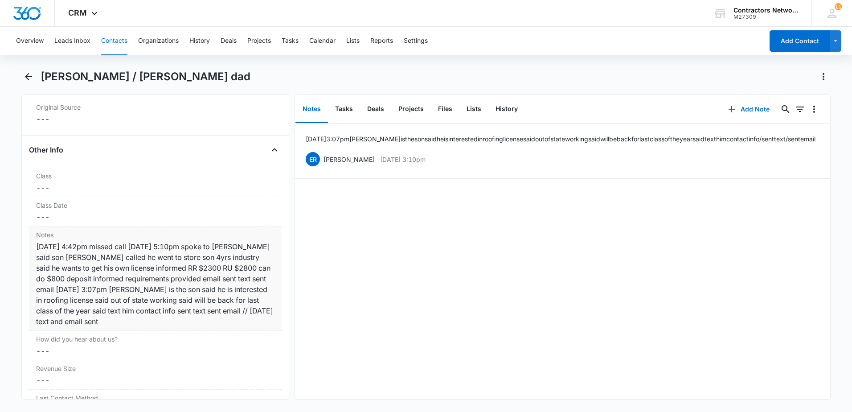
drag, startPoint x: 209, startPoint y: 327, endPoint x: 220, endPoint y: 327, distance: 11.1
click at [220, 327] on div "Notes Cancel Save Changes [DATE] 4:42pm missed call [DATE] 5:10pm spoke to [PER…" at bounding box center [155, 278] width 253 height 104
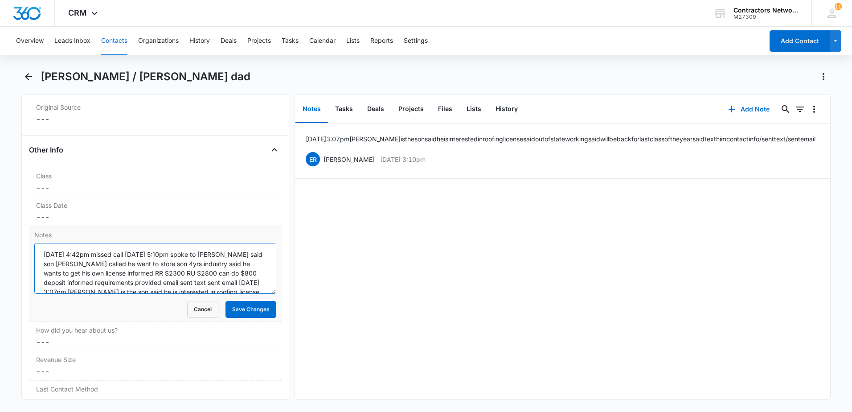
scroll to position [37, 0]
click at [246, 287] on textarea "[DATE] 4:42pm missed call [DATE] 5:10pm spoke to [PERSON_NAME] said son [PERSON…" at bounding box center [155, 268] width 242 height 51
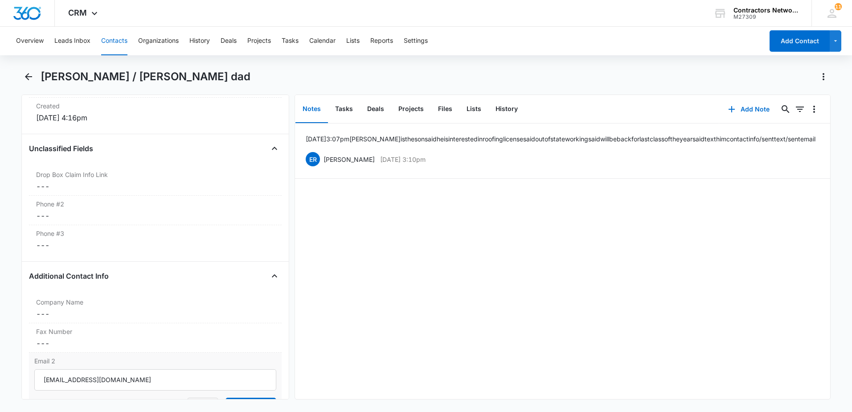
scroll to position [642, 0]
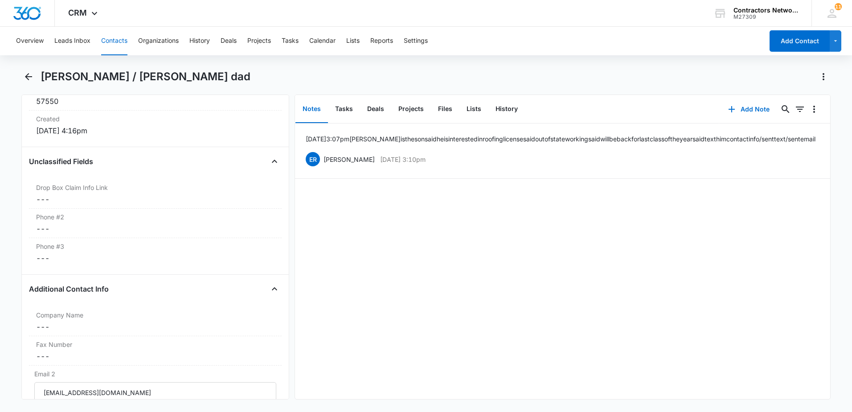
type textarea "[DATE] 4:42pm missed call [DATE] 5:10pm spoke to [PERSON_NAME] said son [PERSON…"
click at [107, 39] on button "Contacts" at bounding box center [114, 41] width 26 height 29
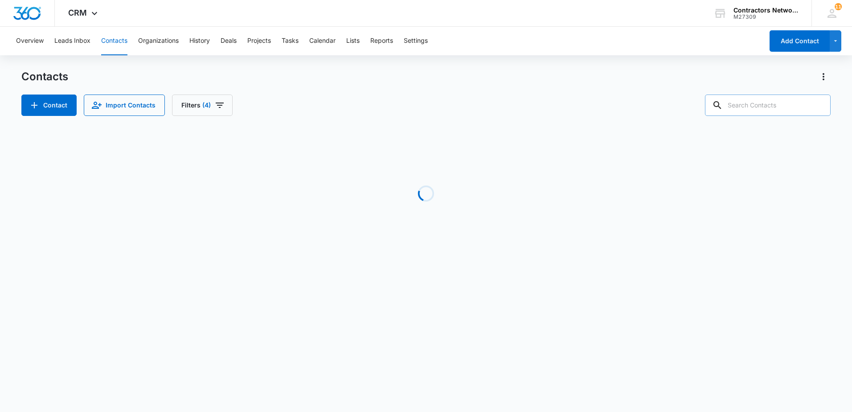
click at [755, 109] on input "text" at bounding box center [768, 104] width 126 height 21
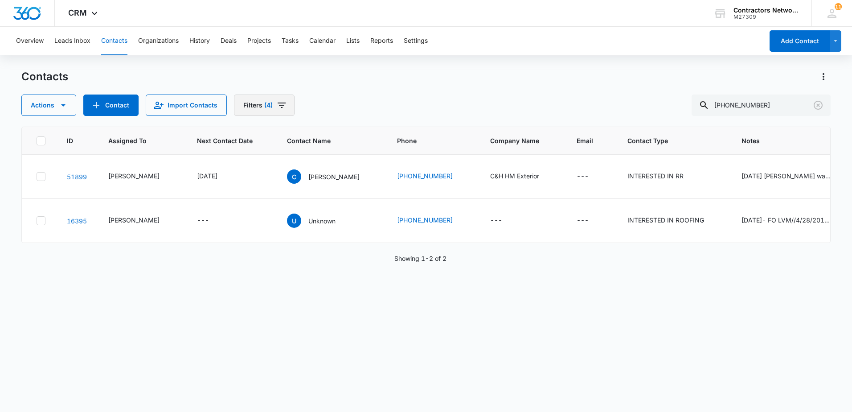
click at [278, 111] on span "Filters" at bounding box center [281, 105] width 11 height 11
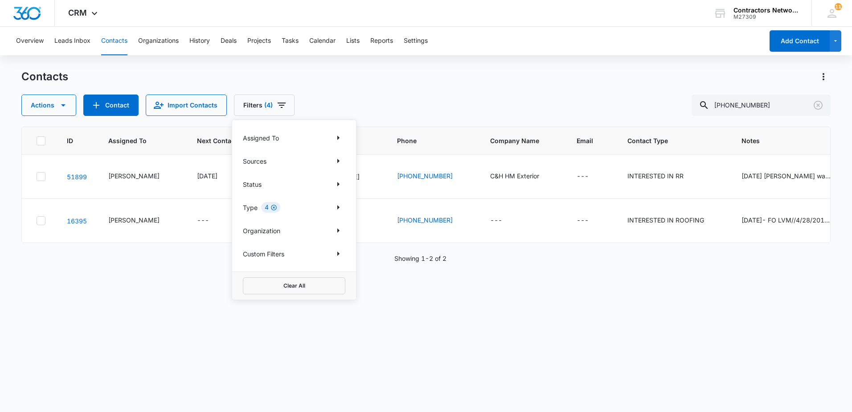
click at [273, 207] on icon "Clear" at bounding box center [274, 207] width 7 height 7
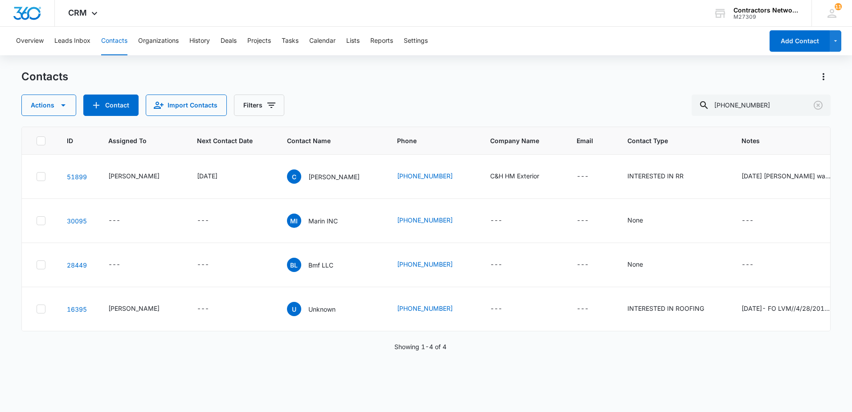
click at [407, 102] on div "Actions Contact Import Contacts Filters [PHONE_NUMBER]" at bounding box center [425, 104] width 809 height 21
click at [737, 111] on input "[PHONE_NUMBER]" at bounding box center [761, 104] width 139 height 21
click at [751, 108] on input "630273-1299" at bounding box center [761, 104] width 139 height 21
click at [750, 109] on input "630273-1299" at bounding box center [761, 104] width 139 height 21
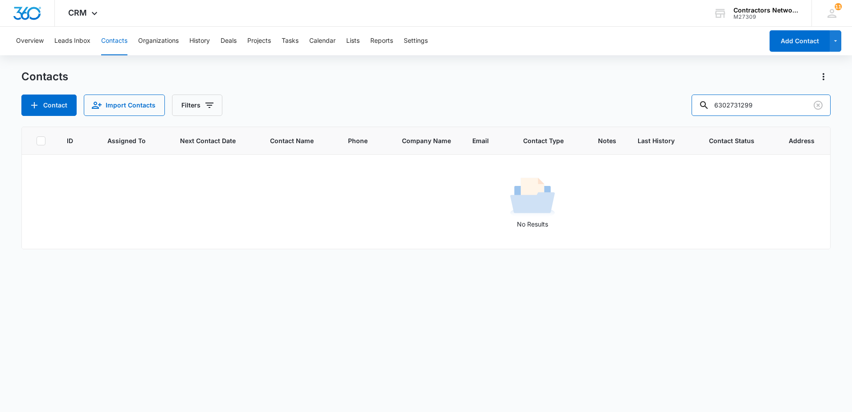
drag, startPoint x: 747, startPoint y: 109, endPoint x: 670, endPoint y: 112, distance: 77.2
click at [673, 110] on div "Contact Import Contacts Filters 6302731299" at bounding box center [425, 104] width 809 height 21
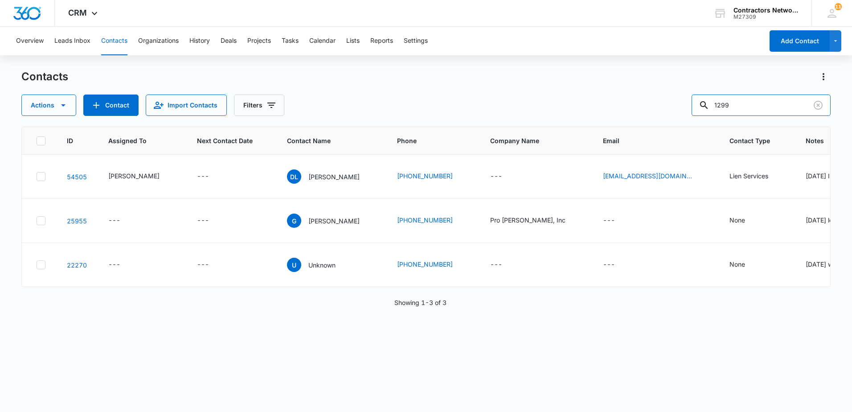
drag, startPoint x: 756, startPoint y: 103, endPoint x: 651, endPoint y: 105, distance: 104.3
click at [651, 105] on div "Actions Contact Import Contacts Filters 1299" at bounding box center [425, 104] width 809 height 21
type input "[PERSON_NAME]"
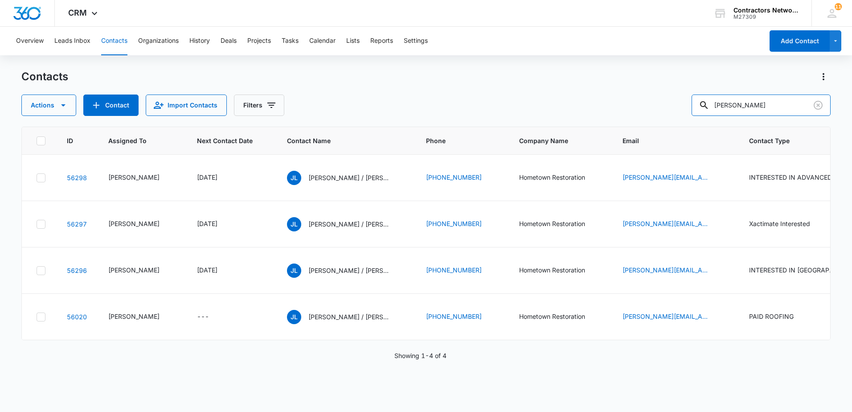
drag, startPoint x: 786, startPoint y: 104, endPoint x: 661, endPoint y: 100, distance: 124.4
click at [657, 107] on div "Actions Contact Import Contacts Filters [PERSON_NAME]" at bounding box center [425, 104] width 809 height 21
click at [321, 321] on p "[PERSON_NAME] / [PERSON_NAME]" at bounding box center [348, 316] width 80 height 9
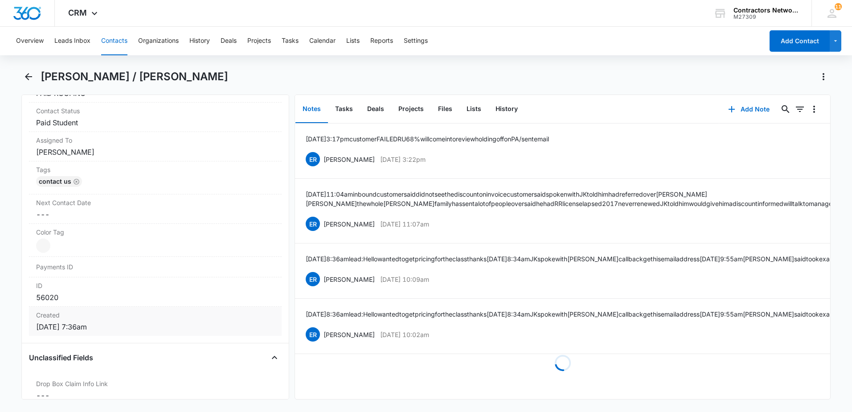
scroll to position [446, 0]
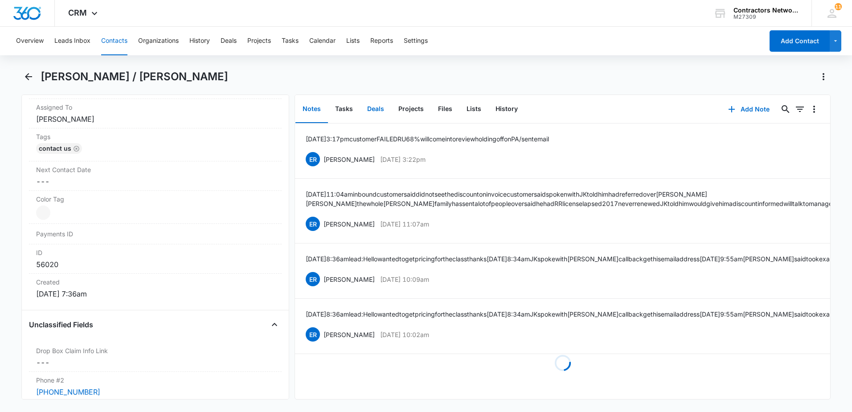
click at [374, 108] on button "Deals" at bounding box center [375, 109] width 31 height 28
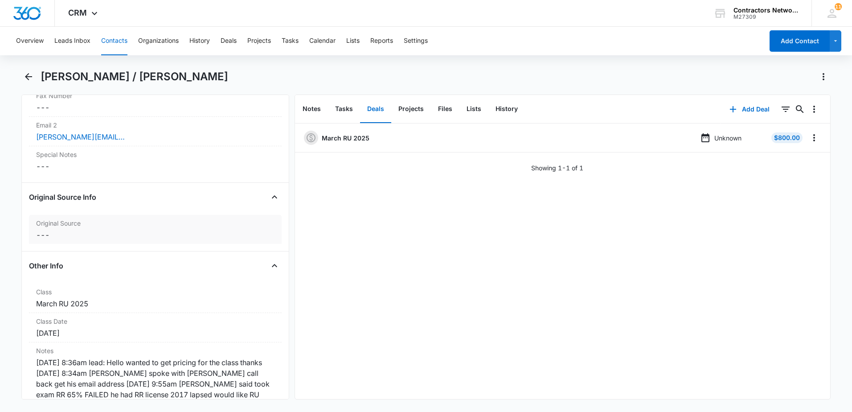
scroll to position [847, 0]
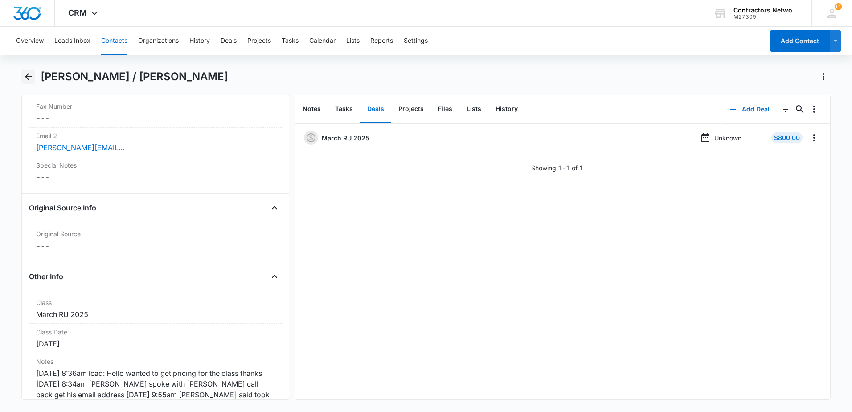
click at [29, 78] on icon "Back" at bounding box center [28, 76] width 11 height 11
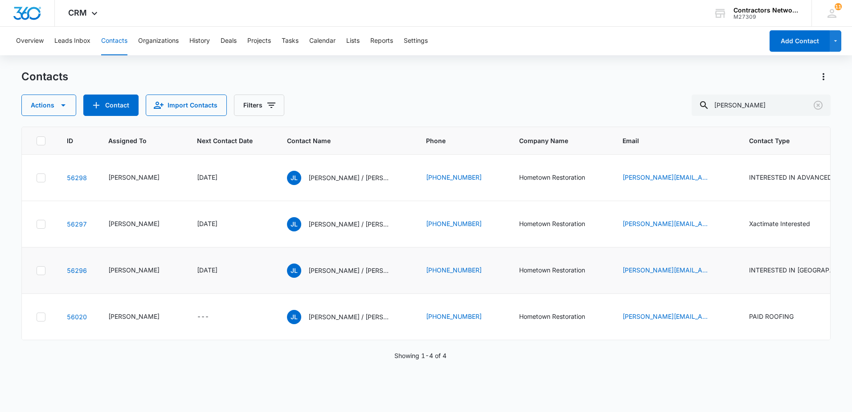
scroll to position [79, 0]
click at [165, 265] on icon "Assigned To - Elvis Ruelas - Select to Edit Field" at bounding box center [170, 270] width 11 height 11
click at [148, 205] on icon "Remove Elvis Ruelas" at bounding box center [150, 203] width 5 height 5
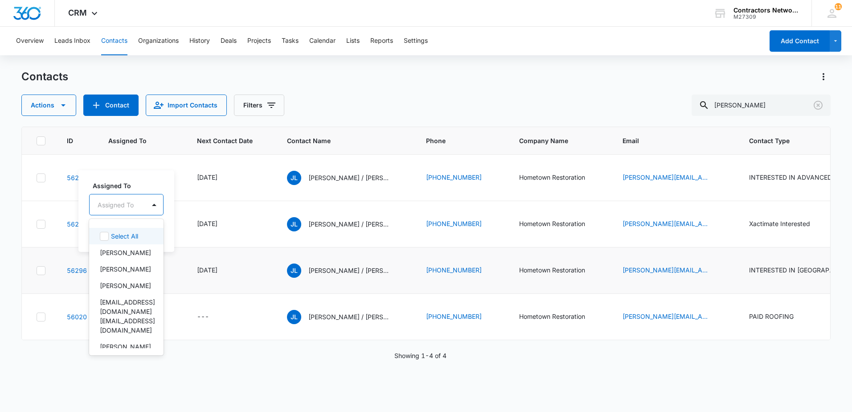
click at [126, 210] on div at bounding box center [116, 204] width 36 height 11
click at [136, 254] on p "[PERSON_NAME]" at bounding box center [125, 252] width 51 height 9
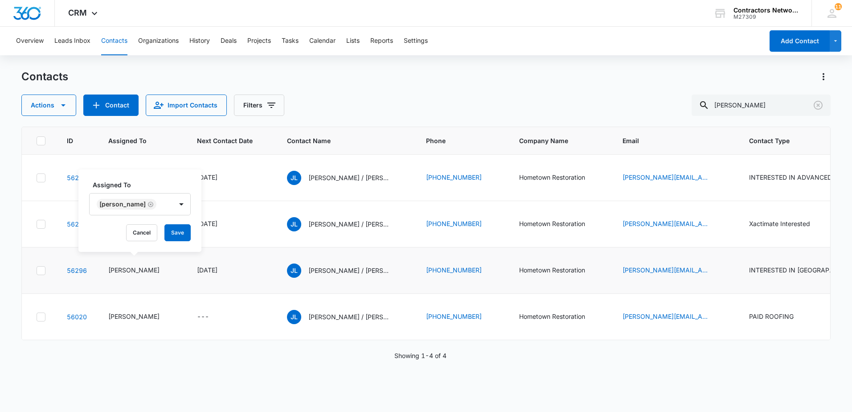
click at [192, 242] on div "Assigned To [PERSON_NAME] Cancel Save" at bounding box center [139, 210] width 123 height 82
click at [176, 229] on button "Save" at bounding box center [177, 232] width 26 height 17
click at [165, 230] on icon "Assigned To - Elvis Ruelas - Select to Edit Field" at bounding box center [170, 224] width 11 height 11
click at [148, 208] on icon "Remove Elvis Ruelas" at bounding box center [151, 208] width 6 height 7
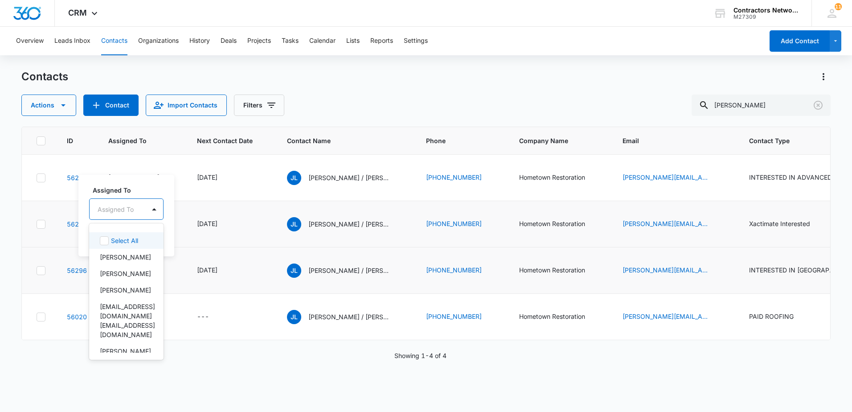
click at [123, 212] on div at bounding box center [116, 209] width 36 height 11
drag, startPoint x: 120, startPoint y: 255, endPoint x: 140, endPoint y: 244, distance: 23.1
click at [121, 255] on p "[PERSON_NAME]" at bounding box center [125, 256] width 51 height 9
click at [195, 242] on div "Assigned To option [PERSON_NAME], selected. 6 results available. Use Up and Dow…" at bounding box center [139, 215] width 123 height 82
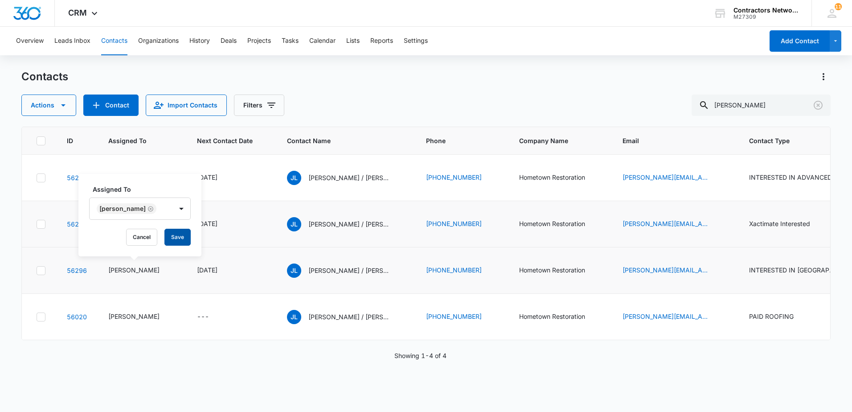
click at [172, 236] on button "Save" at bounding box center [177, 237] width 26 height 17
drag, startPoint x: 152, startPoint y: 192, endPoint x: 157, endPoint y: 193, distance: 5.1
click at [166, 182] on icon "Assigned To - Elvis Ruelas - Select to Edit Field" at bounding box center [170, 178] width 8 height 8
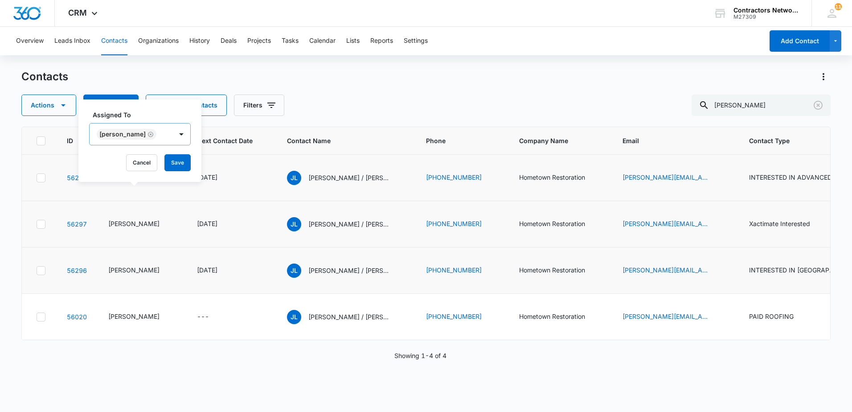
click at [148, 135] on icon "Remove Elvis Ruelas" at bounding box center [150, 133] width 5 height 5
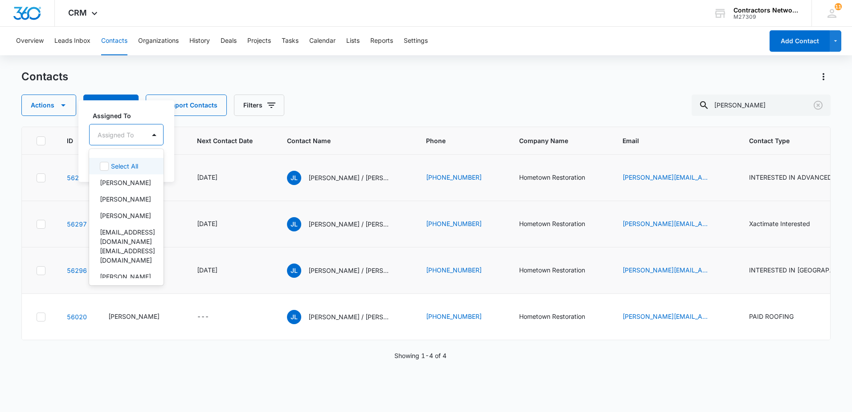
click at [129, 139] on div at bounding box center [116, 134] width 36 height 11
click at [145, 185] on div "[PERSON_NAME]" at bounding box center [125, 182] width 51 height 9
click at [195, 172] on div "Assigned To option [PERSON_NAME], selected. 6 results available. Use Up and Dow…" at bounding box center [139, 140] width 123 height 82
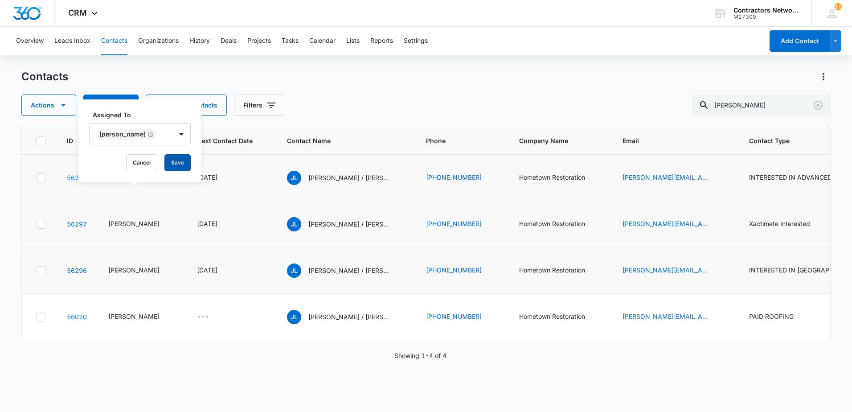
click at [178, 161] on button "Save" at bounding box center [177, 162] width 26 height 17
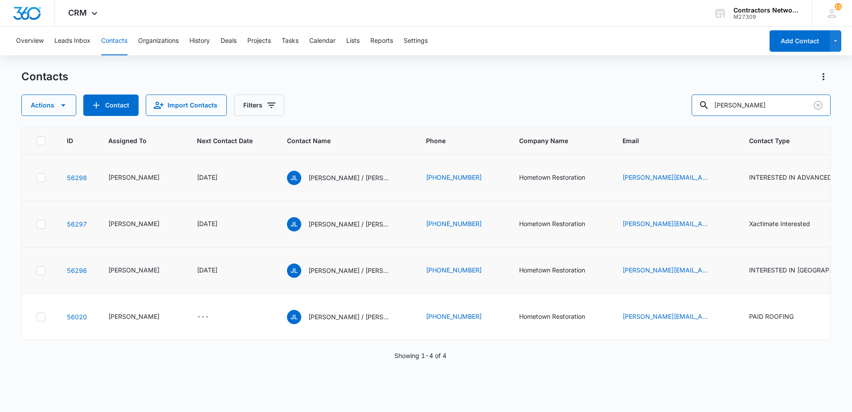
drag, startPoint x: 786, startPoint y: 101, endPoint x: 586, endPoint y: 90, distance: 200.8
click at [586, 90] on div "Contacts Actions Contact Import Contacts Filters [PERSON_NAME]" at bounding box center [425, 93] width 809 height 46
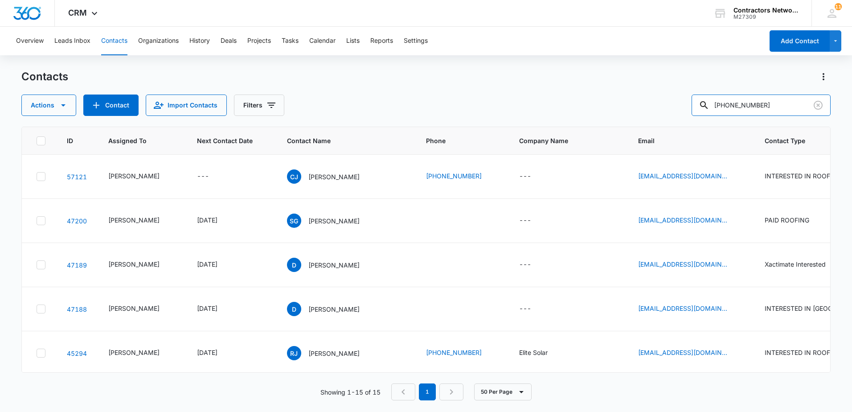
drag, startPoint x: 773, startPoint y: 106, endPoint x: 544, endPoint y: 100, distance: 229.6
click at [549, 100] on div "Actions Contact Import Contacts Filters [PHONE_NUMBER]" at bounding box center [425, 104] width 809 height 21
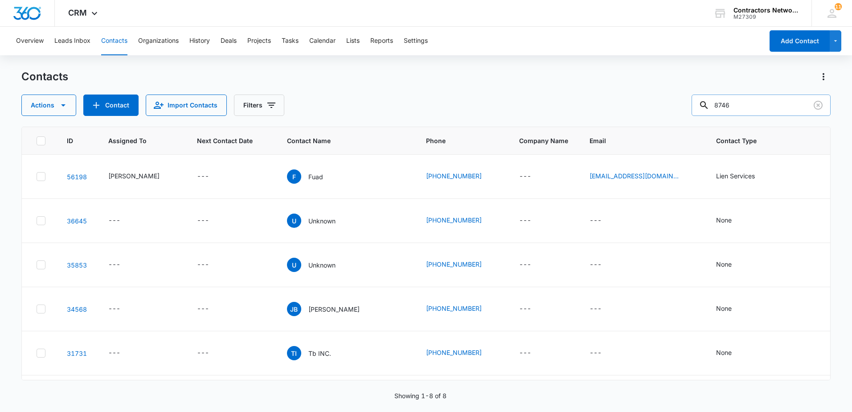
click at [723, 110] on input "8746" at bounding box center [761, 104] width 139 height 21
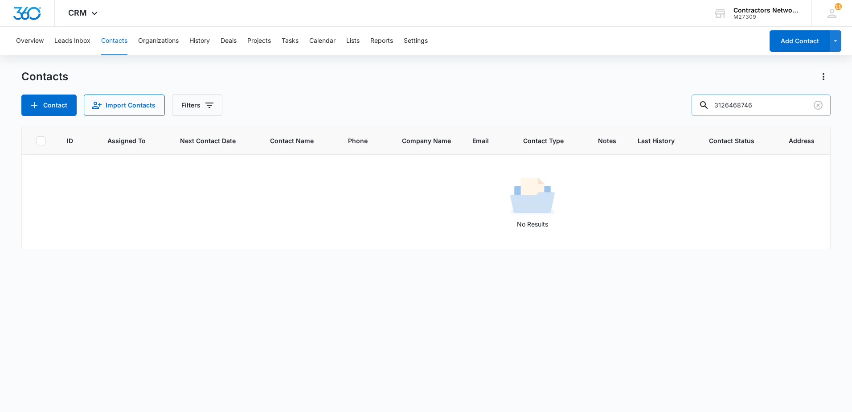
click at [735, 109] on input "3126468746" at bounding box center [761, 104] width 139 height 21
click at [747, 111] on input "3126468746" at bounding box center [761, 104] width 139 height 21
drag, startPoint x: 776, startPoint y: 107, endPoint x: 491, endPoint y: 95, distance: 285.1
click at [491, 95] on div "Contact Import Contacts Filters 3126468746" at bounding box center [425, 104] width 809 height 21
type input "[PERSON_NAME]"
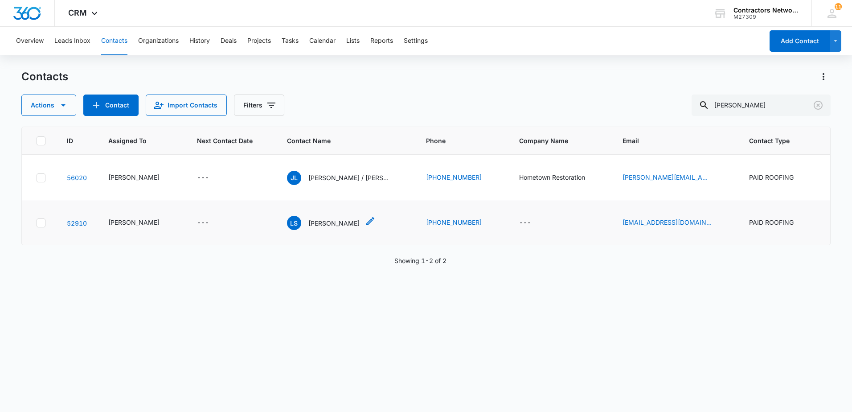
click at [314, 228] on p "[PERSON_NAME]" at bounding box center [333, 222] width 51 height 9
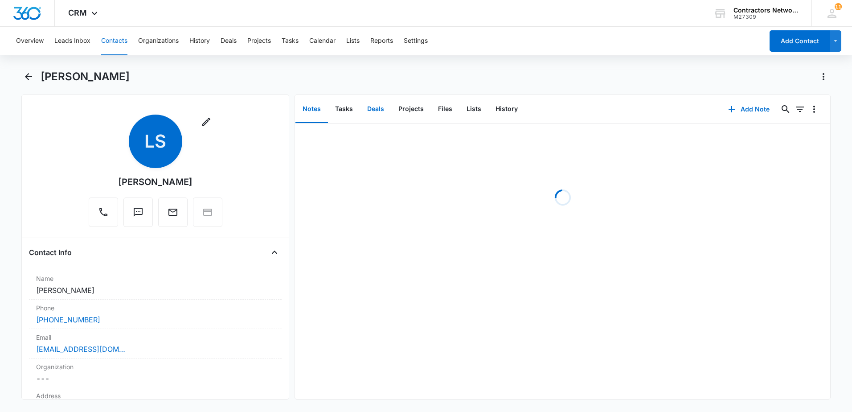
click at [380, 107] on button "Deals" at bounding box center [375, 109] width 31 height 28
click at [27, 73] on icon "Back" at bounding box center [28, 76] width 11 height 11
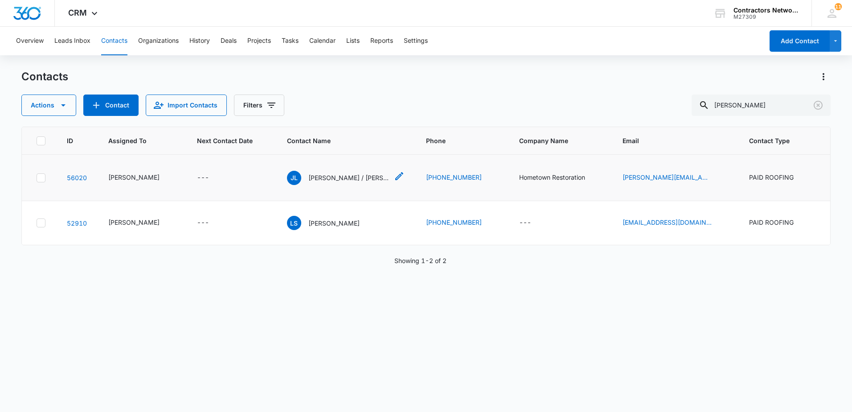
click at [318, 182] on p "[PERSON_NAME] / [PERSON_NAME]" at bounding box center [348, 177] width 80 height 9
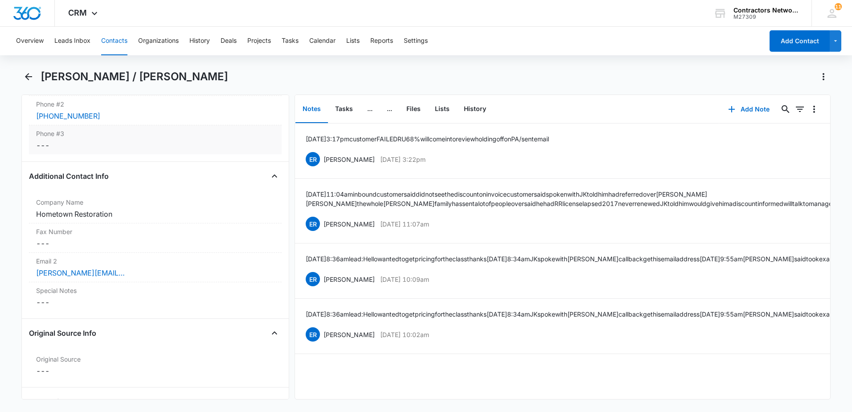
scroll to position [713, 0]
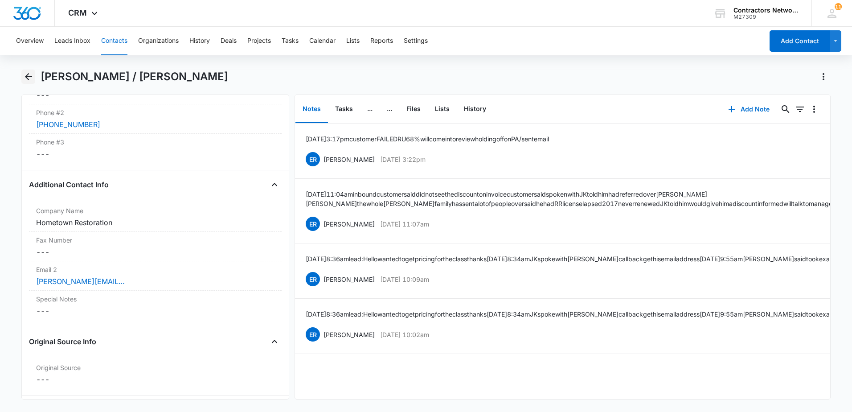
click at [27, 76] on icon "Back" at bounding box center [28, 76] width 7 height 7
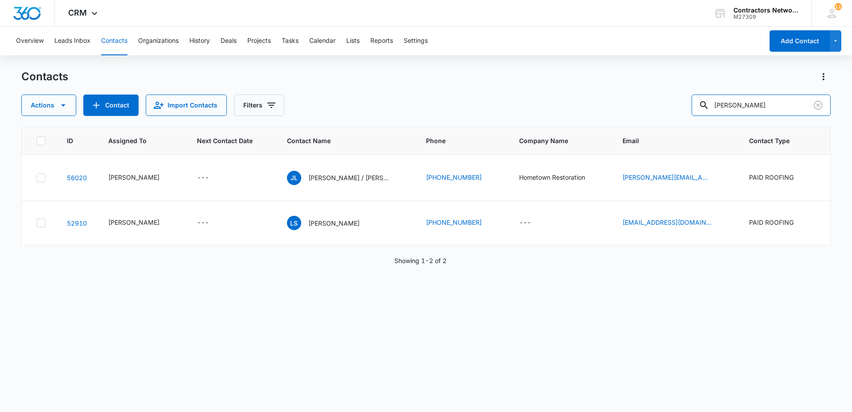
drag, startPoint x: 774, startPoint y: 104, endPoint x: 696, endPoint y: 102, distance: 78.0
click at [696, 102] on div "Actions Contact Import Contacts Filters [PERSON_NAME]" at bounding box center [425, 104] width 809 height 21
type input "[PERSON_NAME]"
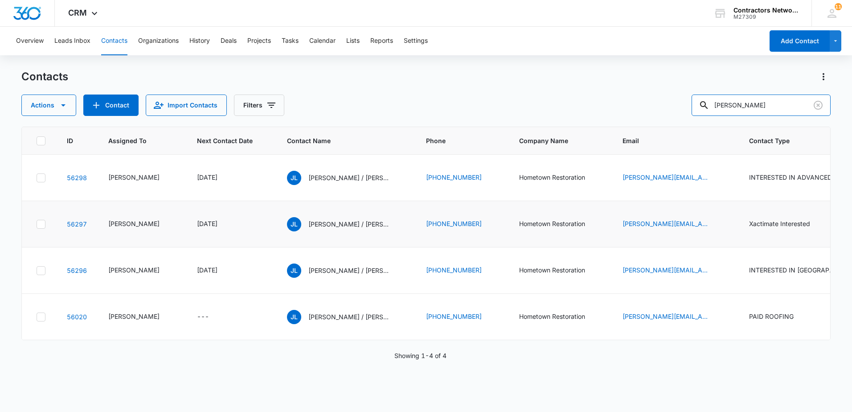
scroll to position [79, 0]
click at [327, 266] on p "[PERSON_NAME] / [PERSON_NAME]" at bounding box center [348, 270] width 80 height 9
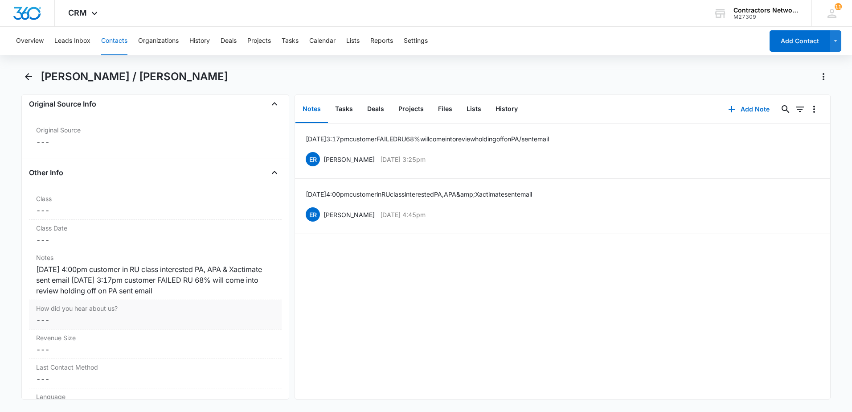
scroll to position [981, 0]
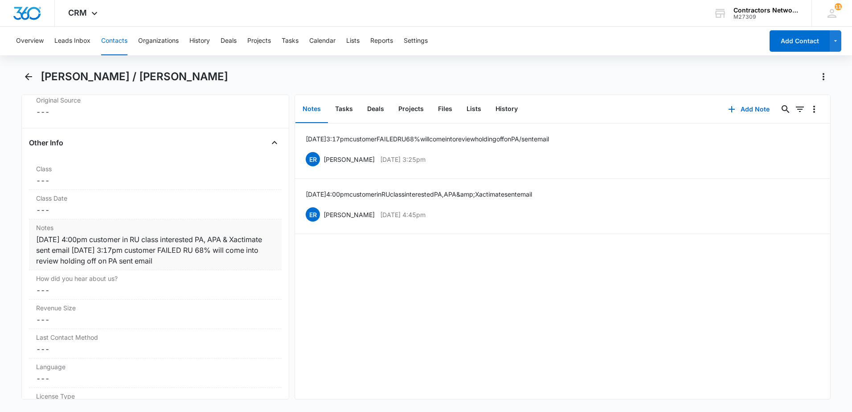
click at [219, 261] on div "[DATE] 4:00pm customer in RU class interested PA, APA & Xactimate sent email [D…" at bounding box center [155, 250] width 238 height 32
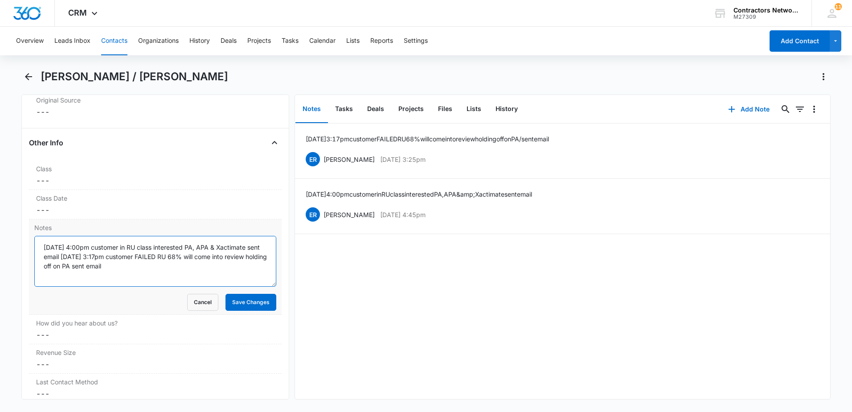
click at [207, 270] on textarea "[DATE] 4:00pm customer in RU class interested PA, APA & Xactimate sent email [D…" at bounding box center [155, 261] width 242 height 51
type textarea "[DATE] 4:00pm customer in RU class interested PA, APA & Xactimate sent email [D…"
click at [187, 294] on button "Cancel" at bounding box center [202, 302] width 31 height 17
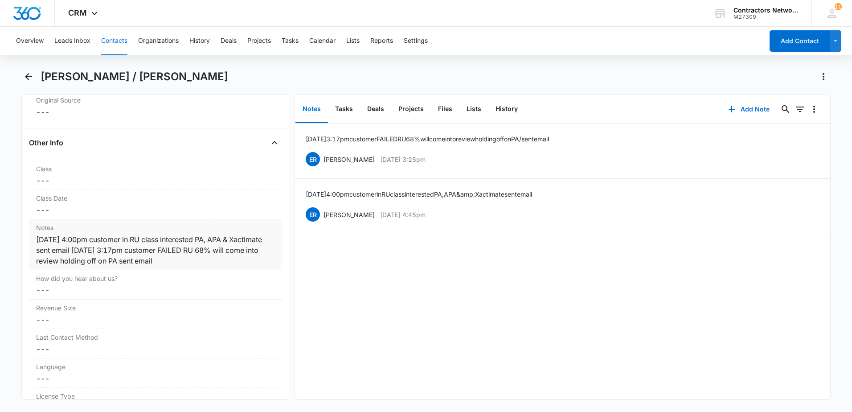
click at [237, 263] on div "[DATE] 4:00pm customer in RU class interested PA, APA & Xactimate sent email [D…" at bounding box center [155, 250] width 238 height 32
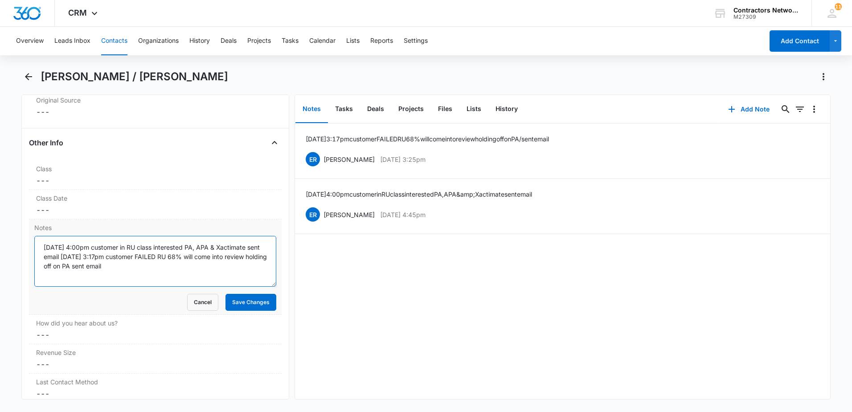
click at [228, 269] on textarea "[DATE] 4:00pm customer in RU class interested PA, APA & Xactimate sent email [D…" at bounding box center [155, 261] width 242 height 51
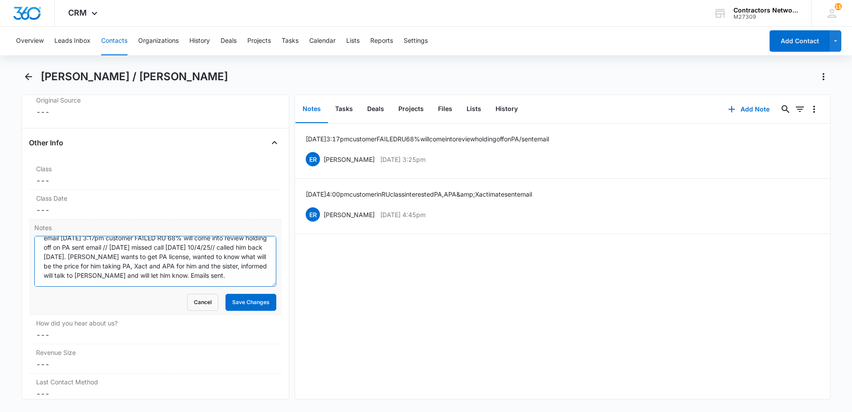
scroll to position [28, 0]
drag, startPoint x: 71, startPoint y: 257, endPoint x: 93, endPoint y: 276, distance: 29.0
click at [100, 279] on textarea "[DATE] 4:00pm customer in RU class interested PA, APA & Xactimate sent email [D…" at bounding box center [155, 261] width 242 height 51
type textarea "[DATE] 4:00pm customer in RU class interested PA, APA & Xactimate sent email [D…"
click at [251, 303] on button "Save Changes" at bounding box center [251, 302] width 51 height 17
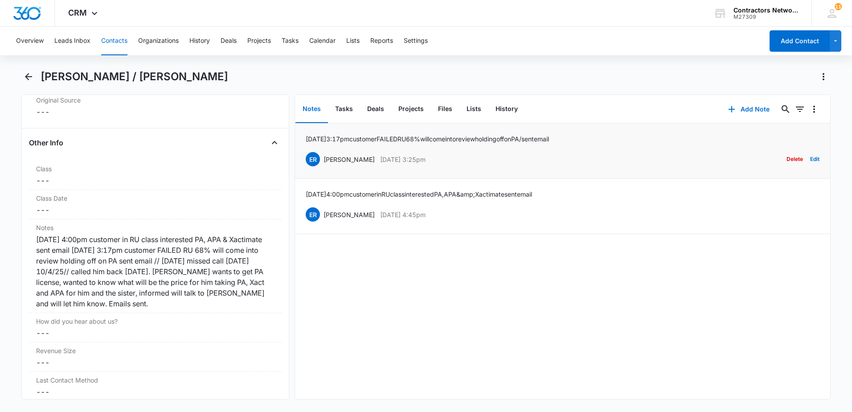
click at [791, 157] on button "Delete" at bounding box center [795, 159] width 16 height 17
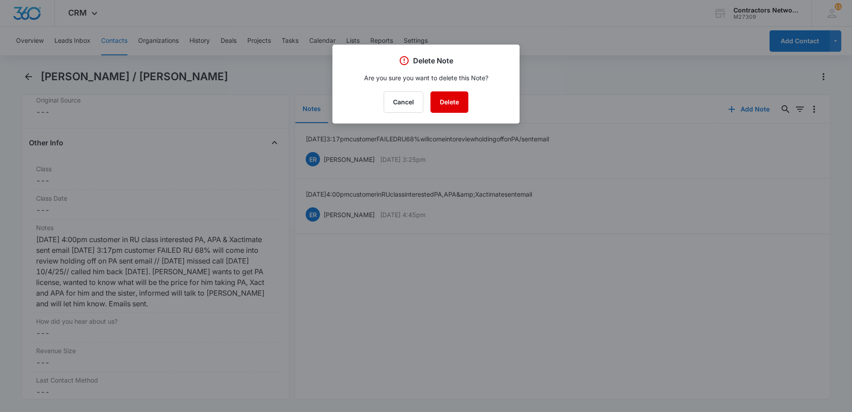
click at [455, 106] on button "Delete" at bounding box center [450, 101] width 38 height 21
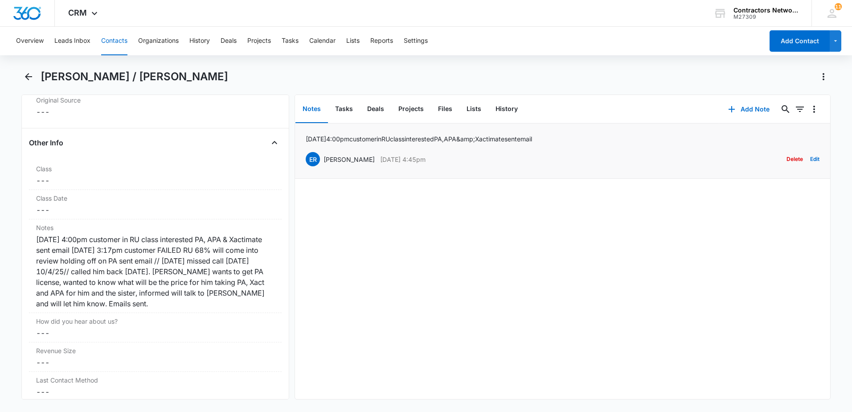
click at [787, 158] on button "Delete" at bounding box center [795, 159] width 16 height 17
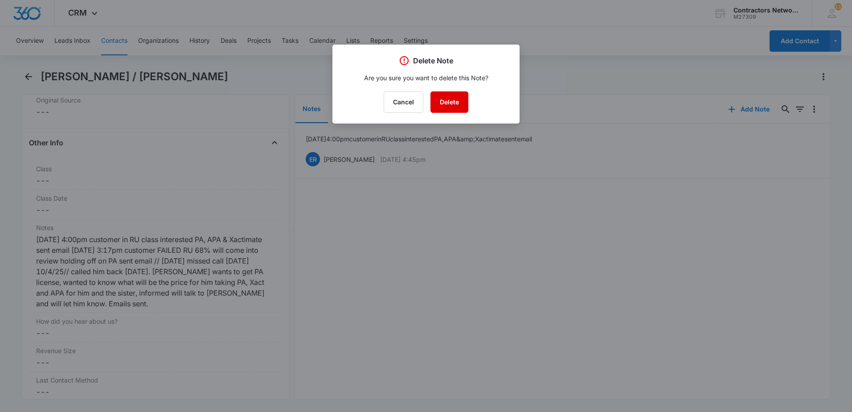
click at [452, 104] on button "Delete" at bounding box center [450, 101] width 38 height 21
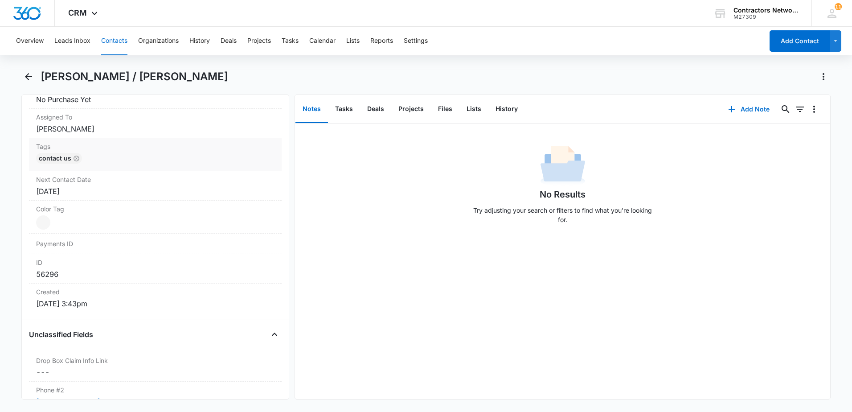
scroll to position [401, 0]
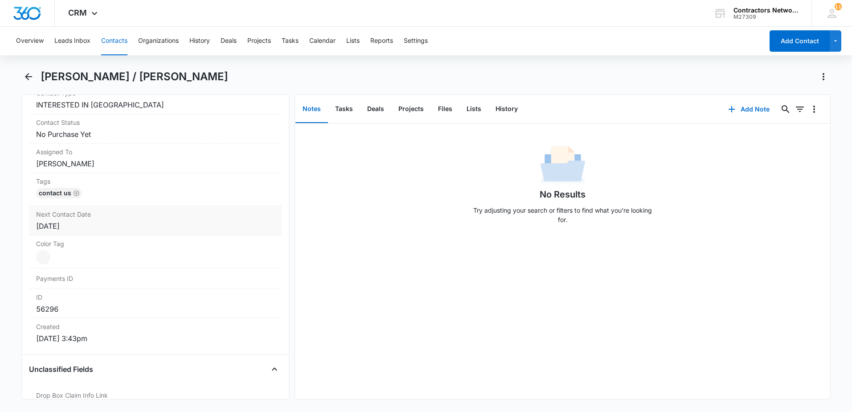
click at [94, 226] on div "[DATE]" at bounding box center [155, 226] width 238 height 11
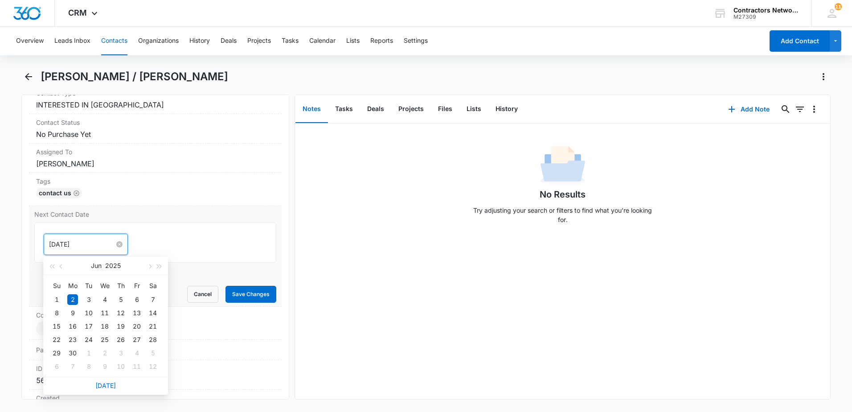
click at [91, 246] on input "[DATE]" at bounding box center [82, 244] width 66 height 10
click at [150, 267] on span "button" at bounding box center [149, 266] width 4 height 4
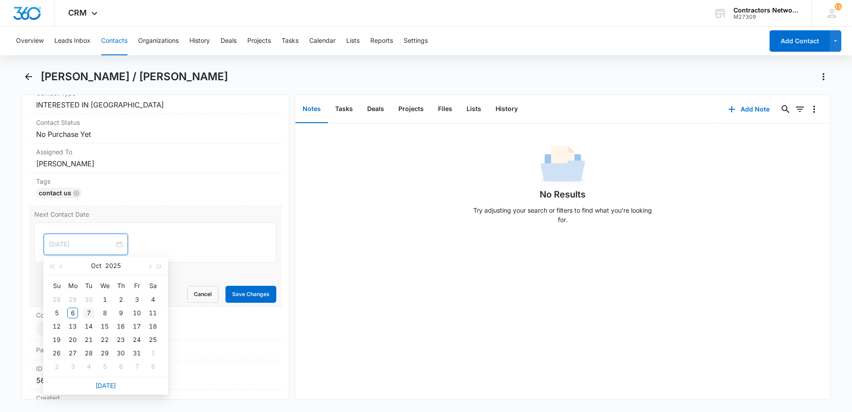
type input "[DATE]"
click at [89, 312] on div "7" at bounding box center [88, 313] width 11 height 11
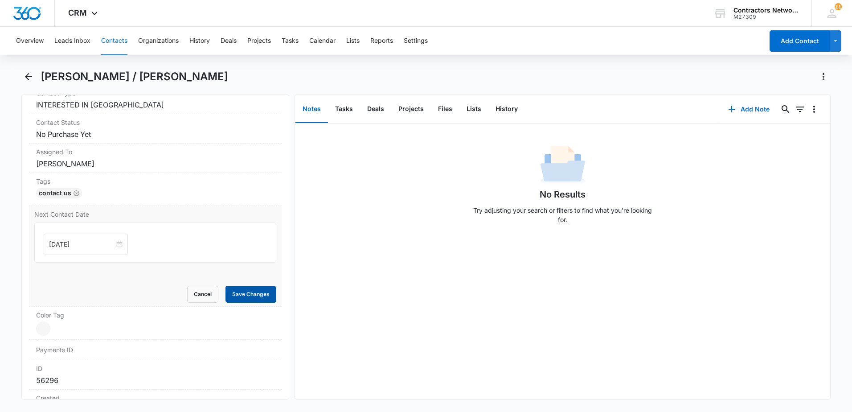
click at [251, 296] on button "Save Changes" at bounding box center [251, 294] width 51 height 17
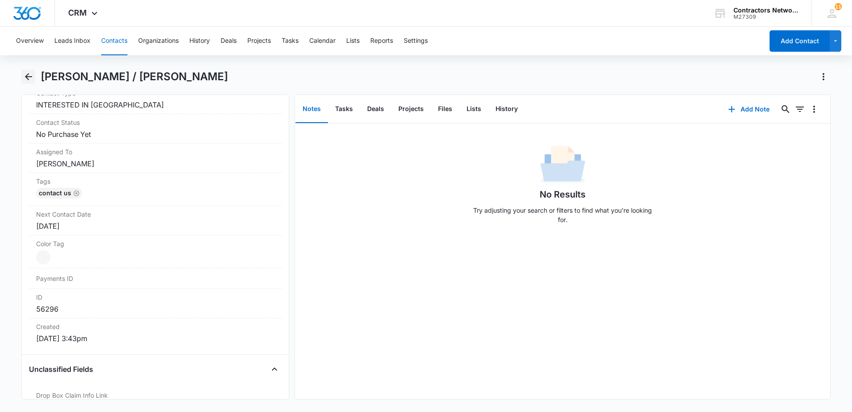
click at [29, 78] on icon "Back" at bounding box center [28, 76] width 11 height 11
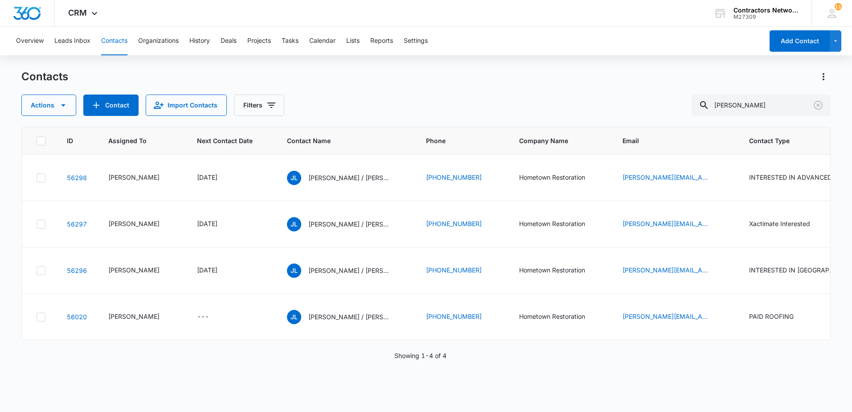
scroll to position [79, 0]
click at [332, 219] on p "[PERSON_NAME] / [PERSON_NAME]" at bounding box center [348, 223] width 80 height 9
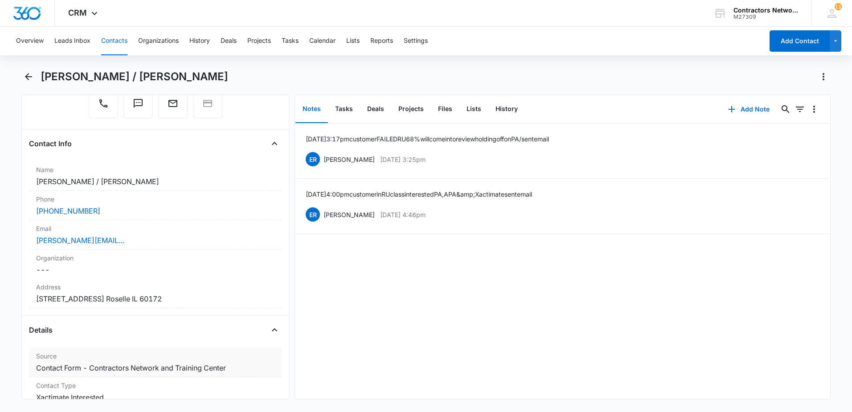
scroll to position [178, 0]
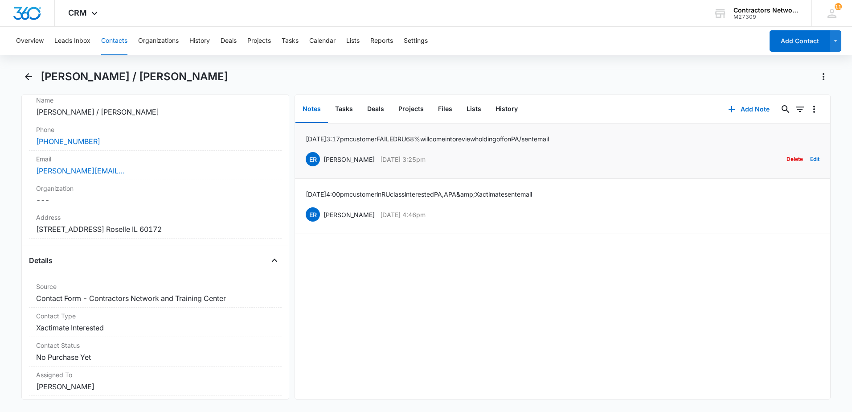
click at [789, 159] on button "Delete" at bounding box center [795, 159] width 16 height 17
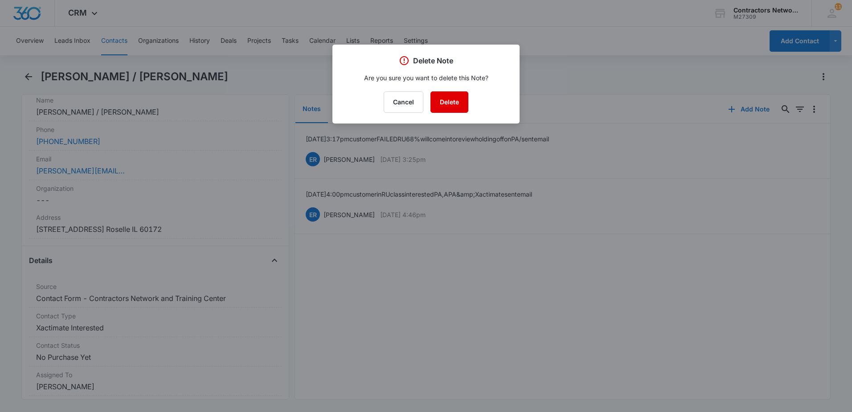
click at [452, 104] on button "Delete" at bounding box center [450, 101] width 38 height 21
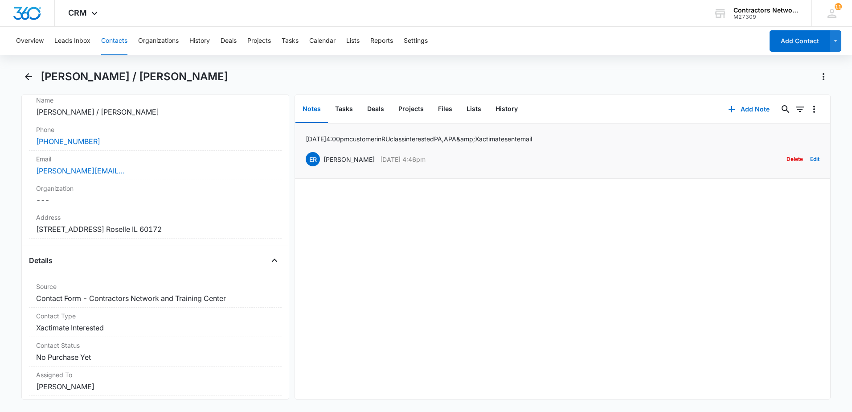
click at [787, 159] on button "Delete" at bounding box center [795, 159] width 16 height 17
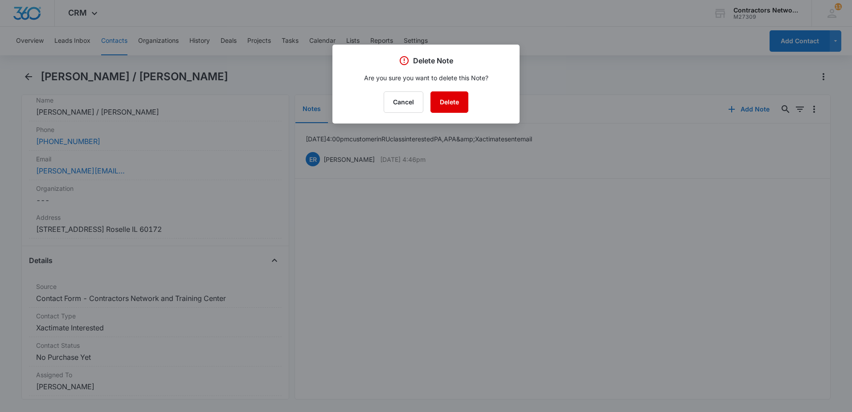
drag, startPoint x: 461, startPoint y: 106, endPoint x: 440, endPoint y: 110, distance: 21.9
click at [461, 106] on button "Delete" at bounding box center [450, 101] width 38 height 21
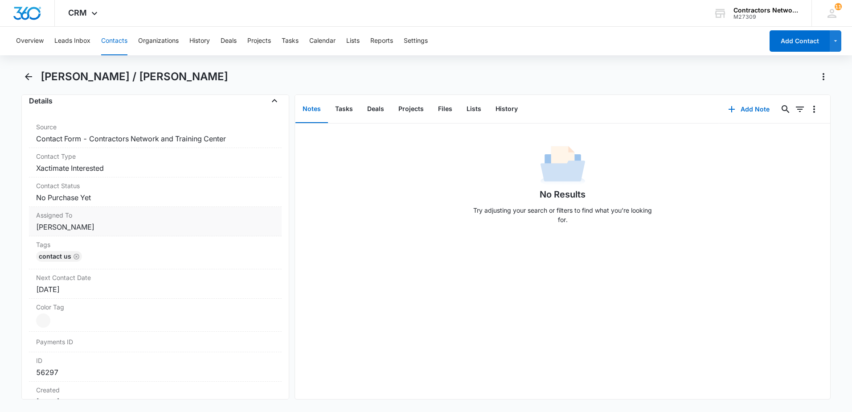
scroll to position [401, 0]
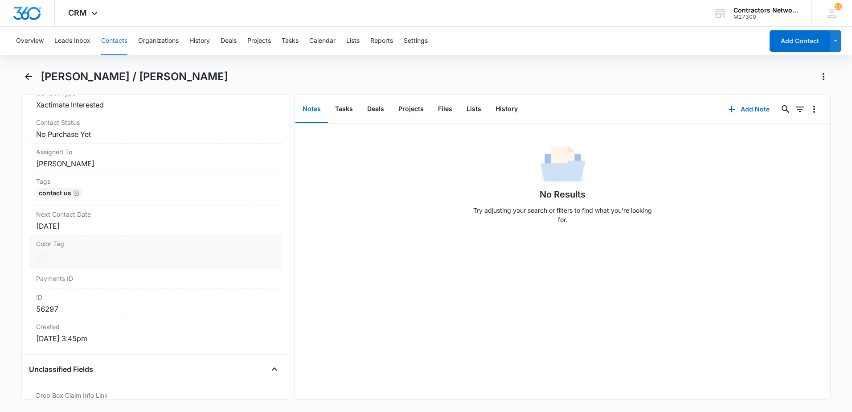
click at [122, 229] on div "[DATE]" at bounding box center [155, 226] width 238 height 11
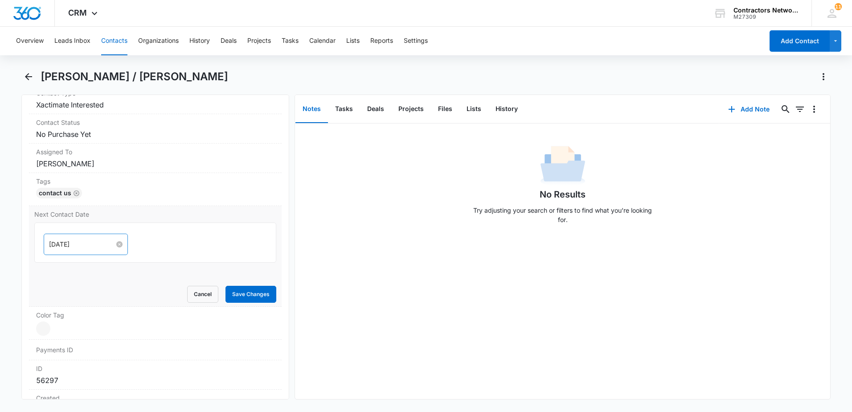
click at [92, 242] on input "[DATE]" at bounding box center [82, 244] width 66 height 10
click at [109, 386] on link "[DATE]" at bounding box center [105, 386] width 21 height 8
click at [101, 246] on input "[DATE]" at bounding box center [82, 244] width 66 height 10
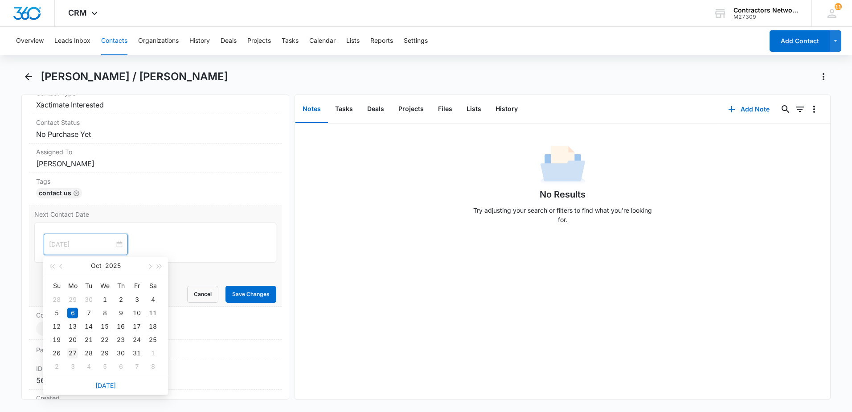
type input "[DATE]"
click at [73, 351] on div "27" at bounding box center [72, 353] width 11 height 11
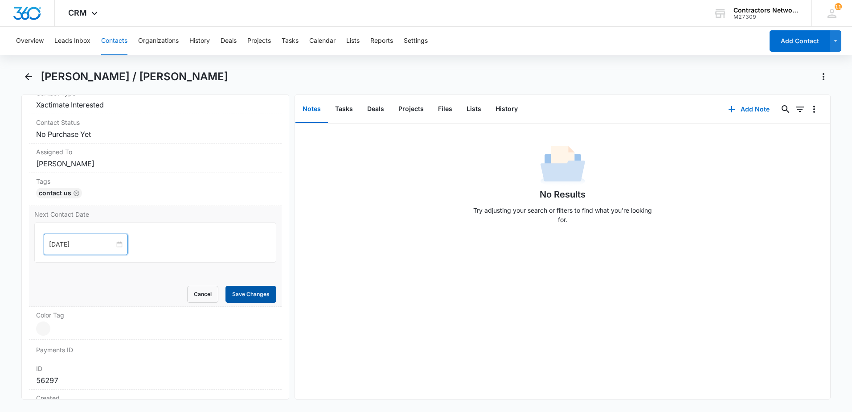
click at [241, 297] on button "Save Changes" at bounding box center [251, 294] width 51 height 17
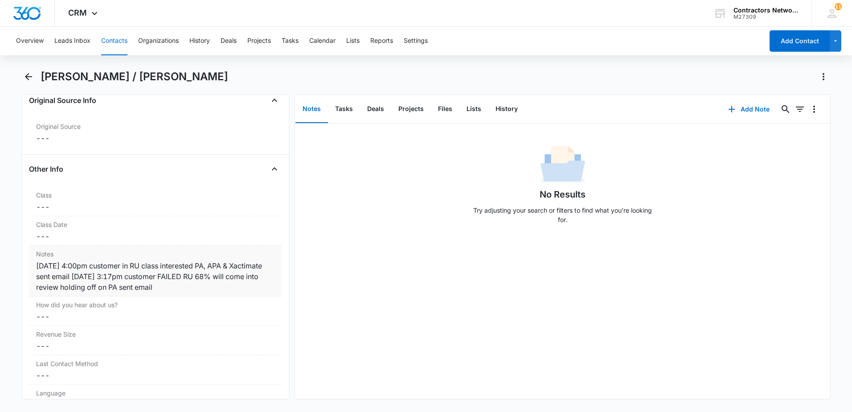
scroll to position [954, 0]
click at [222, 290] on div "[DATE] 4:00pm customer in RU class interested PA, APA & Xactimate sent email [D…" at bounding box center [155, 277] width 238 height 32
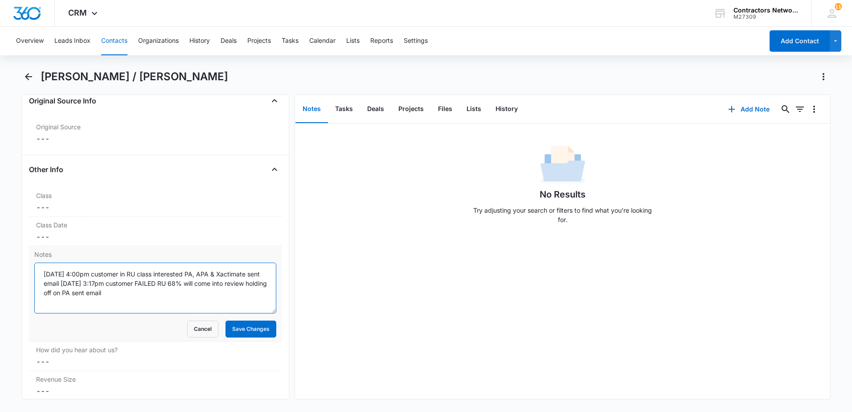
click at [222, 290] on textarea "[DATE] 4:00pm customer in RU class interested PA, APA & Xactimate sent email [D…" at bounding box center [155, 288] width 242 height 51
paste textarea "10/4/25// called him back [DATE]. [PERSON_NAME] wants to get PA license, wanted…"
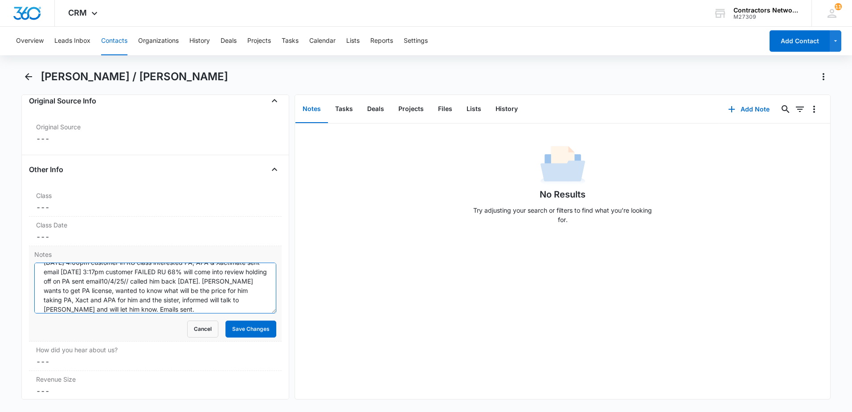
click at [179, 282] on textarea "[DATE] 4:00pm customer in RU class interested PA, APA & Xactimate sent email [D…" at bounding box center [155, 288] width 242 height 51
click at [181, 282] on textarea "[DATE] 4:00pm customer in RU class interested PA, APA & Xactimate sent email [D…" at bounding box center [155, 288] width 242 height 51
type textarea "[DATE] 4:00pm customer in RU class interested PA, APA & Xactimate sent email [D…"
drag, startPoint x: 257, startPoint y: 328, endPoint x: 241, endPoint y: 320, distance: 17.9
click at [250, 325] on button "Save Changes" at bounding box center [251, 328] width 51 height 17
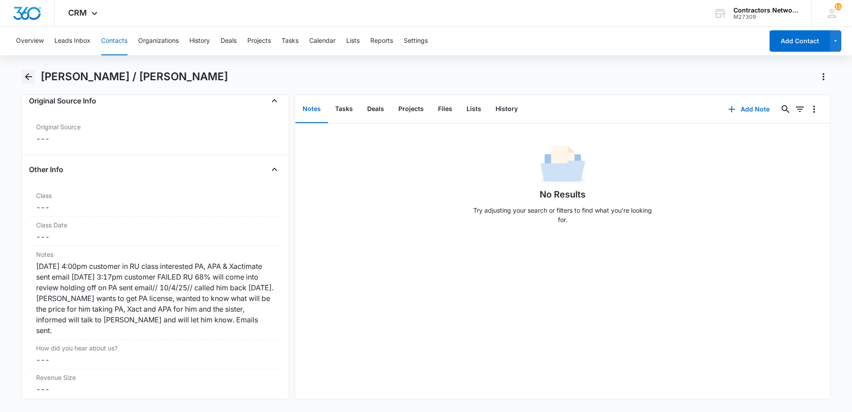
click at [28, 77] on icon "Back" at bounding box center [28, 76] width 7 height 7
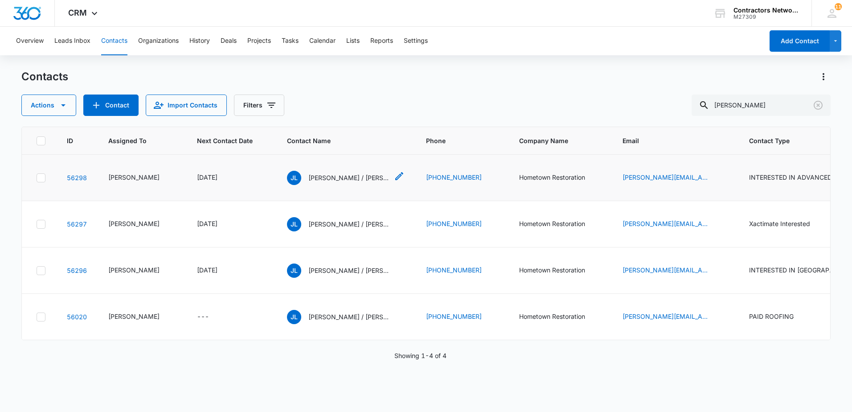
click at [347, 182] on p "[PERSON_NAME] / [PERSON_NAME]" at bounding box center [348, 177] width 80 height 9
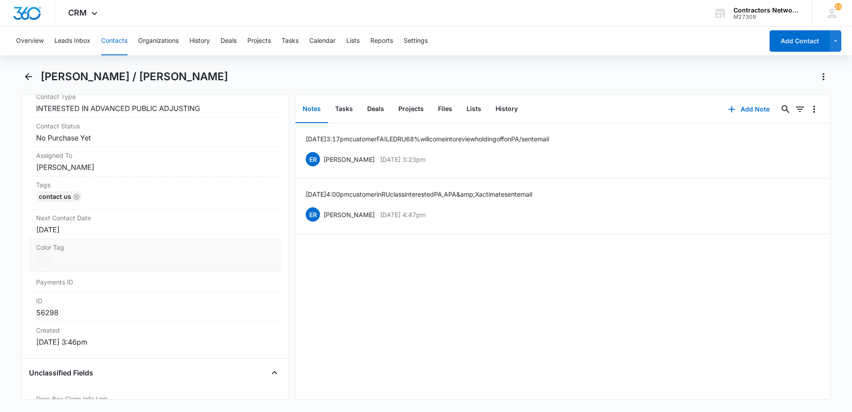
scroll to position [401, 0]
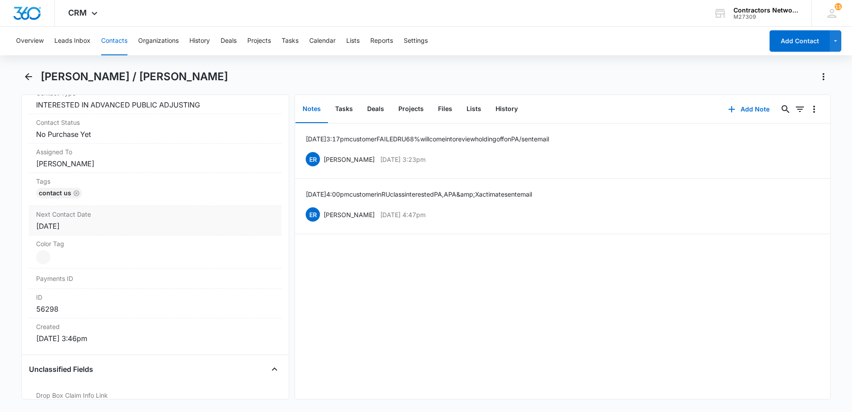
click at [109, 226] on div "[DATE]" at bounding box center [155, 226] width 238 height 11
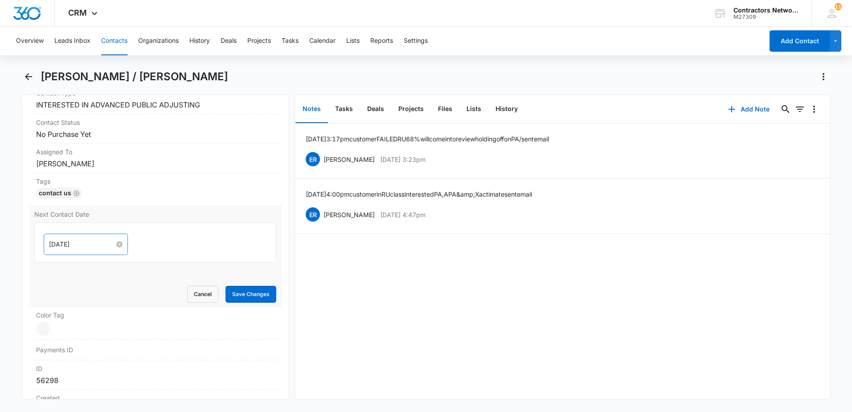
click at [89, 242] on input "[DATE]" at bounding box center [82, 244] width 66 height 10
click at [105, 385] on link "[DATE]" at bounding box center [105, 386] width 21 height 8
click at [96, 242] on input "[DATE]" at bounding box center [82, 244] width 66 height 10
click at [151, 268] on button "button" at bounding box center [149, 266] width 10 height 18
click at [150, 268] on button "button" at bounding box center [149, 266] width 10 height 18
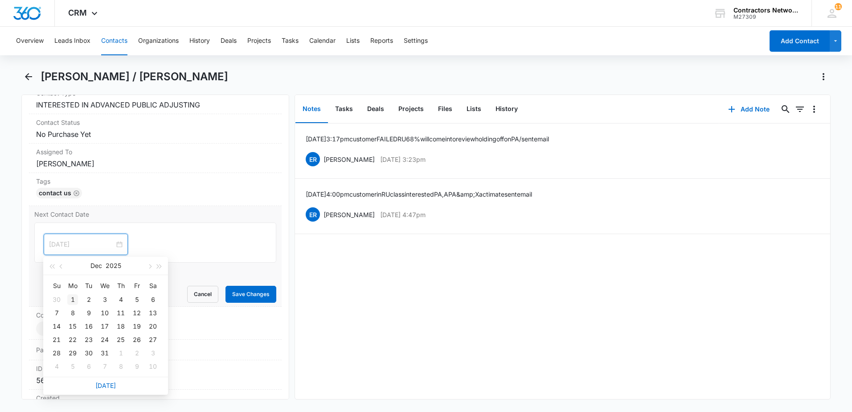
type input "[DATE]"
click at [74, 300] on div "1" at bounding box center [72, 299] width 11 height 11
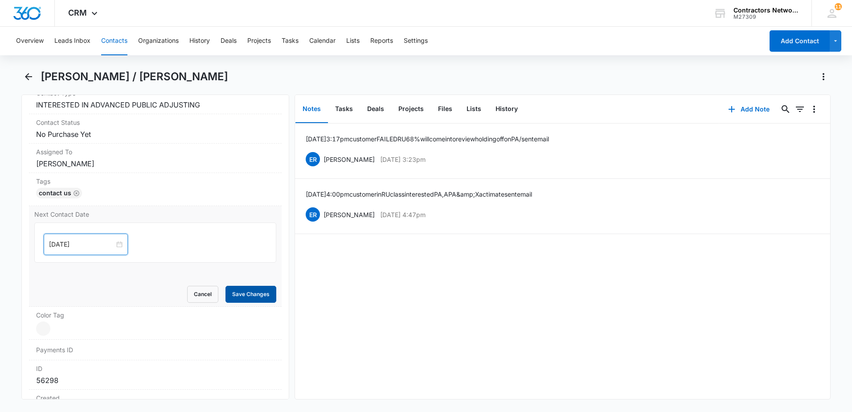
click at [228, 295] on button "Save Changes" at bounding box center [251, 294] width 51 height 17
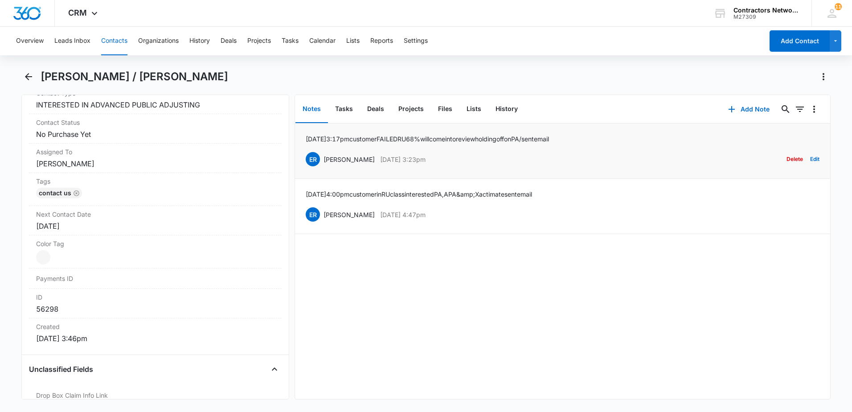
click at [787, 158] on button "Delete" at bounding box center [795, 159] width 16 height 17
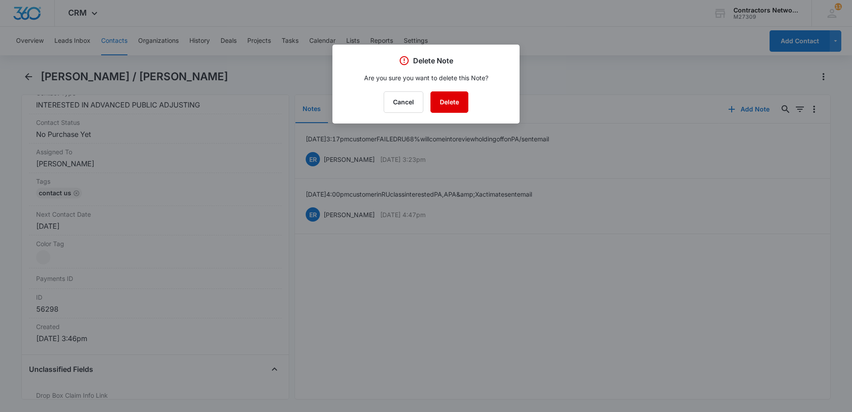
click at [454, 102] on button "Delete" at bounding box center [450, 101] width 38 height 21
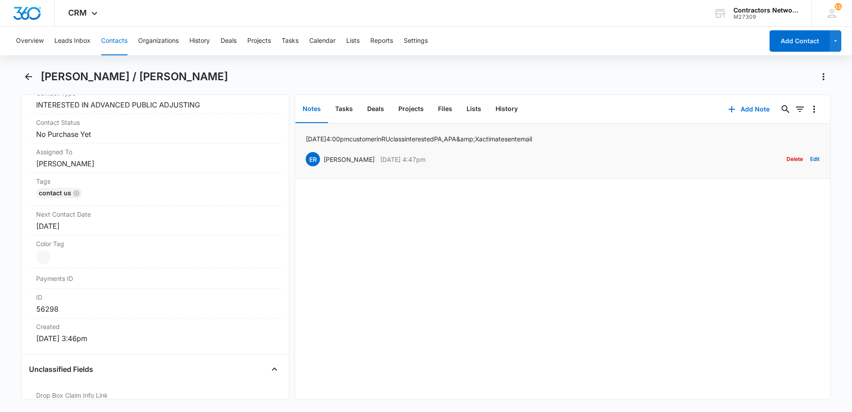
click at [787, 159] on button "Delete" at bounding box center [795, 159] width 16 height 17
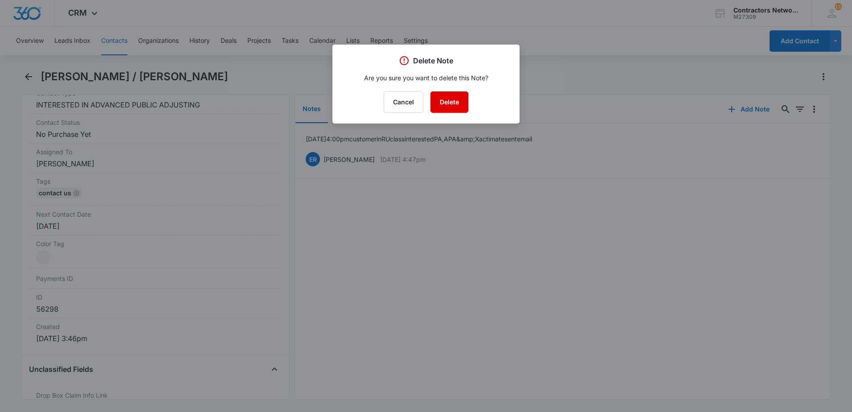
click at [454, 102] on button "Delete" at bounding box center [450, 101] width 38 height 21
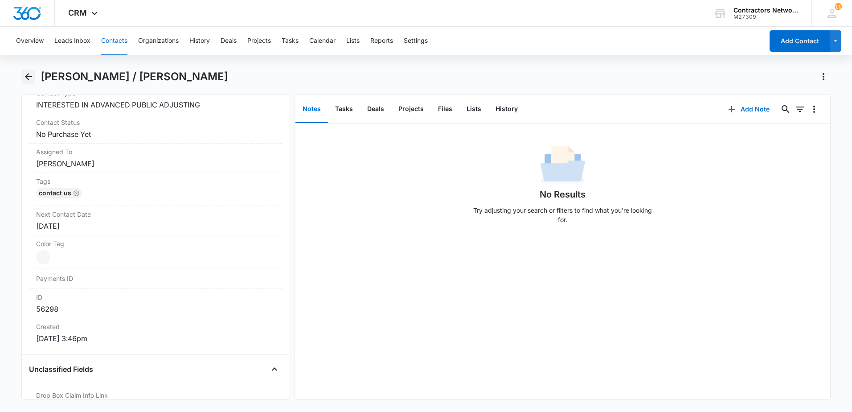
click at [27, 77] on icon "Back" at bounding box center [28, 76] width 7 height 7
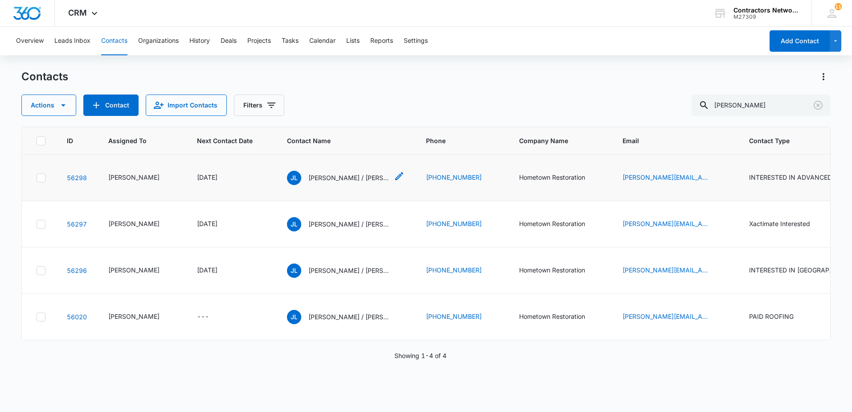
click at [334, 182] on p "[PERSON_NAME] / [PERSON_NAME]" at bounding box center [348, 177] width 80 height 9
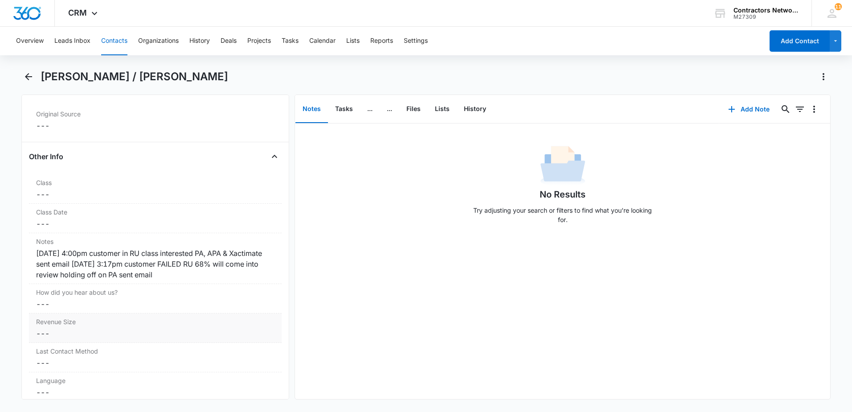
scroll to position [981, 0]
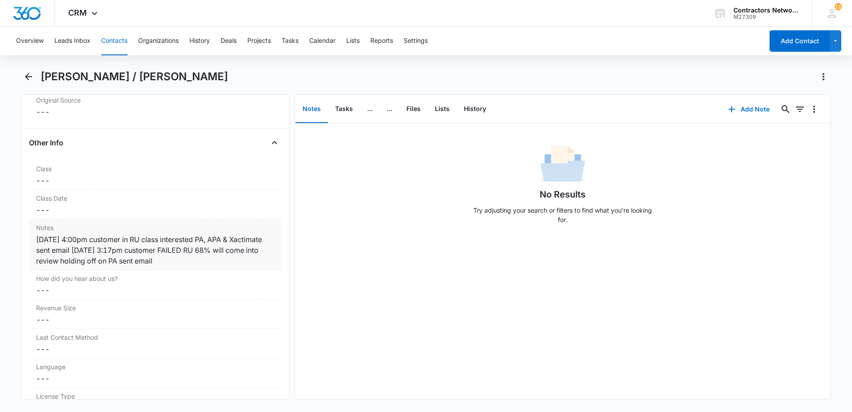
click at [228, 262] on div "[DATE] 4:00pm customer in RU class interested PA, APA & Xactimate sent email [D…" at bounding box center [155, 250] width 238 height 32
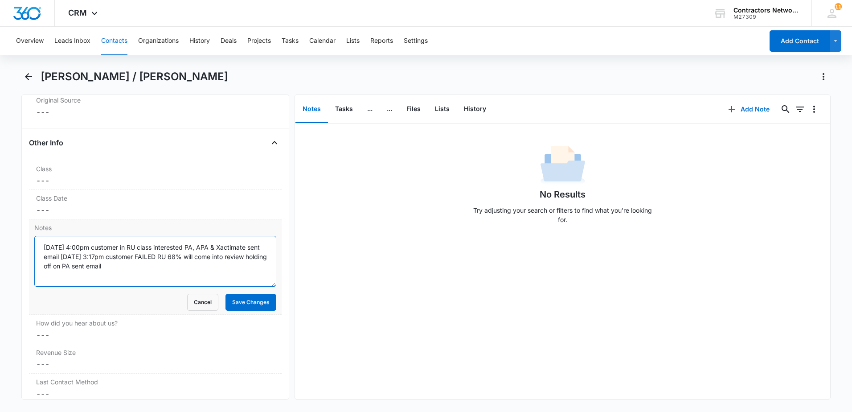
click at [190, 274] on textarea "[DATE] 4:00pm customer in RU class interested PA, APA & Xactimate sent email [D…" at bounding box center [155, 261] width 242 height 51
paste textarea "10/4/25// called him back [DATE]. [PERSON_NAME] wants to get PA license, wanted…"
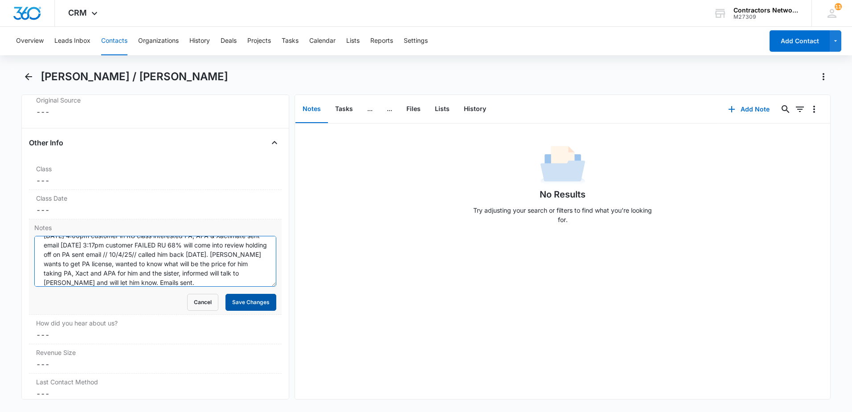
type textarea "[DATE] 4:00pm customer in RU class interested PA, APA & Xactimate sent email [D…"
click at [254, 303] on button "Save Changes" at bounding box center [251, 302] width 51 height 17
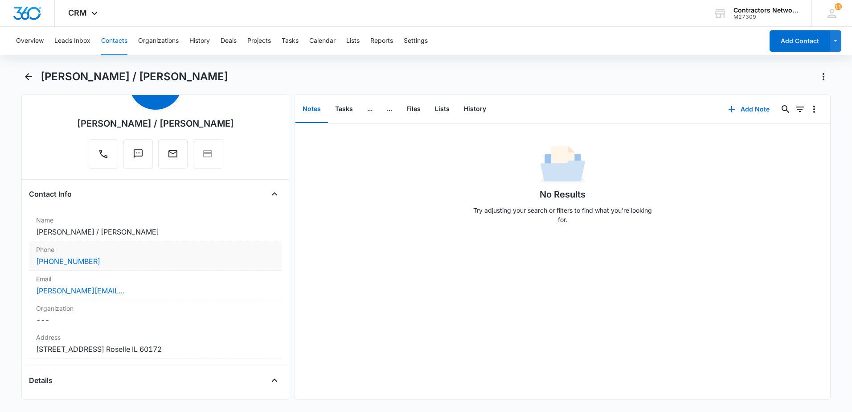
scroll to position [0, 0]
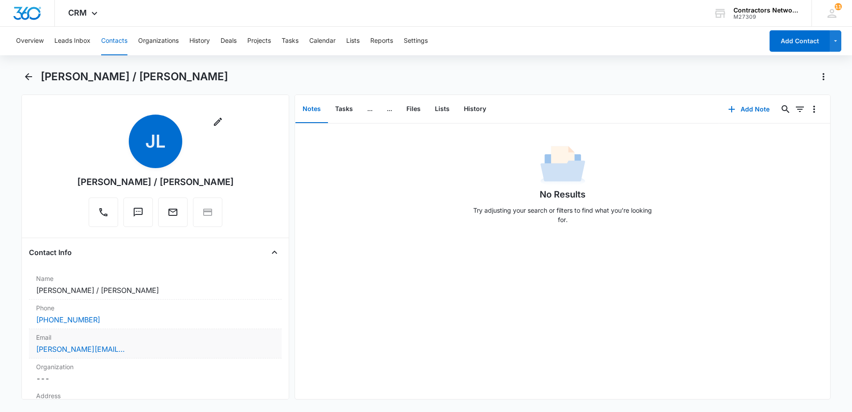
click at [153, 350] on div "[PERSON_NAME][EMAIL_ADDRESS][PERSON_NAME][DOMAIN_NAME]" at bounding box center [155, 349] width 238 height 11
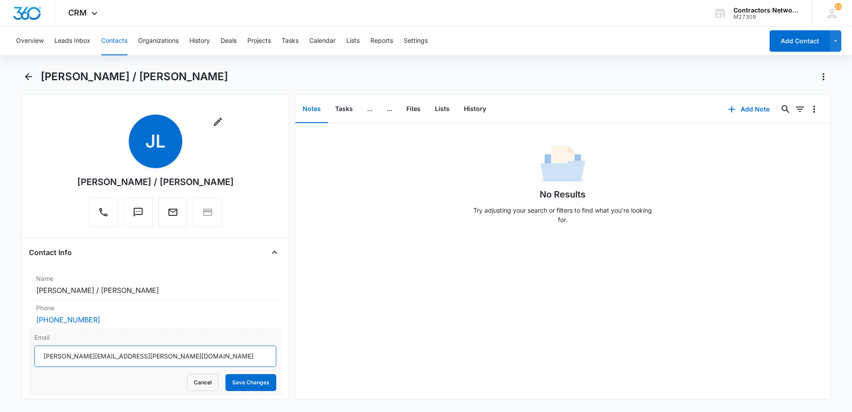
click at [159, 357] on input "[PERSON_NAME][EMAIL_ADDRESS][PERSON_NAME][DOMAIN_NAME]" at bounding box center [155, 355] width 242 height 21
click at [159, 359] on input "[PERSON_NAME][EMAIL_ADDRESS][PERSON_NAME][DOMAIN_NAME]" at bounding box center [155, 355] width 242 height 21
click at [111, 38] on button "Contacts" at bounding box center [114, 41] width 26 height 29
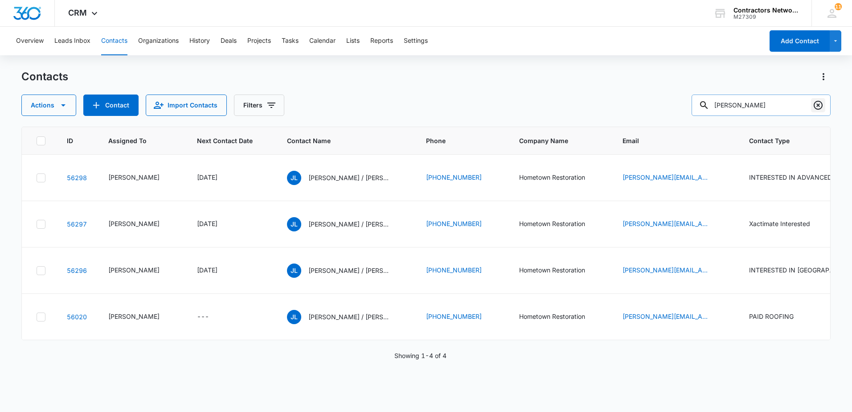
click at [815, 102] on icon "Clear" at bounding box center [818, 105] width 11 height 11
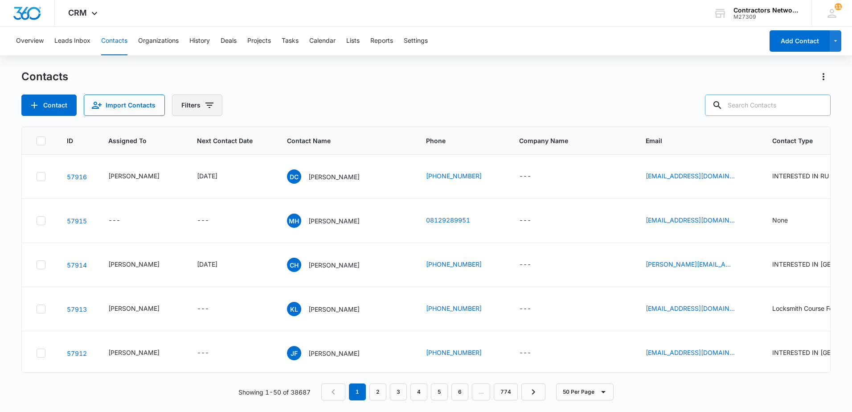
click at [205, 114] on button "Filters" at bounding box center [197, 104] width 50 height 21
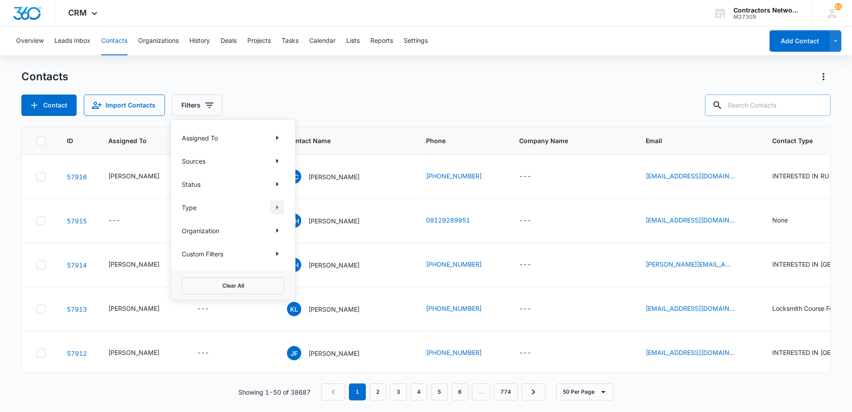
click at [276, 207] on icon "Show Type filters" at bounding box center [277, 207] width 2 height 4
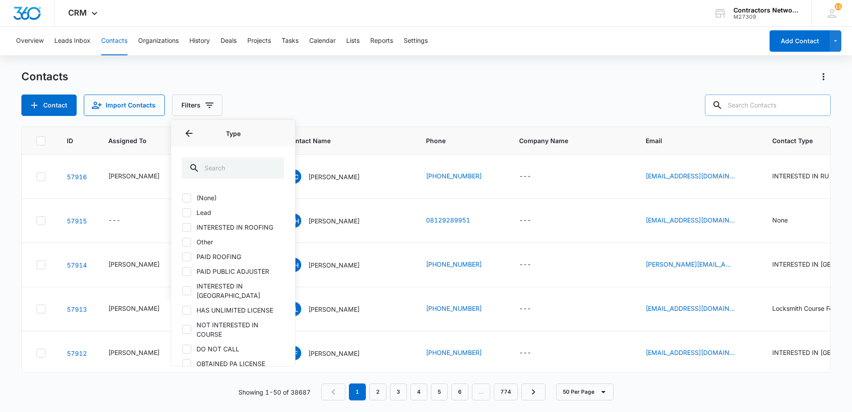
click at [189, 208] on div at bounding box center [186, 212] width 9 height 9
click at [182, 212] on input "Lead" at bounding box center [182, 212] width 0 height 0
checkbox input "true"
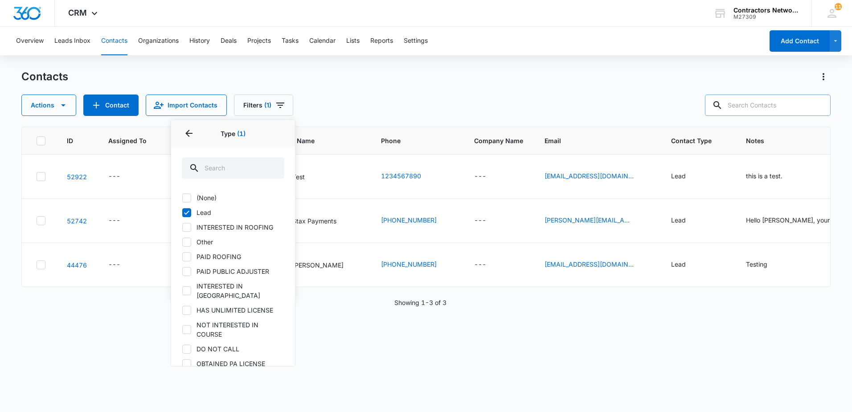
click at [382, 101] on div "Actions Contact Import Contacts Filters (1) Assigned To Sources Status Type 1 T…" at bounding box center [425, 104] width 809 height 21
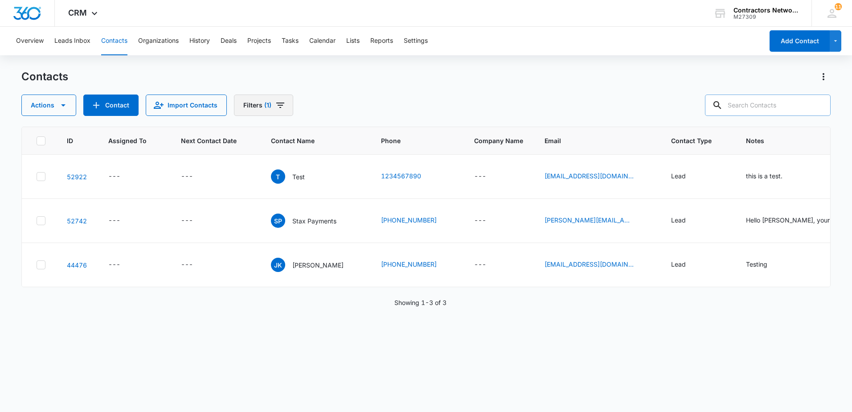
click at [277, 107] on icon "Filters" at bounding box center [280, 105] width 11 height 11
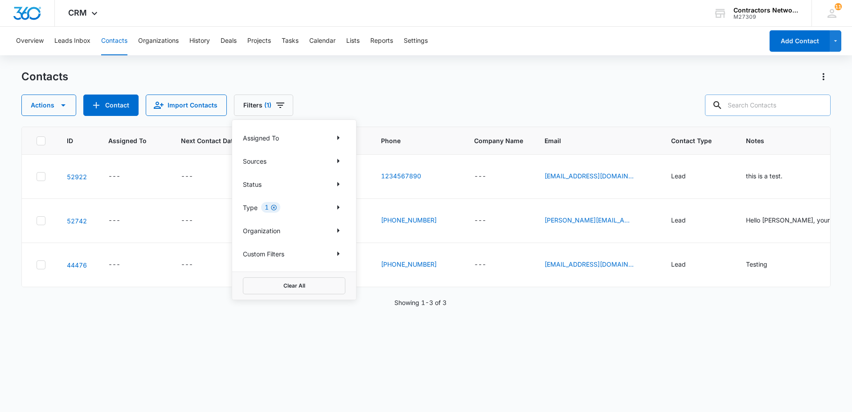
click at [274, 210] on icon "Clear" at bounding box center [274, 208] width 6 height 6
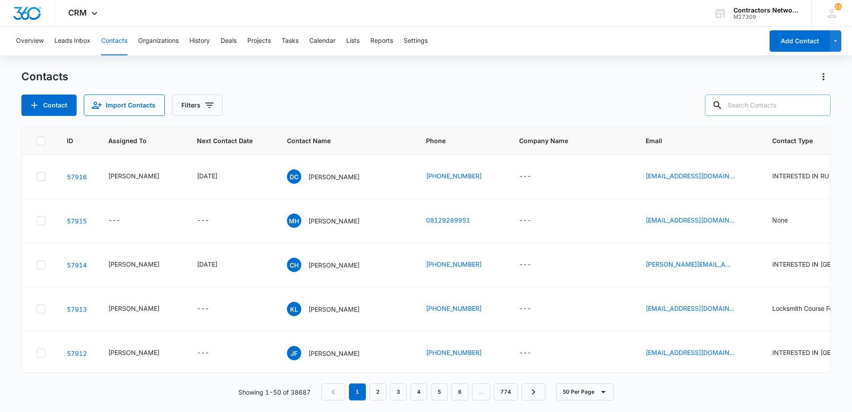
click at [420, 96] on div "Contact Import Contacts Filters" at bounding box center [425, 104] width 809 height 21
click at [317, 181] on p "[PERSON_NAME]" at bounding box center [333, 176] width 51 height 9
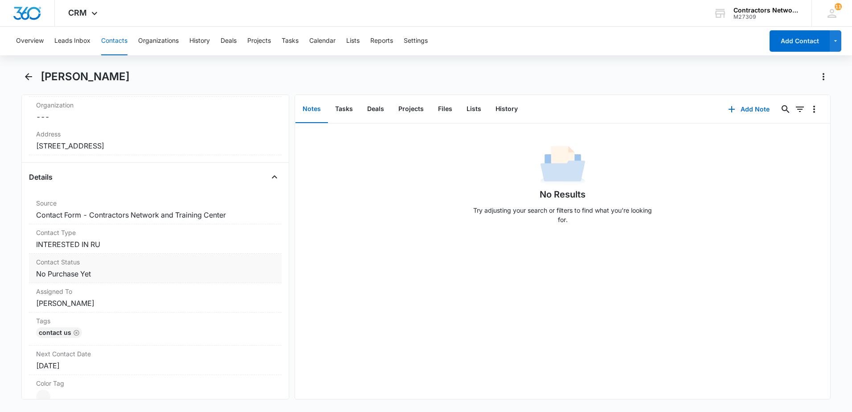
scroll to position [267, 0]
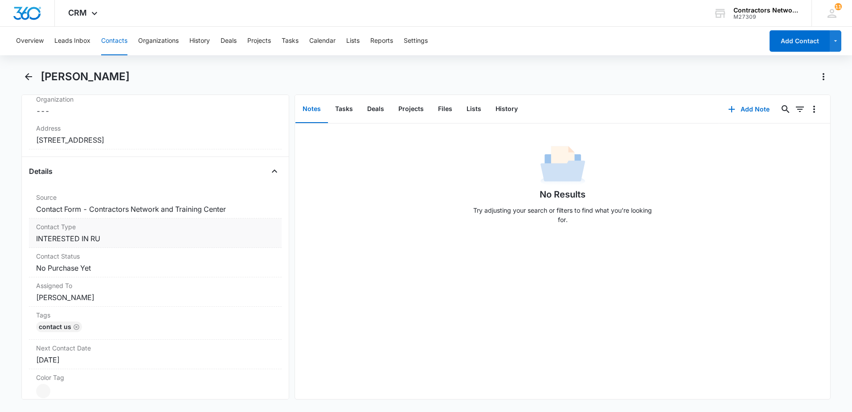
click at [151, 234] on dd "Cancel Save Changes INTERESTED IN RU" at bounding box center [155, 238] width 238 height 11
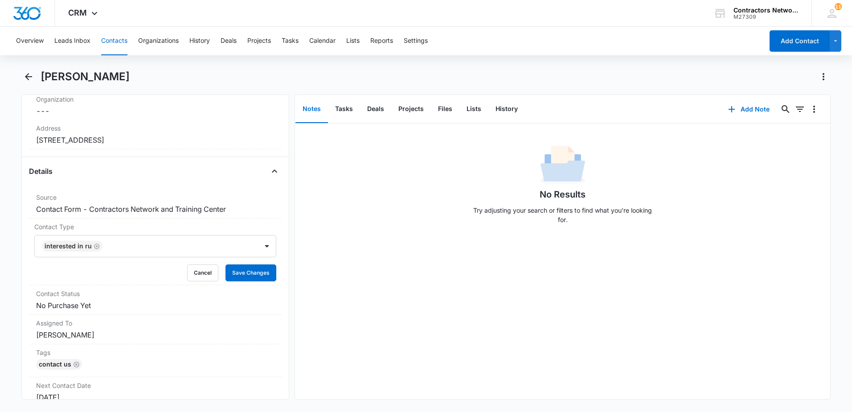
click at [427, 239] on div "No Results Try adjusting your search or filters to find what you’re looking for." at bounding box center [562, 260] width 535 height 275
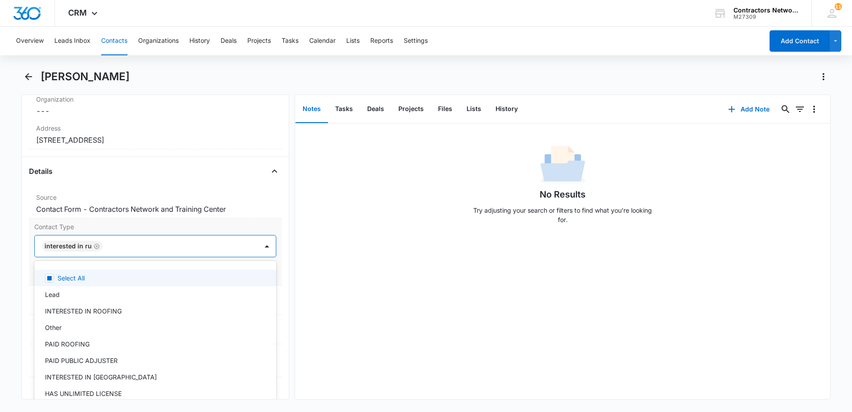
click at [186, 247] on div at bounding box center [175, 246] width 141 height 12
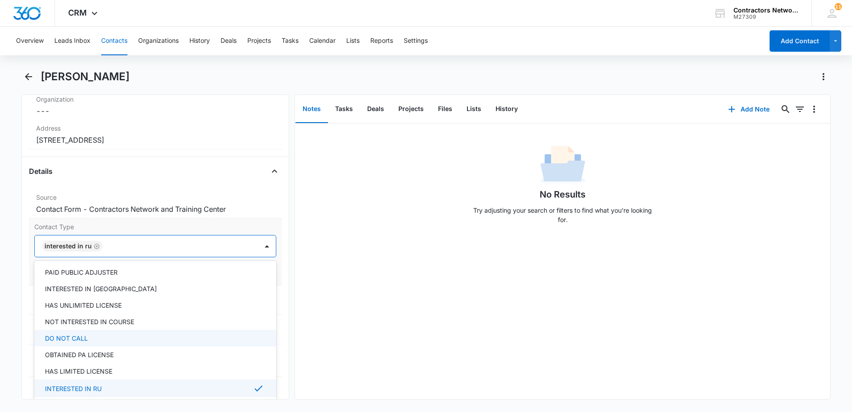
scroll to position [89, 0]
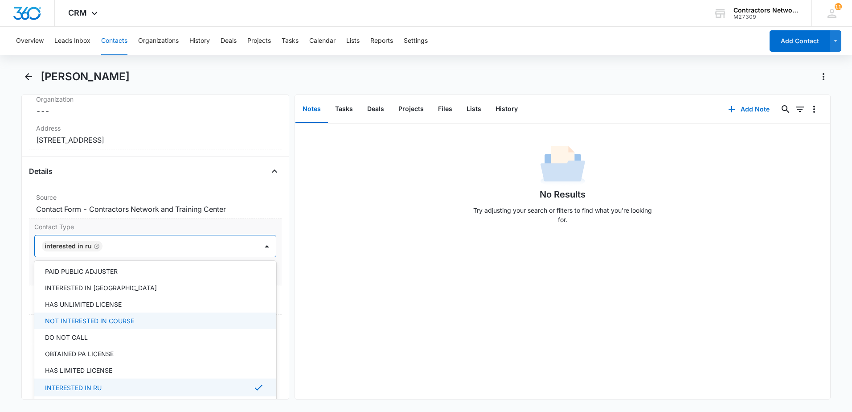
drag, startPoint x: 172, startPoint y: 319, endPoint x: 206, endPoint y: 319, distance: 34.3
click at [174, 319] on div "NOT INTERESTED IN COURSE" at bounding box center [154, 320] width 219 height 9
drag, startPoint x: 402, startPoint y: 323, endPoint x: 397, endPoint y: 323, distance: 5.8
click at [401, 323] on div "No Results Try adjusting your search or filters to find what you’re looking for." at bounding box center [562, 260] width 535 height 275
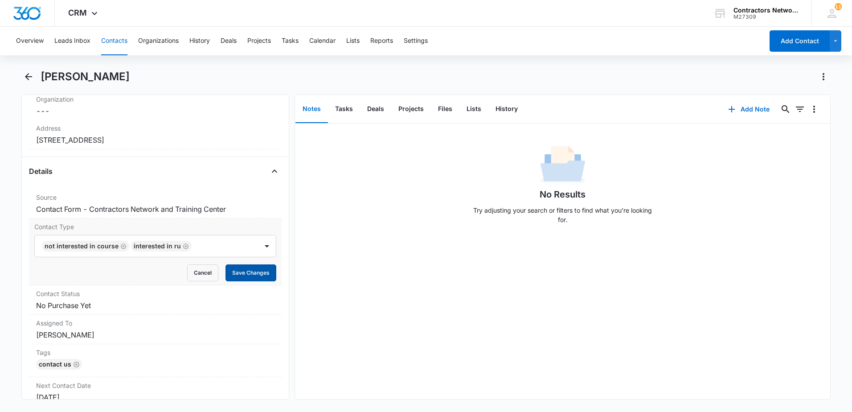
click at [256, 271] on button "Save Changes" at bounding box center [251, 272] width 51 height 17
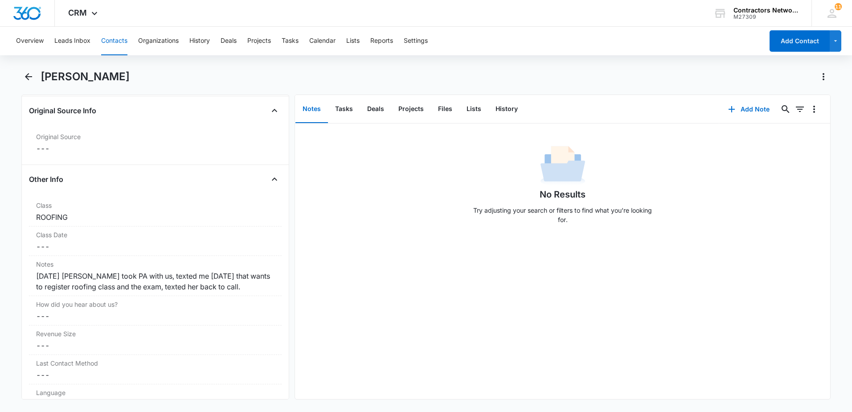
scroll to position [1077, 0]
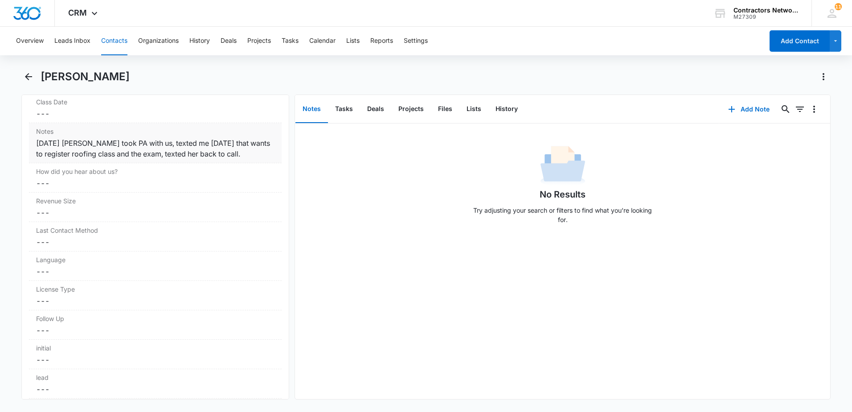
click at [244, 153] on div "[DATE] [PERSON_NAME] took PA with us, texted me [DATE] that wants to register r…" at bounding box center [155, 148] width 238 height 21
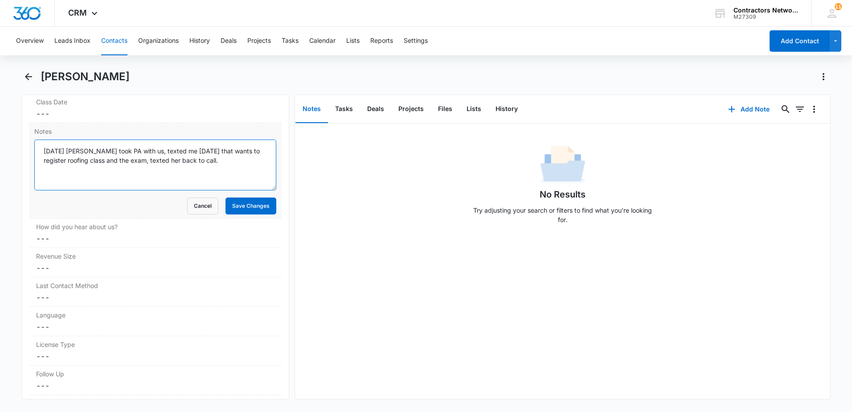
click at [251, 166] on textarea "[DATE] [PERSON_NAME] took PA with us, texted me [DATE] that wants to register r…" at bounding box center [155, 165] width 242 height 51
click at [251, 164] on textarea "[DATE] [PERSON_NAME] took PA with us, texted me [DATE] that wants to register r…" at bounding box center [155, 165] width 242 height 51
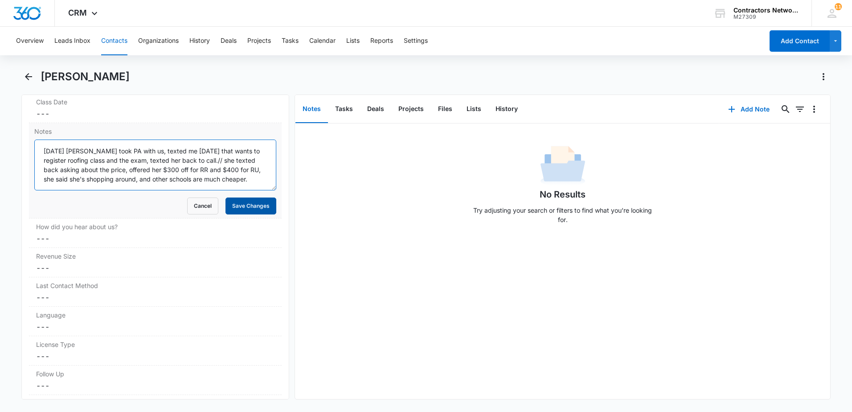
type textarea "[DATE] [PERSON_NAME] took PA with us, texted me [DATE] that wants to register r…"
click at [240, 202] on button "Save Changes" at bounding box center [251, 205] width 51 height 17
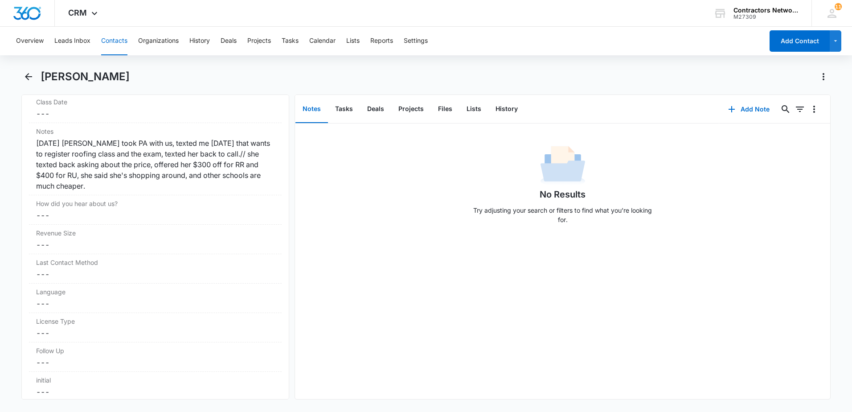
click at [113, 38] on button "Contacts" at bounding box center [114, 41] width 26 height 29
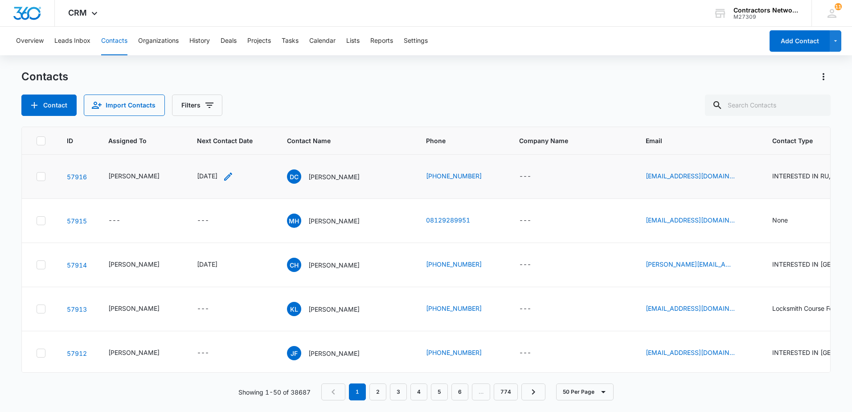
click at [233, 182] on icon "Next Contact Date - 1759795200 - Select to Edit Field" at bounding box center [228, 176] width 11 height 11
click at [401, 90] on div "Contacts Contact Import Contacts Filters" at bounding box center [425, 93] width 809 height 46
click at [769, 106] on input "text" at bounding box center [768, 104] width 126 height 21
type input "8431"
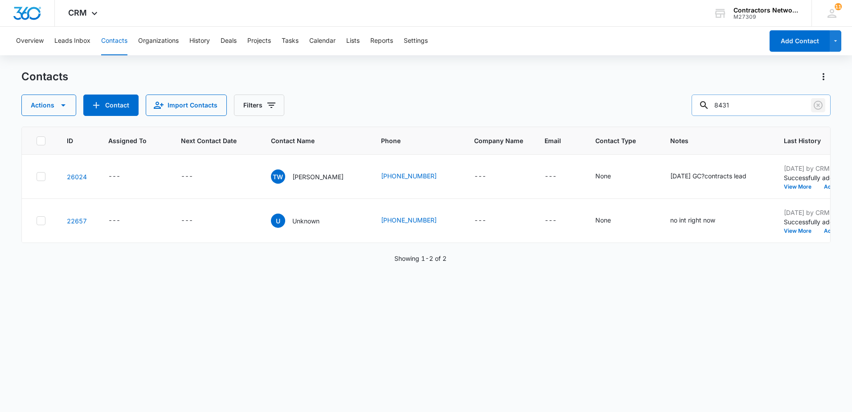
click at [813, 107] on icon "Clear" at bounding box center [818, 105] width 11 height 11
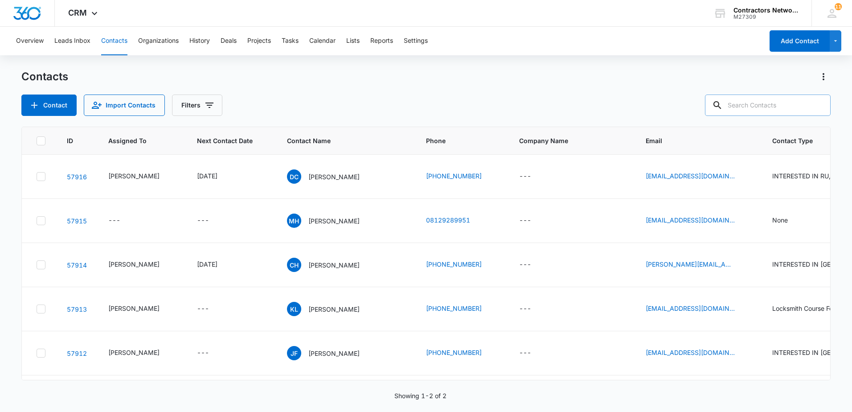
click at [817, 105] on div at bounding box center [818, 104] width 14 height 21
click at [507, 111] on div "Contact Import Contacts Filters" at bounding box center [425, 104] width 809 height 21
click at [774, 111] on input "text" at bounding box center [768, 104] width 126 height 21
type input "[PHONE_NUMBER]"
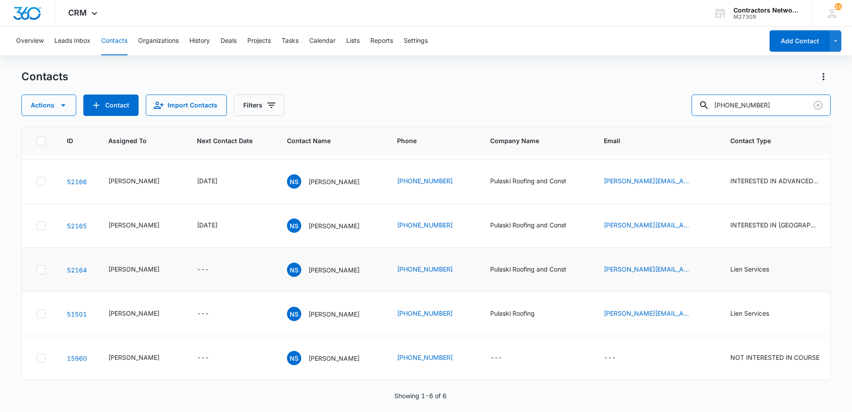
scroll to position [76, 0]
click at [234, 231] on icon "Next Contact Date - 1711929600 - Select to Edit Field" at bounding box center [228, 225] width 11 height 11
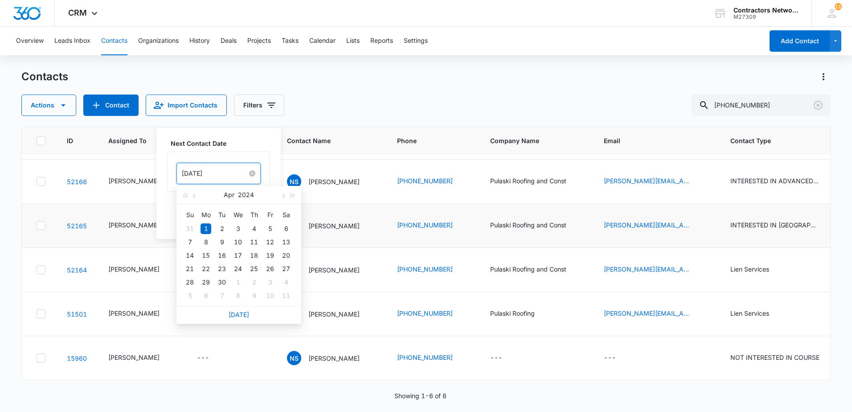
click at [232, 172] on input "[DATE]" at bounding box center [215, 173] width 66 height 10
click at [238, 315] on link "[DATE]" at bounding box center [239, 315] width 21 height 8
click at [234, 172] on input "[DATE]" at bounding box center [215, 173] width 66 height 10
click at [283, 197] on span "button" at bounding box center [282, 195] width 4 height 4
type input "[DATE]"
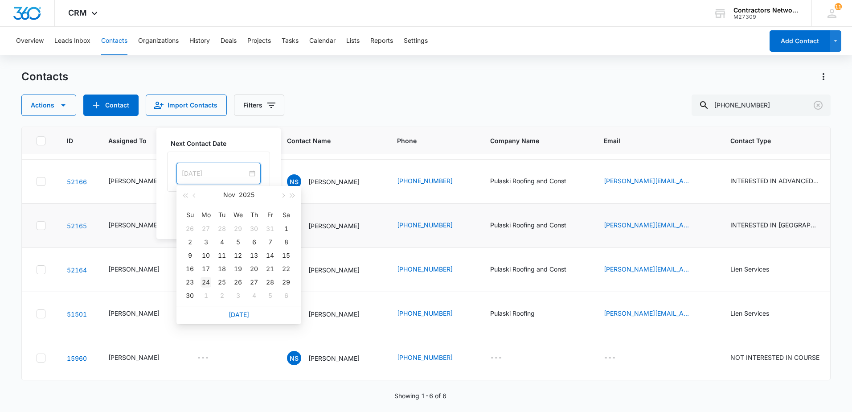
click at [205, 280] on div "24" at bounding box center [206, 282] width 11 height 11
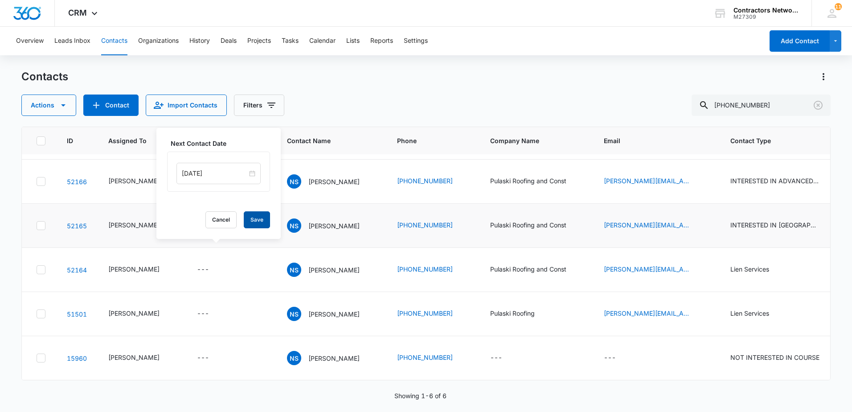
click at [259, 221] on button "Save" at bounding box center [257, 219] width 26 height 17
click at [698, 231] on icon "Email - n.stevens@pulaskiroofing.com - Select to Edit Field" at bounding box center [703, 225] width 11 height 11
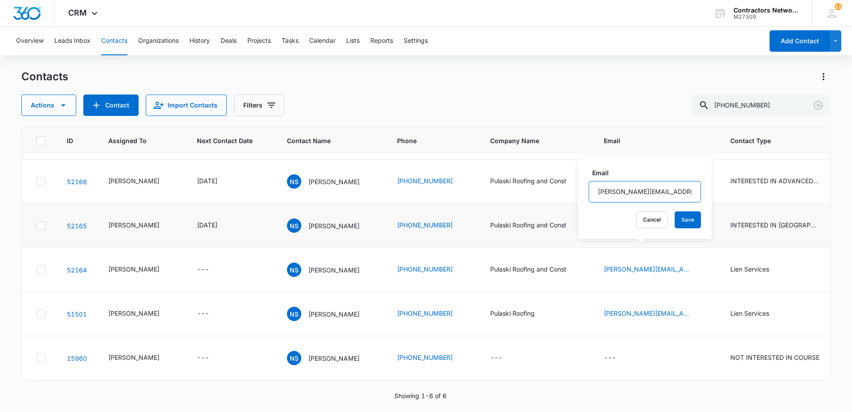
click at [680, 191] on input "[PERSON_NAME][EMAIL_ADDRESS][DOMAIN_NAME]" at bounding box center [645, 191] width 112 height 21
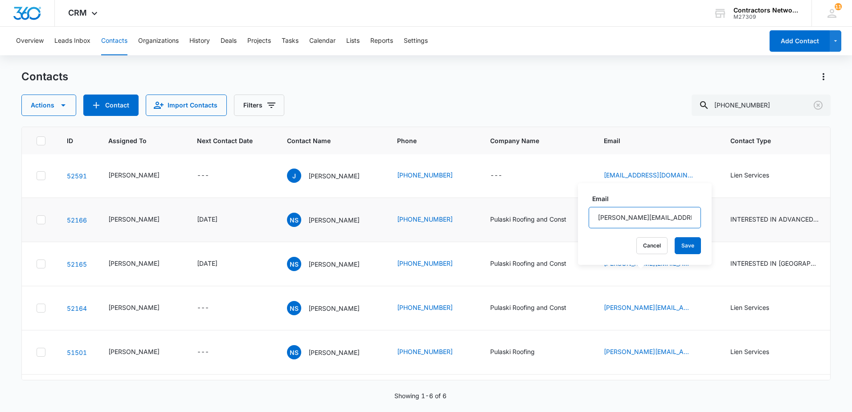
scroll to position [0, 0]
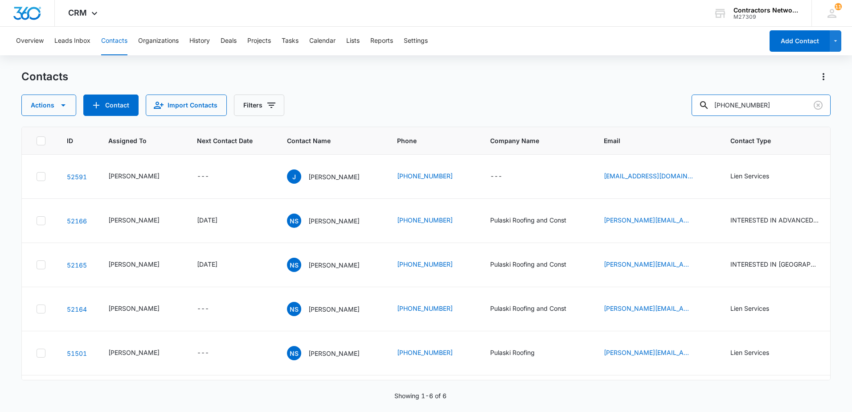
drag, startPoint x: 787, startPoint y: 105, endPoint x: 665, endPoint y: 103, distance: 122.2
click at [669, 103] on div "Actions Contact Import Contacts Filters [PHONE_NUMBER]" at bounding box center [425, 104] width 809 height 21
type input "[PERSON_NAME]"
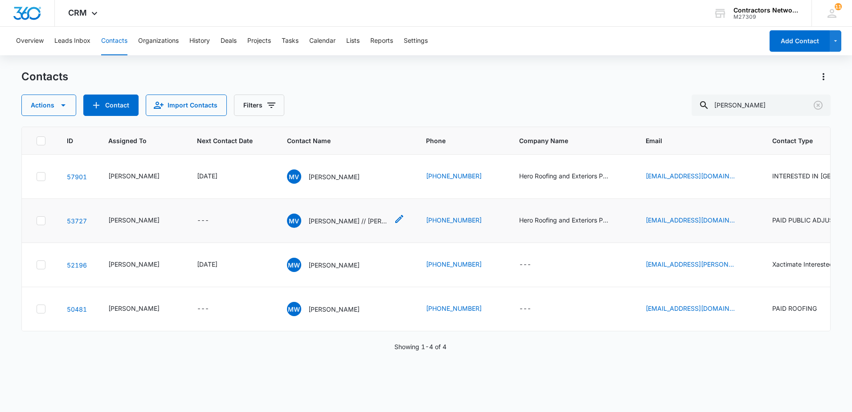
click at [349, 226] on p "[PERSON_NAME] // [PERSON_NAME] // [PERSON_NAME] // [PERSON_NAME]" at bounding box center [348, 220] width 80 height 9
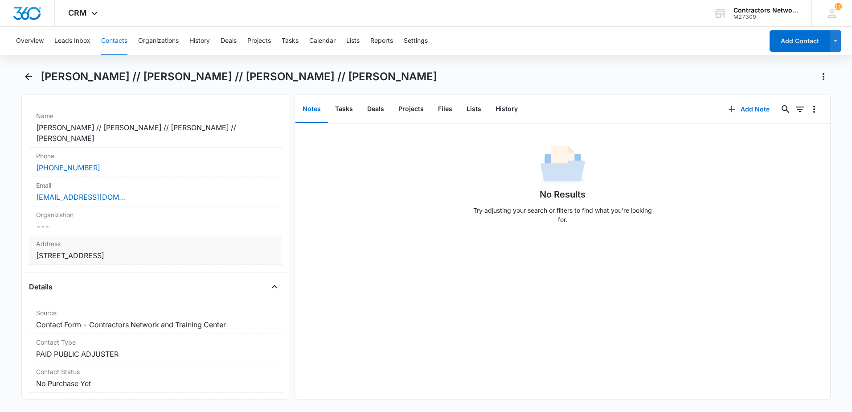
scroll to position [178, 0]
click at [112, 42] on button "Contacts" at bounding box center [114, 41] width 26 height 29
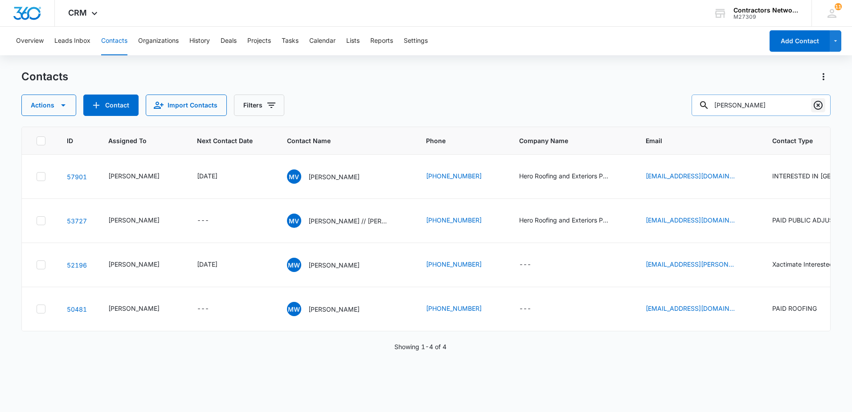
click at [817, 107] on icon "Clear" at bounding box center [818, 105] width 9 height 9
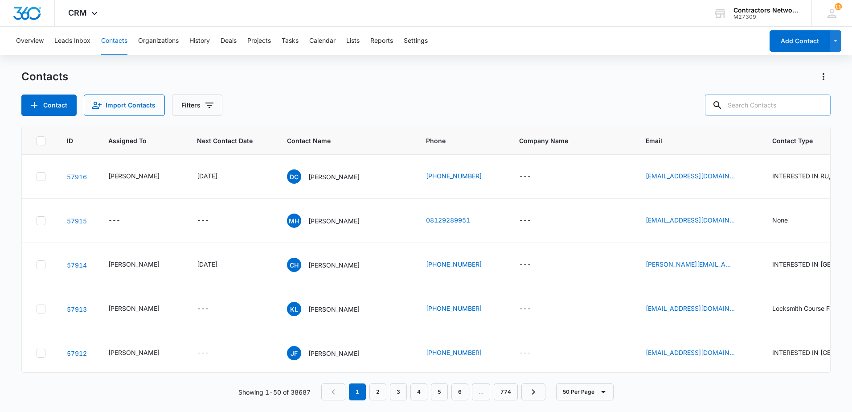
paste input "[PHONE_NUMBER]"
type input "[PHONE_NUMBER]"
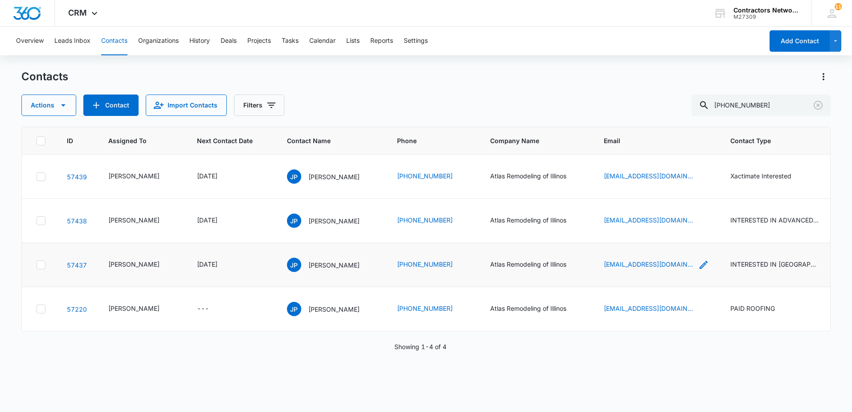
click at [700, 269] on icon "Email - atlasremodelingil@gmail.com - Select to Edit Field" at bounding box center [704, 265] width 8 height 8
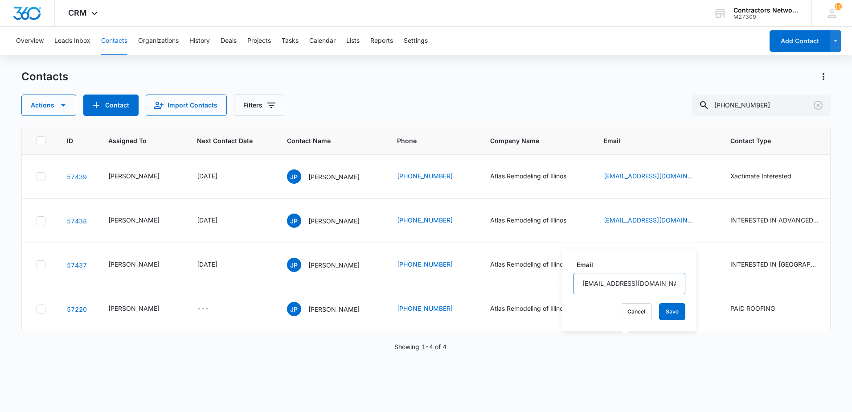
click at [651, 284] on input "[EMAIL_ADDRESS][DOMAIN_NAME]" at bounding box center [629, 283] width 112 height 21
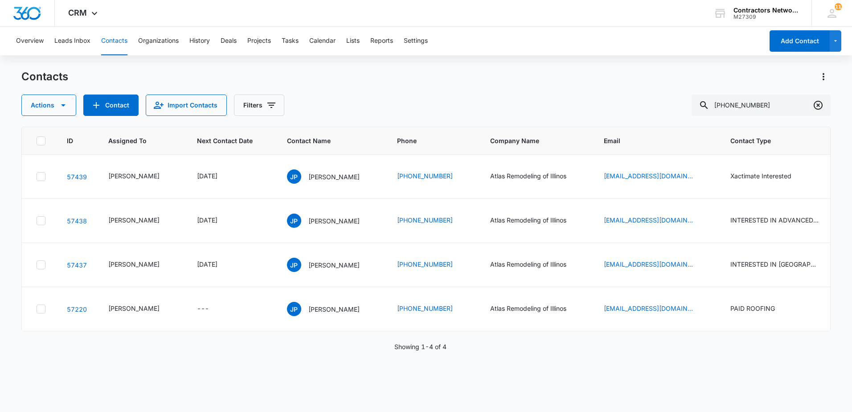
click at [816, 107] on icon "Clear" at bounding box center [818, 105] width 11 height 11
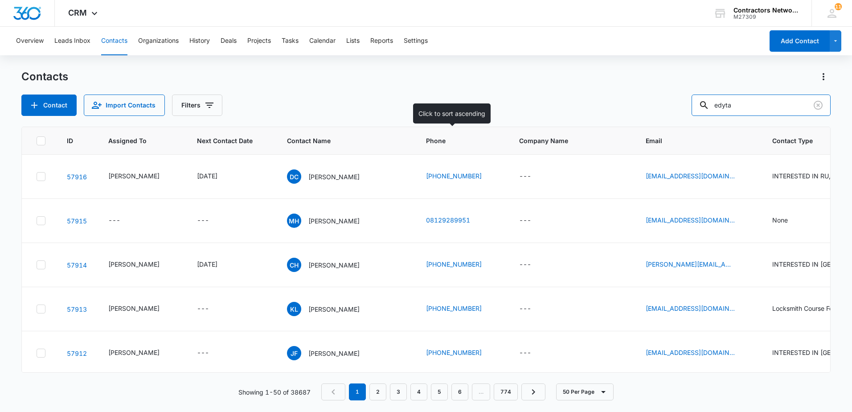
type input "edyta"
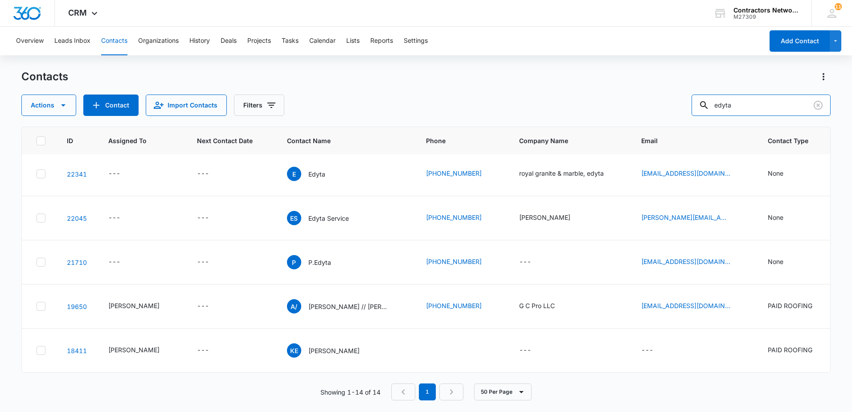
scroll to position [407, 0]
click at [117, 42] on button "Contacts" at bounding box center [114, 41] width 26 height 29
click at [817, 108] on icon "Clear" at bounding box center [818, 105] width 11 height 11
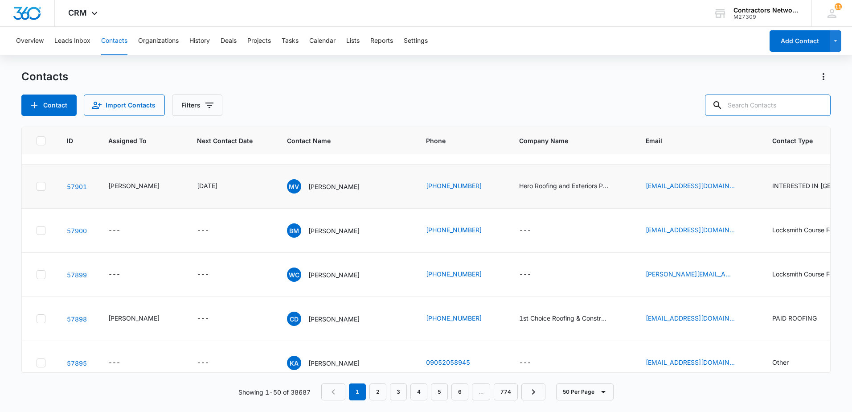
scroll to position [535, 0]
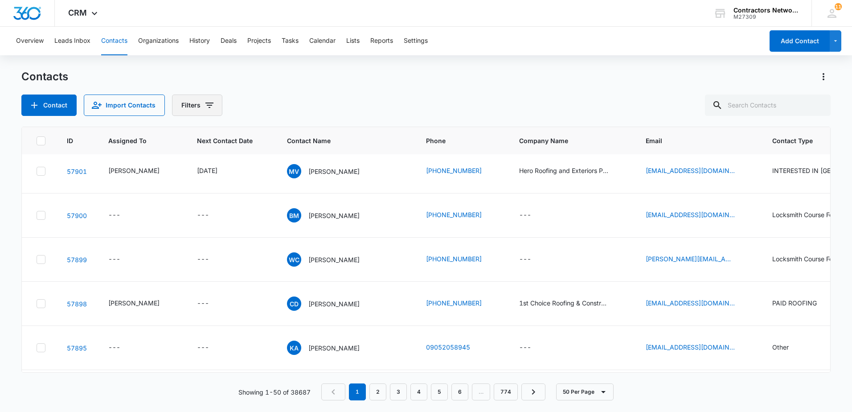
click at [197, 111] on button "Filters" at bounding box center [197, 104] width 50 height 21
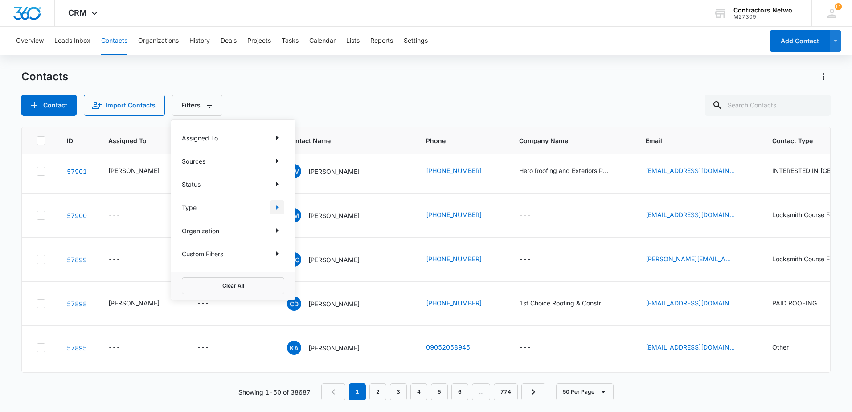
click at [273, 209] on icon "Show Type filters" at bounding box center [277, 207] width 11 height 11
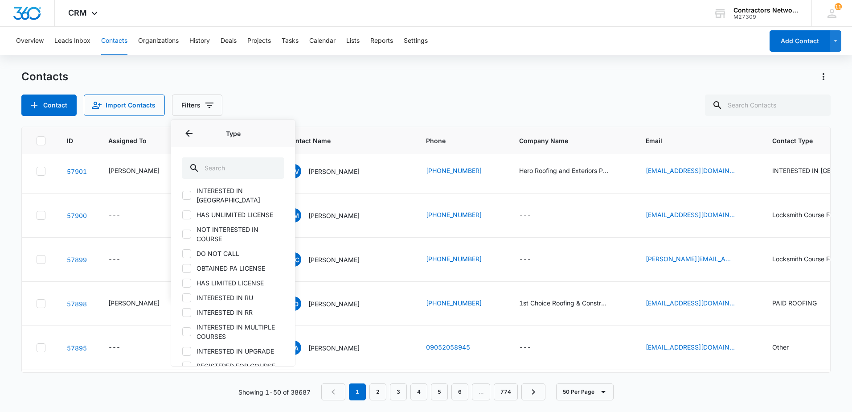
scroll to position [178, 0]
drag, startPoint x: 186, startPoint y: 222, endPoint x: 186, endPoint y: 210, distance: 11.6
click at [186, 227] on icon at bounding box center [186, 229] width 5 height 4
click at [182, 229] on input "INTERESTED IN RR" at bounding box center [182, 229] width 0 height 0
checkbox input "true"
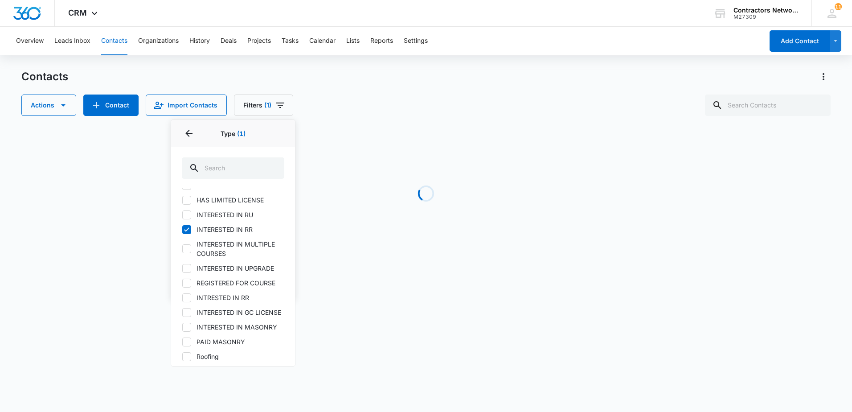
click at [189, 199] on div "(None) Lead INTERESTED IN ROOFING Other PAID ROOFING PAID PUBLIC ADJUSTER INTER…" at bounding box center [233, 336] width 103 height 643
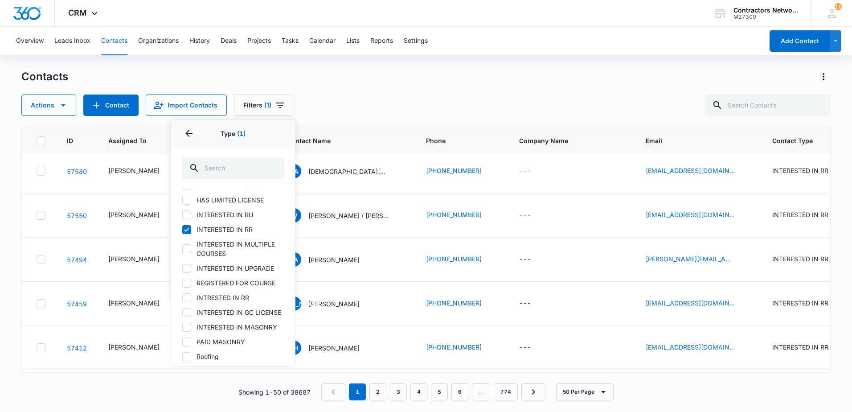
click at [189, 266] on icon at bounding box center [186, 268] width 5 height 4
click at [182, 268] on input "INTERESTED IN UPGRADE" at bounding box center [182, 268] width 0 height 0
checkbox input "true"
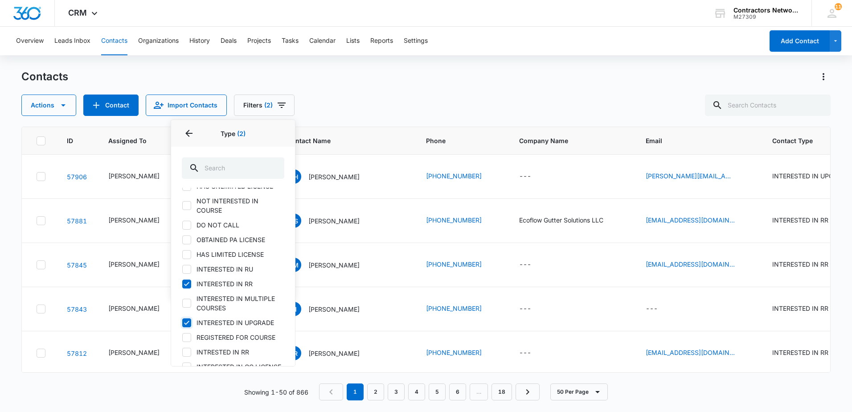
scroll to position [89, 0]
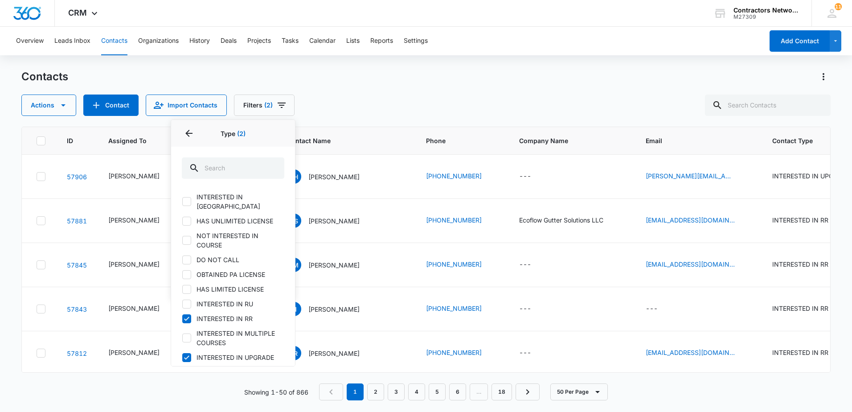
click at [190, 300] on icon at bounding box center [187, 304] width 8 height 8
click at [182, 304] on input "INTERESTED IN RU" at bounding box center [182, 304] width 0 height 0
checkbox input "true"
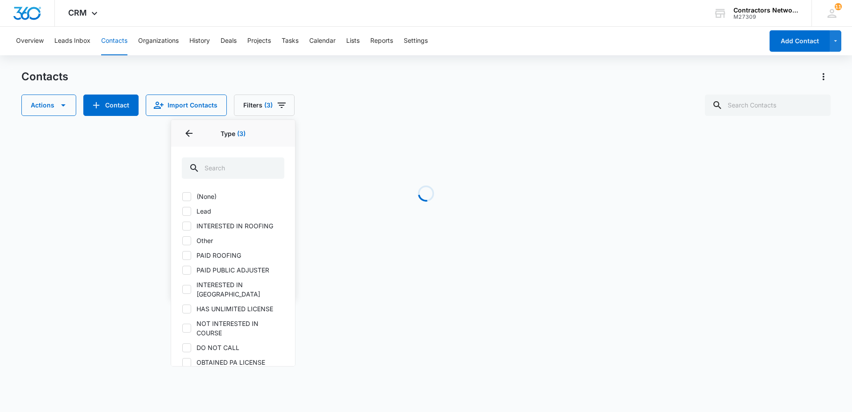
scroll to position [0, 0]
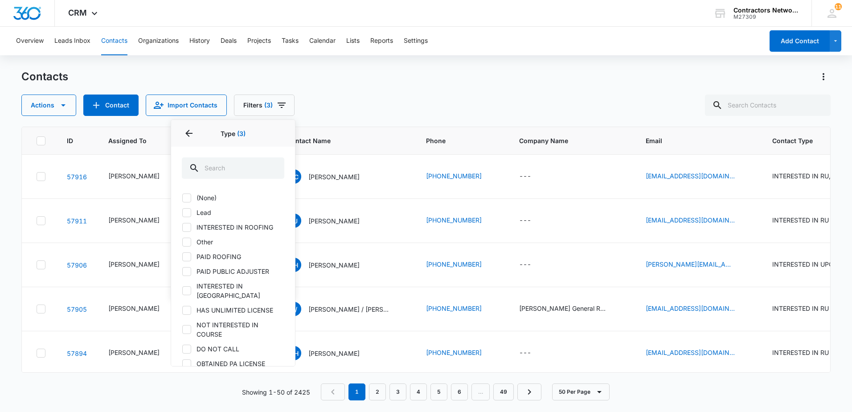
click at [186, 225] on icon at bounding box center [187, 227] width 8 height 8
click at [182, 227] on input "INTERESTED IN ROOFING" at bounding box center [182, 227] width 0 height 0
checkbox input "true"
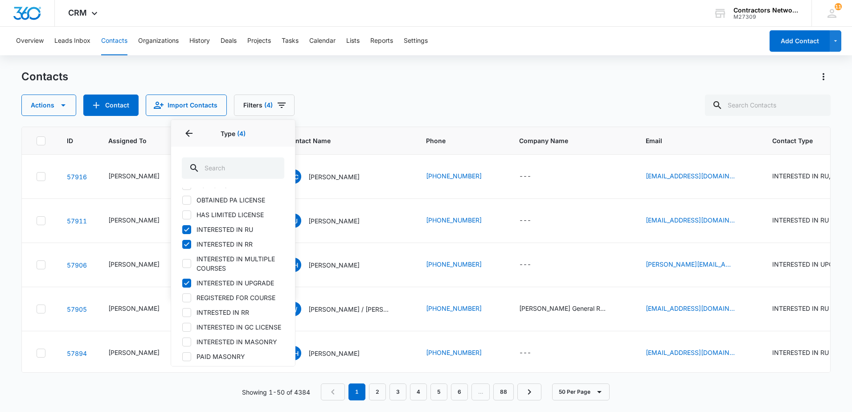
scroll to position [178, 0]
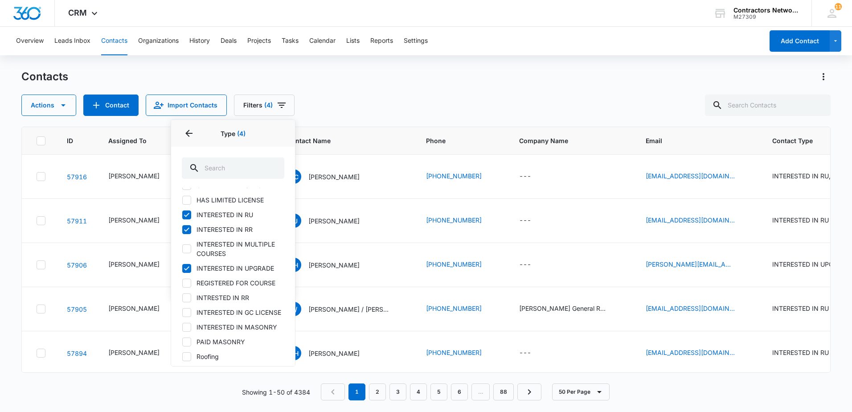
click at [186, 294] on icon at bounding box center [187, 298] width 8 height 8
click at [182, 297] on input "INTRESTED IN RR" at bounding box center [182, 297] width 0 height 0
checkbox input "true"
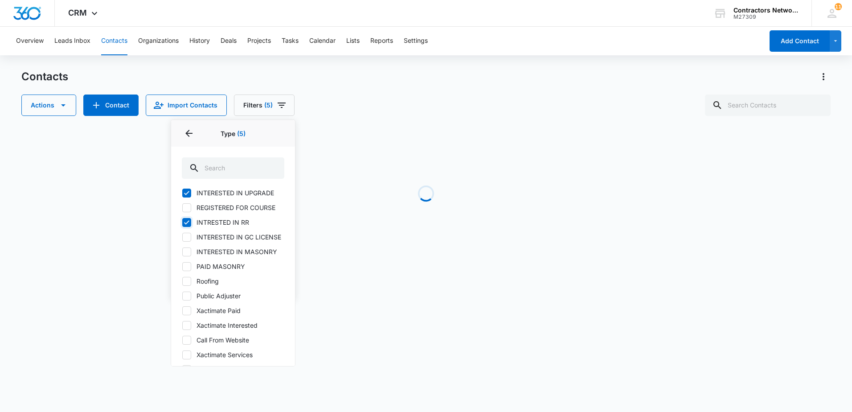
scroll to position [267, 0]
click at [189, 269] on icon at bounding box center [187, 267] width 8 height 8
click at [182, 267] on input "Roofing" at bounding box center [182, 267] width 0 height 0
checkbox input "true"
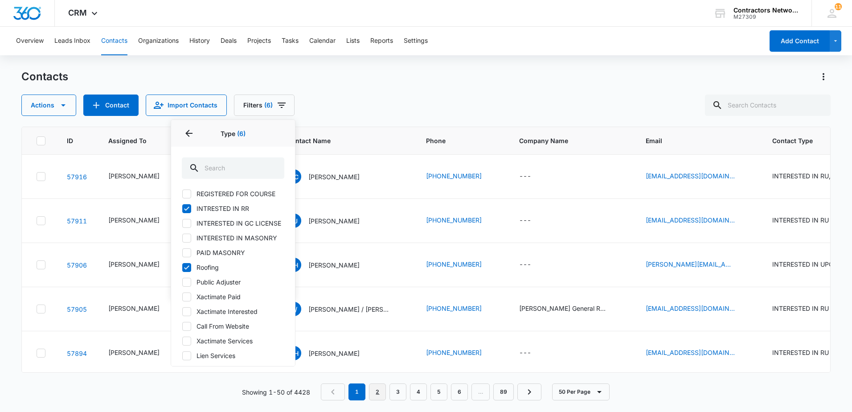
click at [382, 392] on link "2" at bounding box center [377, 391] width 17 height 17
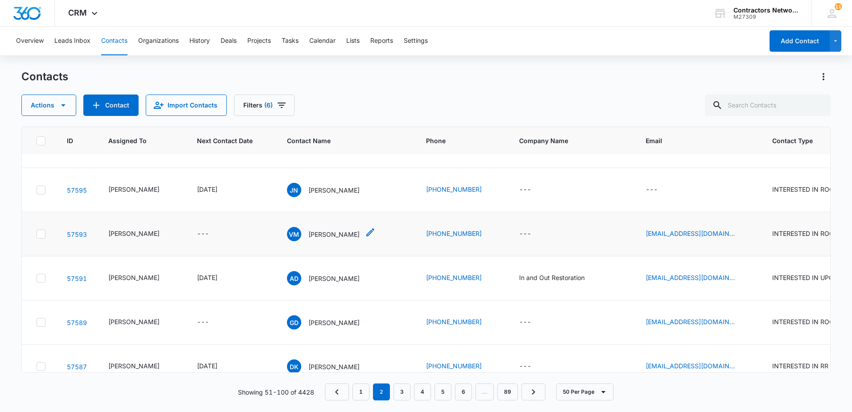
scroll to position [223, 0]
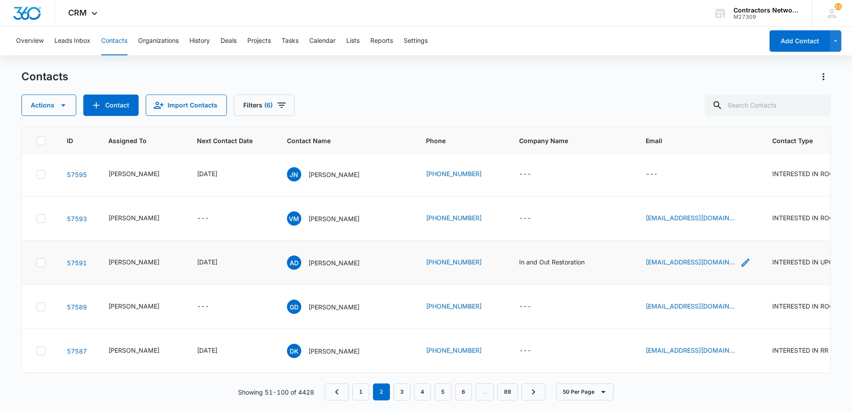
click at [740, 268] on icon "Email - iaorestoration@gmail.com - Select to Edit Field" at bounding box center [745, 262] width 11 height 11
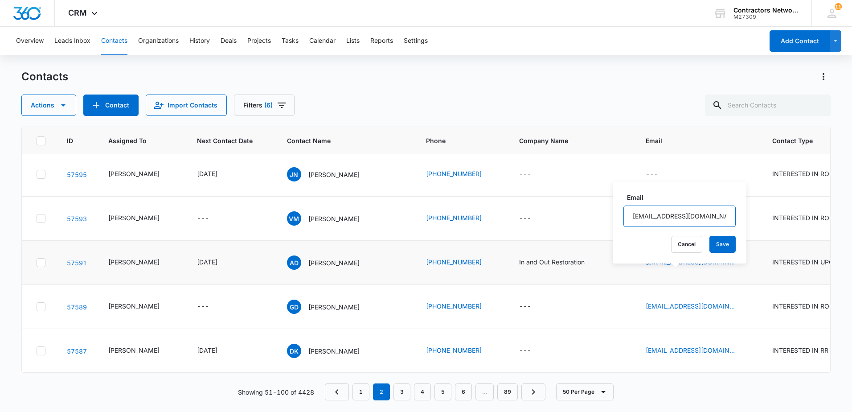
click at [711, 215] on input "[EMAIL_ADDRESS][DOMAIN_NAME]" at bounding box center [680, 215] width 112 height 21
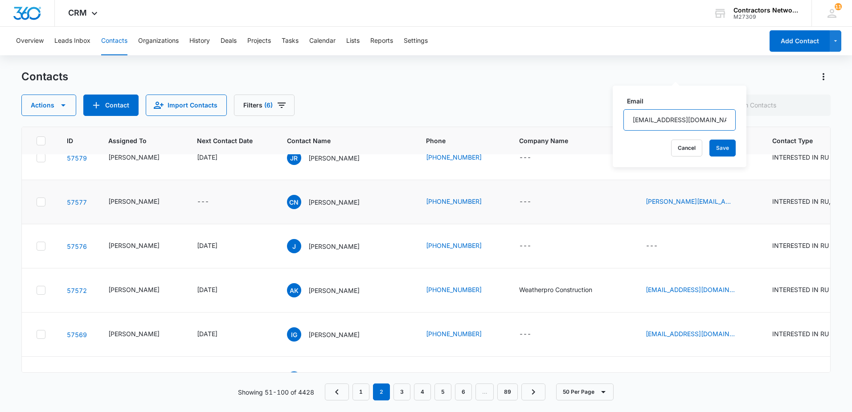
scroll to position [535, 0]
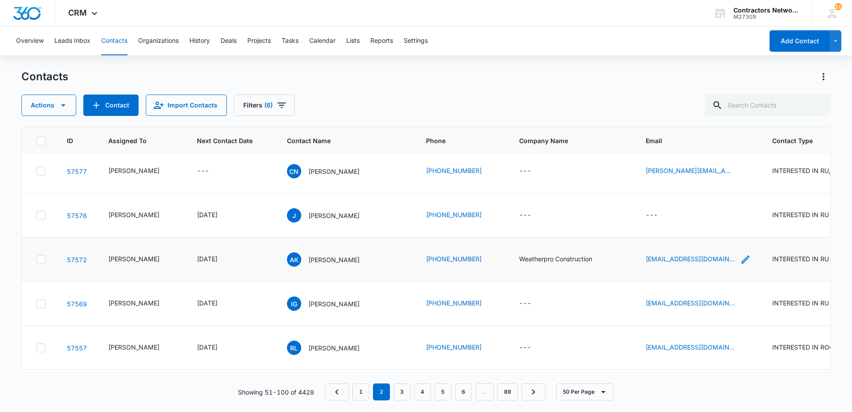
click at [740, 265] on icon "Email - weatherpro70@gmail.com - Select to Edit Field" at bounding box center [745, 259] width 11 height 11
click at [712, 271] on input "[EMAIL_ADDRESS][DOMAIN_NAME]" at bounding box center [680, 264] width 112 height 21
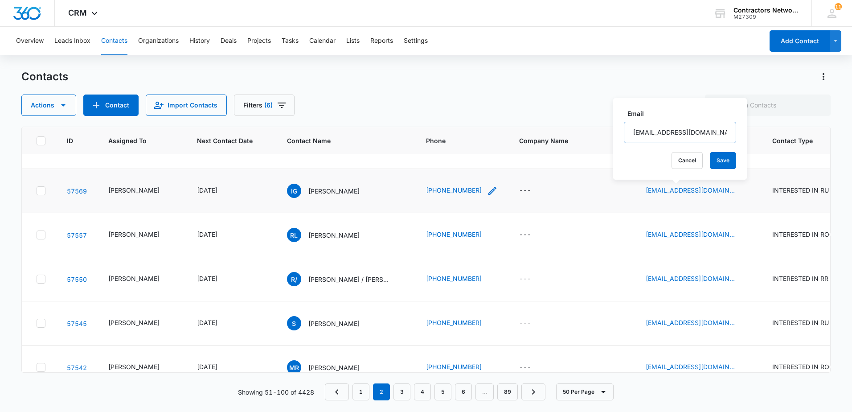
scroll to position [669, 0]
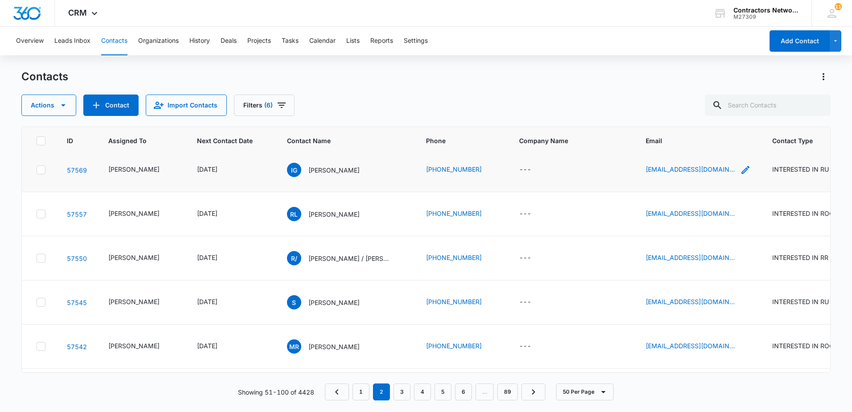
click at [742, 174] on icon "Email - ivan83grant@gmail.com - Select to Edit Field" at bounding box center [746, 170] width 8 height 8
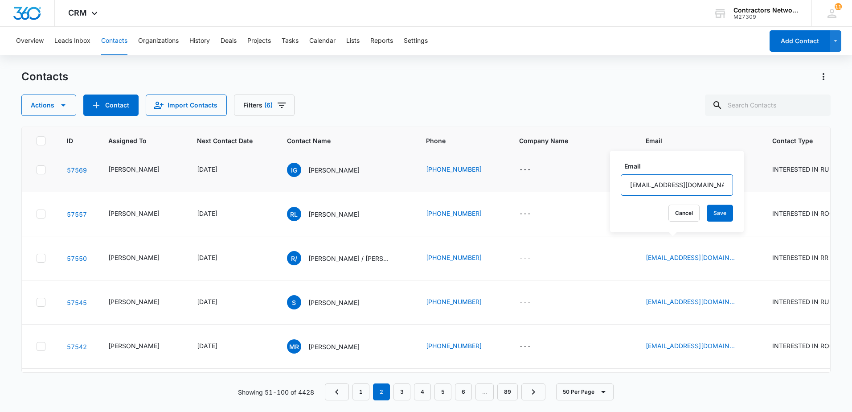
click at [662, 188] on input "[EMAIL_ADDRESS][DOMAIN_NAME]" at bounding box center [677, 184] width 112 height 21
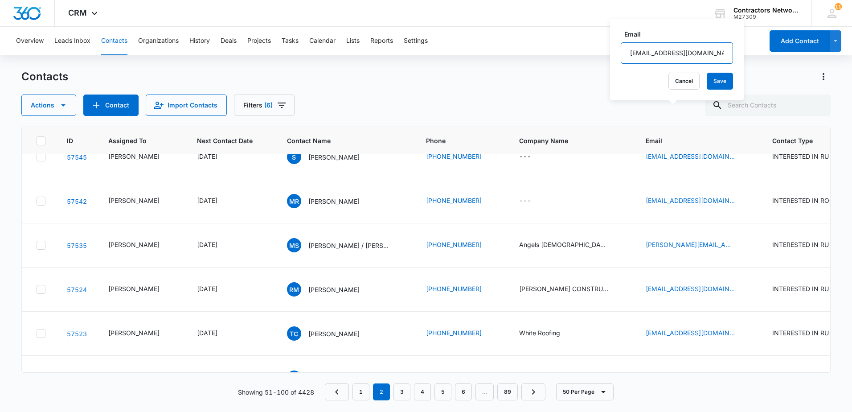
scroll to position [847, 0]
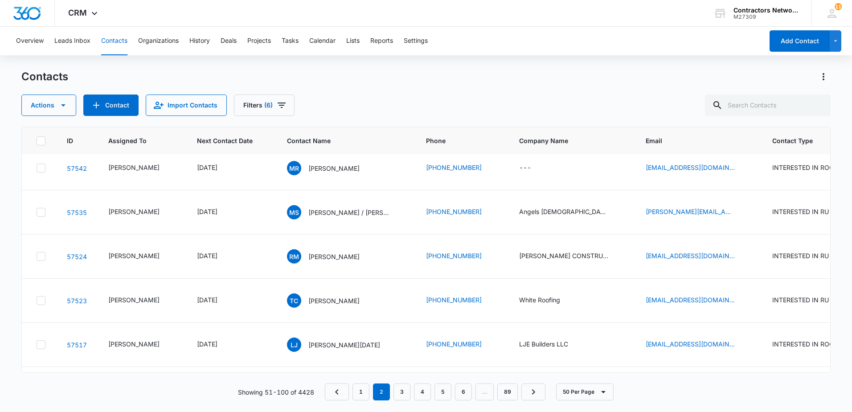
click at [740, 129] on icon "Email - sergiomonterde@yahoo.com - Select to Edit Field" at bounding box center [745, 124] width 11 height 11
click at [702, 143] on input "[EMAIL_ADDRESS][DOMAIN_NAME]" at bounding box center [684, 138] width 112 height 21
drag, startPoint x: 700, startPoint y: 143, endPoint x: 687, endPoint y: 144, distance: 13.0
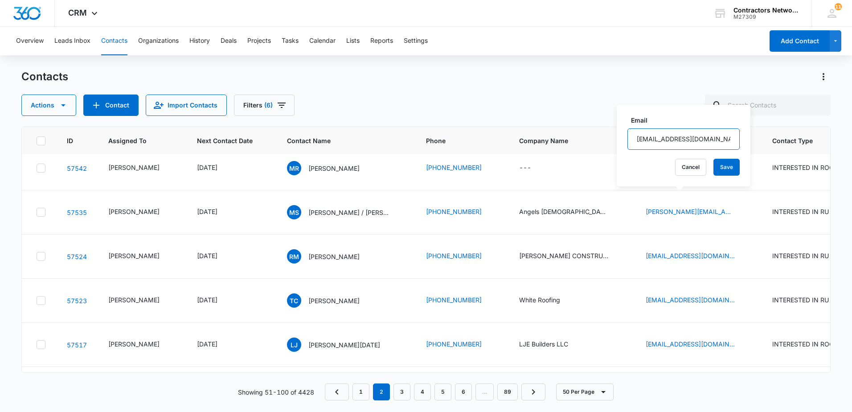
click at [687, 144] on input "[EMAIL_ADDRESS][DOMAIN_NAME]" at bounding box center [684, 138] width 112 height 21
click at [740, 173] on icon "Email - michaelrobles2017@gmail.com - Select to Edit Field" at bounding box center [745, 168] width 11 height 11
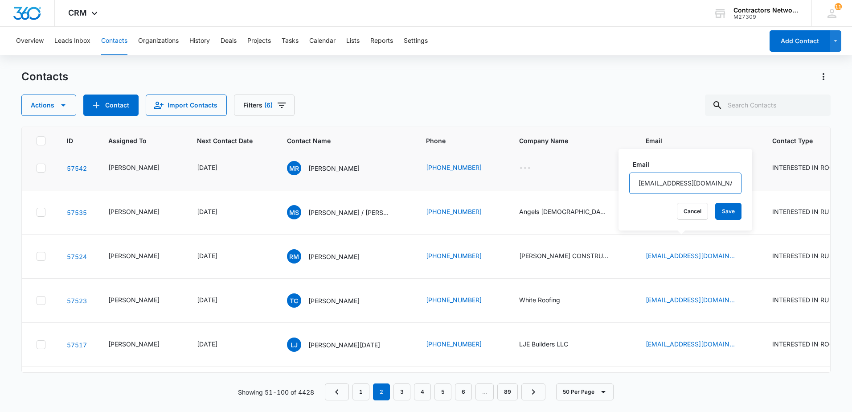
click at [695, 179] on input "[EMAIL_ADDRESS][DOMAIN_NAME]" at bounding box center [685, 182] width 112 height 21
click at [692, 182] on input "[EMAIL_ADDRESS][DOMAIN_NAME]" at bounding box center [685, 182] width 112 height 21
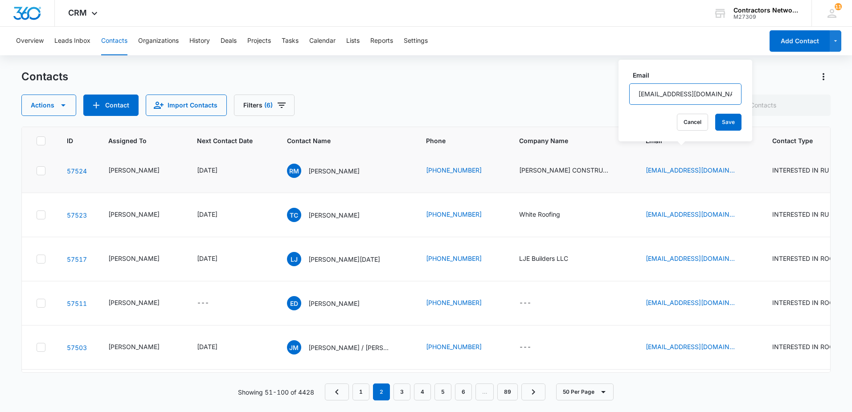
scroll to position [936, 0]
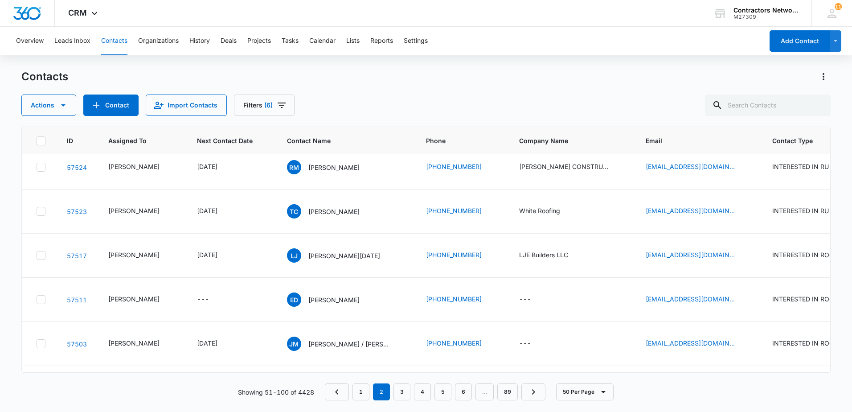
click at [740, 128] on icon "Email - sanchez.maria73@icloud.com - Select to Edit Field" at bounding box center [745, 123] width 11 height 11
click at [710, 138] on input "[PERSON_NAME][EMAIL_ADDRESS][DOMAIN_NAME]" at bounding box center [685, 137] width 112 height 21
click at [740, 172] on icon "Email - renemoreno1086@gmail.com - Select to Edit Field" at bounding box center [745, 167] width 11 height 11
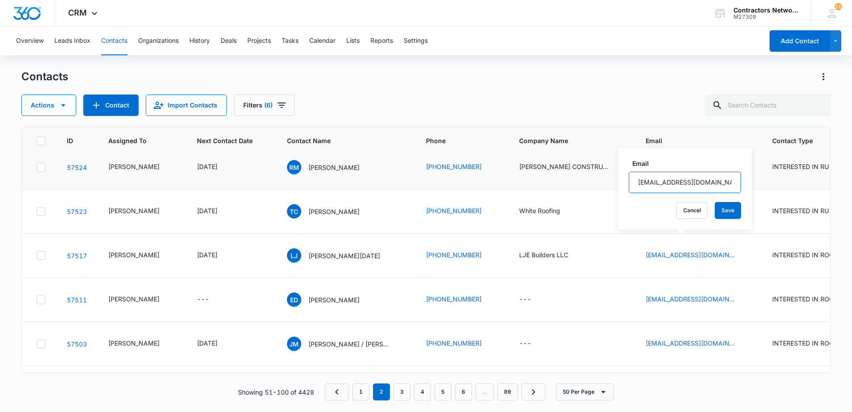
click at [721, 183] on input "[EMAIL_ADDRESS][DOMAIN_NAME]" at bounding box center [685, 182] width 112 height 21
click at [720, 182] on input "[EMAIL_ADDRESS][DOMAIN_NAME]" at bounding box center [685, 182] width 112 height 21
click at [710, 181] on input "[EMAIL_ADDRESS][DOMAIN_NAME]" at bounding box center [685, 182] width 112 height 21
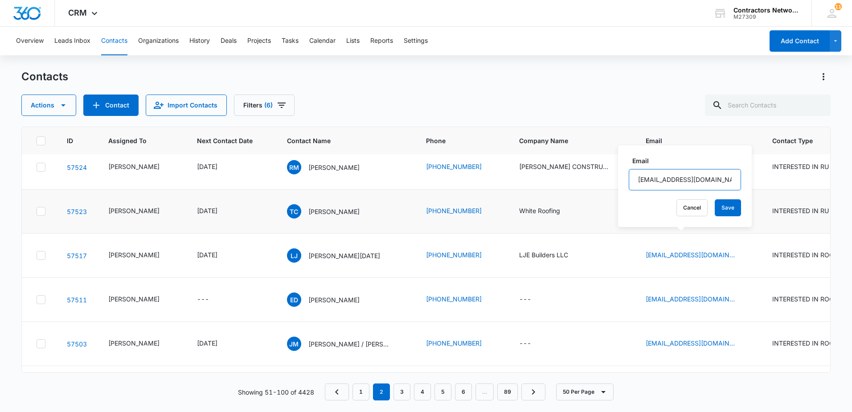
scroll to position [981, 0]
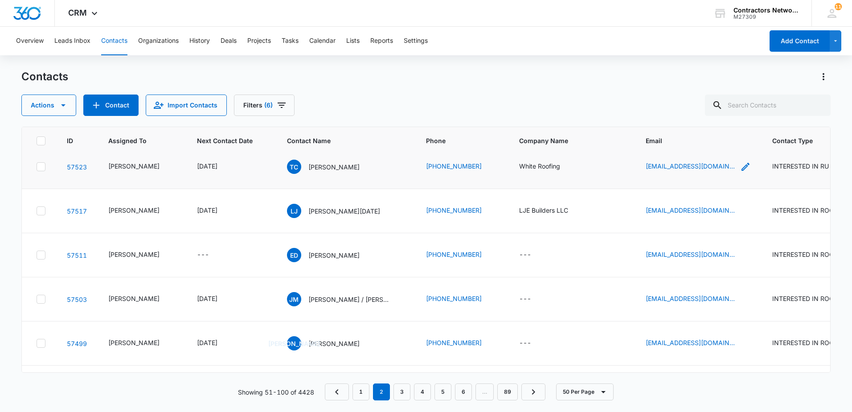
click at [742, 171] on icon "Email - kconnor@whiteroofing.com - Select to Edit Field" at bounding box center [746, 167] width 8 height 8
click at [716, 182] on input "[EMAIL_ADDRESS][DOMAIN_NAME]" at bounding box center [682, 181] width 112 height 21
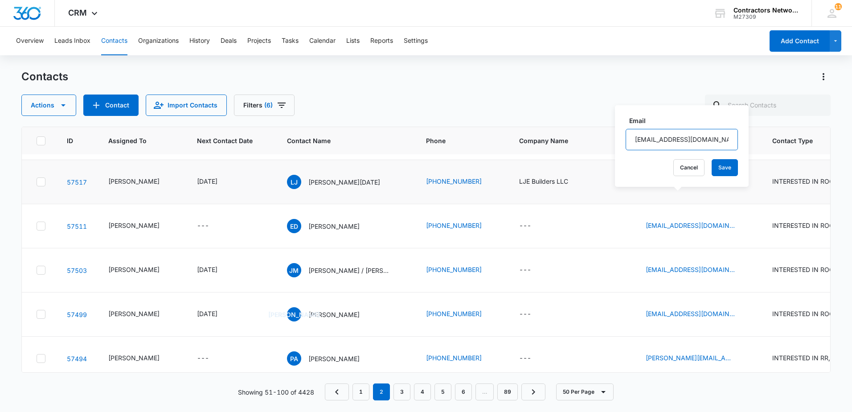
scroll to position [1025, 0]
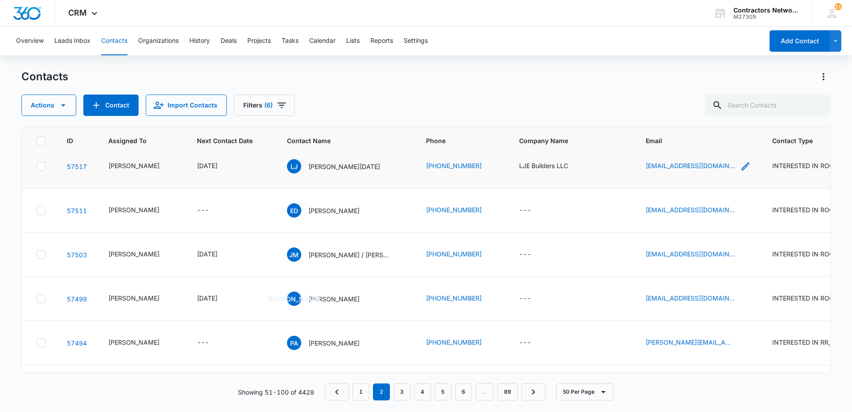
click at [740, 172] on icon "Email - ljeaster67@gmail.com - Select to Edit Field" at bounding box center [745, 166] width 11 height 11
click at [693, 193] on input "[EMAIL_ADDRESS][DOMAIN_NAME]" at bounding box center [674, 191] width 112 height 21
click at [692, 193] on input "[EMAIL_ADDRESS][DOMAIN_NAME]" at bounding box center [674, 191] width 112 height 21
drag, startPoint x: 691, startPoint y: 193, endPoint x: 684, endPoint y: 197, distance: 8.2
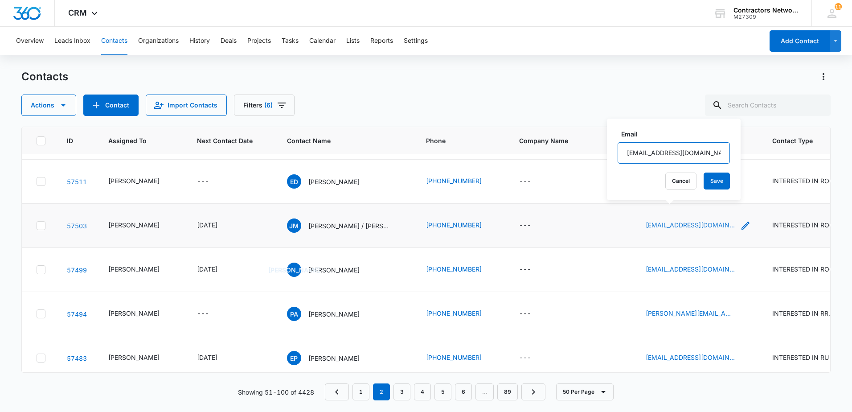
scroll to position [1070, 0]
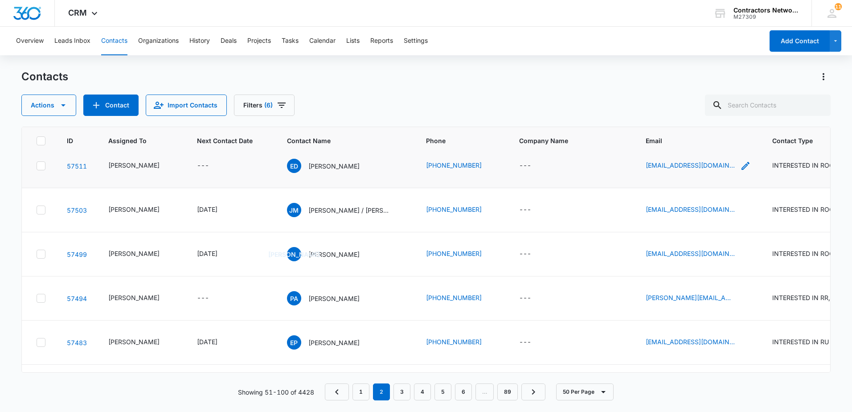
click at [742, 170] on icon "Email - edevine332@gmail.com - Select to Edit Field" at bounding box center [746, 166] width 8 height 8
click at [696, 206] on input "[EMAIL_ADDRESS][DOMAIN_NAME]" at bounding box center [677, 201] width 112 height 21
click at [695, 206] on input "[EMAIL_ADDRESS][DOMAIN_NAME]" at bounding box center [677, 201] width 112 height 21
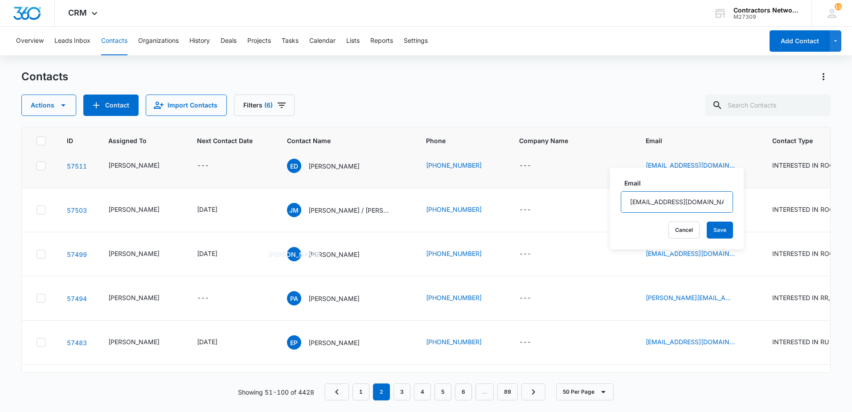
click at [695, 206] on input "[EMAIL_ADDRESS][DOMAIN_NAME]" at bounding box center [677, 201] width 112 height 21
click at [694, 206] on input "[EMAIL_ADDRESS][DOMAIN_NAME]" at bounding box center [677, 201] width 112 height 21
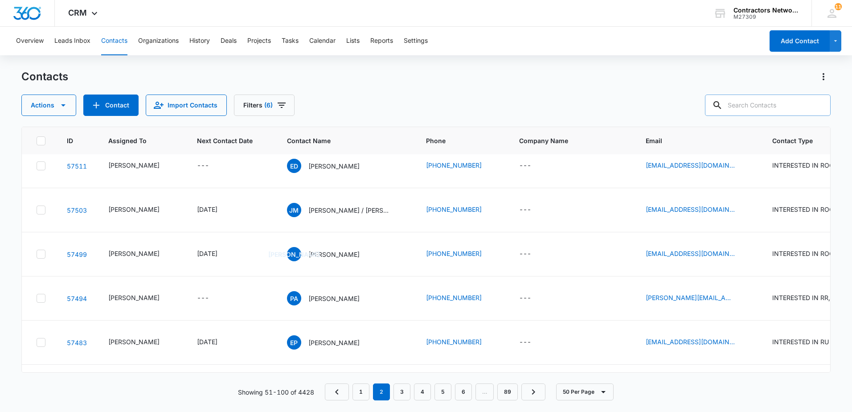
paste input "[PHONE_NUMBER]"
type input "[PHONE_NUMBER]"
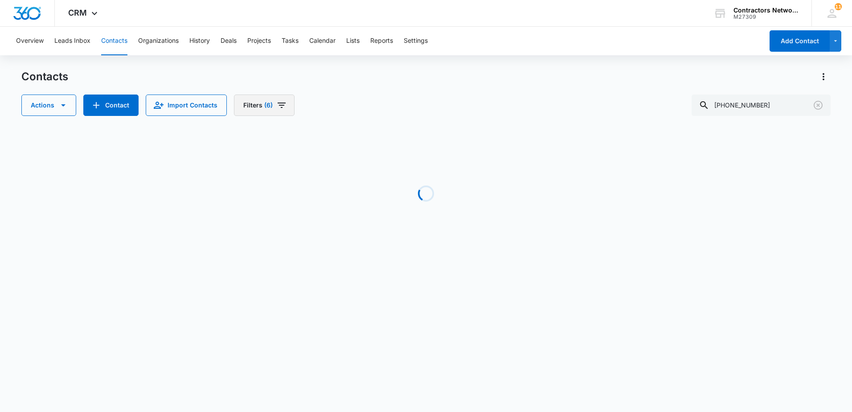
click at [277, 105] on icon "Filters" at bounding box center [281, 105] width 11 height 11
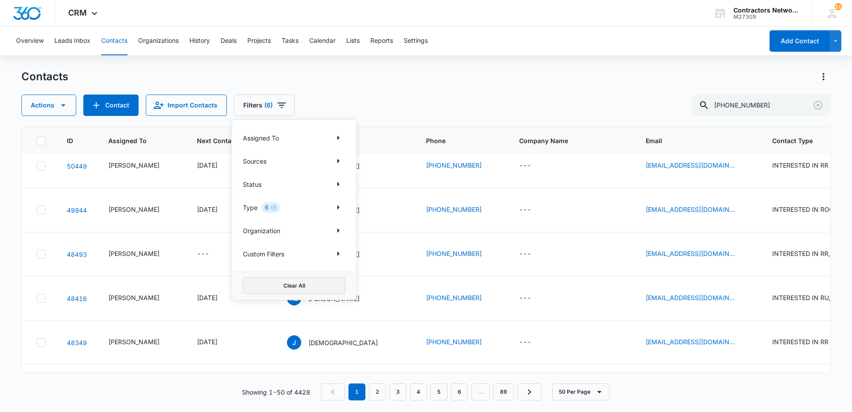
click at [295, 294] on div "Clear All" at bounding box center [294, 285] width 124 height 28
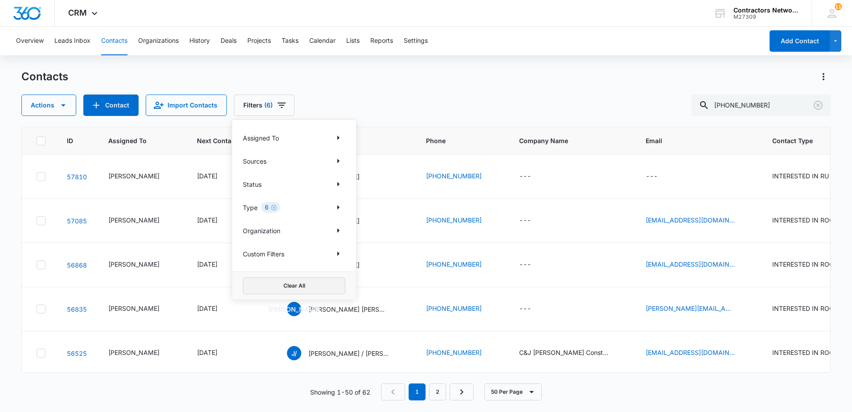
click at [299, 283] on button "Clear All" at bounding box center [294, 285] width 103 height 17
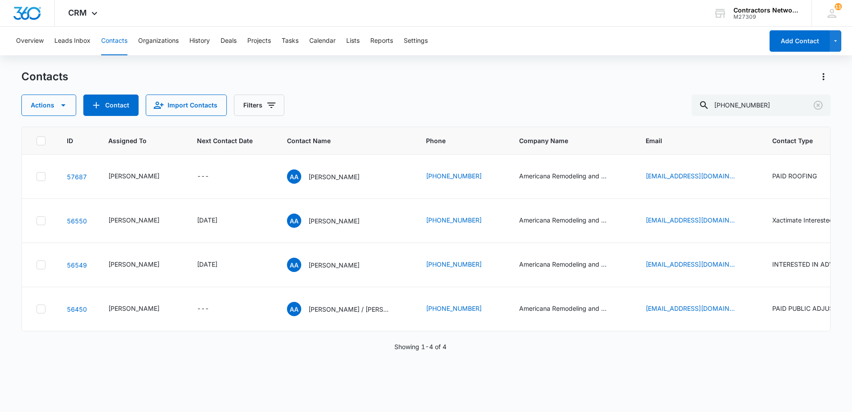
click at [476, 101] on div "Actions Contact Import Contacts Filters [PHONE_NUMBER]" at bounding box center [425, 104] width 809 height 21
click at [740, 182] on icon "Email - americanaremodeling365@gmail.com - Select to Edit Field" at bounding box center [745, 176] width 11 height 11
click at [705, 148] on input "[EMAIL_ADDRESS][DOMAIN_NAME]" at bounding box center [691, 143] width 112 height 21
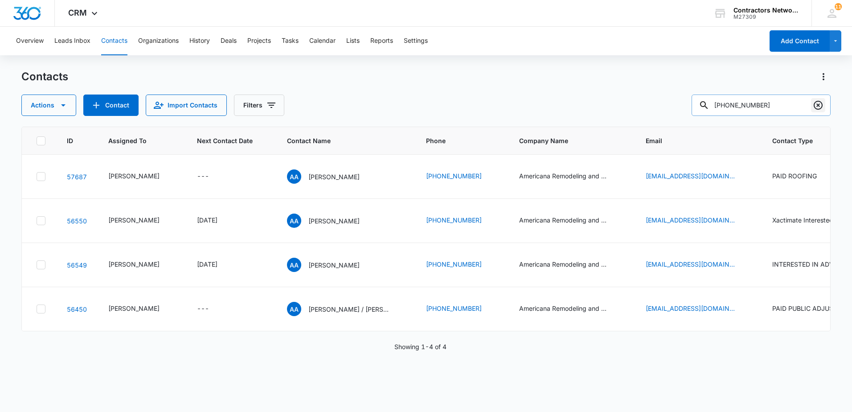
click at [825, 107] on button "Clear" at bounding box center [818, 105] width 14 height 14
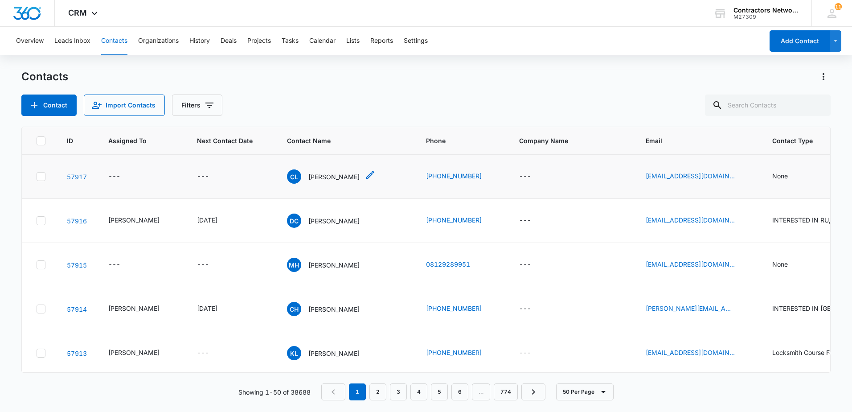
click at [328, 177] on p "[PERSON_NAME]" at bounding box center [333, 176] width 51 height 9
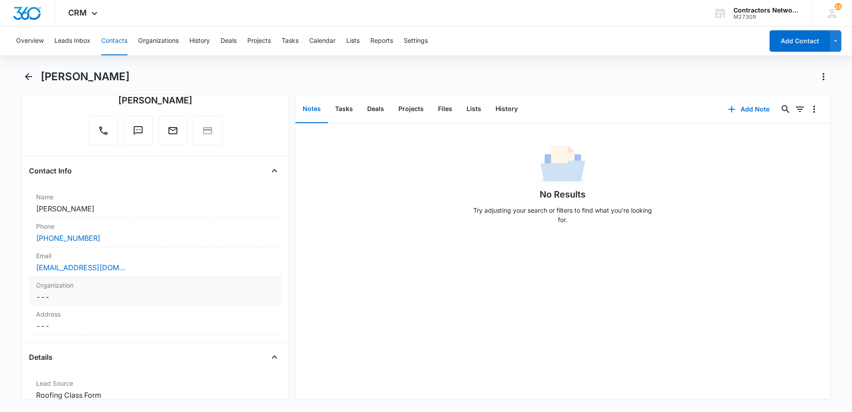
scroll to position [89, 0]
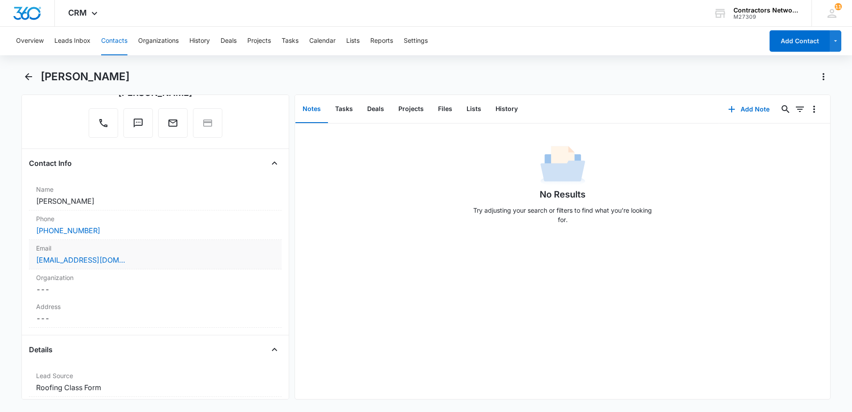
click at [178, 264] on div "[EMAIL_ADDRESS][DOMAIN_NAME]" at bounding box center [155, 260] width 238 height 11
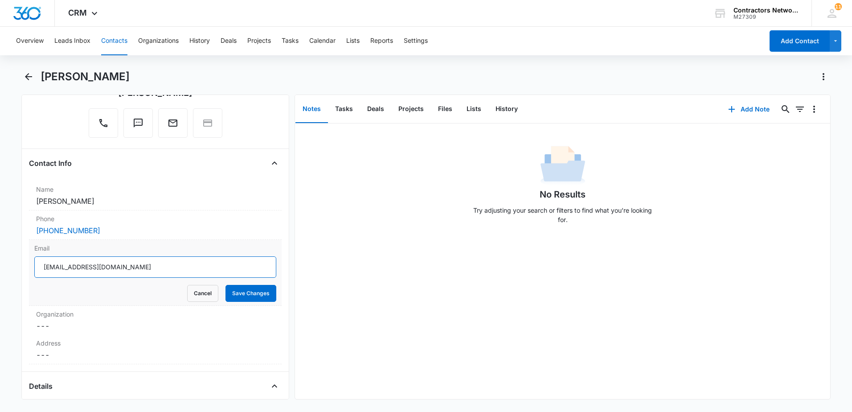
click at [129, 268] on input "[EMAIL_ADDRESS][DOMAIN_NAME]" at bounding box center [155, 266] width 242 height 21
